Goal: Task Accomplishment & Management: Use online tool/utility

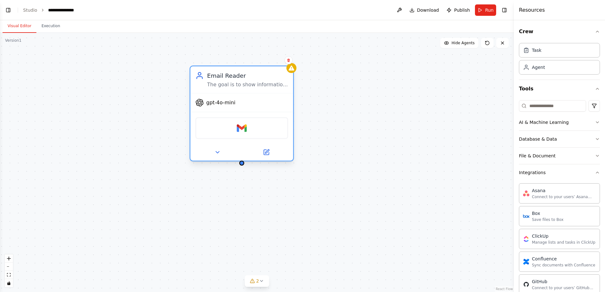
scroll to position [249, 0]
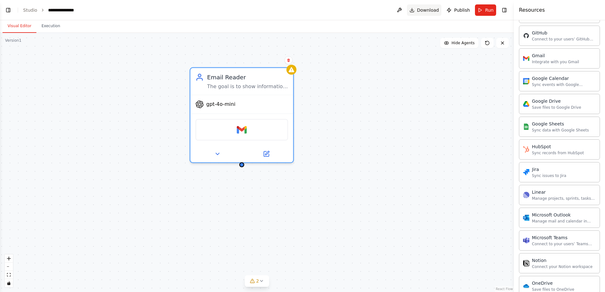
click at [430, 12] on span "Download" at bounding box center [428, 10] width 22 height 6
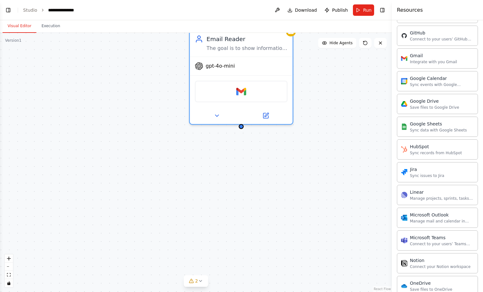
drag, startPoint x: 385, startPoint y: 161, endPoint x: 385, endPoint y: 123, distance: 38.3
click at [385, 123] on div "Email Reader The goal is to show information of booking for bowling games and c…" at bounding box center [196, 163] width 392 height 260
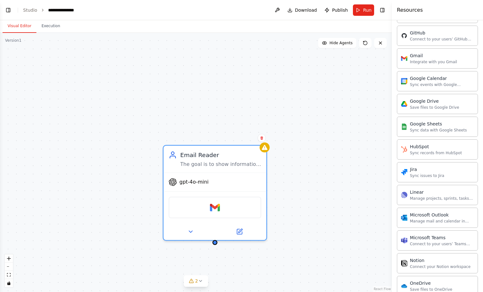
drag, startPoint x: 340, startPoint y: 95, endPoint x: 313, endPoint y: 209, distance: 117.6
click at [313, 210] on div "Email Reader The goal is to show information of booking for bowling games and c…" at bounding box center [196, 163] width 392 height 260
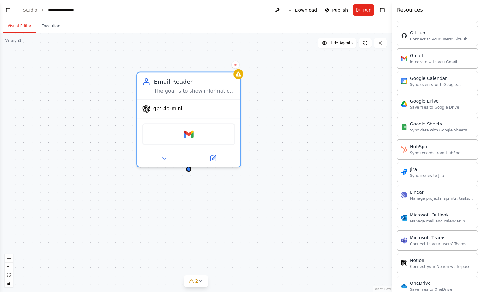
drag, startPoint x: 313, startPoint y: 209, endPoint x: 286, endPoint y: 135, distance: 79.3
click at [286, 135] on div "Email Reader The goal is to show information of booking for bowling games and c…" at bounding box center [196, 163] width 392 height 260
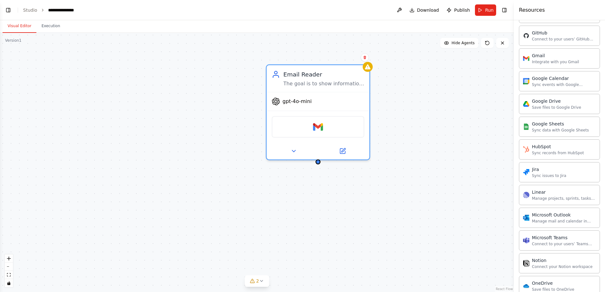
drag, startPoint x: 281, startPoint y: 228, endPoint x: 359, endPoint y: 225, distance: 78.2
click at [360, 225] on div "Email Reader The goal is to show information of booking for bowling games and c…" at bounding box center [257, 163] width 514 height 260
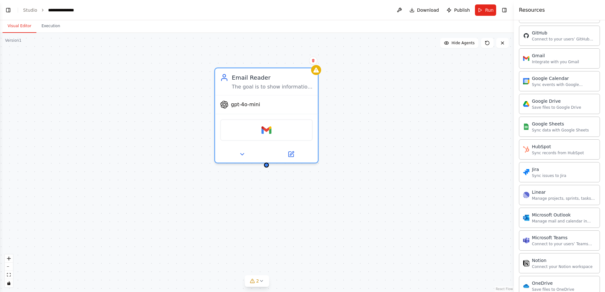
click at [57, 127] on div "Email Reader The goal is to show information of booking for bowling games and c…" at bounding box center [257, 163] width 514 height 260
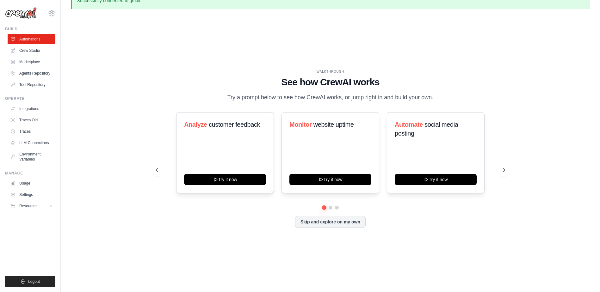
scroll to position [22, 0]
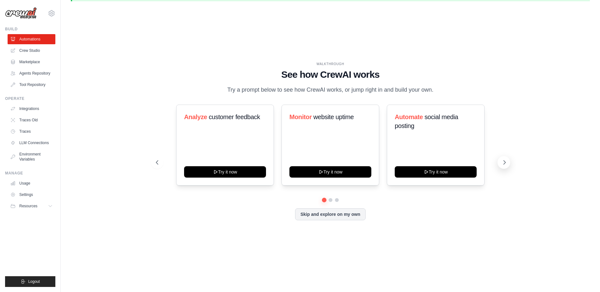
click at [505, 162] on icon at bounding box center [505, 163] width 2 height 4
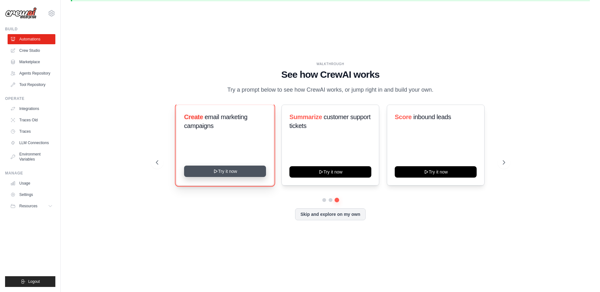
click at [249, 169] on button "Try it now" at bounding box center [225, 171] width 82 height 11
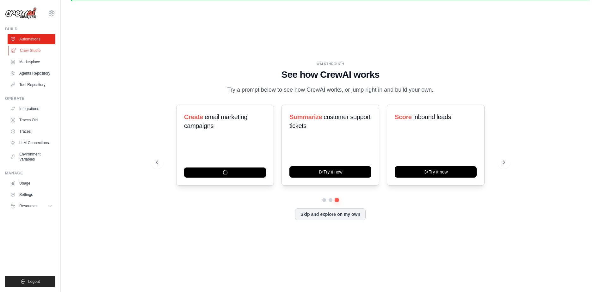
click at [39, 51] on link "Crew Studio" at bounding box center [32, 51] width 48 height 10
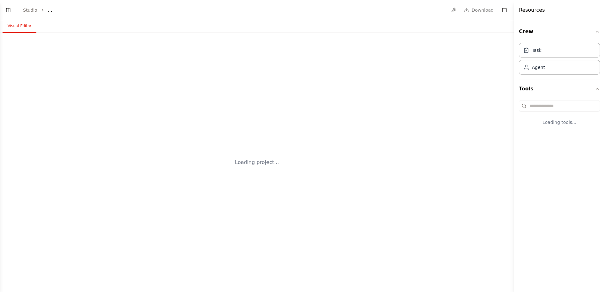
select select "****"
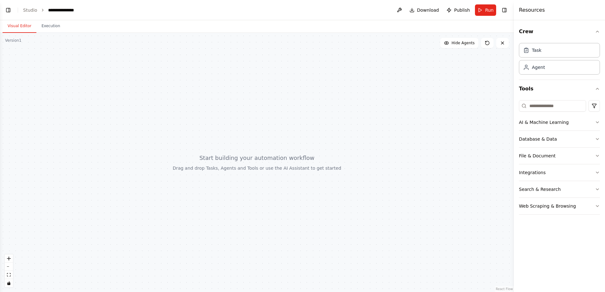
scroll to position [88, 0]
click at [9, 12] on button "Toggle Left Sidebar" at bounding box center [8, 10] width 9 height 9
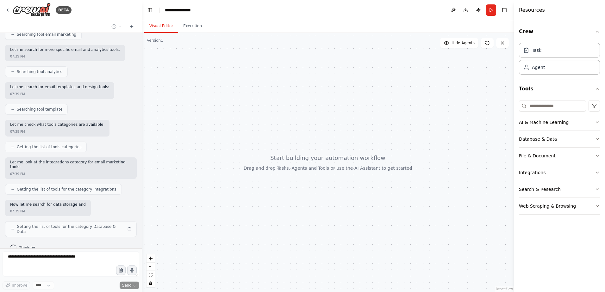
scroll to position [131, 0]
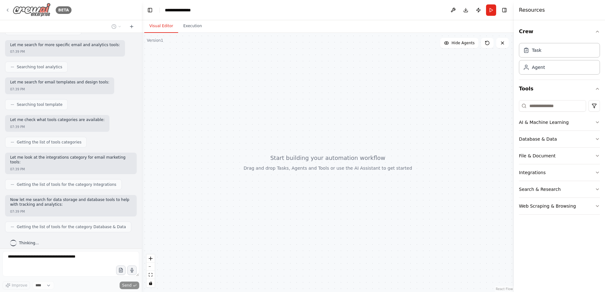
click at [6, 12] on icon at bounding box center [7, 10] width 5 height 5
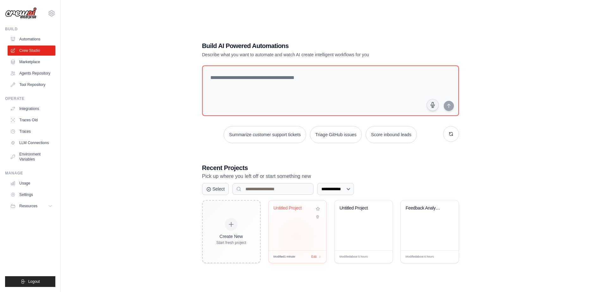
click at [296, 238] on div "Untitled Project" at bounding box center [298, 226] width 58 height 50
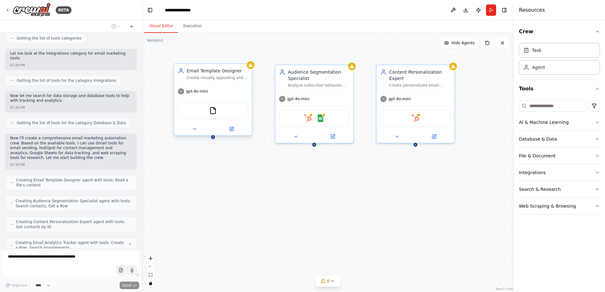
scroll to position [256, 0]
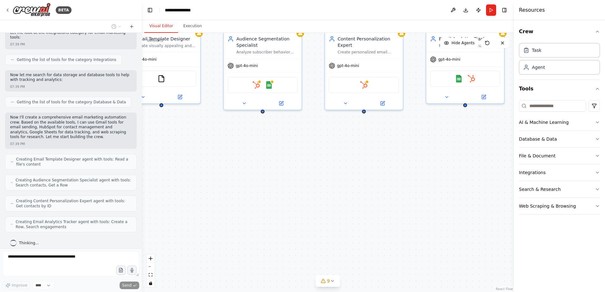
drag, startPoint x: 399, startPoint y: 226, endPoint x: 354, endPoint y: 196, distance: 54.9
click at [354, 195] on div "Email Template Designer Create visually appealing and high-converting email tem…" at bounding box center [328, 163] width 372 height 260
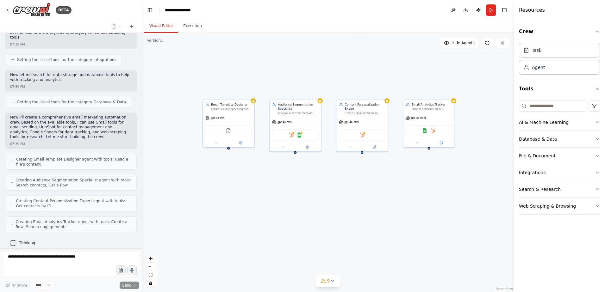
drag, startPoint x: 327, startPoint y: 177, endPoint x: 327, endPoint y: 188, distance: 11.4
click at [327, 188] on div "Email Template Designer Create visually appealing and high-converting email tem…" at bounding box center [328, 163] width 372 height 260
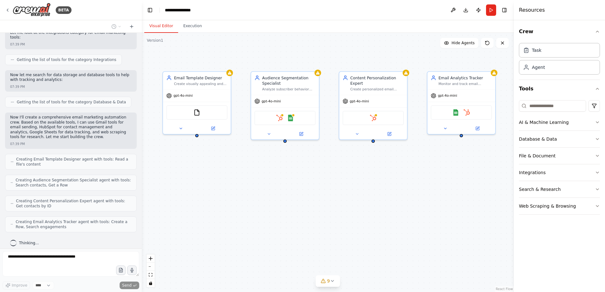
scroll to position [277, 0]
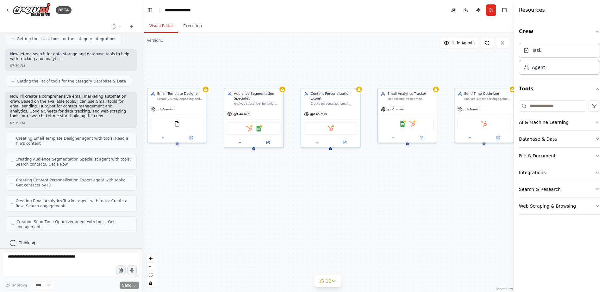
drag, startPoint x: 342, startPoint y: 194, endPoint x: 297, endPoint y: 196, distance: 44.7
click at [297, 196] on div "Email Template Designer Create visually appealing and high-converting email tem…" at bounding box center [328, 163] width 372 height 260
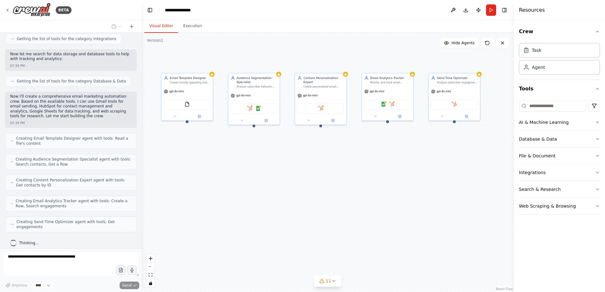
drag, startPoint x: 301, startPoint y: 223, endPoint x: 302, endPoint y: 194, distance: 28.8
click at [302, 194] on div "Email Template Designer Create visually appealing and high-converting email tem…" at bounding box center [328, 163] width 372 height 260
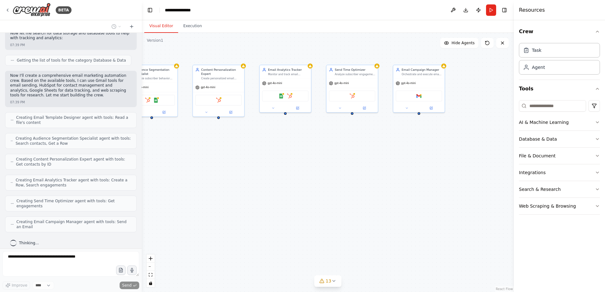
drag, startPoint x: 457, startPoint y: 174, endPoint x: 355, endPoint y: 166, distance: 102.6
click at [355, 166] on div "Email Template Designer Create visually appealing and high-converting email tem…" at bounding box center [328, 163] width 372 height 260
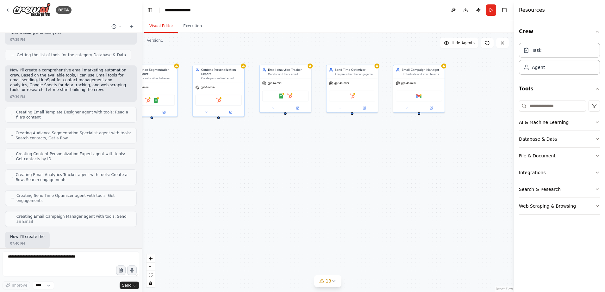
scroll to position [335, 0]
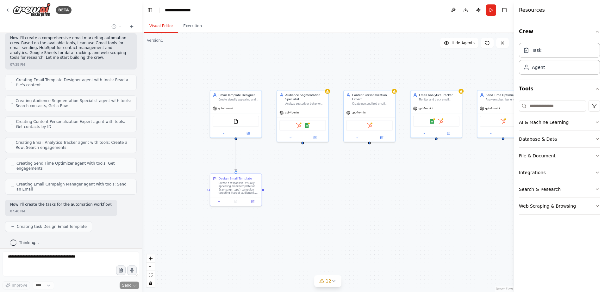
drag, startPoint x: 231, startPoint y: 163, endPoint x: 382, endPoint y: 189, distance: 153.1
click at [382, 189] on div ".deletable-edge-delete-btn { width: 20px; height: 20px; border: 0px solid #ffff…" at bounding box center [328, 163] width 372 height 260
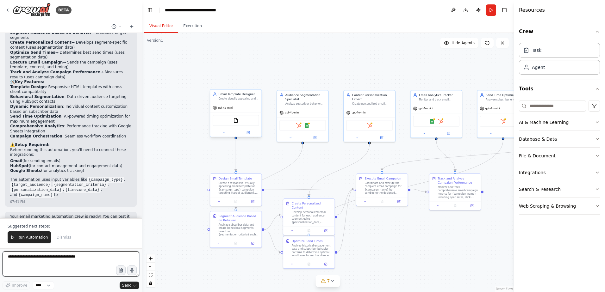
scroll to position [815, 0]
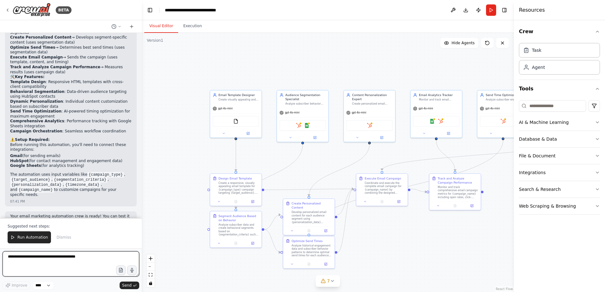
click at [140, 192] on div "BETA Build a crew that designs email templates, segments audiences based on beh…" at bounding box center [302, 146] width 605 height 292
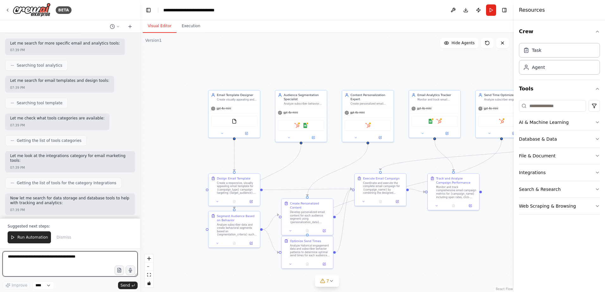
scroll to position [131, 0]
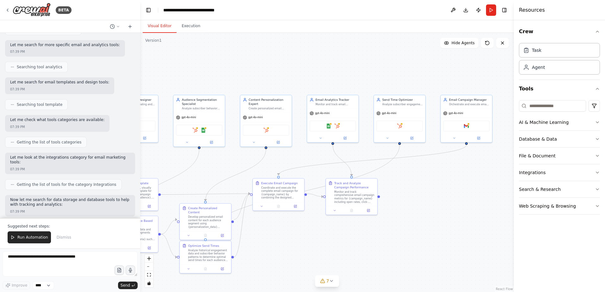
drag, startPoint x: 348, startPoint y: 74, endPoint x: 247, endPoint y: 79, distance: 102.0
click at [247, 79] on div ".deletable-edge-delete-btn { width: 20px; height: 20px; border: 0px solid #ffff…" at bounding box center [327, 163] width 374 height 260
click at [317, 165] on icon "Edge from f803cfc0-d701-46a2-b3de-447bac68bce3 to 85712216-00d0-4706-9890-f879e…" at bounding box center [373, 160] width 188 height 30
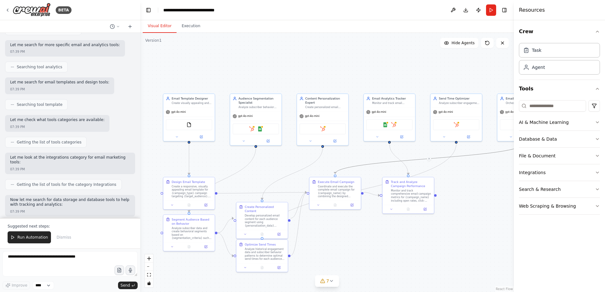
drag, startPoint x: 322, startPoint y: 78, endPoint x: 379, endPoint y: 77, distance: 56.7
click at [379, 77] on div ".deletable-edge-delete-btn { width: 20px; height: 20px; border: 0px solid #ffff…" at bounding box center [327, 163] width 374 height 260
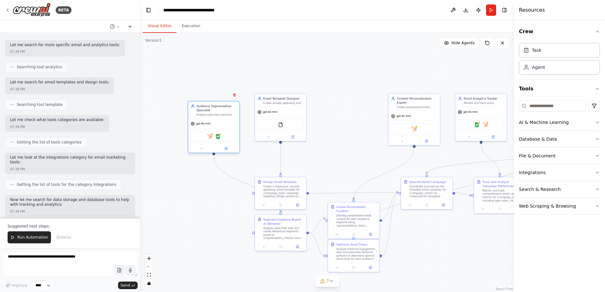
drag, startPoint x: 245, startPoint y: 110, endPoint x: 204, endPoint y: 116, distance: 41.8
click at [204, 116] on div "Audience Segmentation Specialist Analyze subscriber behavior and segment audien…" at bounding box center [213, 110] width 51 height 17
drag, startPoint x: 288, startPoint y: 112, endPoint x: 338, endPoint y: 116, distance: 50.1
click at [338, 116] on div "gpt-4o-mini" at bounding box center [326, 115] width 51 height 9
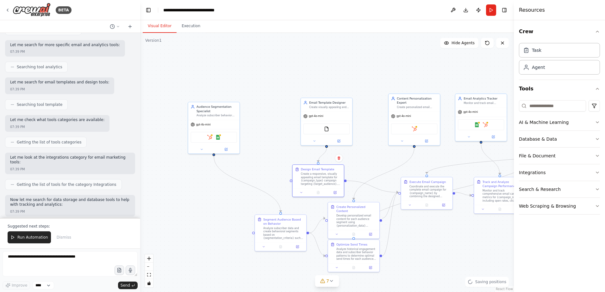
drag, startPoint x: 277, startPoint y: 198, endPoint x: 323, endPoint y: 152, distance: 64.7
click at [315, 184] on div "Create a responsive, visually appealing email template for {campaign_type} camp…" at bounding box center [321, 179] width 41 height 13
drag, startPoint x: 325, startPoint y: 114, endPoint x: 328, endPoint y: 75, distance: 39.3
click at [328, 82] on div "gpt-4o-mini" at bounding box center [326, 86] width 51 height 9
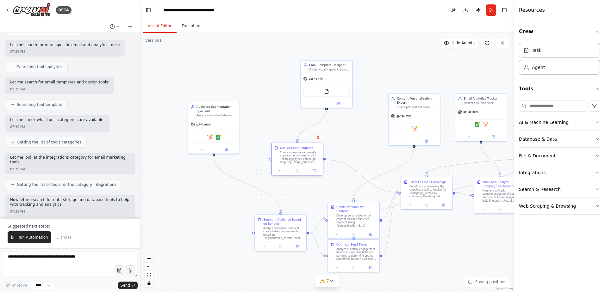
drag, startPoint x: 324, startPoint y: 183, endPoint x: 302, endPoint y: 162, distance: 29.8
click at [302, 162] on div "Create a responsive, visually appealing email template for {campaign_type} camp…" at bounding box center [300, 157] width 41 height 13
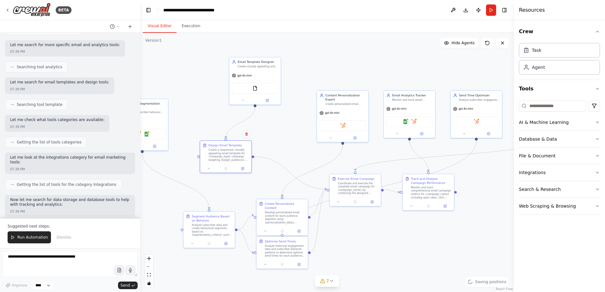
drag, startPoint x: 501, startPoint y: 242, endPoint x: 432, endPoint y: 239, distance: 69.4
click at [432, 239] on div ".deletable-edge-delete-btn { width: 20px; height: 20px; border: 0px solid #ffff…" at bounding box center [327, 163] width 374 height 260
drag, startPoint x: 428, startPoint y: 181, endPoint x: 468, endPoint y: 210, distance: 49.8
click at [468, 210] on div "Track and Analyze Campaign Performance" at bounding box center [471, 205] width 41 height 8
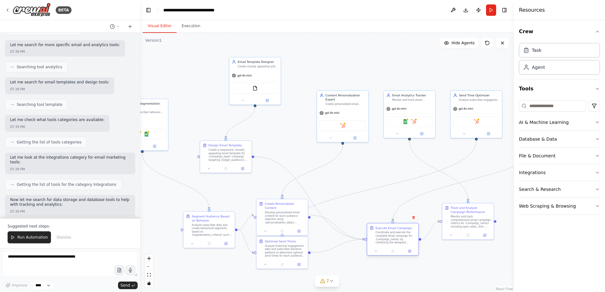
drag, startPoint x: 363, startPoint y: 203, endPoint x: 397, endPoint y: 240, distance: 49.7
click at [397, 240] on div "Coordinate and execute the complete email campaign for {campaign_name} by combi…" at bounding box center [396, 237] width 41 height 13
drag, startPoint x: 345, startPoint y: 122, endPoint x: 318, endPoint y: 91, distance: 41.1
click at [318, 91] on div "HubSpot" at bounding box center [318, 96] width 46 height 11
drag, startPoint x: 318, startPoint y: 80, endPoint x: 313, endPoint y: 129, distance: 48.7
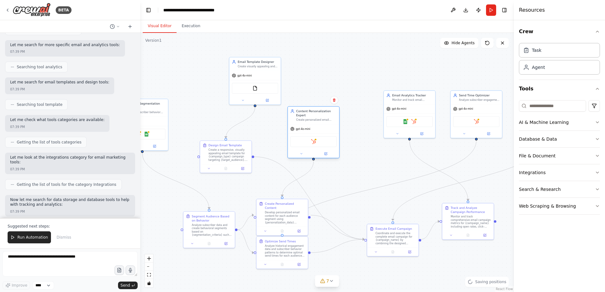
click at [313, 129] on div "gpt-4o-mini" at bounding box center [313, 128] width 51 height 9
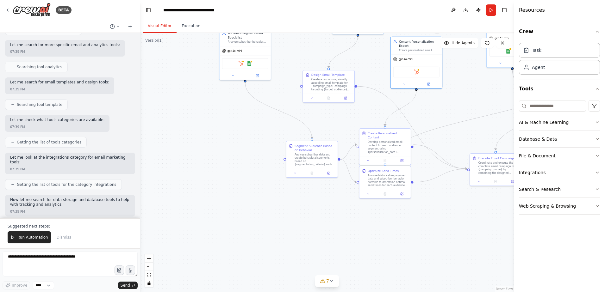
drag, startPoint x: 243, startPoint y: 184, endPoint x: 330, endPoint y: 122, distance: 107.0
click at [330, 122] on div ".deletable-edge-delete-btn { width: 20px; height: 20px; border: 0px solid #ffff…" at bounding box center [327, 163] width 374 height 260
drag, startPoint x: 317, startPoint y: 153, endPoint x: 249, endPoint y: 127, distance: 71.8
click at [249, 127] on div "Analyze subscriber data and create behavioral segments based on {segmentation_c…" at bounding box center [248, 133] width 41 height 13
drag, startPoint x: 382, startPoint y: 153, endPoint x: 327, endPoint y: 131, distance: 59.0
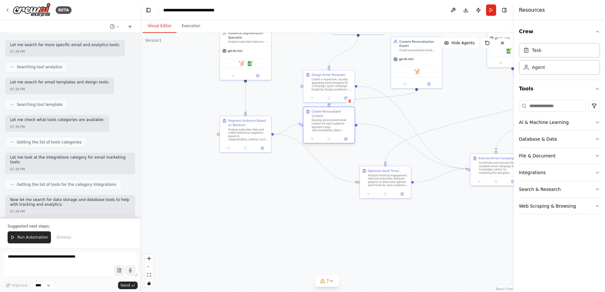
click at [327, 135] on div at bounding box center [328, 139] width 51 height 9
drag, startPoint x: 396, startPoint y: 184, endPoint x: 337, endPoint y: 191, distance: 59.3
click at [337, 191] on div "Analyze historical engagement data and subscriber behavior patterns to determin…" at bounding box center [332, 187] width 41 height 13
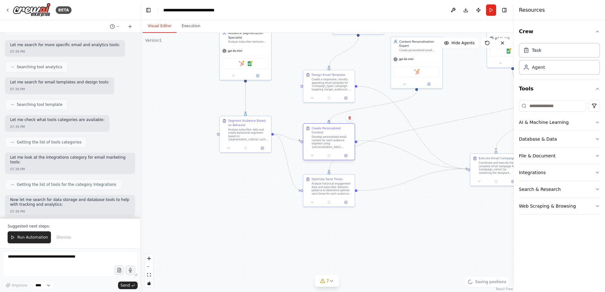
drag, startPoint x: 333, startPoint y: 121, endPoint x: 332, endPoint y: 140, distance: 19.3
click at [332, 140] on div "Develop personalized email content for each audience segment using {personaliza…" at bounding box center [332, 141] width 41 height 13
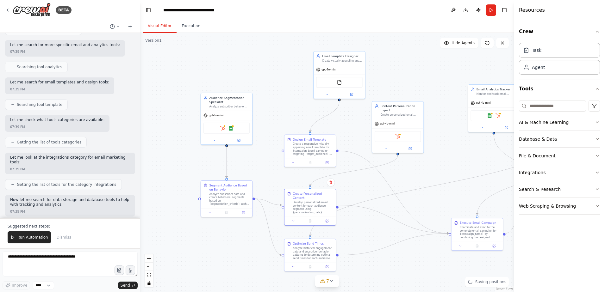
drag, startPoint x: 385, startPoint y: 124, endPoint x: 361, endPoint y: 192, distance: 72.2
click at [361, 192] on div ".deletable-edge-delete-btn { width: 20px; height: 20px; border: 0px solid #ffff…" at bounding box center [327, 163] width 374 height 260
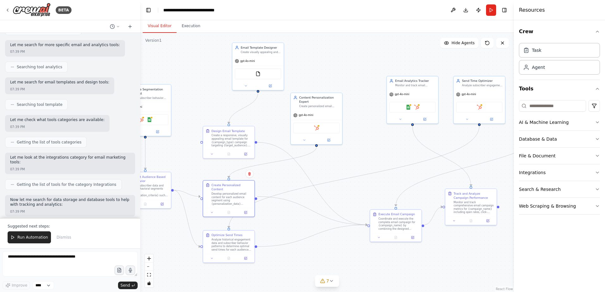
drag, startPoint x: 429, startPoint y: 184, endPoint x: 349, endPoint y: 171, distance: 80.2
click at [349, 171] on div ".deletable-edge-delete-btn { width: 20px; height: 20px; border: 0px solid #ffff…" at bounding box center [327, 163] width 374 height 260
drag, startPoint x: 260, startPoint y: 54, endPoint x: 352, endPoint y: 61, distance: 91.8
click at [352, 61] on div "Email Template Designer Create visually appealing and high-converting email tem…" at bounding box center [349, 57] width 51 height 13
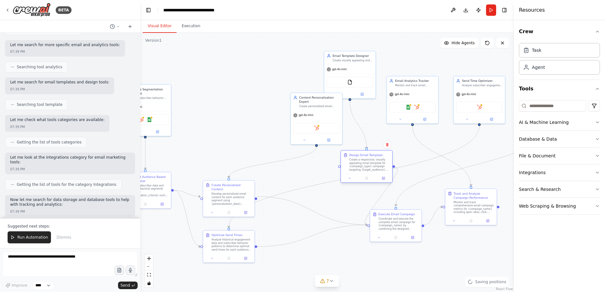
drag, startPoint x: 233, startPoint y: 144, endPoint x: 373, endPoint y: 170, distance: 141.6
click at [373, 170] on div "Create a responsive, visually appealing email template for {campaign_type} camp…" at bounding box center [369, 164] width 41 height 13
drag, startPoint x: 305, startPoint y: 120, endPoint x: 219, endPoint y: 111, distance: 86.6
click at [219, 111] on div "HubSpot" at bounding box center [232, 119] width 51 height 16
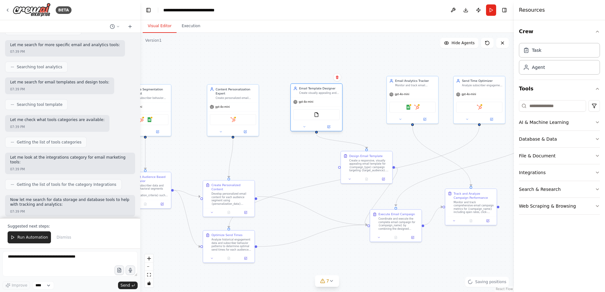
drag, startPoint x: 356, startPoint y: 73, endPoint x: 324, endPoint y: 107, distance: 46.3
click at [324, 107] on div "FileReadTool" at bounding box center [316, 115] width 51 height 16
drag, startPoint x: 361, startPoint y: 169, endPoint x: 283, endPoint y: 167, distance: 78.5
click at [283, 167] on div "Create a responsive, visually appealing email template for {campaign_type} camp…" at bounding box center [294, 164] width 41 height 13
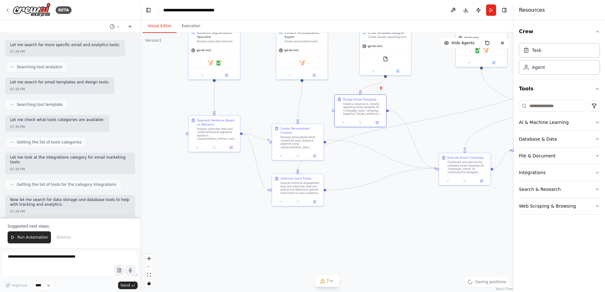
drag, startPoint x: 286, startPoint y: 229, endPoint x: 358, endPoint y: 171, distance: 92.7
click at [358, 171] on div ".deletable-edge-delete-btn { width: 20px; height: 20px; border: 0px solid #ffff…" at bounding box center [327, 163] width 374 height 260
click at [342, 240] on div ".deletable-edge-delete-btn { width: 20px; height: 20px; border: 0px solid #ffff…" at bounding box center [327, 163] width 374 height 260
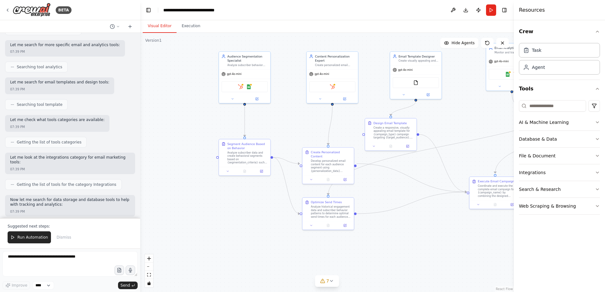
drag, startPoint x: 371, startPoint y: 221, endPoint x: 398, endPoint y: 246, distance: 37.2
click at [398, 246] on div ".deletable-edge-delete-btn { width: 20px; height: 20px; border: 0px solid #ffff…" at bounding box center [327, 163] width 374 height 260
click at [241, 91] on div "HubSpot Google Sheets" at bounding box center [245, 86] width 46 height 11
click at [257, 102] on div at bounding box center [244, 98] width 51 height 8
click at [259, 100] on button at bounding box center [257, 98] width 24 height 5
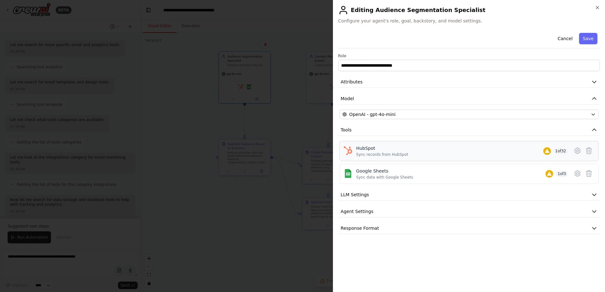
click at [355, 149] on div "HubSpot Sync records from HubSpot 1 of 32" at bounding box center [469, 151] width 251 height 12
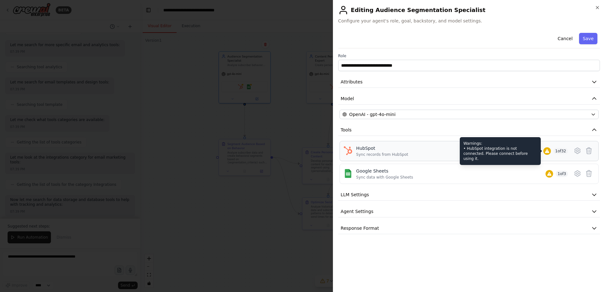
click at [546, 153] on icon at bounding box center [547, 151] width 4 height 4
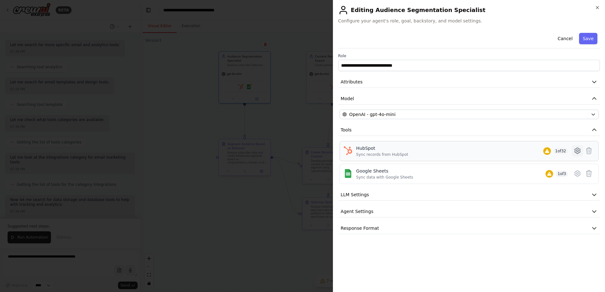
click at [573, 151] on button at bounding box center [577, 150] width 11 height 11
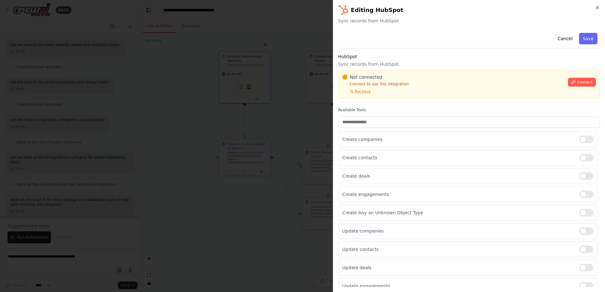
click at [551, 36] on div "Cancel Save" at bounding box center [469, 39] width 262 height 18
click at [558, 40] on button "Cancel" at bounding box center [565, 38] width 22 height 11
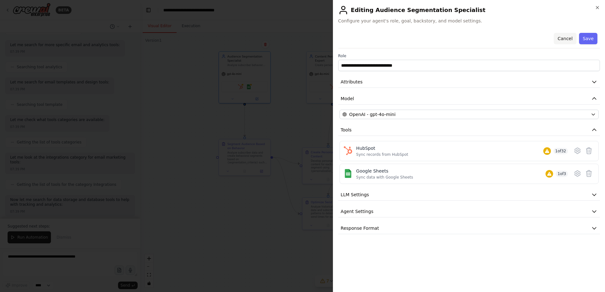
click at [573, 43] on button "Cancel" at bounding box center [565, 38] width 22 height 11
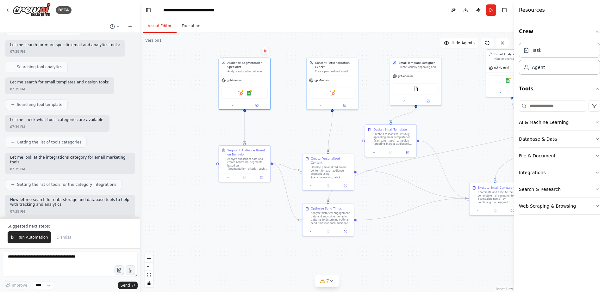
drag, startPoint x: 281, startPoint y: 92, endPoint x: 288, endPoint y: 132, distance: 40.4
click at [288, 132] on div ".deletable-edge-delete-btn { width: 20px; height: 20px; border: 0px solid #ffff…" at bounding box center [327, 163] width 374 height 260
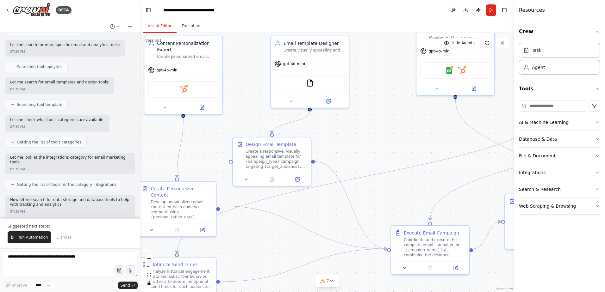
drag, startPoint x: 455, startPoint y: 170, endPoint x: 275, endPoint y: 123, distance: 186.2
click at [275, 123] on div ".deletable-edge-delete-btn { width: 20px; height: 20px; border: 0px solid #ffff…" at bounding box center [327, 163] width 374 height 260
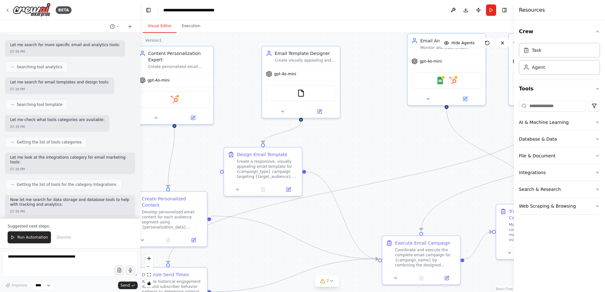
drag, startPoint x: 403, startPoint y: 133, endPoint x: 394, endPoint y: 143, distance: 13.5
click at [394, 143] on div ".deletable-edge-delete-btn { width: 20px; height: 20px; border: 0px solid #ffff…" at bounding box center [327, 163] width 374 height 260
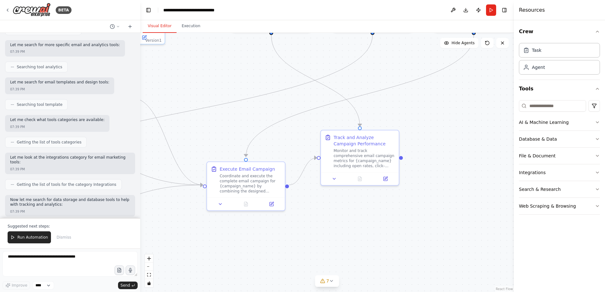
drag, startPoint x: 397, startPoint y: 133, endPoint x: 230, endPoint y: 58, distance: 183.2
click at [230, 58] on div ".deletable-edge-delete-btn { width: 20px; height: 20px; border: 0px solid #ffff…" at bounding box center [327, 163] width 374 height 260
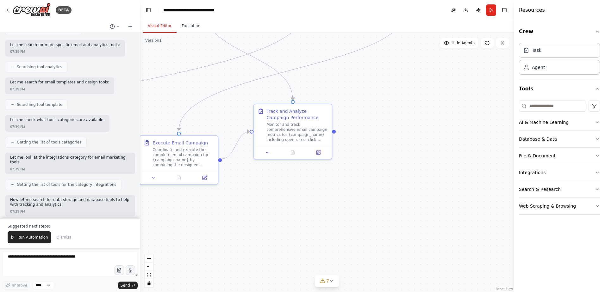
drag, startPoint x: 206, startPoint y: 62, endPoint x: 139, endPoint y: 36, distance: 72.1
click at [139, 36] on div "BETA Build a crew that designs email templates, segments audiences based on beh…" at bounding box center [302, 146] width 605 height 292
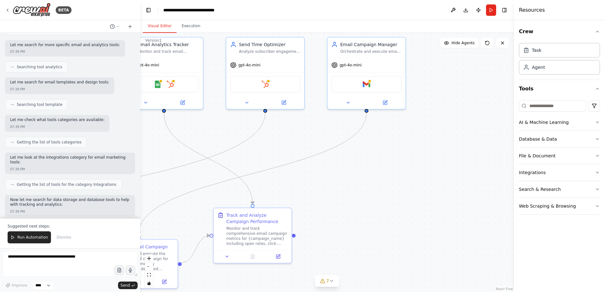
drag, startPoint x: 385, startPoint y: 127, endPoint x: 351, endPoint y: 198, distance: 79.0
click at [351, 198] on div ".deletable-edge-delete-btn { width: 20px; height: 20px; border: 0px solid #ffff…" at bounding box center [327, 163] width 374 height 260
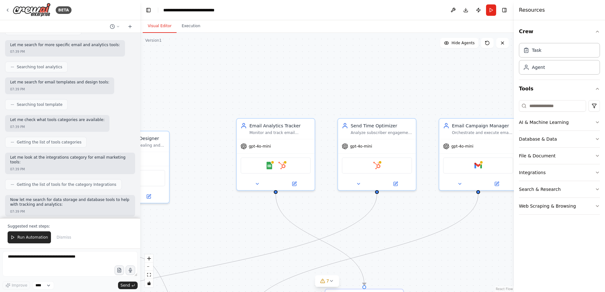
drag, startPoint x: 314, startPoint y: 175, endPoint x: 425, endPoint y: 256, distance: 138.2
click at [425, 256] on div ".deletable-edge-delete-btn { width: 20px; height: 20px; border: 0px solid #ffff…" at bounding box center [327, 163] width 374 height 260
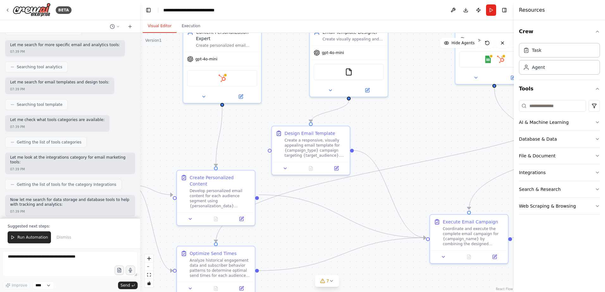
drag, startPoint x: 232, startPoint y: 257, endPoint x: 450, endPoint y: 151, distance: 243.2
click at [450, 151] on div ".deletable-edge-delete-btn { width: 20px; height: 20px; border: 0px solid #ffff…" at bounding box center [327, 163] width 374 height 260
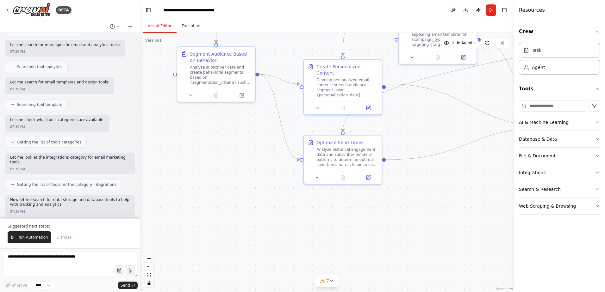
drag, startPoint x: 270, startPoint y: 265, endPoint x: 399, endPoint y: 151, distance: 172.0
click at [399, 151] on div ".deletable-edge-delete-btn { width: 20px; height: 20px; border: 0px solid #ffff…" at bounding box center [327, 163] width 374 height 260
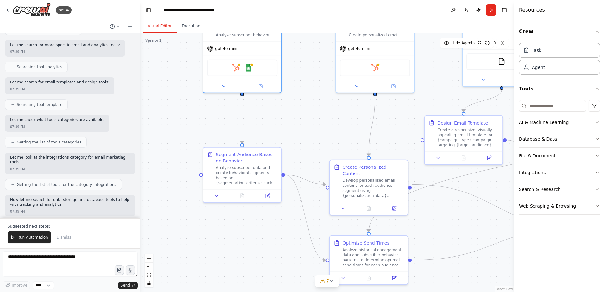
drag, startPoint x: 254, startPoint y: 191, endPoint x: 275, endPoint y: 258, distance: 70.0
click at [275, 258] on div ".deletable-edge-delete-btn { width: 20px; height: 20px; border: 0px solid #ffff…" at bounding box center [327, 163] width 374 height 260
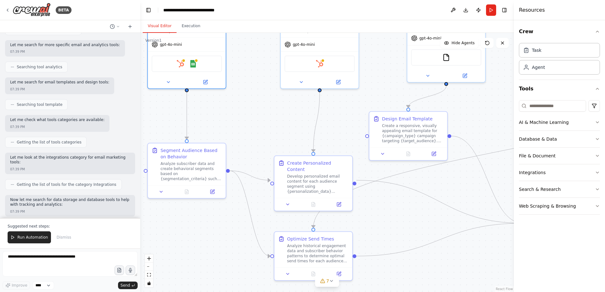
drag, startPoint x: 314, startPoint y: 131, endPoint x: 258, endPoint y: 127, distance: 55.5
click at [258, 127] on div ".deletable-edge-delete-btn { width: 20px; height: 20px; border: 0px solid #ffff…" at bounding box center [327, 163] width 374 height 260
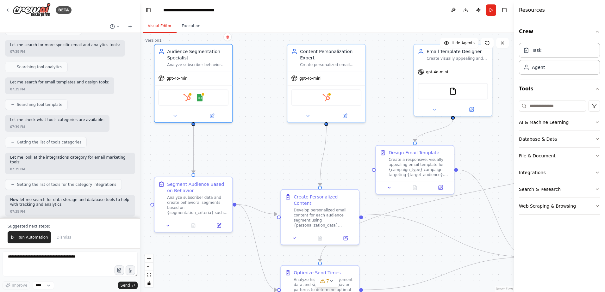
drag, startPoint x: 483, startPoint y: 114, endPoint x: 485, endPoint y: 149, distance: 35.2
click at [490, 148] on div ".deletable-edge-delete-btn { width: 20px; height: 20px; border: 0px solid #ffff…" at bounding box center [327, 163] width 374 height 260
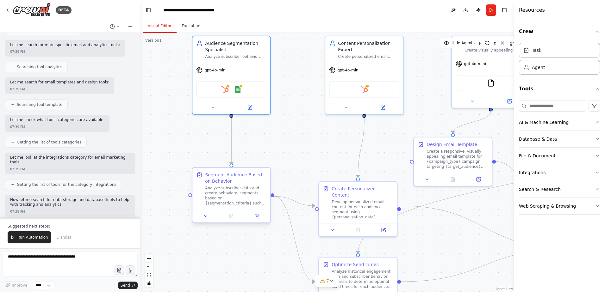
drag, startPoint x: 260, startPoint y: 168, endPoint x: 267, endPoint y: 169, distance: 6.4
click at [269, 166] on div ".deletable-edge-delete-btn { width: 20px; height: 20px; border: 0px solid #ffff…" at bounding box center [327, 163] width 374 height 260
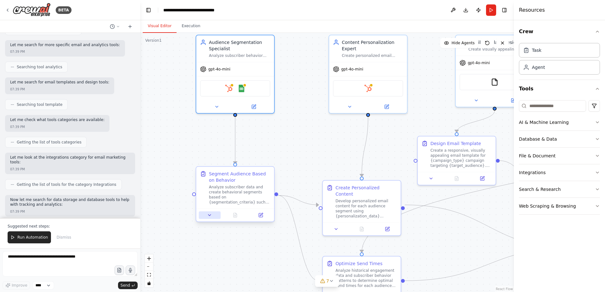
click at [208, 218] on button at bounding box center [210, 216] width 22 height 8
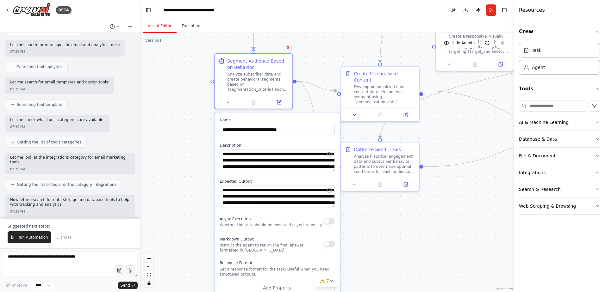
drag, startPoint x: 161, startPoint y: 252, endPoint x: 180, endPoint y: 137, distance: 117.0
click at [180, 137] on div ".deletable-edge-delete-btn { width: 20px; height: 20px; border: 0px solid #ffff…" at bounding box center [327, 163] width 374 height 260
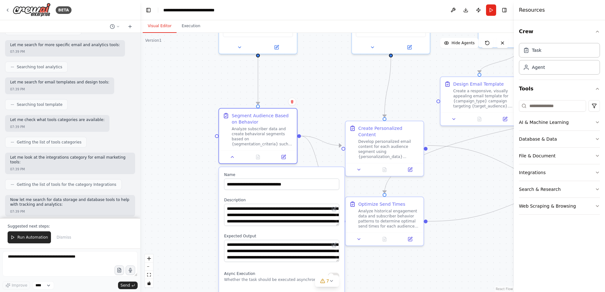
drag, startPoint x: 179, startPoint y: 195, endPoint x: 184, endPoint y: 251, distance: 56.2
click at [184, 251] on div ".deletable-edge-delete-btn { width: 20px; height: 20px; border: 0px solid #ffff…" at bounding box center [327, 163] width 374 height 260
click at [232, 160] on button at bounding box center [233, 156] width 22 height 8
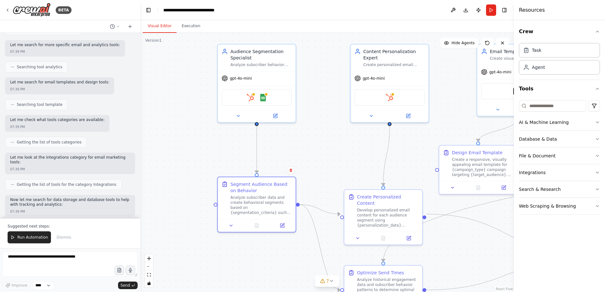
drag, startPoint x: 195, startPoint y: 162, endPoint x: 194, endPoint y: 237, distance: 75.7
click at [194, 237] on div ".deletable-edge-delete-btn { width: 20px; height: 20px; border: 0px solid #ffff…" at bounding box center [327, 163] width 374 height 260
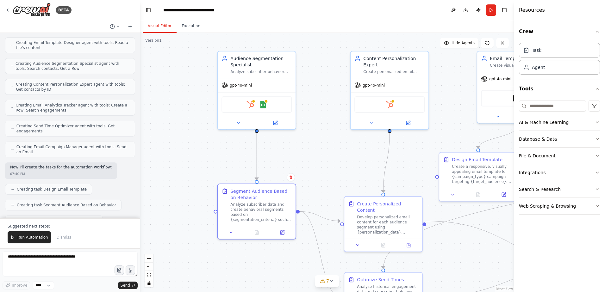
scroll to position [384, 0]
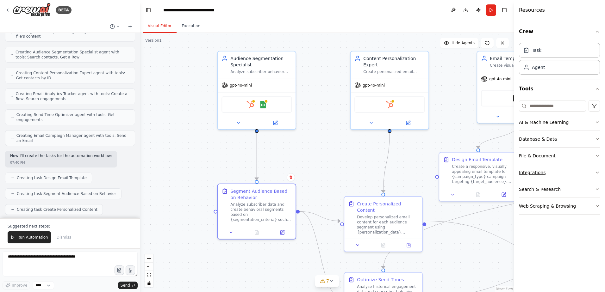
click at [556, 172] on button "Integrations" at bounding box center [559, 173] width 81 height 16
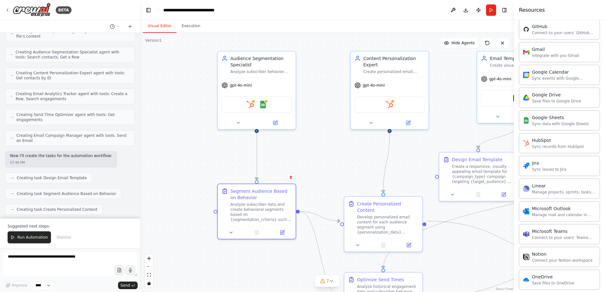
scroll to position [253, 0]
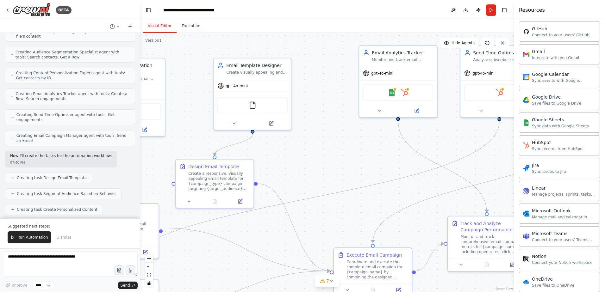
drag, startPoint x: 440, startPoint y: 140, endPoint x: 173, endPoint y: 147, distance: 267.9
click at [173, 147] on div ".deletable-edge-delete-btn { width: 20px; height: 20px; border: 0px solid #ffff…" at bounding box center [327, 163] width 374 height 260
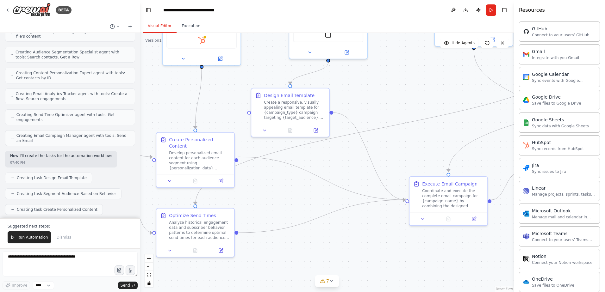
drag, startPoint x: 365, startPoint y: 153, endPoint x: 444, endPoint y: 82, distance: 106.9
click at [444, 82] on div ".deletable-edge-delete-btn { width: 20px; height: 20px; border: 0px solid #ffff…" at bounding box center [327, 163] width 374 height 260
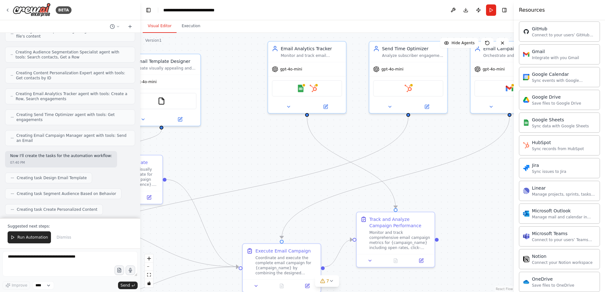
drag, startPoint x: 444, startPoint y: 82, endPoint x: 276, endPoint y: 150, distance: 182.0
click at [276, 150] on div ".deletable-edge-delete-btn { width: 20px; height: 20px; border: 0px solid #ffff…" at bounding box center [327, 163] width 374 height 260
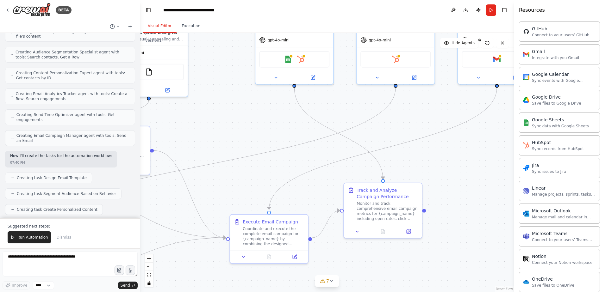
drag, startPoint x: 426, startPoint y: 144, endPoint x: 415, endPoint y: 114, distance: 32.2
click at [415, 114] on div ".deletable-edge-delete-btn { width: 20px; height: 20px; border: 0px solid #ffff…" at bounding box center [327, 163] width 374 height 260
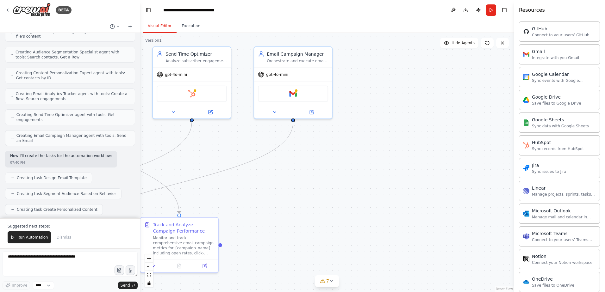
drag, startPoint x: 482, startPoint y: 153, endPoint x: 274, endPoint y: 188, distance: 211.5
click at [274, 188] on div ".deletable-edge-delete-btn { width: 20px; height: 20px; border: 0px solid #ffff…" at bounding box center [327, 163] width 374 height 260
drag, startPoint x: 318, startPoint y: 208, endPoint x: 351, endPoint y: 257, distance: 58.5
click at [351, 257] on div ".deletable-edge-delete-btn { width: 20px; height: 20px; border: 0px solid #ffff…" at bounding box center [327, 163] width 374 height 260
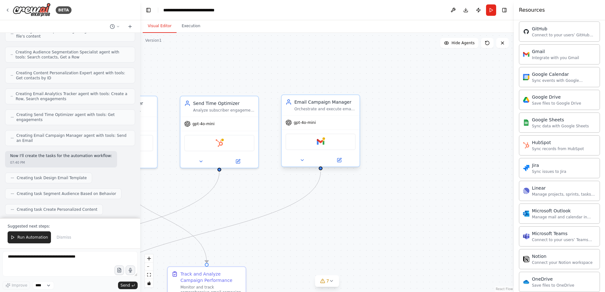
click at [333, 144] on div "Gmail" at bounding box center [320, 142] width 70 height 16
click at [305, 160] on button at bounding box center [302, 161] width 36 height 8
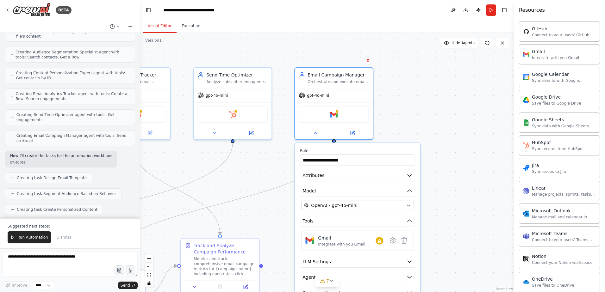
drag, startPoint x: 481, startPoint y: 133, endPoint x: 499, endPoint y: 88, distance: 48.9
click at [499, 88] on div ".deletable-edge-delete-btn { width: 20px; height: 20px; border: 0px solid #ffff…" at bounding box center [327, 163] width 374 height 260
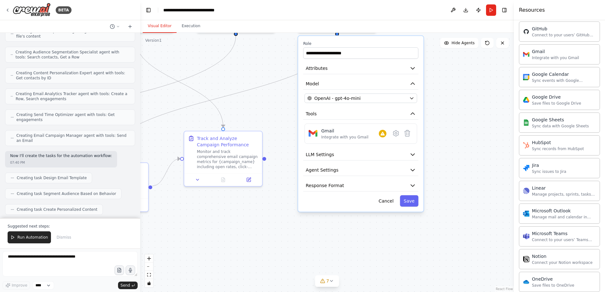
drag, startPoint x: 454, startPoint y: 208, endPoint x: 440, endPoint y: 160, distance: 49.4
click at [440, 160] on div ".deletable-edge-delete-btn { width: 20px; height: 20px; border: 0px solid #ffff…" at bounding box center [327, 163] width 374 height 260
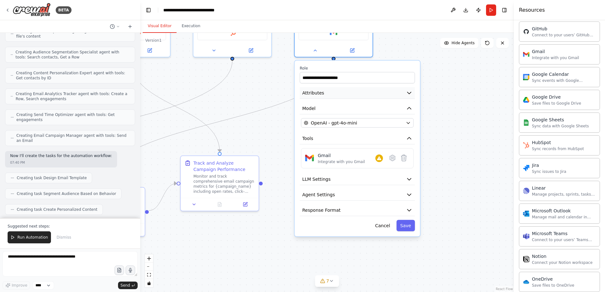
click at [411, 97] on button "Attributes" at bounding box center [357, 93] width 115 height 12
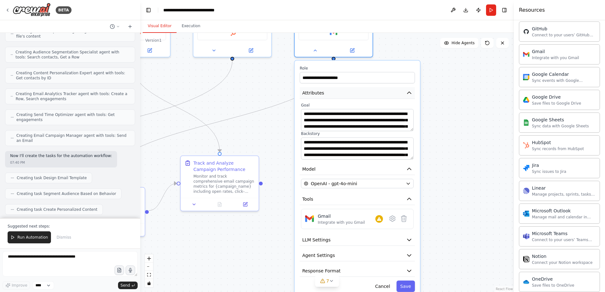
click at [411, 97] on button "Attributes" at bounding box center [357, 93] width 115 height 12
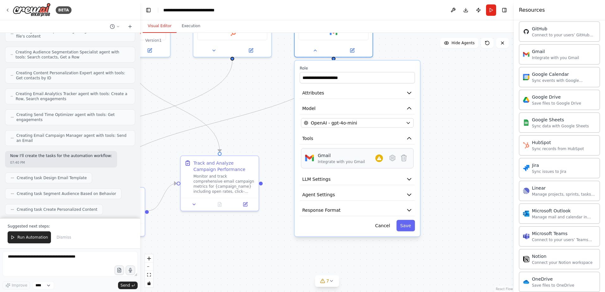
click at [341, 162] on div "Integrate with you Gmail" at bounding box center [341, 162] width 47 height 5
click at [391, 161] on icon at bounding box center [393, 158] width 8 height 8
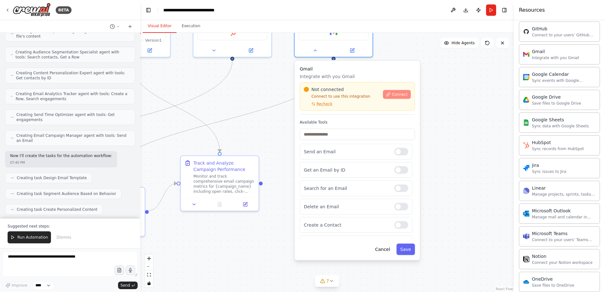
click at [403, 96] on span "Connect" at bounding box center [400, 94] width 16 height 5
click at [426, 149] on div ".deletable-edge-delete-btn { width: 20px; height: 20px; border: 0px solid #ffff…" at bounding box center [327, 163] width 374 height 260
click at [385, 250] on button "Cancel" at bounding box center [382, 249] width 22 height 11
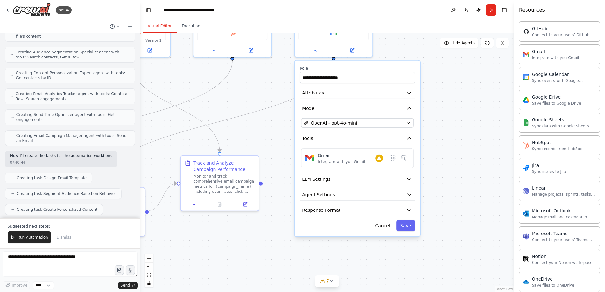
click at [385, 232] on div "**********" at bounding box center [357, 149] width 125 height 176
click at [386, 229] on button "Cancel" at bounding box center [382, 225] width 22 height 11
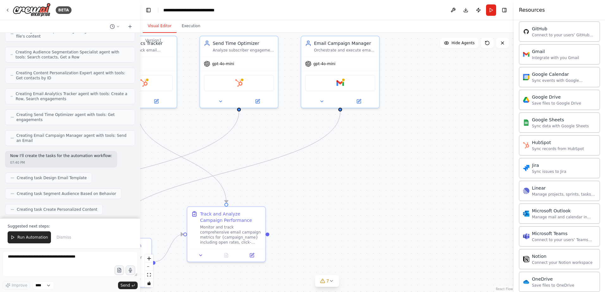
drag, startPoint x: 324, startPoint y: 224, endPoint x: 331, endPoint y: 275, distance: 51.4
click at [331, 275] on div ".deletable-edge-delete-btn { width: 20px; height: 20px; border: 0px solid #ffff…" at bounding box center [327, 163] width 374 height 260
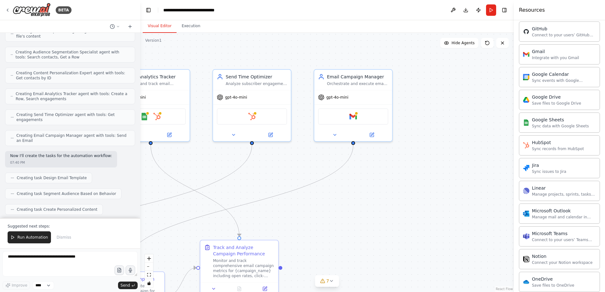
drag, startPoint x: 374, startPoint y: 206, endPoint x: 387, endPoint y: 240, distance: 36.0
click at [387, 240] on div ".deletable-edge-delete-btn { width: 20px; height: 20px; border: 0px solid #ffff…" at bounding box center [327, 163] width 374 height 260
click at [450, 11] on button at bounding box center [453, 9] width 10 height 11
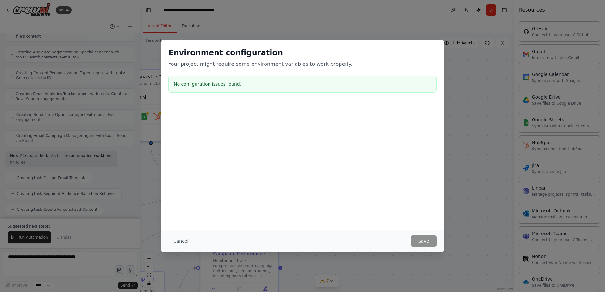
click at [440, 242] on div "Cancel Save" at bounding box center [303, 241] width 284 height 22
click at [188, 240] on button "Cancel" at bounding box center [180, 241] width 25 height 11
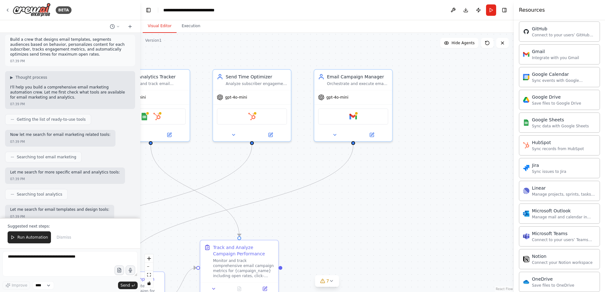
scroll to position [0, 0]
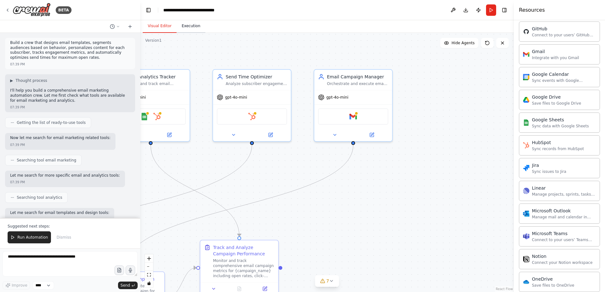
click at [189, 23] on button "Execution" at bounding box center [191, 26] width 29 height 13
click at [158, 29] on button "Visual Editor" at bounding box center [160, 26] width 34 height 13
click at [5, 3] on div "BETA" at bounding box center [38, 10] width 66 height 14
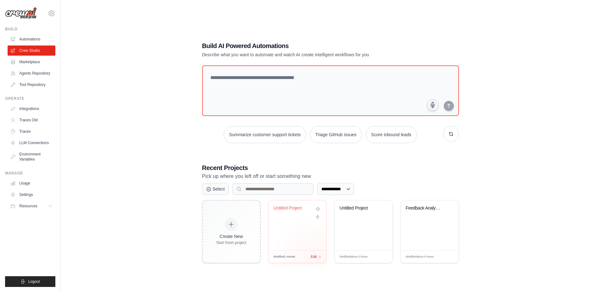
click at [318, 259] on div "Modified 1 minute Edit" at bounding box center [298, 257] width 58 height 13
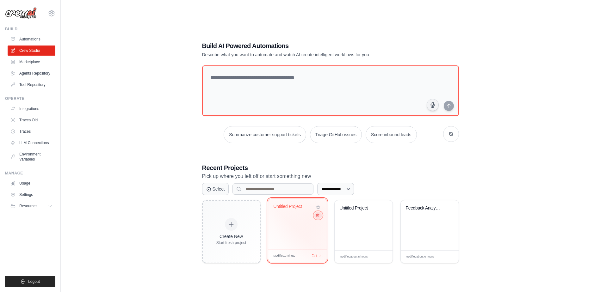
click at [319, 216] on icon at bounding box center [318, 216] width 4 height 4
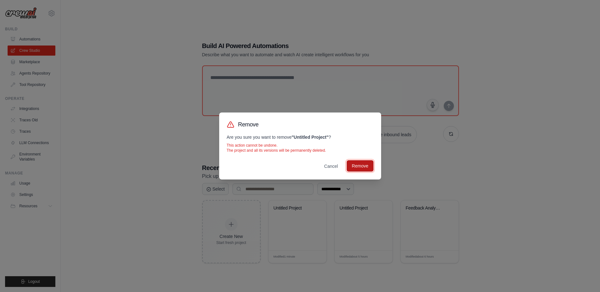
click at [362, 166] on button "Remove" at bounding box center [360, 165] width 27 height 11
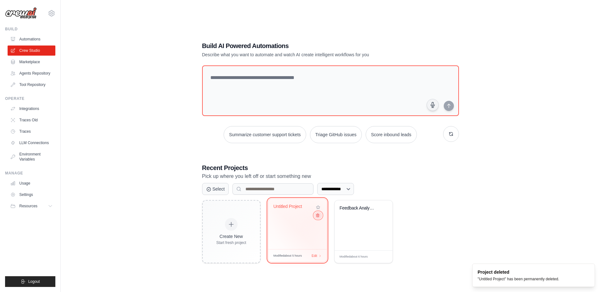
click at [317, 216] on icon at bounding box center [318, 216] width 4 height 4
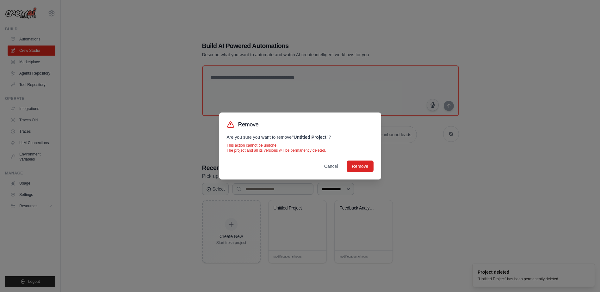
click at [374, 163] on div "Remove Are you sure you want to remove " Untitled Project " ? This action canno…" at bounding box center [300, 146] width 162 height 67
click at [372, 163] on button "Remove" at bounding box center [360, 165] width 27 height 11
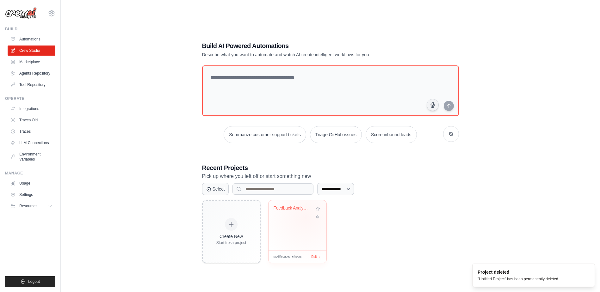
click at [306, 218] on div "Feedback Analysis & Product Insight..." at bounding box center [298, 213] width 48 height 15
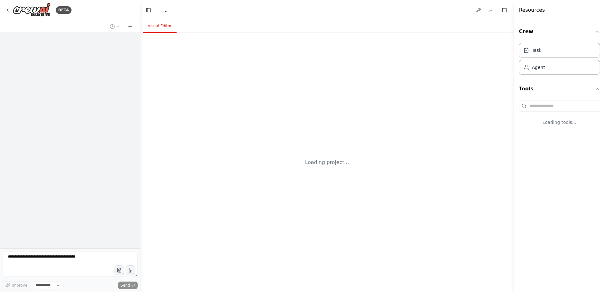
select select "****"
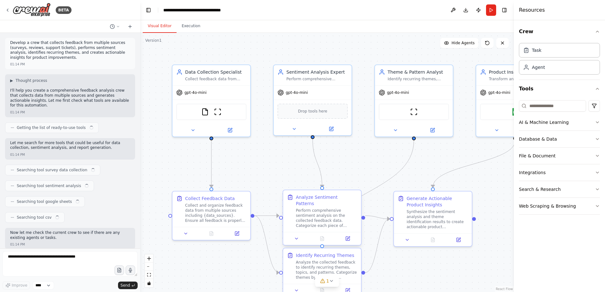
scroll to position [543, 0]
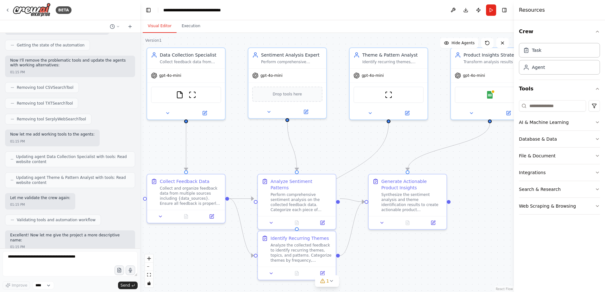
drag, startPoint x: 430, startPoint y: 174, endPoint x: 407, endPoint y: 159, distance: 28.2
click at [407, 159] on div ".deletable-edge-delete-btn { width: 20px; height: 20px; border: 0px solid #ffff…" at bounding box center [327, 163] width 374 height 260
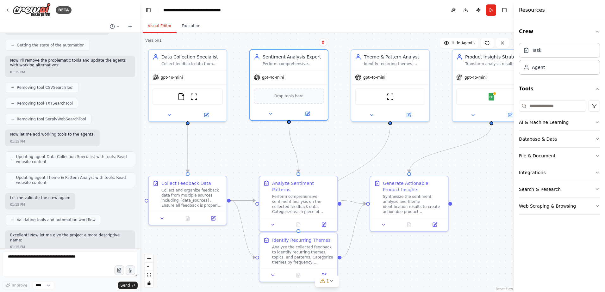
drag, startPoint x: 313, startPoint y: 122, endPoint x: 309, endPoint y: 122, distance: 4.2
click at [309, 122] on div ".deletable-edge-delete-btn { width: 20px; height: 20px; border: 0px solid #ffff…" at bounding box center [327, 163] width 374 height 260
click at [169, 100] on div "FileReadTool ScrapeWebsiteTool" at bounding box center [188, 95] width 70 height 16
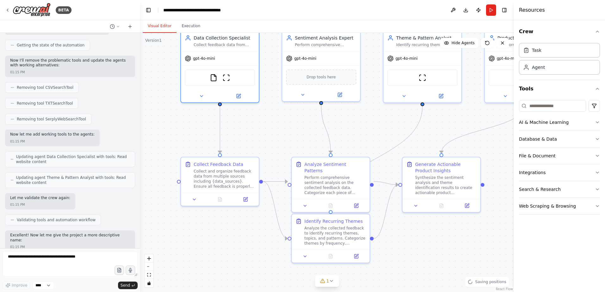
drag, startPoint x: 206, startPoint y: 152, endPoint x: 238, endPoint y: 133, distance: 37.7
click at [238, 133] on div ".deletable-edge-delete-btn { width: 20px; height: 20px; border: 0px solid #ffff…" at bounding box center [327, 163] width 374 height 260
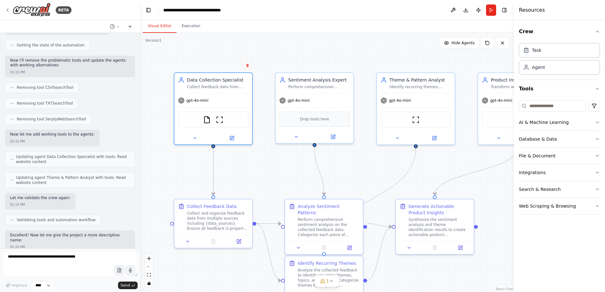
drag, startPoint x: 267, startPoint y: 156, endPoint x: 264, endPoint y: 178, distance: 22.5
click at [264, 178] on div ".deletable-edge-delete-btn { width: 20px; height: 20px; border: 0px solid #ffff…" at bounding box center [327, 163] width 374 height 260
click at [235, 142] on div at bounding box center [213, 138] width 78 height 13
click at [233, 139] on icon at bounding box center [232, 138] width 4 height 4
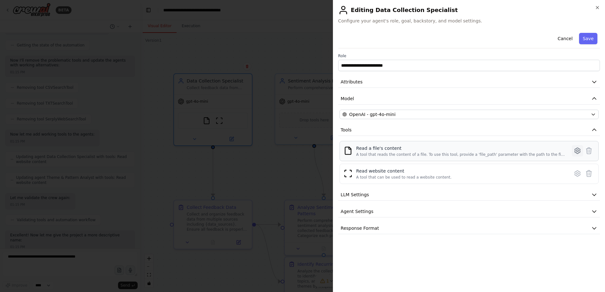
click at [580, 150] on icon at bounding box center [578, 151] width 8 height 8
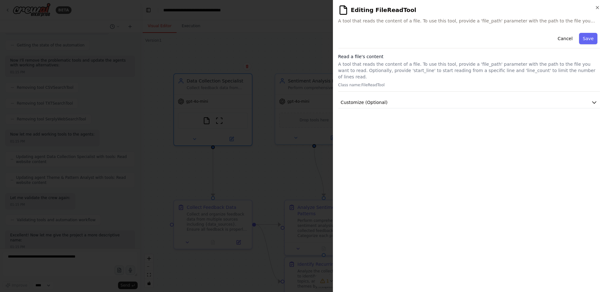
click at [386, 66] on p "A tool that reads the content of a file. To use this tool, provide a 'file_path…" at bounding box center [469, 70] width 262 height 19
click at [373, 83] on p "Class name: FileReadTool" at bounding box center [469, 85] width 262 height 5
drag, startPoint x: 373, startPoint y: 80, endPoint x: 378, endPoint y: 91, distance: 12.2
click at [378, 97] on button "Customize (Optional)" at bounding box center [469, 103] width 262 height 12
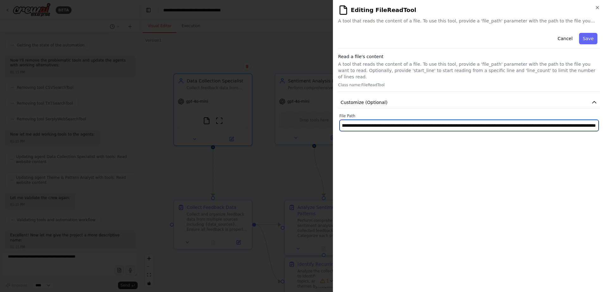
scroll to position [0, 646]
drag, startPoint x: 343, startPoint y: 120, endPoint x: 606, endPoint y: 145, distance: 264.5
click at [605, 145] on html "BETA Develop a crew that collects feedback from multiple sources (surveys, revi…" at bounding box center [302, 146] width 605 height 292
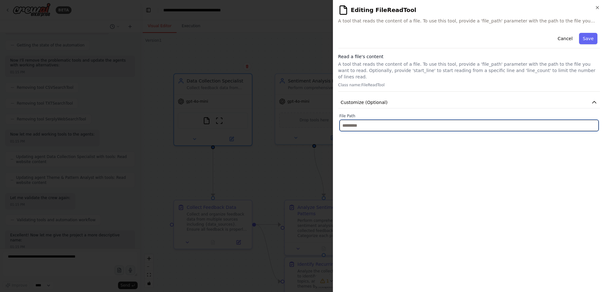
scroll to position [0, 0]
click at [363, 120] on input "text" at bounding box center [469, 125] width 259 height 11
paste input "**********"
type input "**********"
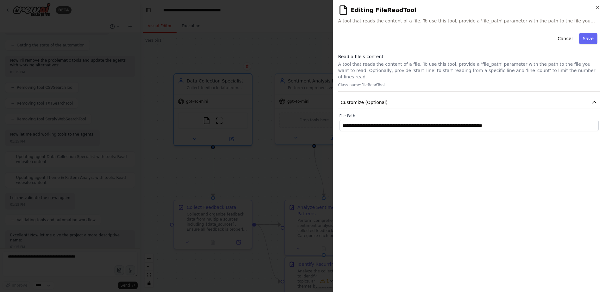
click at [424, 137] on div "**********" at bounding box center [469, 158] width 262 height 257
click at [587, 41] on button "Save" at bounding box center [588, 38] width 18 height 11
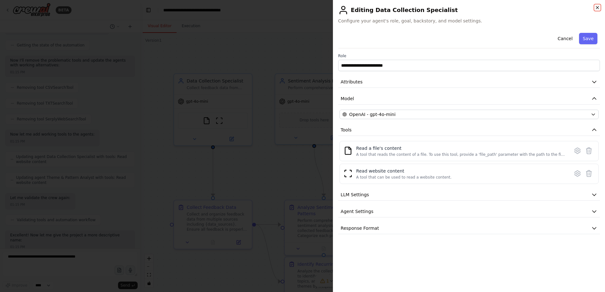
click at [598, 8] on icon "button" at bounding box center [597, 7] width 5 height 5
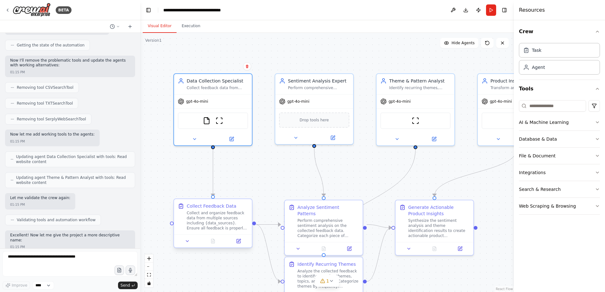
click at [236, 224] on div "Collect and organize feedback data from multiple sources including {data_source…" at bounding box center [217, 221] width 61 height 20
drag, startPoint x: 255, startPoint y: 226, endPoint x: 266, endPoint y: 227, distance: 10.8
click at [266, 227] on div ".deletable-edge-delete-btn { width: 20px; height: 20px; border: 0px solid #ffff…" at bounding box center [329, 172] width 374 height 260
click at [256, 226] on circle "Edge from 588f352f-f774-4372-98ad-1df9e1c42588 to 09e9b72e-975c-4917-8465-8aab0…" at bounding box center [259, 225] width 6 height 6
click at [278, 224] on circle "Edge from 588f352f-f774-4372-98ad-1df9e1c42588 to 3a1877c2-7705-453f-a1e9-cd1c5…" at bounding box center [277, 225] width 6 height 6
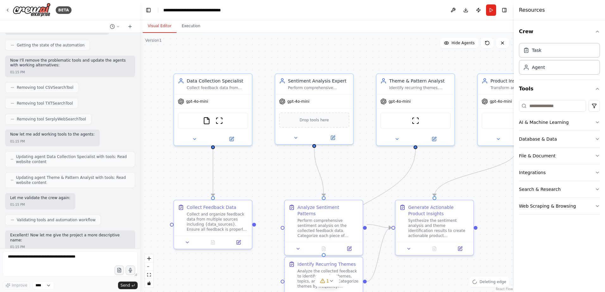
click at [270, 224] on div ".deletable-edge-delete-btn { width: 20px; height: 20px; border: 0px solid #ffff…" at bounding box center [327, 163] width 374 height 260
click at [491, 10] on button "Run" at bounding box center [491, 9] width 10 height 11
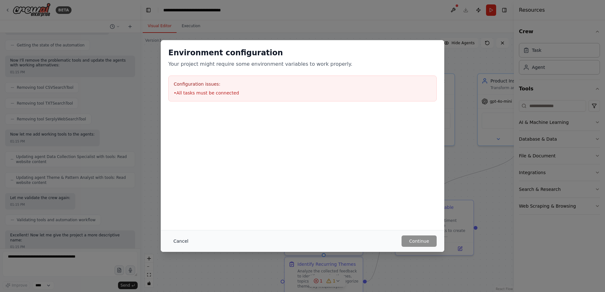
click at [175, 239] on button "Cancel" at bounding box center [180, 241] width 25 height 11
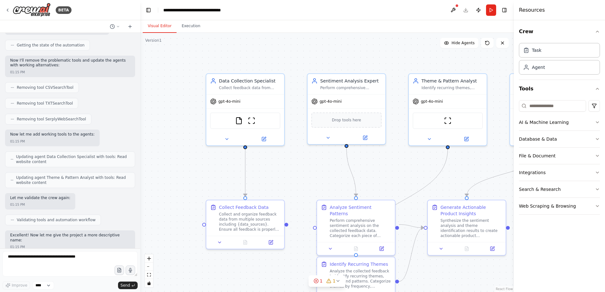
drag, startPoint x: 257, startPoint y: 228, endPoint x: 293, endPoint y: 228, distance: 36.1
click at [292, 228] on div ".deletable-edge-delete-btn { width: 20px; height: 20px; border: 0px solid #ffff…" at bounding box center [327, 163] width 374 height 260
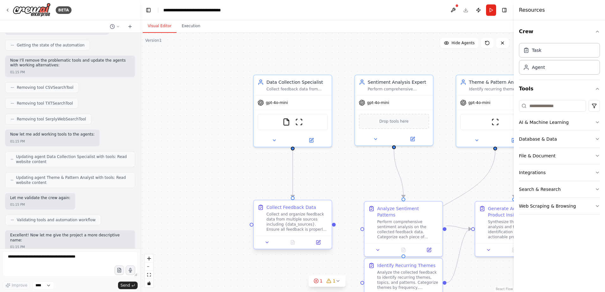
drag, startPoint x: 290, startPoint y: 226, endPoint x: 334, endPoint y: 228, distance: 44.0
click at [334, 228] on div ".deletable-edge-delete-btn { width: 20px; height: 20px; border: 0px solid #ffff…" at bounding box center [327, 163] width 374 height 260
click at [337, 228] on div ".deletable-edge-delete-btn { width: 20px; height: 20px; border: 0px solid #ffff…" at bounding box center [327, 163] width 374 height 260
click at [336, 228] on div ".deletable-edge-delete-btn { width: 20px; height: 20px; border: 0px solid #ffff…" at bounding box center [327, 163] width 374 height 260
click at [363, 228] on div ".deletable-edge-delete-btn { width: 20px; height: 20px; border: 0px solid #ffff…" at bounding box center [327, 163] width 374 height 260
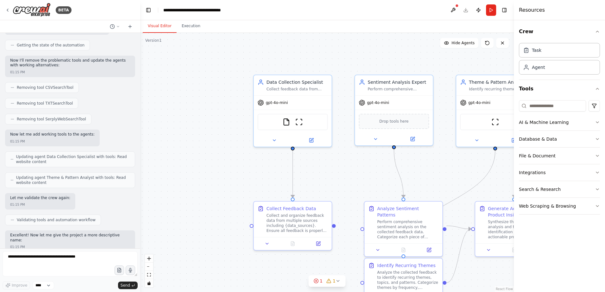
click at [363, 228] on div ".deletable-edge-delete-btn { width: 20px; height: 20px; border: 0px solid #ffff…" at bounding box center [327, 163] width 374 height 260
drag, startPoint x: 363, startPoint y: 228, endPoint x: 333, endPoint y: 226, distance: 29.5
click at [333, 226] on div "Data Collection Specialist Collect feedback data from multiple sources includin…" at bounding box center [409, 173] width 374 height 260
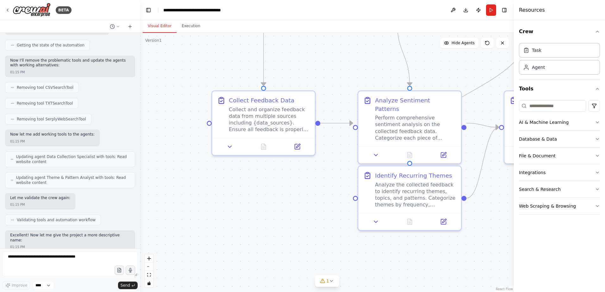
drag, startPoint x: 356, startPoint y: 260, endPoint x: 334, endPoint y: 159, distance: 104.4
click at [334, 159] on div ".deletable-edge-delete-btn { width: 20px; height: 20px; border: 0px solid #ffff…" at bounding box center [327, 163] width 374 height 260
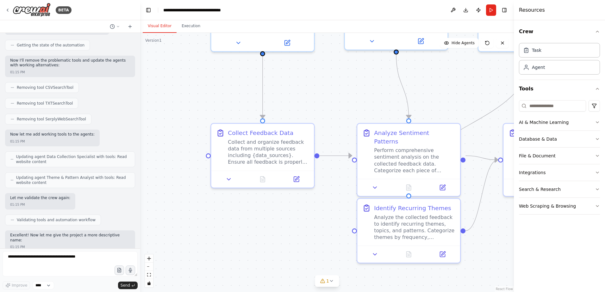
drag, startPoint x: 320, startPoint y: 130, endPoint x: 318, endPoint y: 154, distance: 24.4
click at [318, 154] on div ".deletable-edge-delete-btn { width: 20px; height: 20px; border: 0px solid #ffff…" at bounding box center [327, 163] width 374 height 260
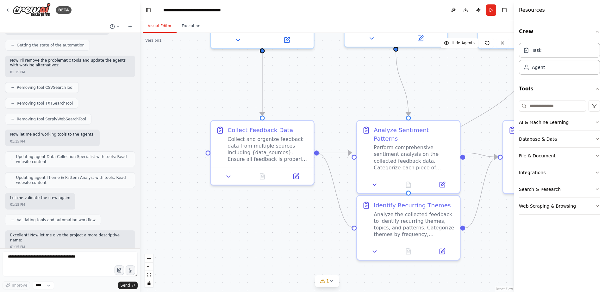
drag, startPoint x: 317, startPoint y: 153, endPoint x: 354, endPoint y: 232, distance: 86.9
click at [354, 232] on div ".deletable-edge-delete-btn { width: 20px; height: 20px; border: 0px solid #ffff…" at bounding box center [327, 163] width 374 height 260
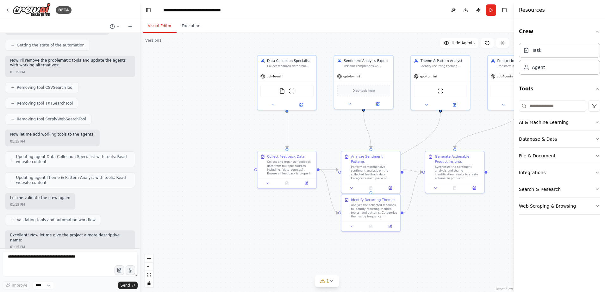
click at [497, 11] on header "**********" at bounding box center [327, 10] width 374 height 20
click at [488, 9] on button "Run" at bounding box center [491, 9] width 10 height 11
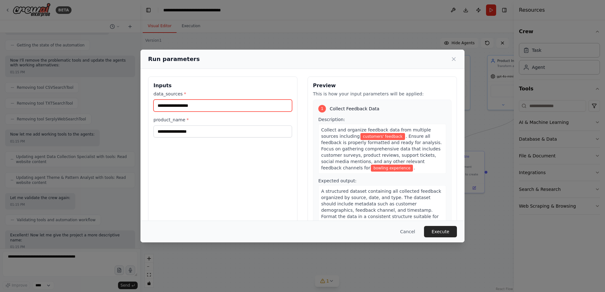
drag, startPoint x: 252, startPoint y: 105, endPoint x: 0, endPoint y: 98, distance: 251.7
click at [0, 98] on html "BETA Develop a crew that collects feedback from multiple sources (surveys, revi…" at bounding box center [302, 146] width 605 height 292
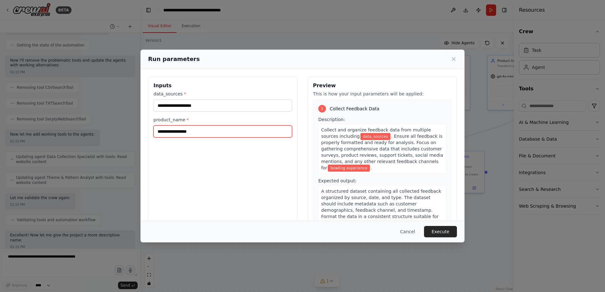
drag, startPoint x: 198, startPoint y: 135, endPoint x: 174, endPoint y: 136, distance: 23.4
click at [174, 136] on input "**********" at bounding box center [223, 132] width 139 height 12
type input "*"
type input "**********"
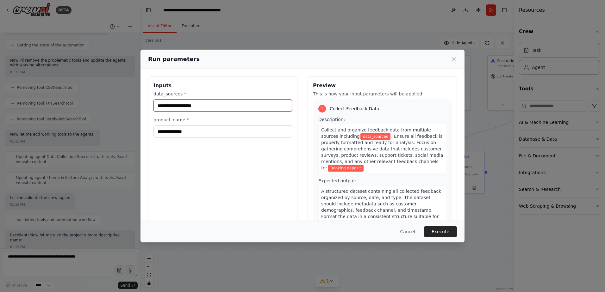
click at [230, 108] on input "data_sources *" at bounding box center [223, 106] width 139 height 12
type input "**********"
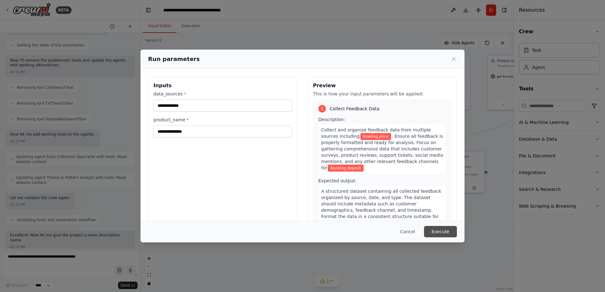
click at [437, 231] on button "Execute" at bounding box center [440, 231] width 33 height 11
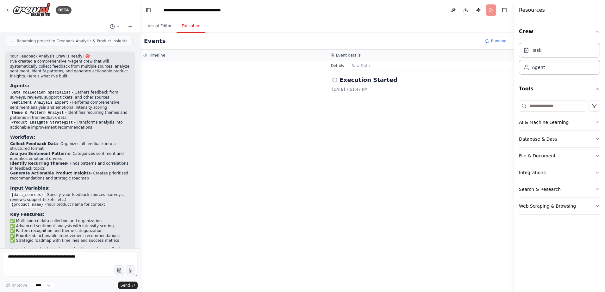
scroll to position [798, 0]
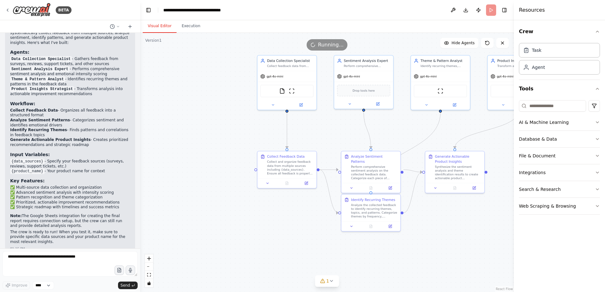
click at [163, 28] on button "Visual Editor" at bounding box center [160, 26] width 34 height 13
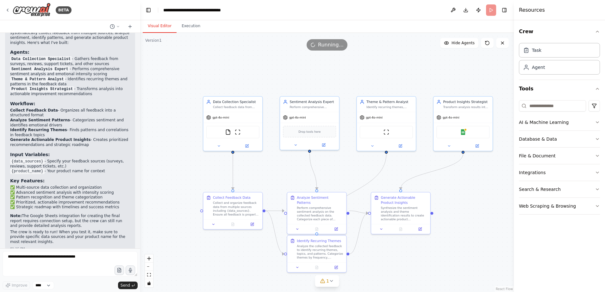
drag, startPoint x: 222, startPoint y: 96, endPoint x: 165, endPoint y: 137, distance: 69.7
click at [166, 137] on div ".deletable-edge-delete-btn { width: 20px; height: 20px; border: 0px solid #ffff…" at bounding box center [327, 163] width 374 height 260
click at [209, 225] on button at bounding box center [212, 224] width 16 height 6
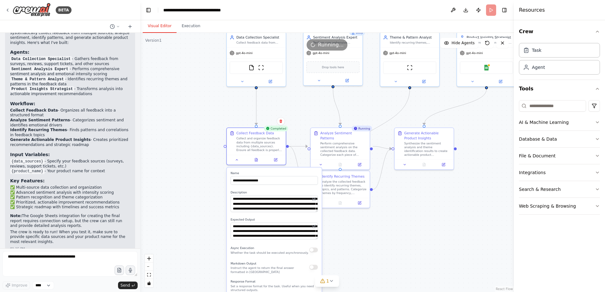
drag, startPoint x: 161, startPoint y: 201, endPoint x: 185, endPoint y: 136, distance: 69.1
click at [185, 136] on div ".deletable-edge-delete-btn { width: 20px; height: 20px; border: 0px solid #ffff…" at bounding box center [327, 163] width 374 height 260
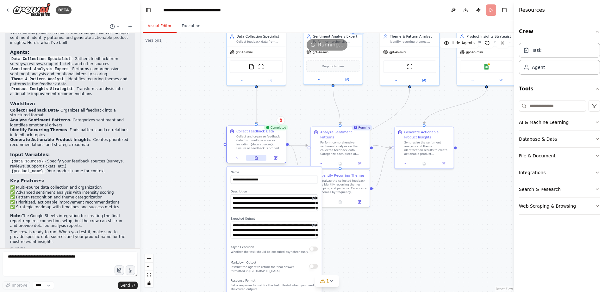
click at [259, 161] on button at bounding box center [256, 158] width 20 height 6
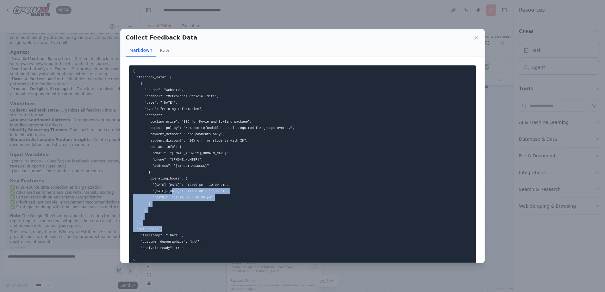
drag, startPoint x: 219, startPoint y: 210, endPoint x: 216, endPoint y: 183, distance: 26.7
click at [216, 183] on pre "{ "feedback_data": [ { "source": "Website", "channel": "Metrolanes Official Sit…" at bounding box center [302, 166] width 347 height 201
drag, startPoint x: 216, startPoint y: 183, endPoint x: 301, endPoint y: 215, distance: 90.4
click at [301, 215] on pre "{ "feedback_data": [ { "source": "Website", "channel": "Metrolanes Official Sit…" at bounding box center [302, 166] width 347 height 201
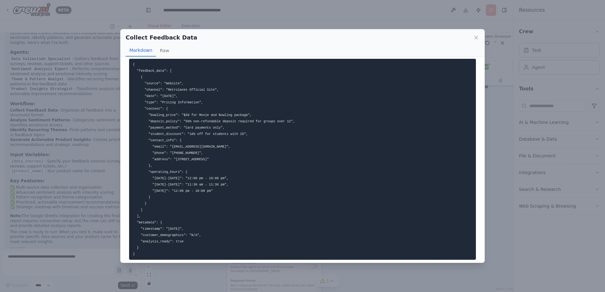
scroll to position [0, 0]
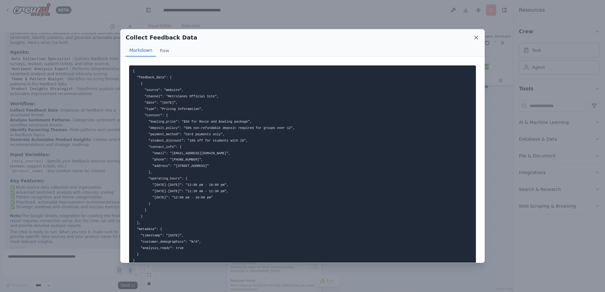
click at [474, 39] on icon at bounding box center [476, 38] width 6 height 6
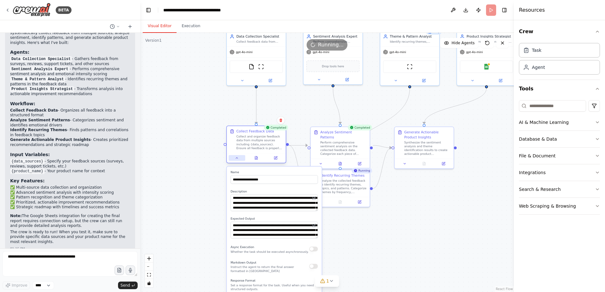
click at [238, 158] on icon at bounding box center [237, 158] width 4 height 4
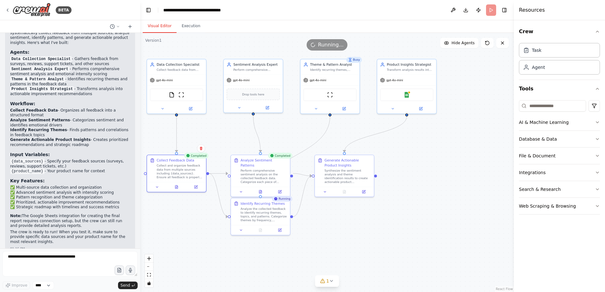
drag, startPoint x: 466, startPoint y: 210, endPoint x: 392, endPoint y: 239, distance: 79.2
click at [392, 239] on div ".deletable-edge-delete-btn { width: 20px; height: 20px; border: 0px solid #ffff…" at bounding box center [327, 163] width 374 height 260
drag, startPoint x: 271, startPoint y: 216, endPoint x: 297, endPoint y: 236, distance: 32.7
click at [297, 236] on div "Analyze the collected feedback to identify recurring themes, topics, and patter…" at bounding box center [290, 233] width 47 height 16
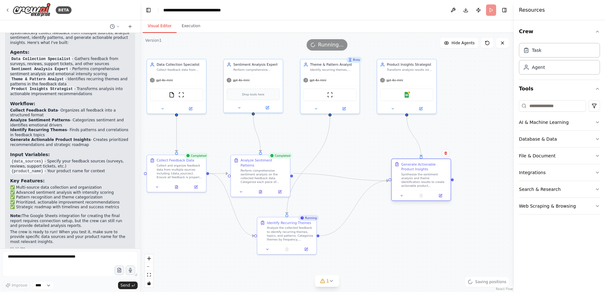
drag, startPoint x: 359, startPoint y: 173, endPoint x: 425, endPoint y: 178, distance: 66.3
click at [425, 178] on div "Synthesize the sentiment analysis and theme identification results to create ac…" at bounding box center [424, 181] width 47 height 16
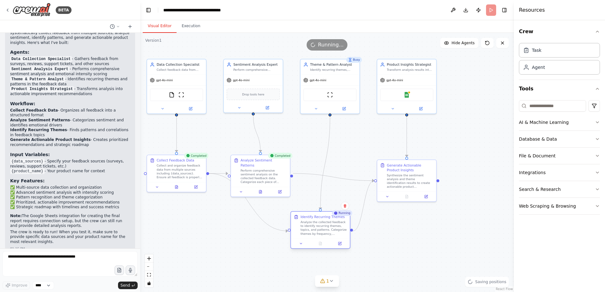
drag, startPoint x: 275, startPoint y: 234, endPoint x: 312, endPoint y: 229, distance: 37.7
click at [312, 229] on div "Analyze the collected feedback to identify recurring themes, topics, and patter…" at bounding box center [324, 229] width 47 height 16
drag, startPoint x: 254, startPoint y: 170, endPoint x: 245, endPoint y: 147, distance: 24.3
click at [245, 147] on div "Perform comprehensive sentiment analysis on the collected feedback data. Catego…" at bounding box center [256, 152] width 47 height 16
click at [252, 166] on div at bounding box center [253, 167] width 59 height 10
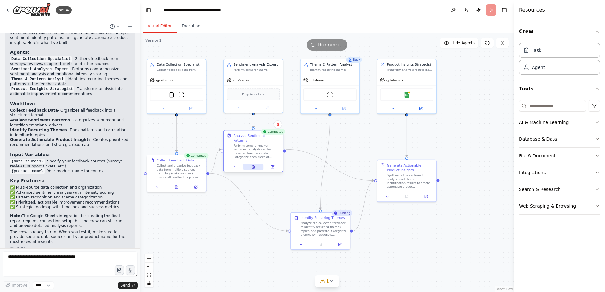
click at [254, 166] on icon at bounding box center [253, 167] width 3 height 3
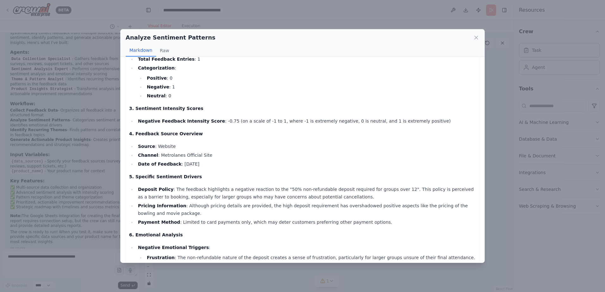
scroll to position [95, 0]
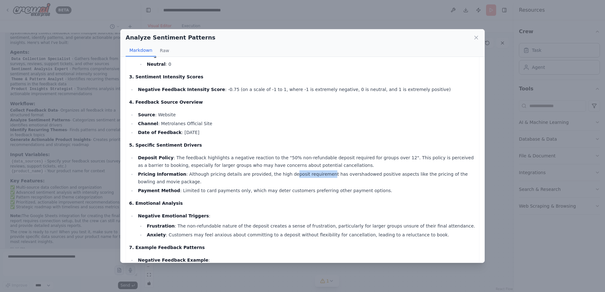
drag, startPoint x: 277, startPoint y: 163, endPoint x: 310, endPoint y: 167, distance: 33.3
click at [310, 167] on ul "Deposit Policy : The feedback highlights a negative reaction to the "50% non-re…" at bounding box center [302, 174] width 347 height 41
drag, startPoint x: 310, startPoint y: 167, endPoint x: 278, endPoint y: 184, distance: 36.4
click at [278, 187] on li "Payment Method : Limited to card payments only, which may deter customers prefe…" at bounding box center [306, 191] width 340 height 8
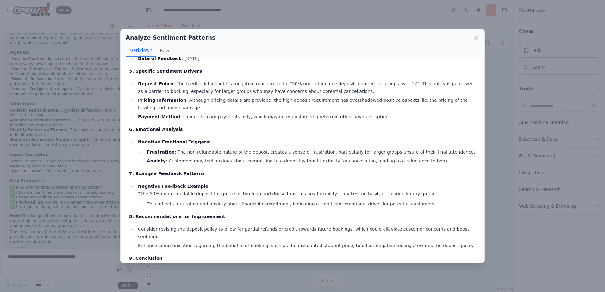
scroll to position [197, 0]
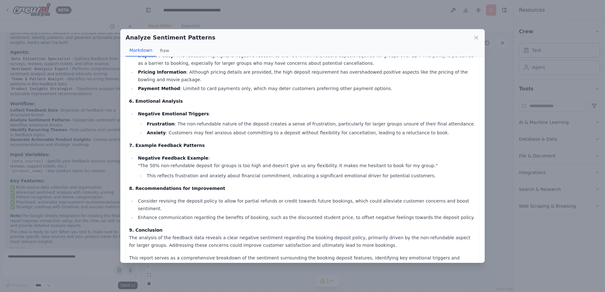
click at [476, 34] on div "Analyze Sentiment Patterns" at bounding box center [303, 37] width 354 height 9
click at [476, 36] on icon at bounding box center [476, 38] width 6 height 6
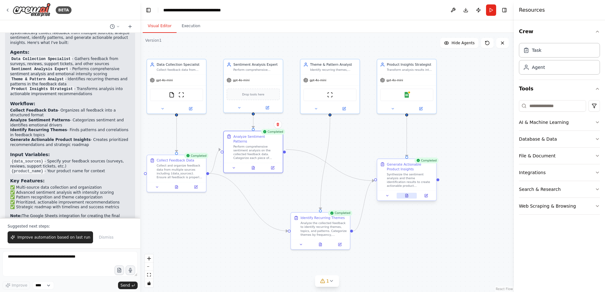
click at [406, 198] on button at bounding box center [407, 196] width 20 height 6
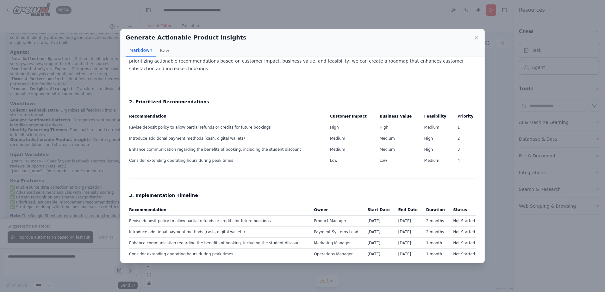
scroll to position [63, 0]
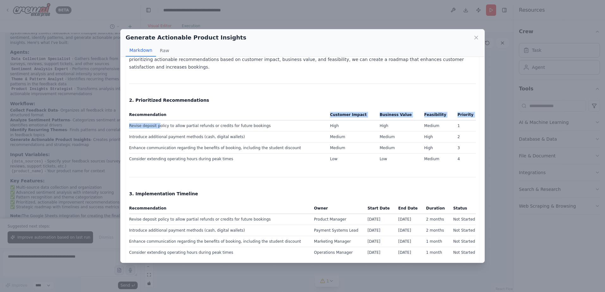
drag, startPoint x: 156, startPoint y: 118, endPoint x: 258, endPoint y: 112, distance: 102.4
click at [258, 112] on table "Recommendation Customer Impact Business Value Feasibility Priority Revise depos…" at bounding box center [302, 138] width 347 height 53
drag, startPoint x: 258, startPoint y: 112, endPoint x: 237, endPoint y: 86, distance: 33.3
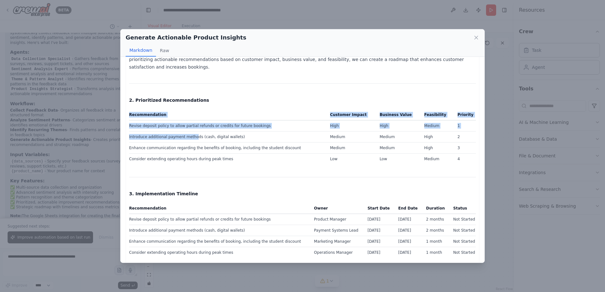
drag, startPoint x: 129, startPoint y: 120, endPoint x: 191, endPoint y: 126, distance: 62.6
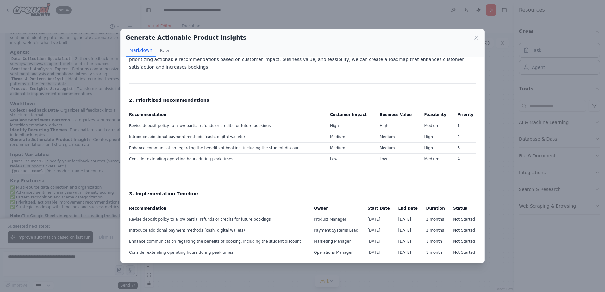
drag, startPoint x: 191, startPoint y: 126, endPoint x: 185, endPoint y: 137, distance: 12.9
click at [185, 143] on td "Enhance communication regarding the benefits of booking, including the student …" at bounding box center [227, 148] width 197 height 11
drag, startPoint x: 181, startPoint y: 120, endPoint x: 209, endPoint y: 122, distance: 28.5
click at [209, 122] on td "Revise deposit policy to allow partial refunds or credits for future bookings" at bounding box center [227, 126] width 197 height 11
drag, startPoint x: 209, startPoint y: 122, endPoint x: 217, endPoint y: 136, distance: 16.4
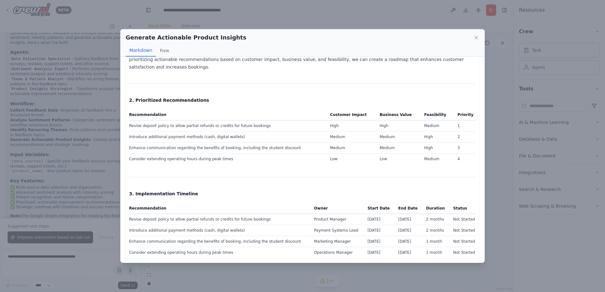
click at [216, 143] on td "Enhance communication regarding the benefits of booking, including the student …" at bounding box center [227, 148] width 197 height 11
drag, startPoint x: 141, startPoint y: 131, endPoint x: 196, endPoint y: 134, distance: 55.1
click at [196, 134] on td "Introduce additional payment methods (cash, digital wallets)" at bounding box center [227, 137] width 197 height 11
drag, startPoint x: 196, startPoint y: 134, endPoint x: 196, endPoint y: 143, distance: 9.2
click at [196, 143] on td "Enhance communication regarding the benefits of booking, including the student …" at bounding box center [227, 148] width 197 height 11
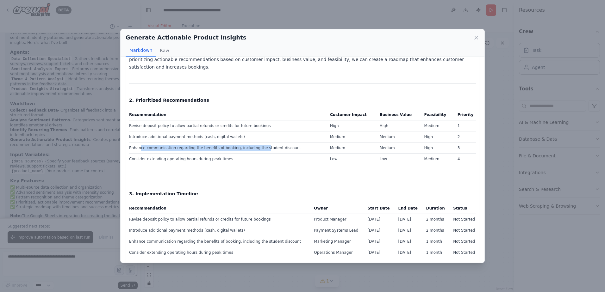
drag, startPoint x: 140, startPoint y: 141, endPoint x: 255, endPoint y: 141, distance: 115.2
click at [255, 143] on td "Enhance communication regarding the benefits of booking, including the student …" at bounding box center [227, 148] width 197 height 11
drag, startPoint x: 255, startPoint y: 141, endPoint x: 229, endPoint y: 167, distance: 36.9
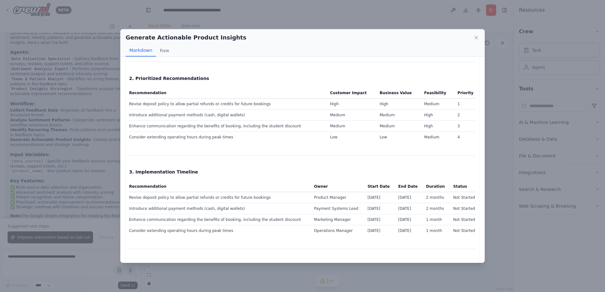
scroll to position [95, 0]
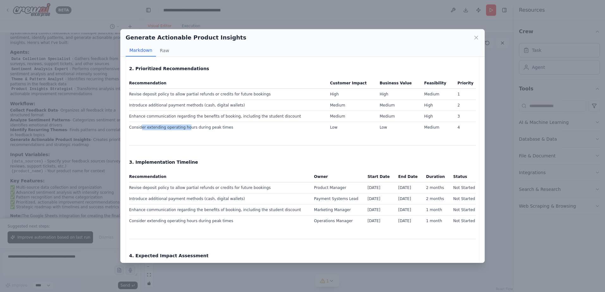
drag, startPoint x: 141, startPoint y: 121, endPoint x: 184, endPoint y: 122, distance: 43.4
click at [184, 122] on td "Consider extending operating hours during peak times" at bounding box center [227, 127] width 197 height 11
drag, startPoint x: 184, startPoint y: 122, endPoint x: 186, endPoint y: 134, distance: 12.2
drag, startPoint x: 164, startPoint y: 120, endPoint x: 191, endPoint y: 121, distance: 26.9
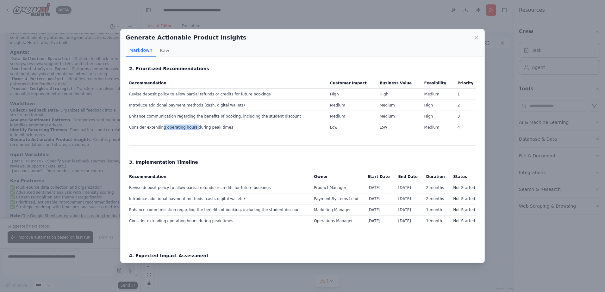
click at [191, 122] on td "Consider extending operating hours during peak times" at bounding box center [227, 127] width 197 height 11
drag, startPoint x: 191, startPoint y: 121, endPoint x: 200, endPoint y: 133, distance: 15.0
drag, startPoint x: 194, startPoint y: 109, endPoint x: 298, endPoint y: 112, distance: 104.2
click at [298, 112] on td "Enhance communication regarding the benefits of booking, including the student …" at bounding box center [227, 116] width 197 height 11
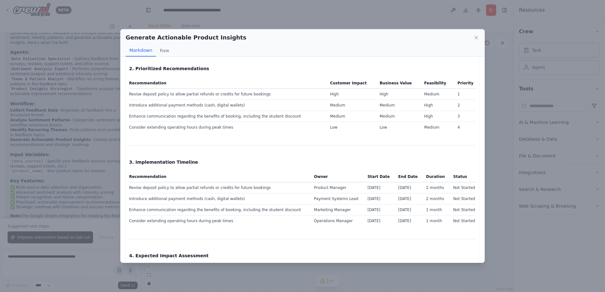
drag, startPoint x: 298, startPoint y: 112, endPoint x: 269, endPoint y: 145, distance: 43.5
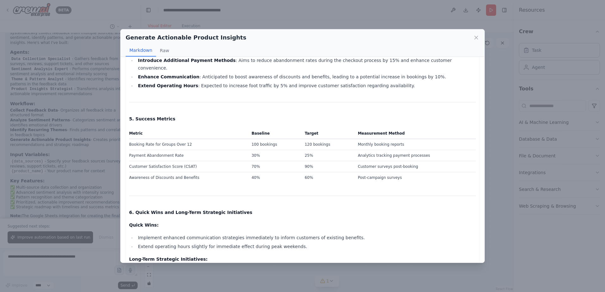
scroll to position [317, 0]
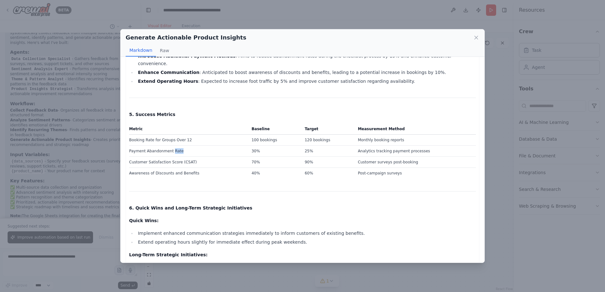
drag, startPoint x: 170, startPoint y: 136, endPoint x: 191, endPoint y: 135, distance: 21.2
click at [191, 146] on td "Payment Abandonment Rate" at bounding box center [188, 151] width 119 height 11
drag, startPoint x: 191, startPoint y: 135, endPoint x: 189, endPoint y: 143, distance: 8.1
click at [189, 157] on td "Customer Satisfaction Score (CSAT)" at bounding box center [188, 162] width 119 height 11
drag, startPoint x: 303, startPoint y: 136, endPoint x: 348, endPoint y: 135, distance: 45.3
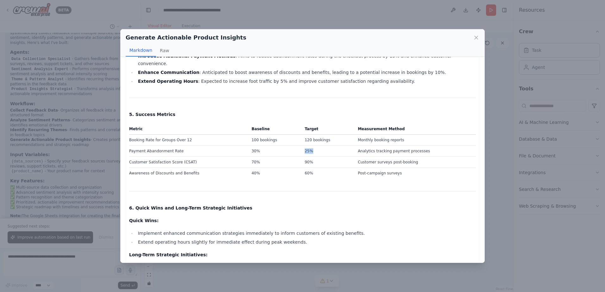
click at [348, 146] on td "25%" at bounding box center [327, 151] width 53 height 11
drag, startPoint x: 348, startPoint y: 135, endPoint x: 335, endPoint y: 151, distance: 21.0
click at [335, 157] on td "90%" at bounding box center [327, 162] width 53 height 11
drag, startPoint x: 366, startPoint y: 139, endPoint x: 457, endPoint y: 146, distance: 92.1
click at [457, 146] on tbody "Booking Rate for Groups Over 12 100 bookings 120 bookings Monthly booking repor…" at bounding box center [302, 157] width 347 height 44
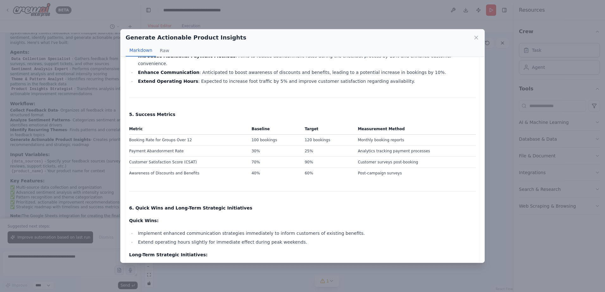
drag, startPoint x: 457, startPoint y: 146, endPoint x: 391, endPoint y: 165, distance: 69.0
click at [391, 165] on div "Strategic Product Improvement Plan for Booking Deposit 1. Overview This strateg…" at bounding box center [302, 114] width 347 height 730
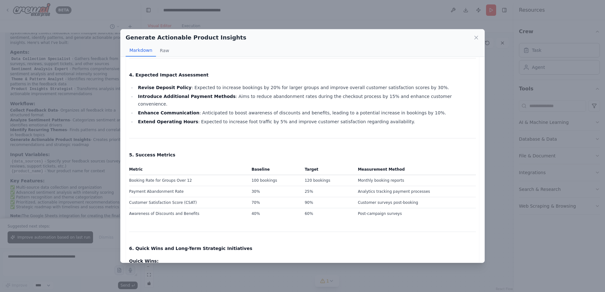
scroll to position [276, 0]
click at [474, 36] on icon at bounding box center [476, 38] width 6 height 6
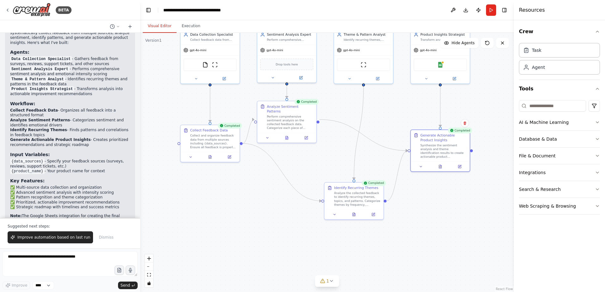
drag, startPoint x: 208, startPoint y: 225, endPoint x: 241, endPoint y: 195, distance: 45.1
click at [241, 195] on div ".deletable-edge-delete-btn { width: 20px; height: 20px; border: 0px solid #ffff…" at bounding box center [327, 163] width 374 height 260
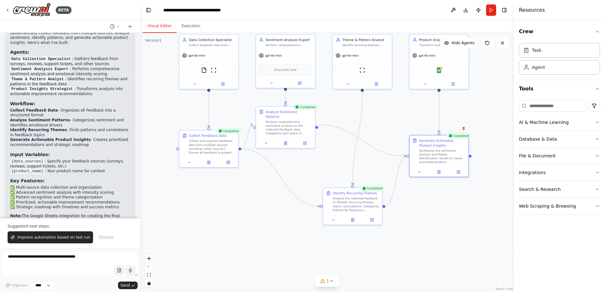
drag, startPoint x: 255, startPoint y: 191, endPoint x: 254, endPoint y: 197, distance: 5.5
click at [254, 197] on div ".deletable-edge-delete-btn { width: 20px; height: 20px; border: 0px solid #ffff…" at bounding box center [327, 163] width 374 height 260
drag, startPoint x: 256, startPoint y: 232, endPoint x: 253, endPoint y: 234, distance: 3.5
click at [253, 234] on div ".deletable-edge-delete-btn { width: 20px; height: 20px; border: 0px solid #ffff…" at bounding box center [327, 163] width 374 height 260
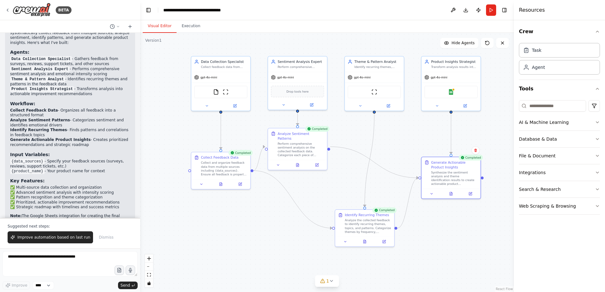
drag, startPoint x: 253, startPoint y: 193, endPoint x: 268, endPoint y: 213, distance: 25.3
click at [268, 213] on div ".deletable-edge-delete-btn { width: 20px; height: 20px; border: 0px solid #ffff…" at bounding box center [327, 163] width 374 height 260
click at [11, 10] on div "BETA" at bounding box center [38, 10] width 66 height 14
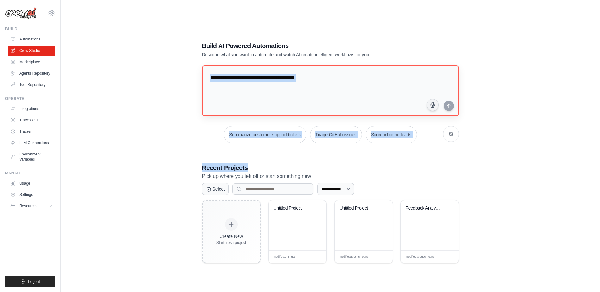
drag, startPoint x: 457, startPoint y: 146, endPoint x: 422, endPoint y: 100, distance: 58.1
click at [422, 100] on div "**********" at bounding box center [331, 152] width 272 height 242
click at [551, 166] on div "**********" at bounding box center [330, 152] width 519 height 292
click at [474, 72] on div "**********" at bounding box center [330, 152] width 519 height 292
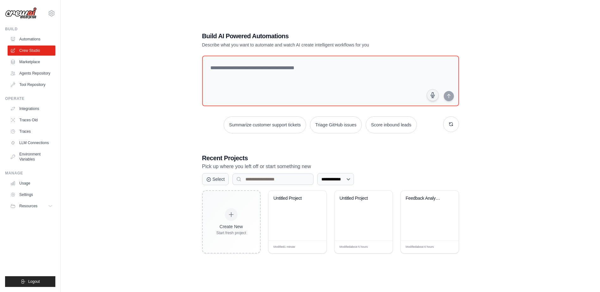
scroll to position [13, 0]
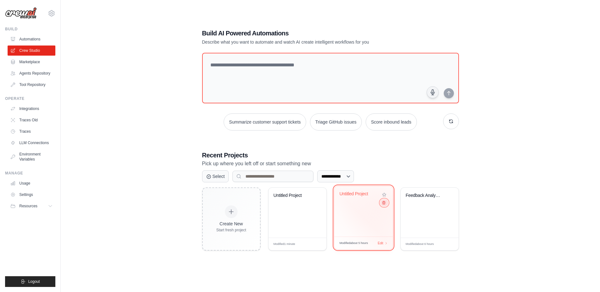
click at [386, 204] on button at bounding box center [384, 202] width 8 height 7
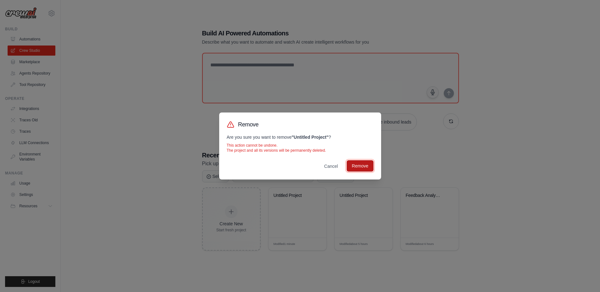
click at [357, 165] on button "Remove" at bounding box center [360, 165] width 27 height 11
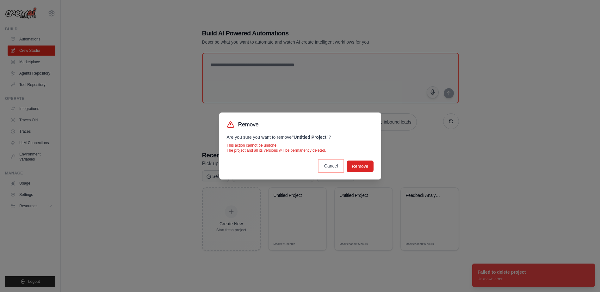
click at [326, 165] on button "Cancel" at bounding box center [331, 165] width 24 height 11
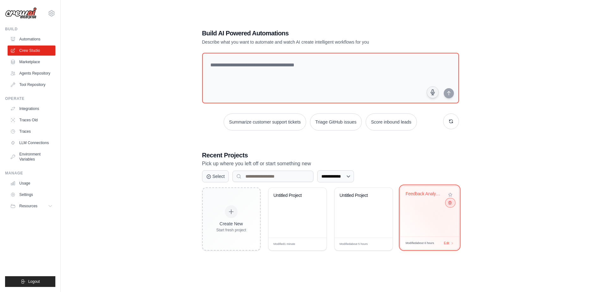
click at [449, 205] on icon at bounding box center [450, 203] width 3 height 3
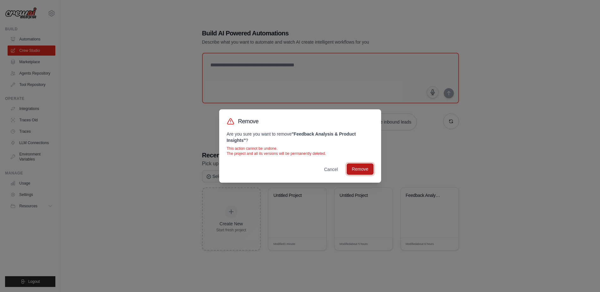
click at [355, 172] on button "Remove" at bounding box center [360, 169] width 27 height 11
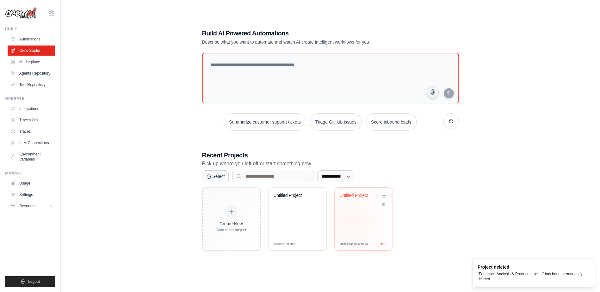
drag, startPoint x: 349, startPoint y: 207, endPoint x: 352, endPoint y: 220, distance: 13.4
click at [352, 220] on div "Untitled Project" at bounding box center [364, 213] width 58 height 50
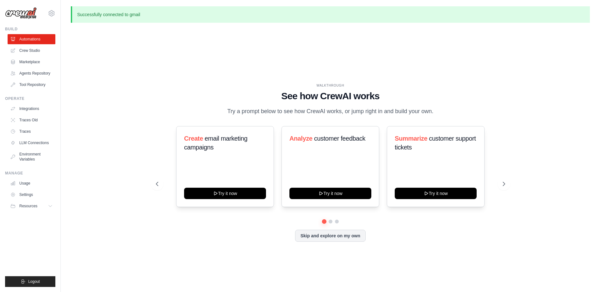
click at [322, 243] on div "WALKTHROUGH See how [PERSON_NAME] works Try a prompt below to see how [PERSON_N…" at bounding box center [330, 167] width 365 height 169
click at [323, 241] on button "Skip and explore on my own" at bounding box center [330, 235] width 71 height 12
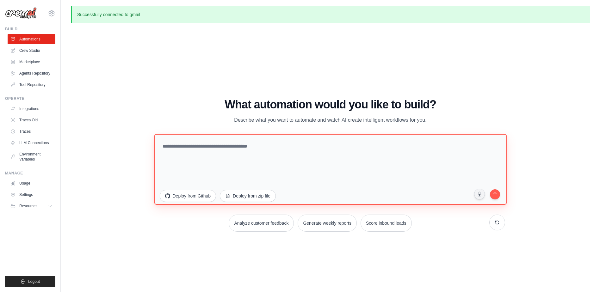
click at [233, 149] on textarea at bounding box center [330, 169] width 353 height 71
type textarea "**********"
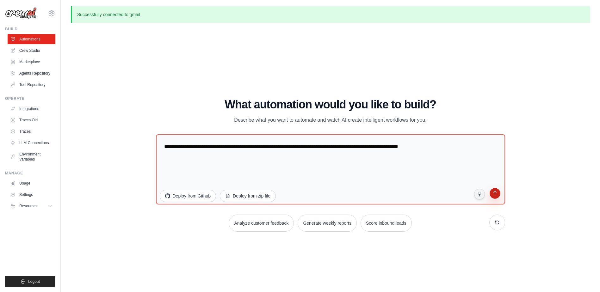
click at [491, 192] on button "submit" at bounding box center [495, 195] width 12 height 12
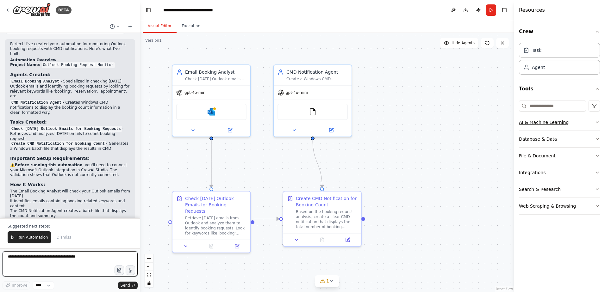
scroll to position [650, 0]
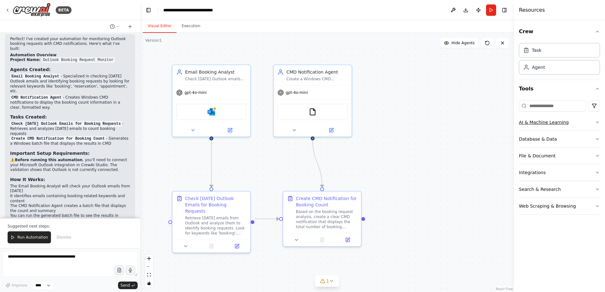
click at [560, 121] on div "AI & Machine Learning" at bounding box center [544, 122] width 50 height 6
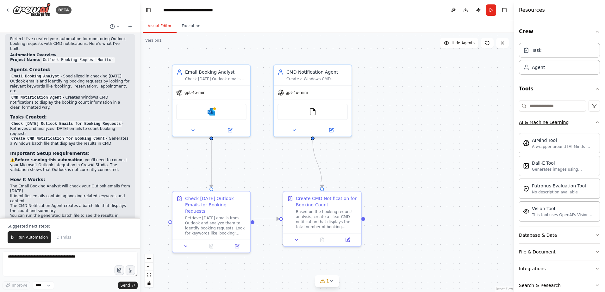
click at [560, 121] on div "AI & Machine Learning" at bounding box center [544, 122] width 50 height 6
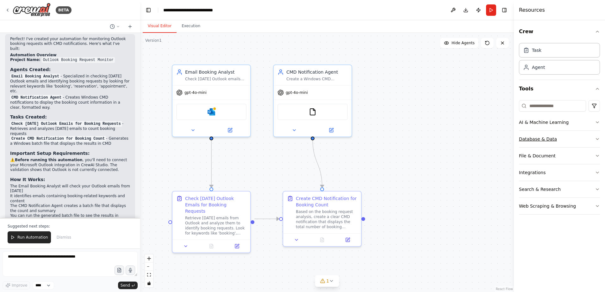
click at [559, 139] on button "Database & Data" at bounding box center [559, 139] width 81 height 16
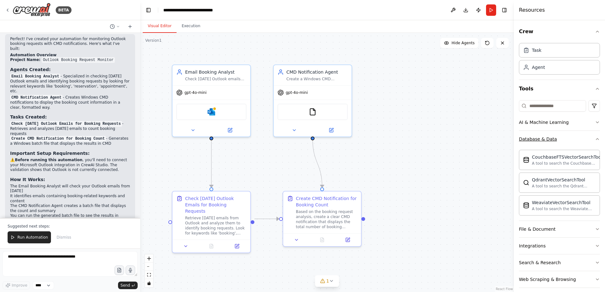
click at [559, 139] on button "Database & Data" at bounding box center [559, 139] width 81 height 16
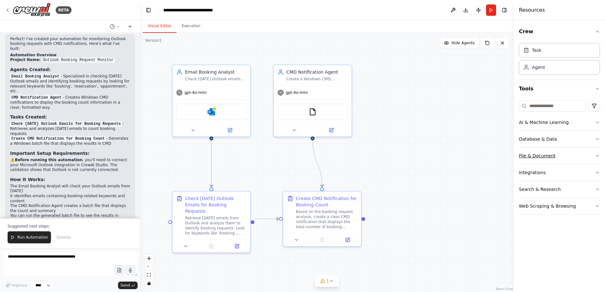
click at [561, 160] on button "File & Document" at bounding box center [559, 156] width 81 height 16
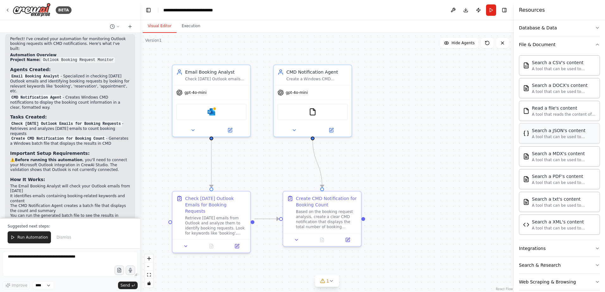
scroll to position [120, 0]
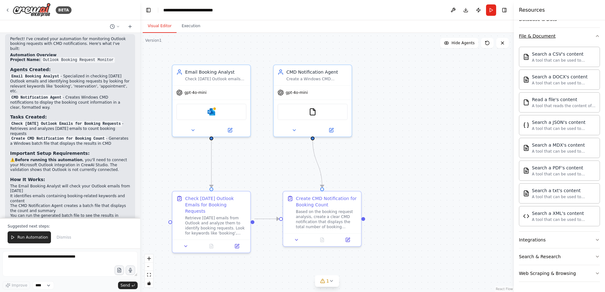
click at [567, 35] on button "File & Document" at bounding box center [559, 36] width 81 height 16
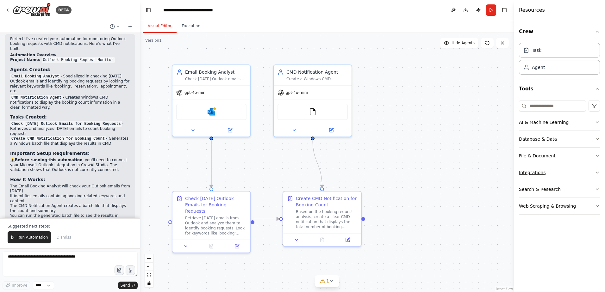
click at [548, 175] on button "Integrations" at bounding box center [559, 173] width 81 height 16
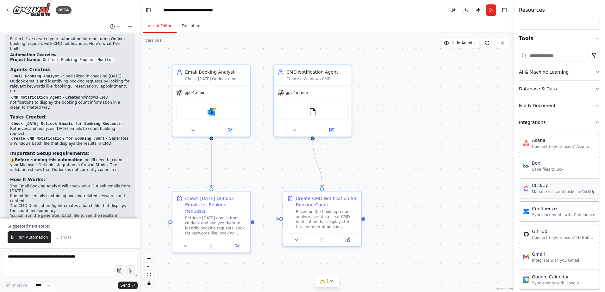
scroll to position [63, 0]
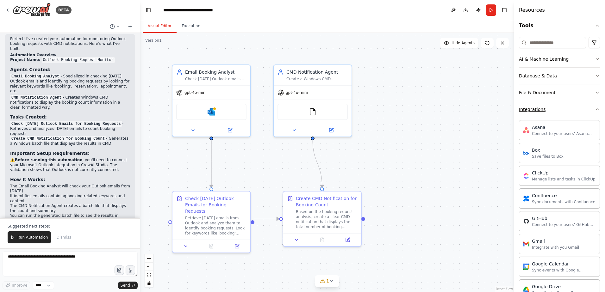
click at [546, 109] on button "Integrations" at bounding box center [559, 109] width 81 height 16
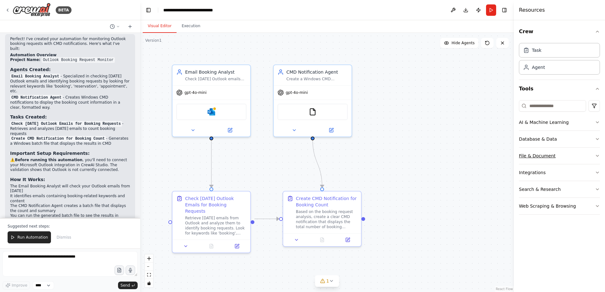
click at [562, 162] on button "File & Document" at bounding box center [559, 156] width 81 height 16
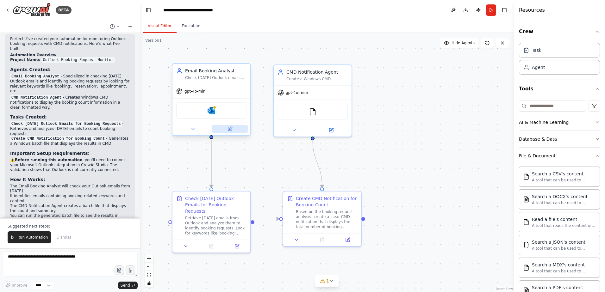
click at [230, 130] on icon at bounding box center [230, 129] width 4 height 4
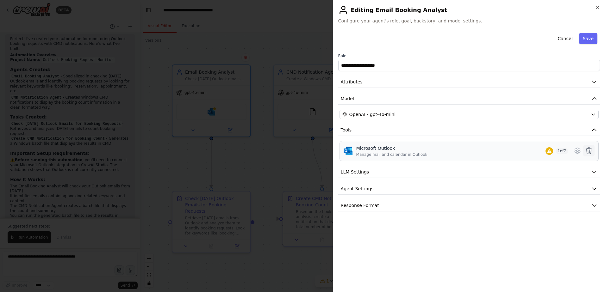
click at [589, 153] on icon at bounding box center [589, 151] width 8 height 8
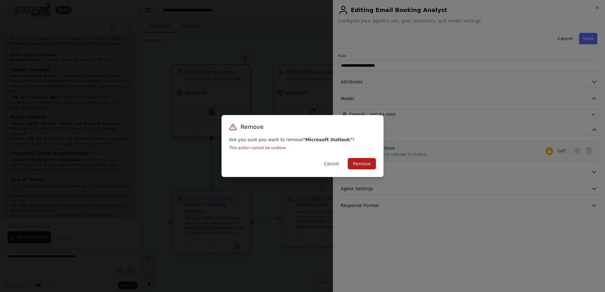
click at [374, 167] on button "Remove" at bounding box center [362, 163] width 28 height 11
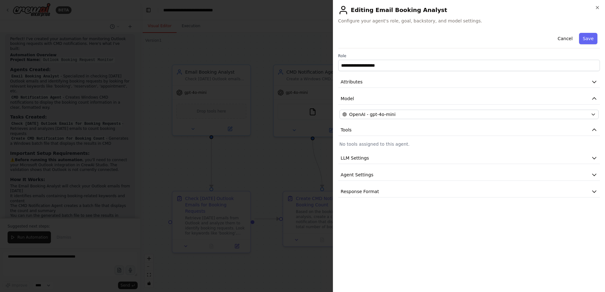
drag, startPoint x: 260, startPoint y: 161, endPoint x: 256, endPoint y: 158, distance: 4.7
click at [257, 158] on div at bounding box center [302, 146] width 605 height 292
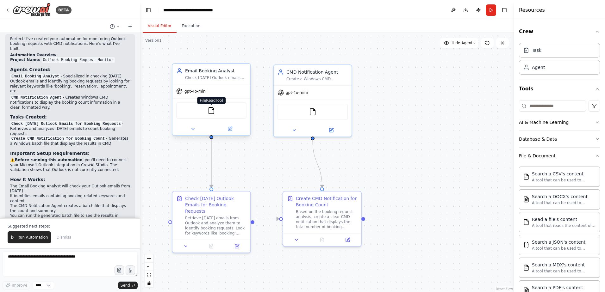
click at [215, 112] on img at bounding box center [212, 111] width 8 height 8
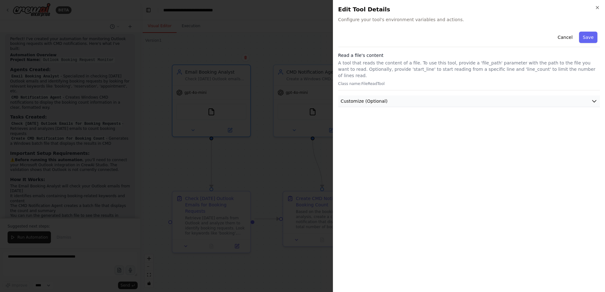
click at [476, 100] on button "Customize (Optional)" at bounding box center [469, 102] width 262 height 12
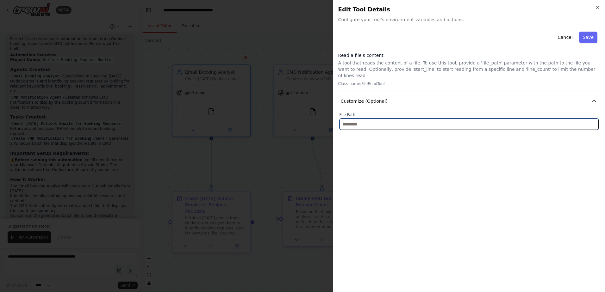
click at [417, 122] on input "text" at bounding box center [469, 124] width 259 height 11
paste input "**********"
type input "**********"
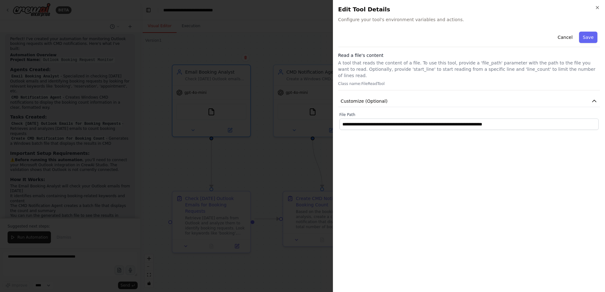
click at [492, 142] on div "**********" at bounding box center [469, 158] width 262 height 258
click at [587, 40] on button "Save" at bounding box center [588, 37] width 18 height 11
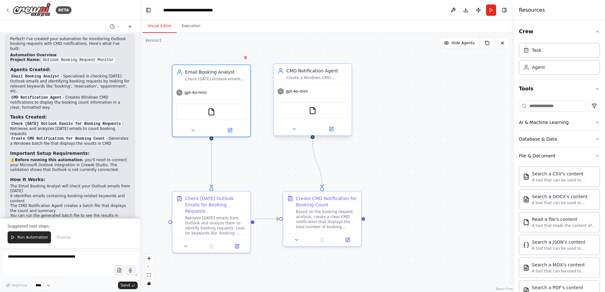
click at [321, 112] on div "FileReadTool" at bounding box center [313, 111] width 70 height 16
click at [325, 132] on button at bounding box center [331, 129] width 36 height 8
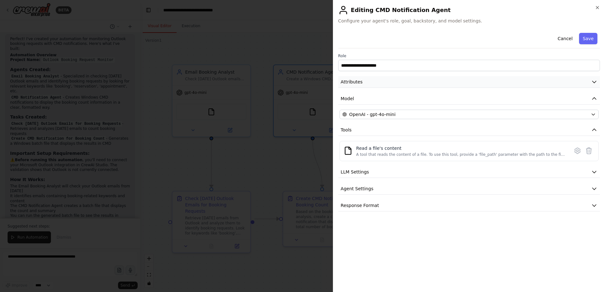
click at [403, 85] on button "Attributes" at bounding box center [469, 82] width 262 height 12
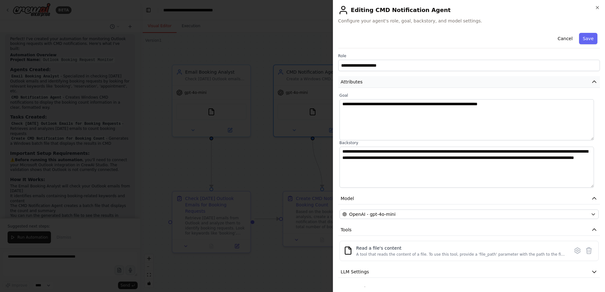
click at [403, 85] on button "Attributes" at bounding box center [469, 82] width 262 height 12
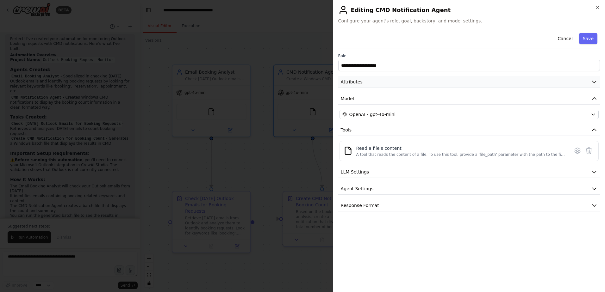
click at [403, 85] on button "Attributes" at bounding box center [469, 82] width 262 height 12
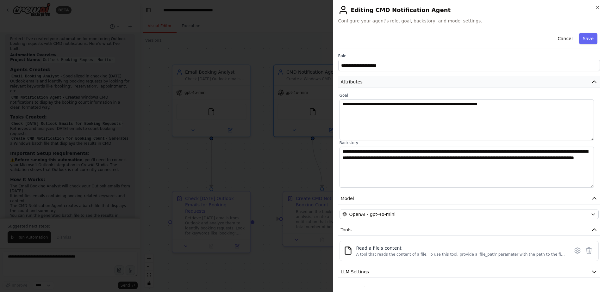
click at [403, 85] on button "Attributes" at bounding box center [469, 82] width 262 height 12
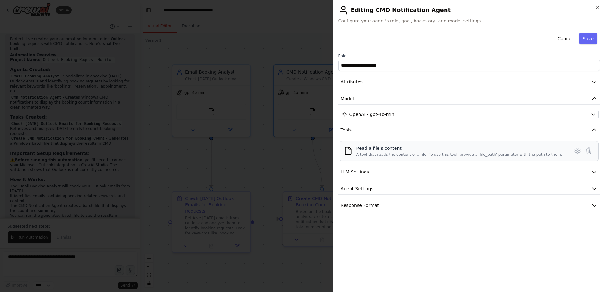
click at [570, 151] on div "Read a file's content A tool that reads the content of a file. To use this tool…" at bounding box center [469, 151] width 251 height 12
click at [573, 151] on button at bounding box center [577, 150] width 11 height 11
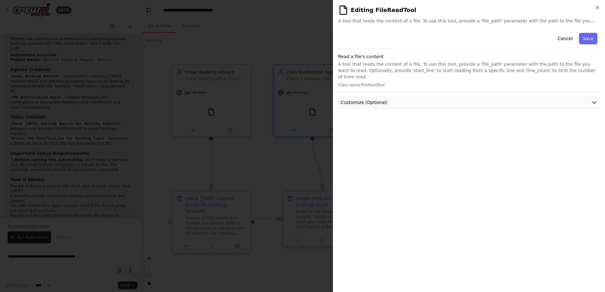
click at [444, 98] on button "Customize (Optional)" at bounding box center [469, 103] width 262 height 12
click at [585, 36] on button "Save" at bounding box center [588, 38] width 18 height 11
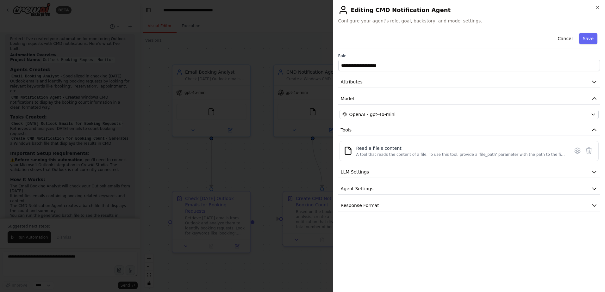
click at [583, 37] on button "Save" at bounding box center [588, 38] width 18 height 11
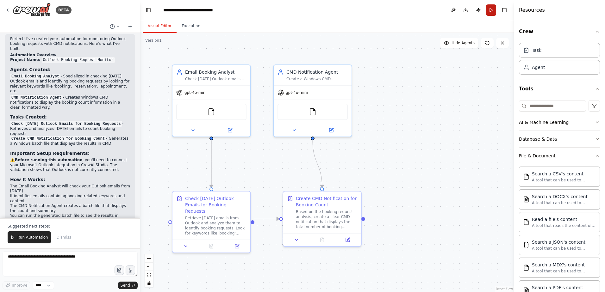
click at [493, 9] on button "Run" at bounding box center [491, 9] width 10 height 11
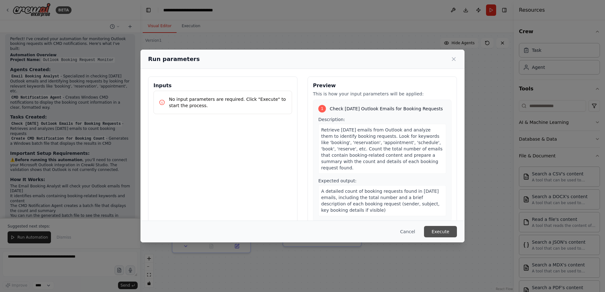
click at [435, 235] on button "Execute" at bounding box center [440, 231] width 33 height 11
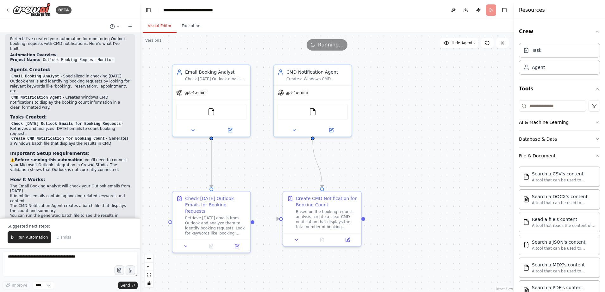
click at [161, 27] on button "Visual Editor" at bounding box center [160, 26] width 34 height 13
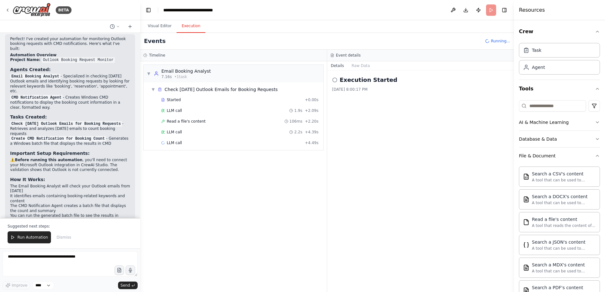
click at [196, 24] on button "Execution" at bounding box center [191, 26] width 29 height 13
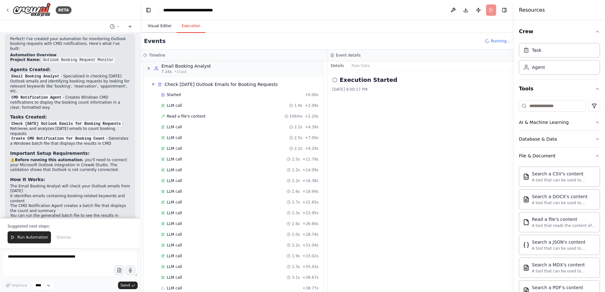
scroll to position [16, 0]
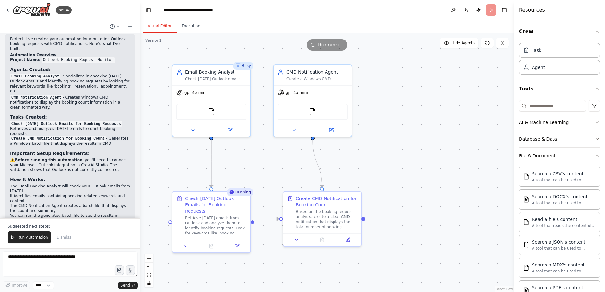
click at [156, 27] on button "Visual Editor" at bounding box center [160, 26] width 34 height 13
click at [184, 28] on button "Execution" at bounding box center [191, 26] width 29 height 13
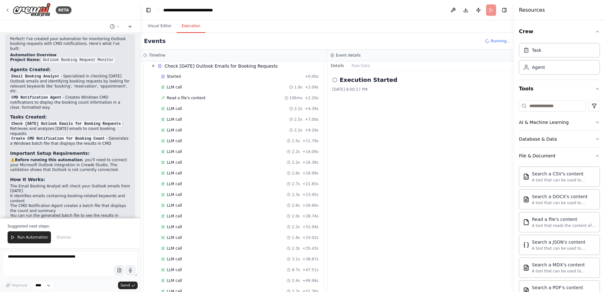
scroll to position [0, 0]
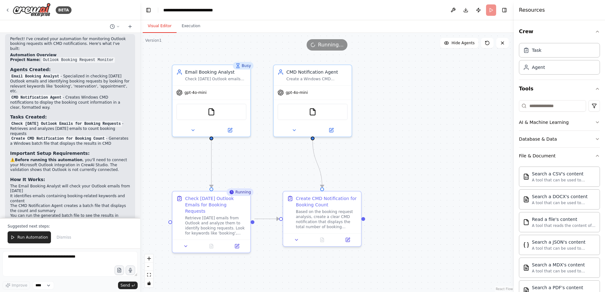
click at [162, 27] on button "Visual Editor" at bounding box center [160, 26] width 34 height 13
click at [238, 242] on button at bounding box center [237, 246] width 22 height 8
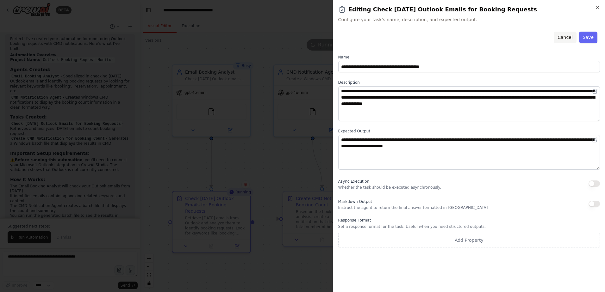
click at [575, 38] on button "Cancel" at bounding box center [565, 37] width 22 height 11
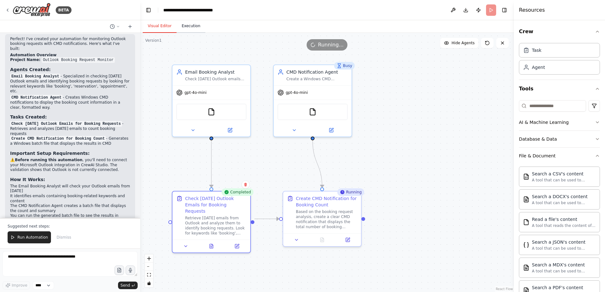
click at [193, 31] on button "Execution" at bounding box center [191, 26] width 29 height 13
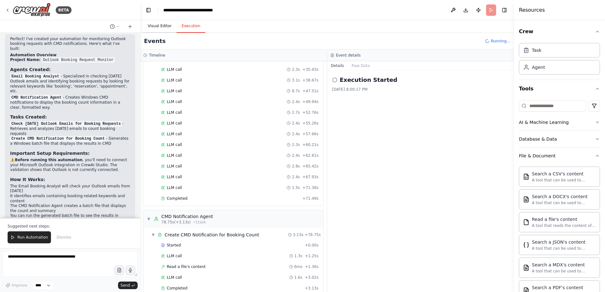
scroll to position [213, 0]
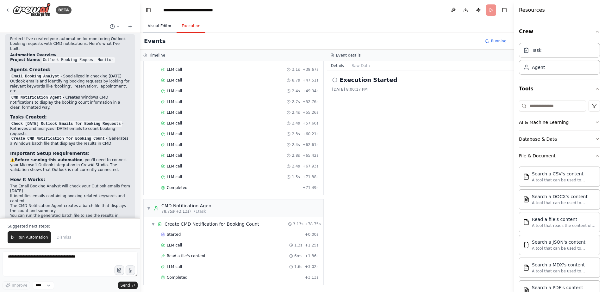
click at [162, 24] on button "Visual Editor" at bounding box center [160, 26] width 34 height 13
click at [190, 27] on button "Execution" at bounding box center [191, 26] width 29 height 13
click at [166, 30] on button "Visual Editor" at bounding box center [160, 26] width 34 height 13
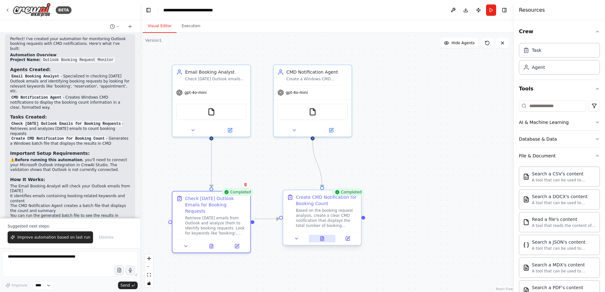
click at [324, 242] on button at bounding box center [322, 239] width 27 height 8
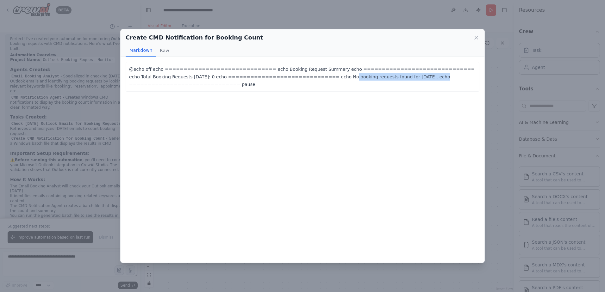
drag, startPoint x: 286, startPoint y: 78, endPoint x: 368, endPoint y: 84, distance: 82.2
click at [368, 84] on div "@echo off echo ============================== echo Booking Request Summary echo…" at bounding box center [303, 77] width 354 height 30
drag, startPoint x: 368, startPoint y: 84, endPoint x: 356, endPoint y: 99, distance: 19.5
click at [356, 99] on div "@echo off echo ============================== echo Booking Request Summary echo…" at bounding box center [303, 160] width 364 height 206
click at [474, 39] on icon at bounding box center [476, 38] width 6 height 6
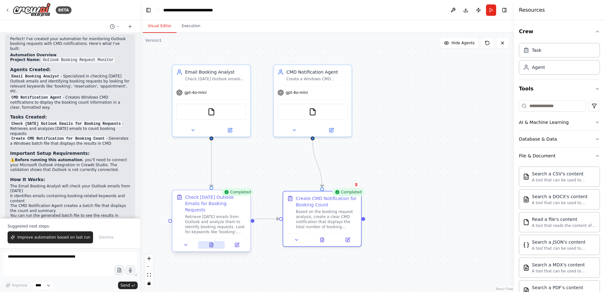
click at [209, 243] on icon at bounding box center [211, 245] width 5 height 5
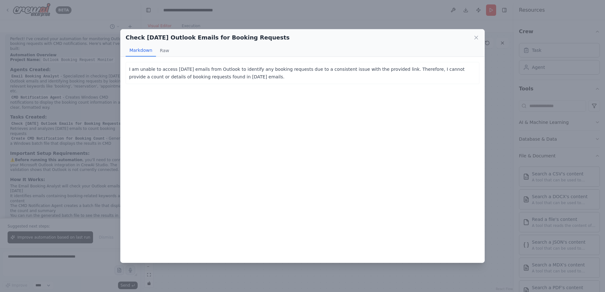
click at [475, 36] on icon at bounding box center [476, 38] width 6 height 6
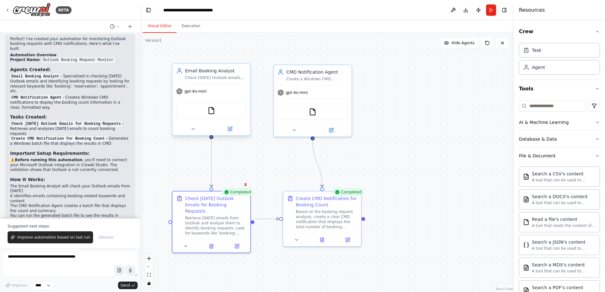
click at [232, 134] on div at bounding box center [212, 129] width 78 height 13
click at [230, 130] on icon at bounding box center [230, 129] width 4 height 4
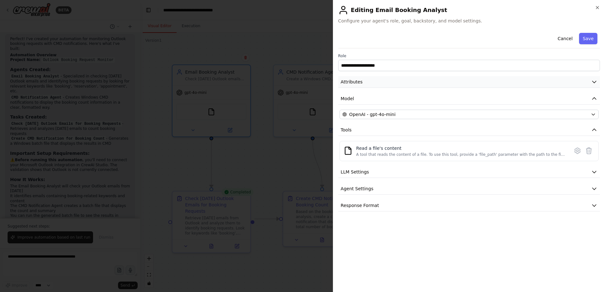
click at [392, 82] on button "Attributes" at bounding box center [469, 82] width 262 height 12
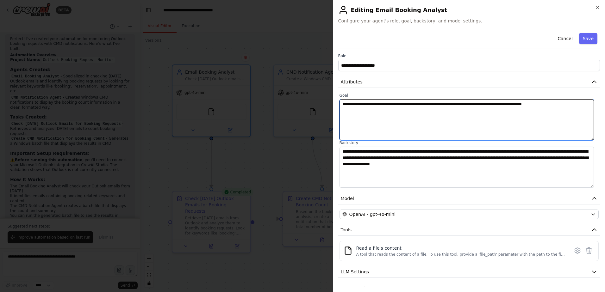
click at [357, 104] on textarea "**********" at bounding box center [467, 119] width 254 height 41
paste textarea "**********"
type textarea "**********"
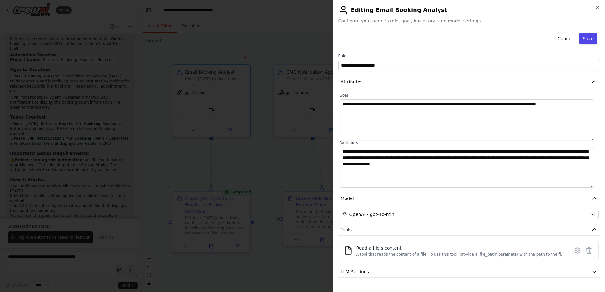
click at [586, 40] on button "Save" at bounding box center [588, 38] width 18 height 11
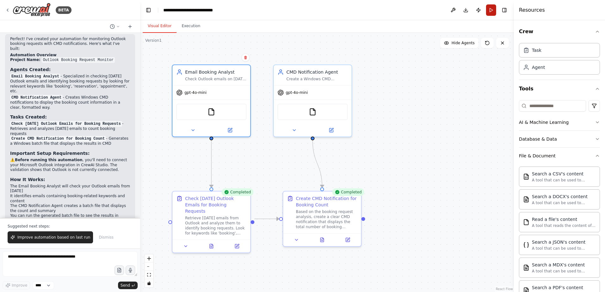
click at [492, 8] on button "Run" at bounding box center [491, 9] width 10 height 11
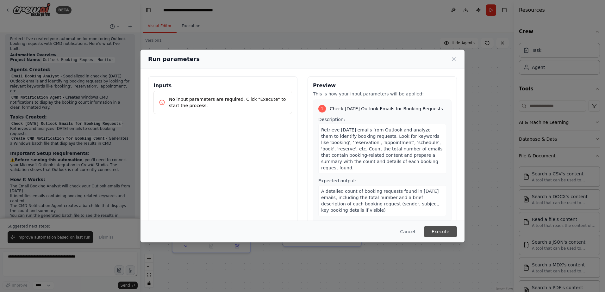
click at [444, 229] on button "Execute" at bounding box center [440, 231] width 33 height 11
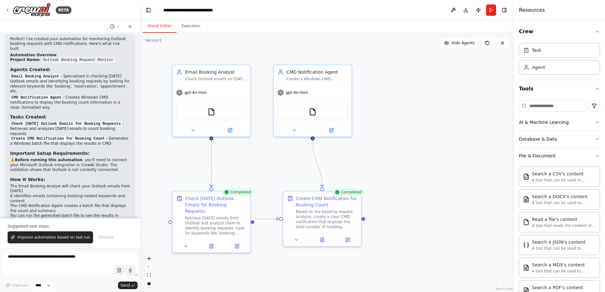
click at [161, 24] on button "Visual Editor" at bounding box center [160, 26] width 34 height 13
click at [227, 130] on button at bounding box center [230, 129] width 36 height 8
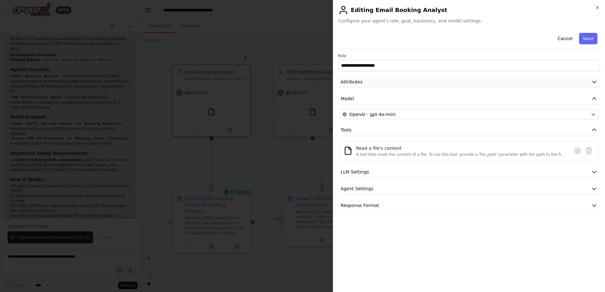
click at [370, 85] on button "Attributes" at bounding box center [469, 82] width 262 height 12
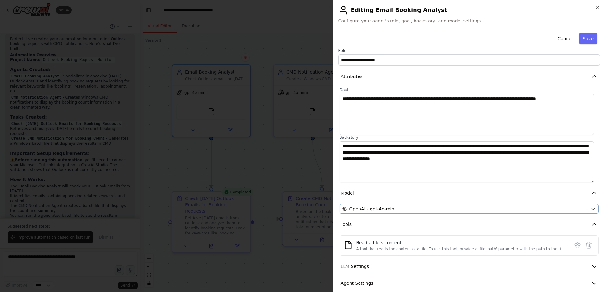
scroll to position [0, 0]
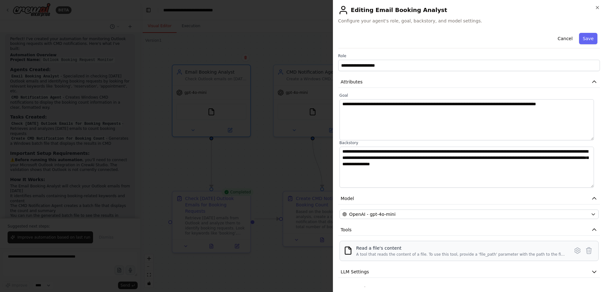
click at [375, 251] on div "Read a file's content" at bounding box center [460, 248] width 209 height 6
click at [574, 251] on icon at bounding box center [578, 251] width 8 height 8
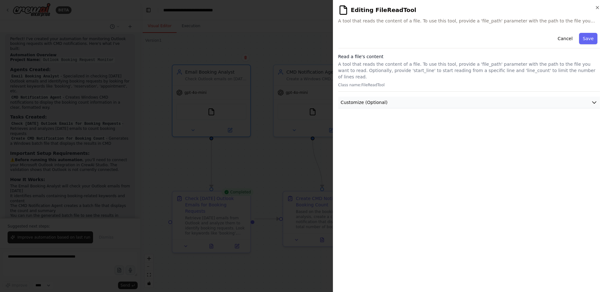
click at [373, 99] on span "Customize (Optional)" at bounding box center [364, 102] width 47 height 6
click at [567, 37] on button "Cancel" at bounding box center [565, 38] width 22 height 11
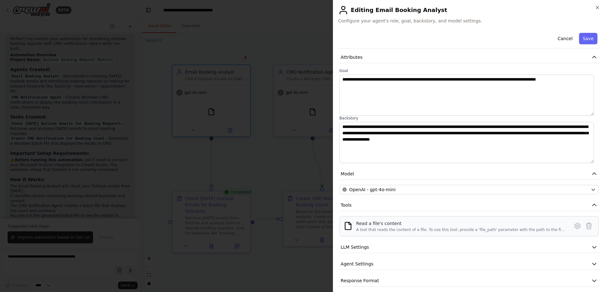
scroll to position [29, 0]
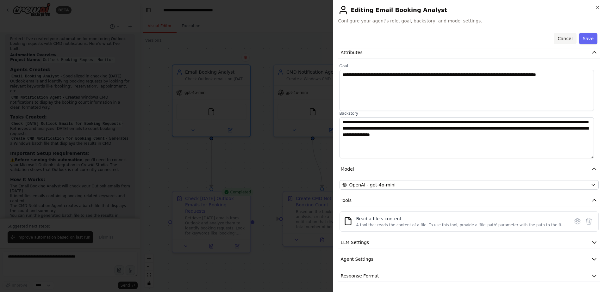
click at [565, 37] on button "Cancel" at bounding box center [565, 38] width 22 height 11
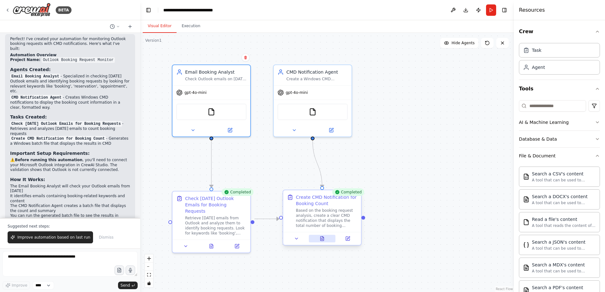
click at [325, 241] on button at bounding box center [322, 239] width 27 height 8
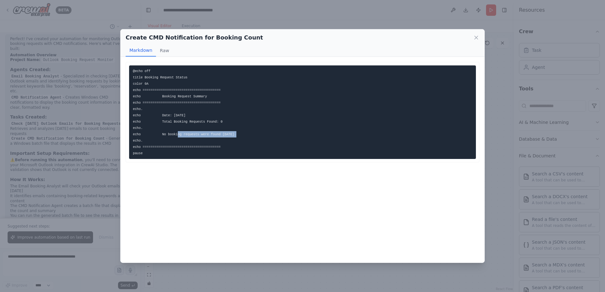
drag, startPoint x: 221, startPoint y: 136, endPoint x: 168, endPoint y: 135, distance: 52.9
click at [168, 135] on code "@echo off title Booking Request Status color 0A echo ==========================…" at bounding box center [185, 112] width 104 height 86
drag, startPoint x: 168, startPoint y: 135, endPoint x: 248, endPoint y: 135, distance: 80.7
click at [248, 135] on pre "@echo off title Booking Request Status color 0A echo ==========================…" at bounding box center [302, 113] width 347 height 94
drag, startPoint x: 187, startPoint y: 117, endPoint x: 169, endPoint y: 117, distance: 18.4
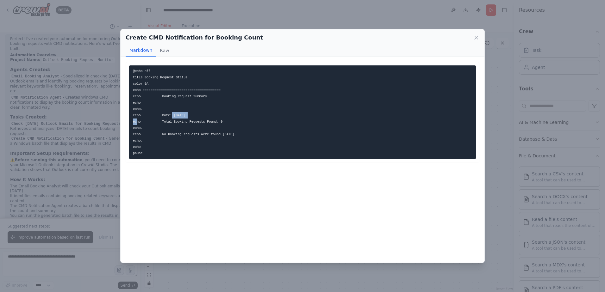
click at [169, 117] on code "@echo off title Booking Request Status color 0A echo ==========================…" at bounding box center [185, 112] width 104 height 86
drag, startPoint x: 169, startPoint y: 117, endPoint x: 200, endPoint y: 127, distance: 32.2
click at [200, 127] on pre "@echo off title Booking Request Status color 0A echo ==========================…" at bounding box center [302, 113] width 347 height 94
click at [475, 40] on icon at bounding box center [476, 38] width 6 height 6
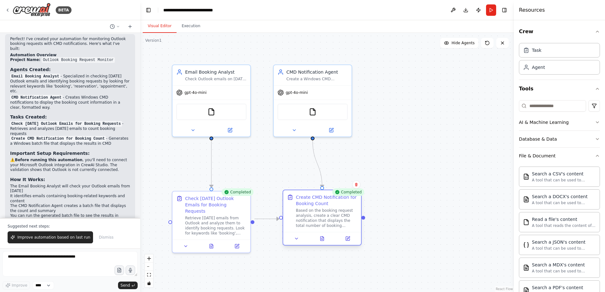
click at [329, 243] on div at bounding box center [322, 238] width 78 height 13
click at [325, 242] on button at bounding box center [322, 239] width 27 height 8
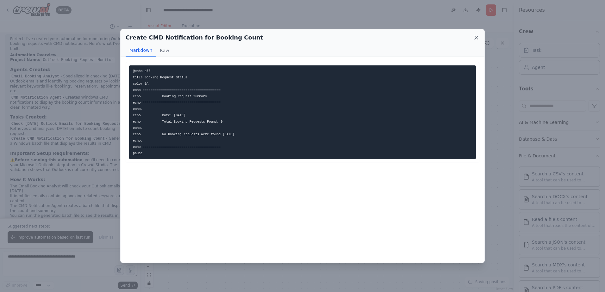
click at [479, 35] on icon at bounding box center [476, 38] width 6 height 6
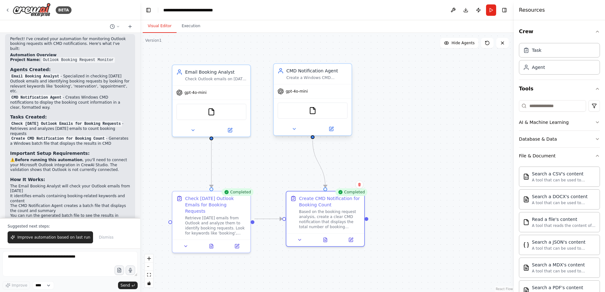
click at [322, 91] on div "gpt-4o-mini" at bounding box center [313, 92] width 78 height 14
click at [312, 110] on img at bounding box center [313, 111] width 8 height 8
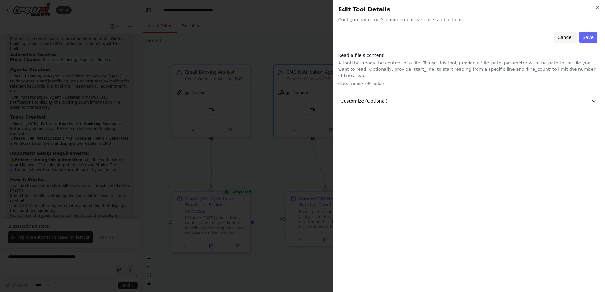
click at [572, 36] on button "Cancel" at bounding box center [565, 37] width 22 height 11
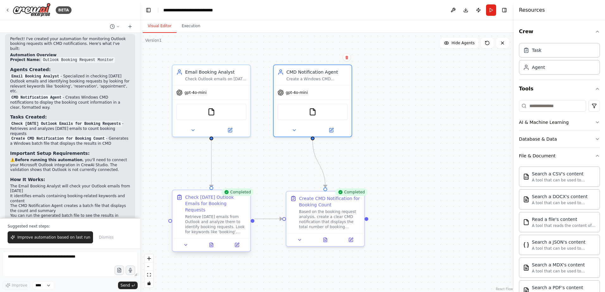
click at [210, 243] on div at bounding box center [212, 245] width 78 height 13
click at [212, 243] on icon at bounding box center [211, 245] width 3 height 4
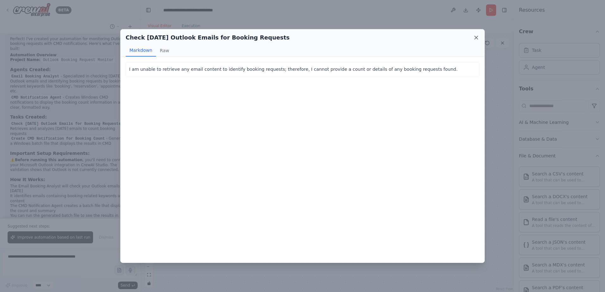
click at [474, 37] on icon at bounding box center [476, 38] width 6 height 6
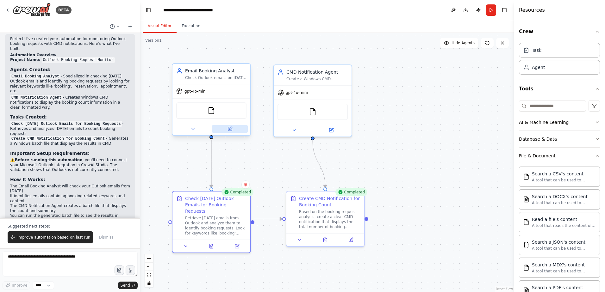
click at [228, 129] on icon at bounding box center [230, 129] width 4 height 4
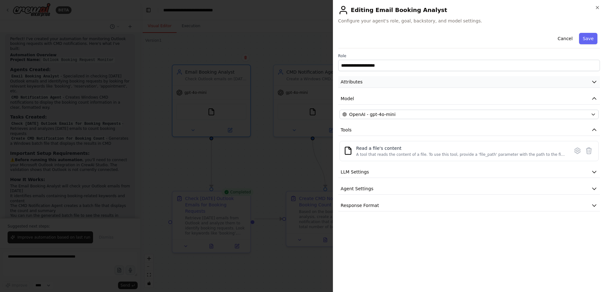
click at [371, 83] on button "Attributes" at bounding box center [469, 82] width 262 height 12
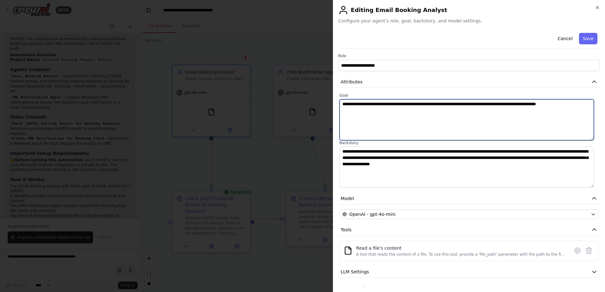
drag, startPoint x: 420, startPoint y: 104, endPoint x: 386, endPoint y: 105, distance: 33.6
click at [386, 105] on textarea "**********" at bounding box center [467, 119] width 254 height 41
click at [388, 107] on textarea "**********" at bounding box center [467, 119] width 254 height 41
click at [389, 105] on textarea "**********" at bounding box center [467, 119] width 254 height 41
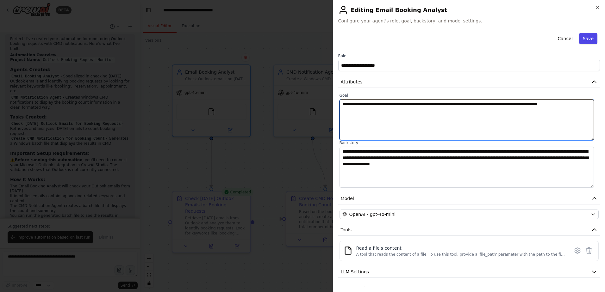
type textarea "**********"
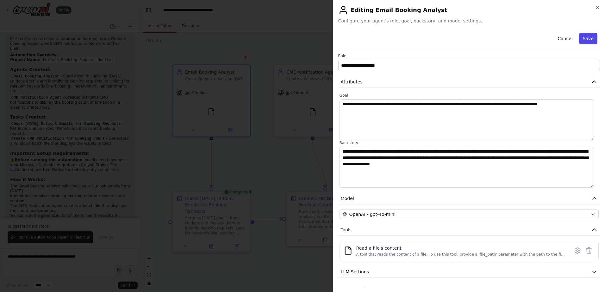
click at [580, 34] on button "Save" at bounding box center [588, 38] width 18 height 11
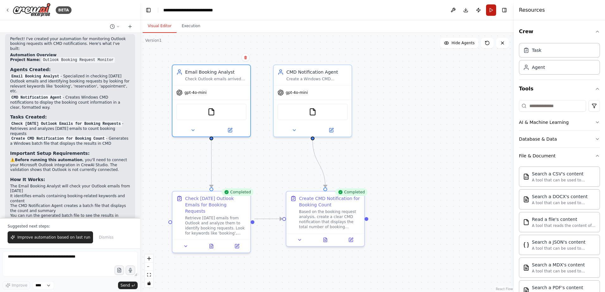
click at [494, 10] on button "Run" at bounding box center [491, 9] width 10 height 11
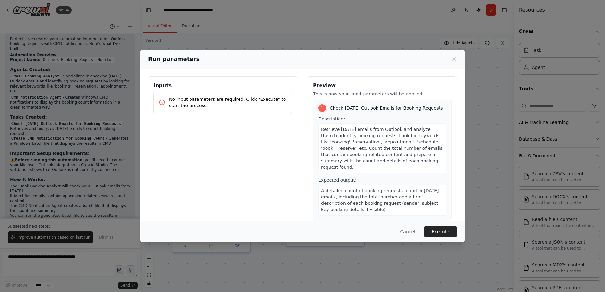
scroll to position [2, 0]
click at [347, 130] on span "Retrieve [DATE] emails from Outlook and analyze them to identify booking reques…" at bounding box center [382, 147] width 122 height 43
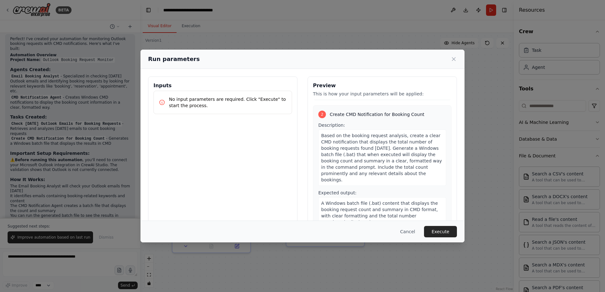
scroll to position [0, 0]
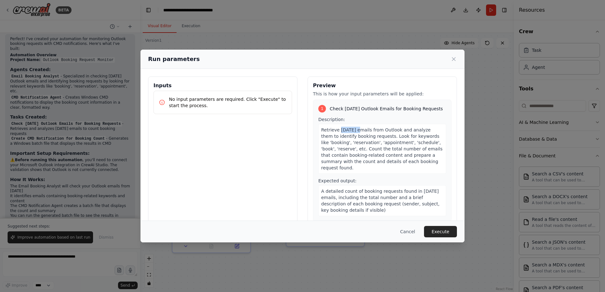
click at [415, 236] on button "Cancel" at bounding box center [407, 231] width 25 height 11
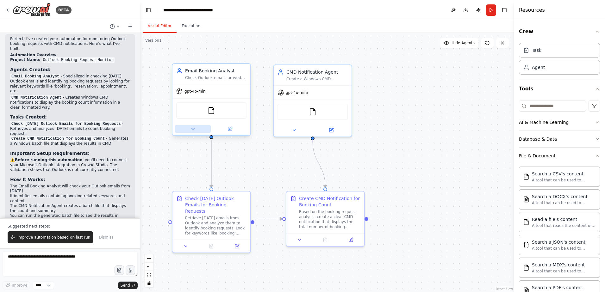
click at [198, 127] on button at bounding box center [193, 129] width 36 height 8
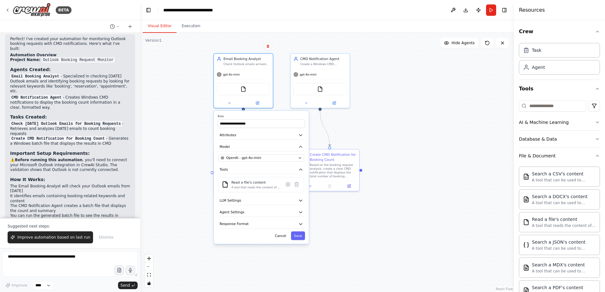
drag, startPoint x: 460, startPoint y: 224, endPoint x: 461, endPoint y: 148, distance: 75.7
click at [461, 148] on div ".deletable-edge-delete-btn { width: 20px; height: 20px; border: 0px solid #ffff…" at bounding box center [327, 163] width 374 height 260
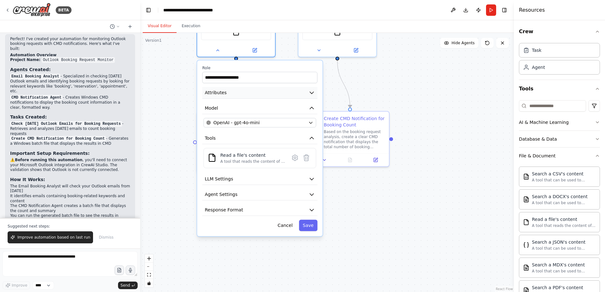
click at [317, 89] on div "**********" at bounding box center [259, 148] width 125 height 176
click at [314, 90] on icon "button" at bounding box center [312, 93] width 6 height 6
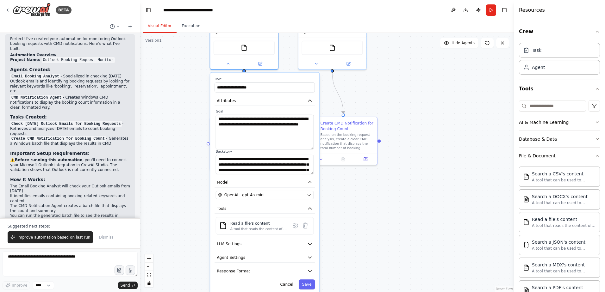
drag, startPoint x: 313, startPoint y: 132, endPoint x: 315, endPoint y: 147, distance: 15.6
click at [315, 147] on div "**********" at bounding box center [265, 141] width 100 height 65
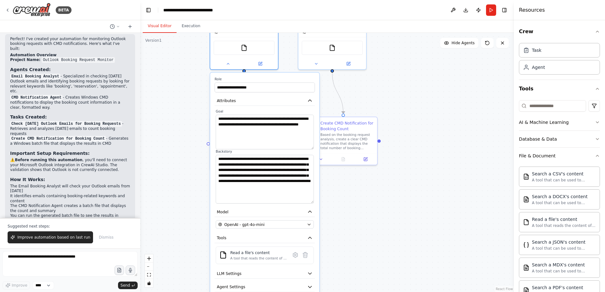
drag, startPoint x: 312, startPoint y: 172, endPoint x: 313, endPoint y: 202, distance: 29.5
click at [313, 202] on textarea "**********" at bounding box center [265, 179] width 98 height 49
click at [367, 209] on div ".deletable-edge-delete-btn { width: 20px; height: 20px; border: 0px solid #ffff…" at bounding box center [327, 163] width 374 height 260
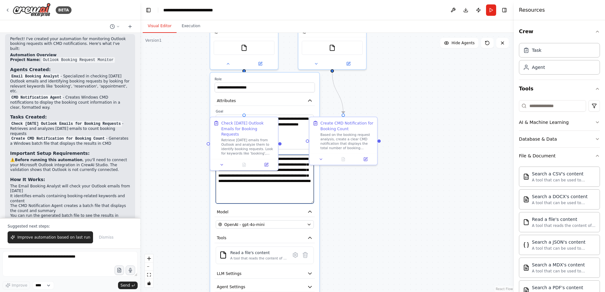
click at [293, 204] on textarea "**********" at bounding box center [265, 179] width 98 height 49
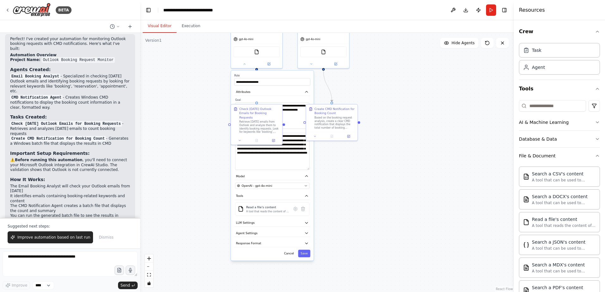
drag, startPoint x: 338, startPoint y: 276, endPoint x: 335, endPoint y: 192, distance: 83.6
click at [335, 192] on div ".deletable-edge-delete-btn { width: 20px; height: 20px; border: 0px solid #ffff…" at bounding box center [327, 163] width 374 height 260
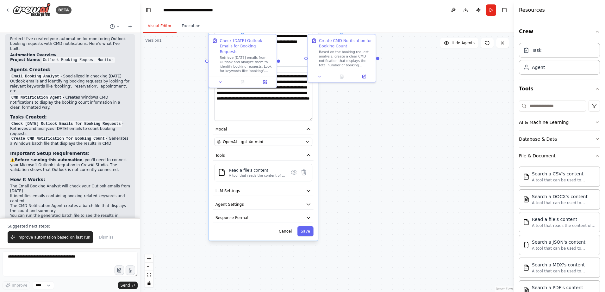
drag, startPoint x: 329, startPoint y: 179, endPoint x: 342, endPoint y: 212, distance: 35.5
click at [347, 208] on div ".deletable-edge-delete-btn { width: 20px; height: 20px; border: 0px solid #ffff…" at bounding box center [327, 163] width 374 height 260
click at [311, 236] on button "Save" at bounding box center [306, 233] width 16 height 10
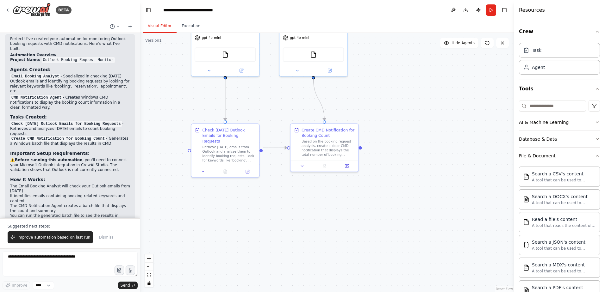
drag, startPoint x: 334, startPoint y: 131, endPoint x: 289, endPoint y: 154, distance: 50.4
click at [316, 218] on div ".deletable-edge-delete-btn { width: 20px; height: 20px; border: 0px solid #ffff…" at bounding box center [327, 163] width 374 height 260
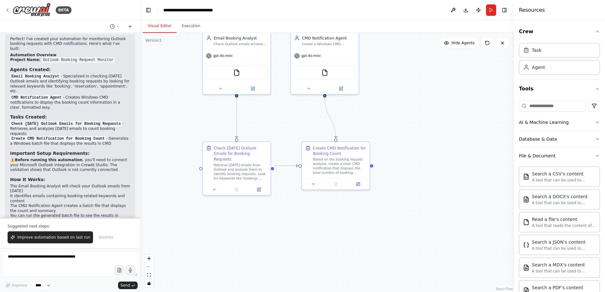
drag, startPoint x: 234, startPoint y: 94, endPoint x: 250, endPoint y: 138, distance: 46.6
click at [250, 138] on div ".deletable-edge-delete-btn { width: 20px; height: 20px; border: 0px solid #ffff…" at bounding box center [327, 163] width 374 height 260
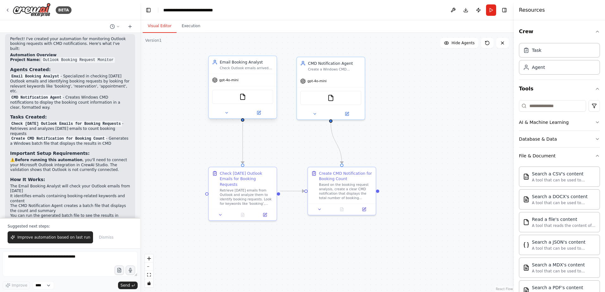
click at [246, 75] on div "gpt-4o-mini" at bounding box center [243, 80] width 68 height 12
click at [492, 11] on button "Run" at bounding box center [491, 9] width 10 height 11
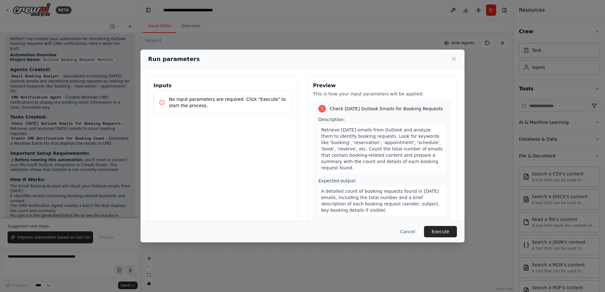
click at [240, 101] on p "No input parameters are required. Click "Execute" to start the process." at bounding box center [228, 102] width 118 height 13
click at [441, 233] on button "Execute" at bounding box center [440, 231] width 33 height 11
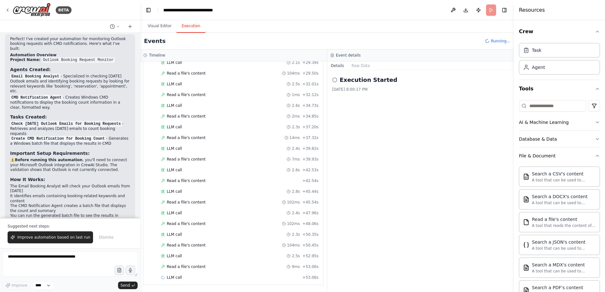
scroll to position [296, 0]
click at [161, 24] on button "Visual Editor" at bounding box center [160, 26] width 34 height 13
click at [187, 24] on button "Execution" at bounding box center [191, 26] width 29 height 13
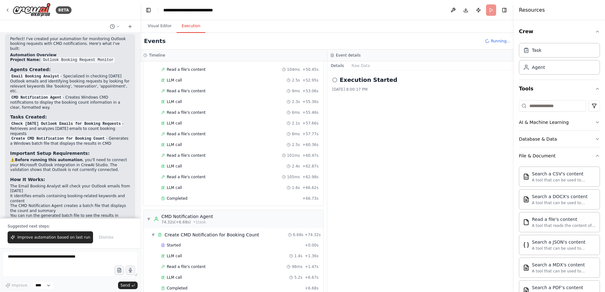
scroll to position [461, 0]
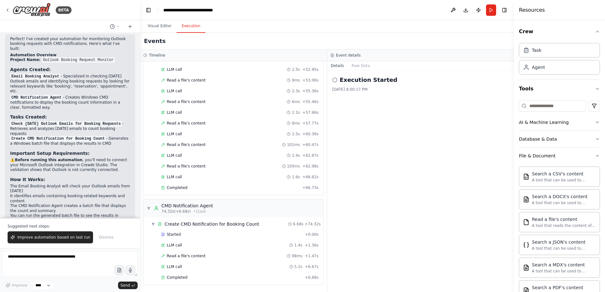
click at [388, 26] on div "Visual Editor Execution" at bounding box center [327, 26] width 374 height 13
click at [153, 27] on button "Visual Editor" at bounding box center [160, 26] width 34 height 13
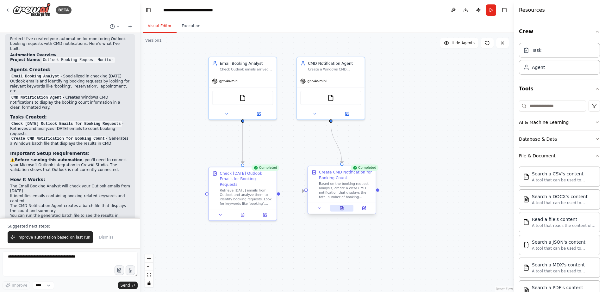
click at [343, 211] on button at bounding box center [341, 208] width 23 height 7
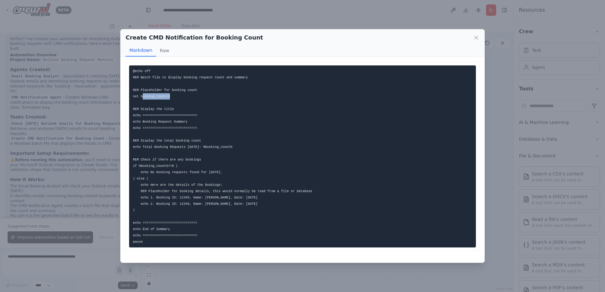
drag, startPoint x: 143, startPoint y: 97, endPoint x: 169, endPoint y: 97, distance: 26.6
click at [169, 97] on pre "@echo off REM Batch file to display booking request count and summary REM Place…" at bounding box center [302, 157] width 347 height 182
drag, startPoint x: 169, startPoint y: 97, endPoint x: 174, endPoint y: 131, distance: 34.6
click at [174, 131] on pre "@echo off REM Batch file to display booking request count and summary REM Place…" at bounding box center [302, 157] width 347 height 182
drag, startPoint x: 154, startPoint y: 189, endPoint x: 189, endPoint y: 188, distance: 35.1
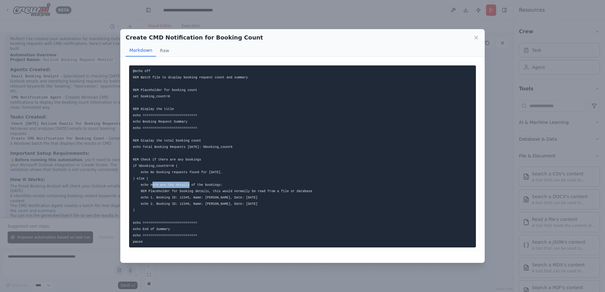
click at [189, 188] on pre "@echo off REM Batch file to display booking request count and summary REM Place…" at bounding box center [302, 157] width 347 height 182
drag, startPoint x: 189, startPoint y: 188, endPoint x: 210, endPoint y: 214, distance: 33.5
click at [210, 214] on pre "@echo off REM Batch file to display booking request count and summary REM Place…" at bounding box center [302, 157] width 347 height 182
drag, startPoint x: 202, startPoint y: 204, endPoint x: 216, endPoint y: 204, distance: 14.6
click at [216, 204] on code "@echo off REM Batch file to display booking request count and summary REM Place…" at bounding box center [222, 156] width 179 height 175
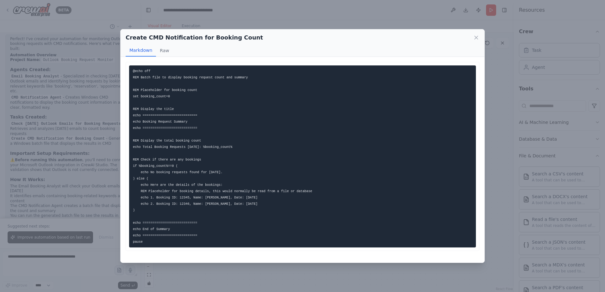
drag, startPoint x: 216, startPoint y: 204, endPoint x: 222, endPoint y: 215, distance: 13.0
click at [222, 215] on pre "@echo off REM Batch file to display booking request count and summary REM Place…" at bounding box center [302, 157] width 347 height 182
drag, startPoint x: 145, startPoint y: 171, endPoint x: 217, endPoint y: 170, distance: 72.2
click at [217, 170] on pre "@echo off REM Batch file to display booking request count and summary REM Place…" at bounding box center [302, 157] width 347 height 182
drag, startPoint x: 217, startPoint y: 170, endPoint x: 205, endPoint y: 184, distance: 18.7
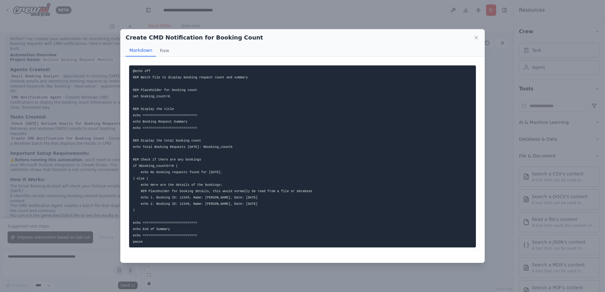
click at [205, 184] on code "@echo off REM Batch file to display booking request count and summary REM Place…" at bounding box center [222, 156] width 179 height 175
drag, startPoint x: 154, startPoint y: 175, endPoint x: 187, endPoint y: 173, distance: 33.0
click at [187, 173] on code "@echo off REM Batch file to display booking request count and summary REM Place…" at bounding box center [222, 156] width 179 height 175
drag, startPoint x: 187, startPoint y: 173, endPoint x: 194, endPoint y: 187, distance: 15.1
click at [194, 187] on code "@echo off REM Batch file to display booking request count and summary REM Place…" at bounding box center [222, 156] width 179 height 175
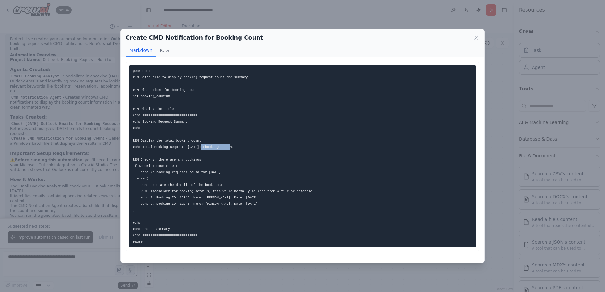
drag, startPoint x: 195, startPoint y: 147, endPoint x: 231, endPoint y: 147, distance: 36.4
click at [231, 147] on pre "@echo off REM Batch file to display booking request count and summary REM Place…" at bounding box center [302, 157] width 347 height 182
drag, startPoint x: 231, startPoint y: 147, endPoint x: 214, endPoint y: 172, distance: 29.5
click at [214, 172] on pre "@echo off REM Batch file to display booking request count and summary REM Place…" at bounding box center [302, 157] width 347 height 182
drag, startPoint x: 144, startPoint y: 96, endPoint x: 167, endPoint y: 96, distance: 23.4
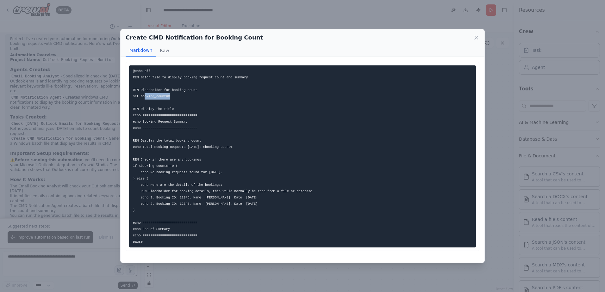
click at [167, 96] on pre "@echo off REM Batch file to display booking request count and summary REM Place…" at bounding box center [302, 157] width 347 height 182
drag, startPoint x: 167, startPoint y: 96, endPoint x: 165, endPoint y: 111, distance: 15.1
click at [165, 111] on code "@echo off REM Batch file to display booking request count and summary REM Place…" at bounding box center [222, 156] width 179 height 175
click at [476, 37] on icon at bounding box center [476, 38] width 6 height 6
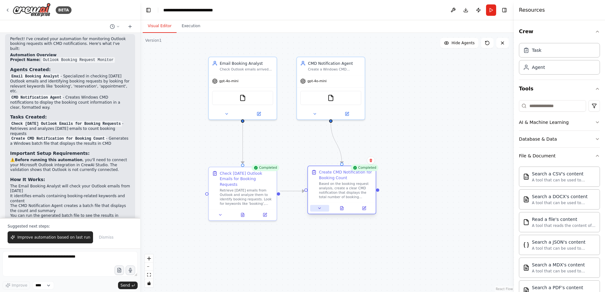
click at [318, 208] on icon at bounding box center [319, 208] width 4 height 4
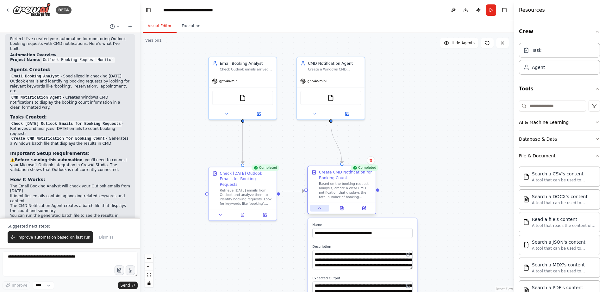
click at [318, 208] on icon at bounding box center [319, 208] width 4 height 4
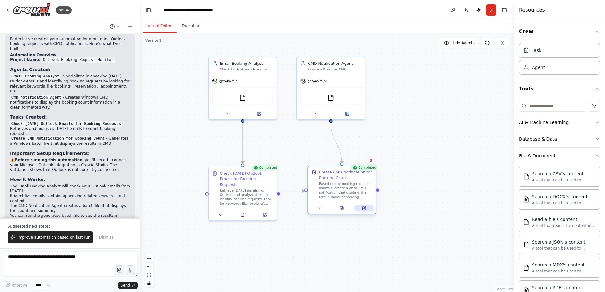
click at [367, 208] on button at bounding box center [364, 208] width 19 height 7
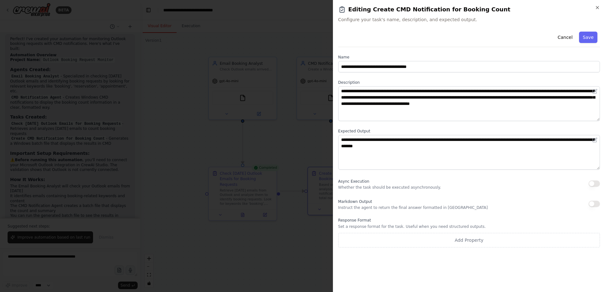
click at [286, 231] on div at bounding box center [302, 146] width 605 height 292
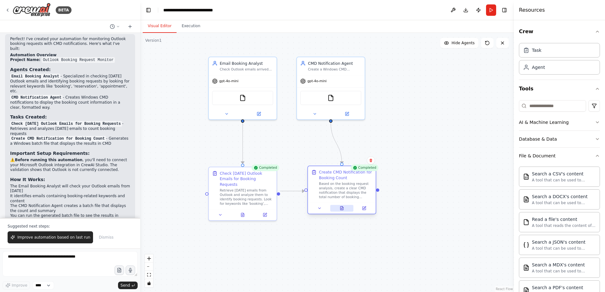
click at [344, 211] on button at bounding box center [341, 208] width 23 height 7
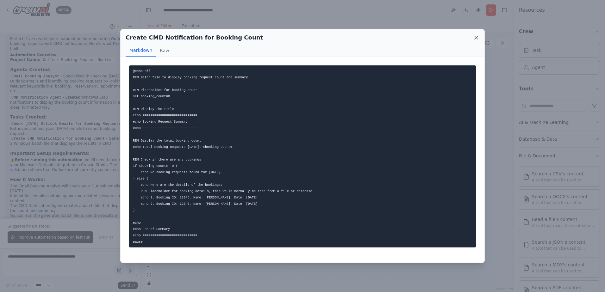
click at [474, 36] on icon at bounding box center [476, 38] width 6 height 6
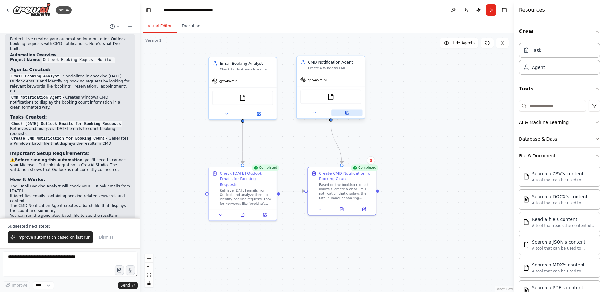
click at [343, 110] on button at bounding box center [346, 113] width 31 height 7
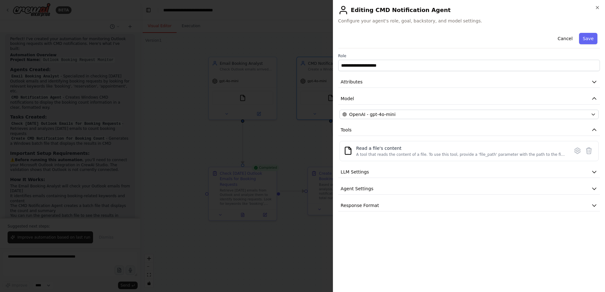
click at [292, 146] on div at bounding box center [302, 146] width 605 height 292
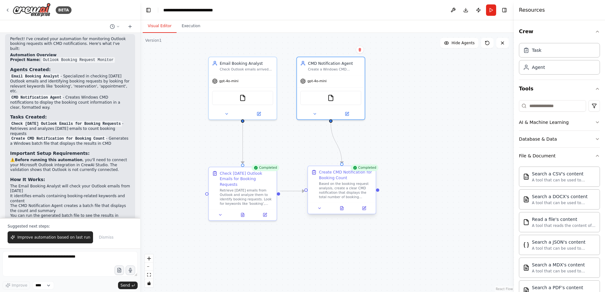
click at [343, 215] on div "Create CMD Notification for Booking Count Based on the booking request analysis…" at bounding box center [341, 190] width 69 height 49
click at [345, 212] on div at bounding box center [342, 208] width 68 height 11
click at [343, 210] on icon at bounding box center [342, 208] width 4 height 4
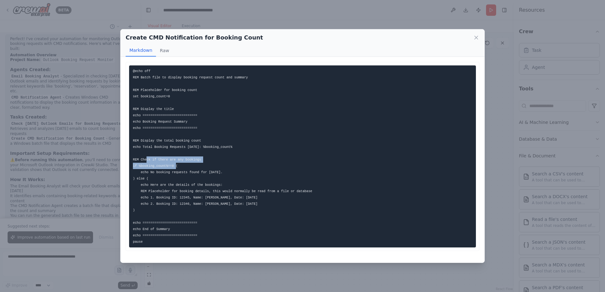
drag, startPoint x: 147, startPoint y: 159, endPoint x: 257, endPoint y: 167, distance: 110.4
click at [257, 167] on pre "@echo off REM Batch file to display booking request count and summary REM Place…" at bounding box center [302, 157] width 347 height 182
drag, startPoint x: 257, startPoint y: 167, endPoint x: 206, endPoint y: 201, distance: 61.4
click at [203, 202] on pre "@echo off REM Batch file to display booking request count and summary REM Place…" at bounding box center [302, 157] width 347 height 182
click at [473, 39] on div "Create CMD Notification for Booking Count" at bounding box center [303, 37] width 354 height 9
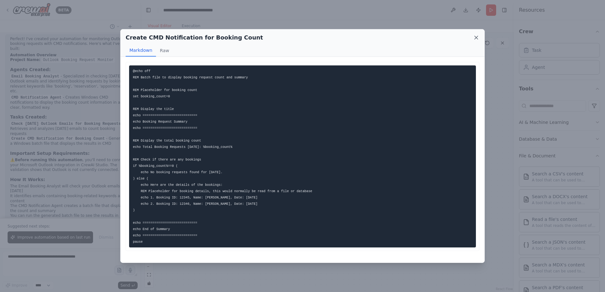
click at [475, 39] on icon at bounding box center [476, 38] width 6 height 6
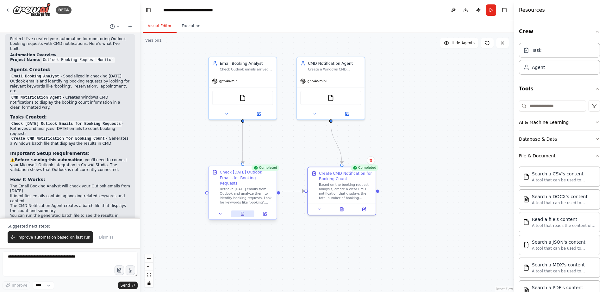
click at [235, 211] on button at bounding box center [242, 214] width 23 height 7
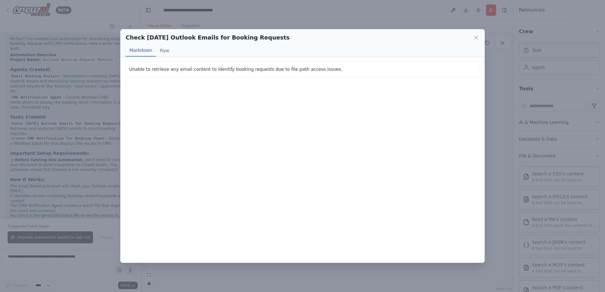
click at [471, 38] on div "Check [DATE] Outlook Emails for Booking Requests" at bounding box center [303, 37] width 354 height 9
click at [474, 38] on icon at bounding box center [476, 38] width 6 height 6
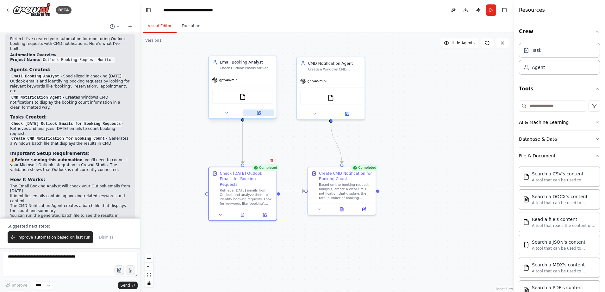
click at [262, 116] on div at bounding box center [243, 112] width 68 height 11
click at [259, 111] on icon at bounding box center [259, 113] width 4 height 4
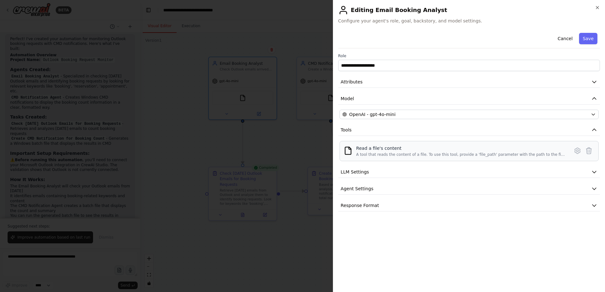
click at [403, 159] on div "Read a file's content A tool that reads the content of a file. To use this tool…" at bounding box center [469, 151] width 259 height 20
click at [576, 150] on icon at bounding box center [578, 151] width 8 height 8
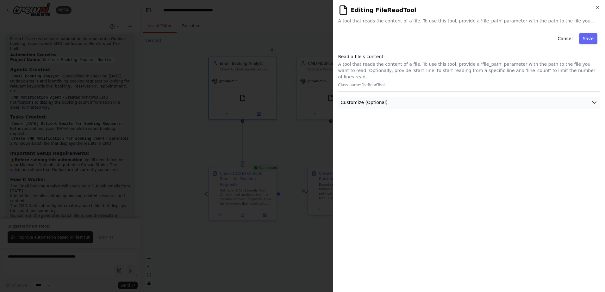
click at [473, 97] on button "Customize (Optional)" at bounding box center [469, 103] width 262 height 12
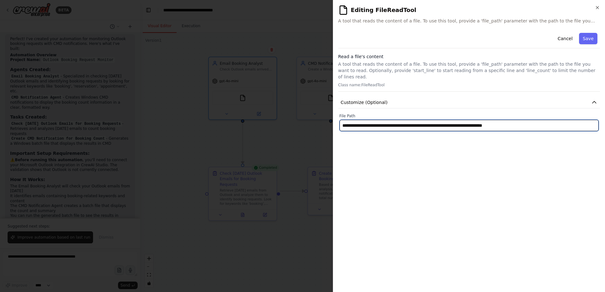
click at [537, 120] on input "**********" at bounding box center [469, 125] width 259 height 11
drag, startPoint x: 516, startPoint y: 118, endPoint x: 184, endPoint y: 120, distance: 332.4
click at [184, 120] on body "BETA Create an automation program to check [DATE] Outlook email and notify me t…" at bounding box center [302, 146] width 605 height 292
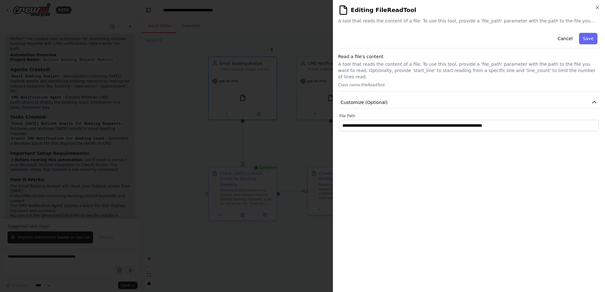
click at [499, 155] on div "**********" at bounding box center [469, 158] width 262 height 257
click at [583, 33] on button "Save" at bounding box center [588, 38] width 18 height 11
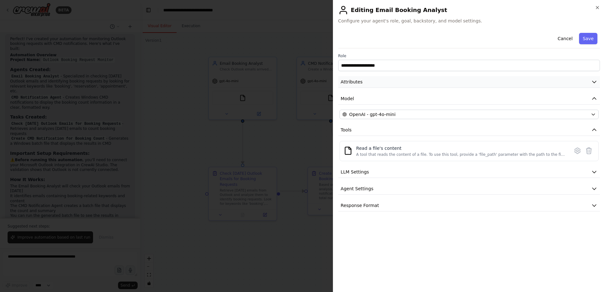
click at [380, 87] on button "Attributes" at bounding box center [469, 82] width 262 height 12
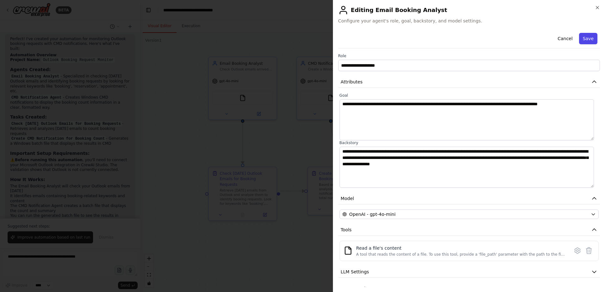
click at [585, 37] on button "Save" at bounding box center [588, 38] width 18 height 11
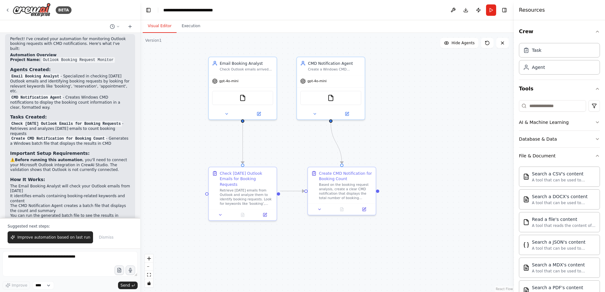
click at [490, 9] on button "Run" at bounding box center [491, 9] width 10 height 11
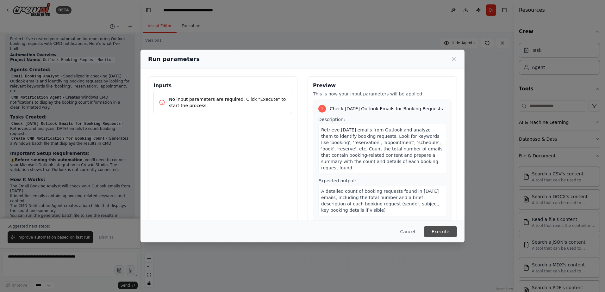
click at [443, 230] on button "Execute" at bounding box center [440, 231] width 33 height 11
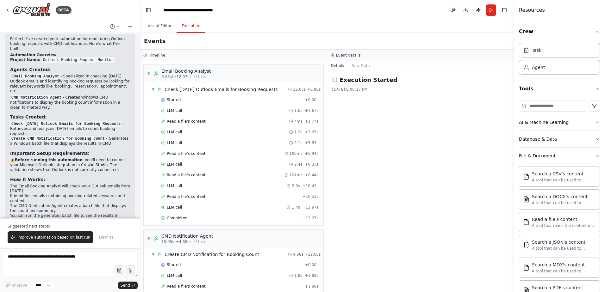
scroll to position [30, 0]
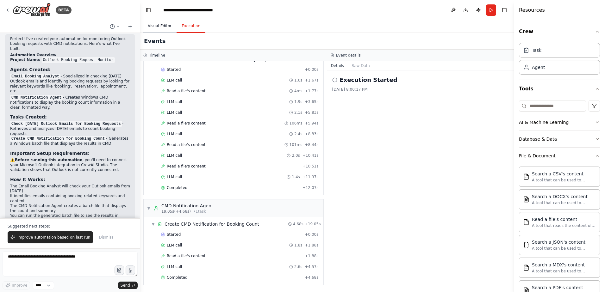
click at [165, 25] on button "Visual Editor" at bounding box center [160, 26] width 34 height 13
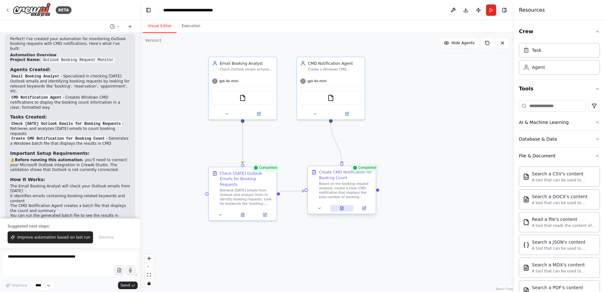
click at [343, 210] on icon at bounding box center [342, 210] width 2 height 0
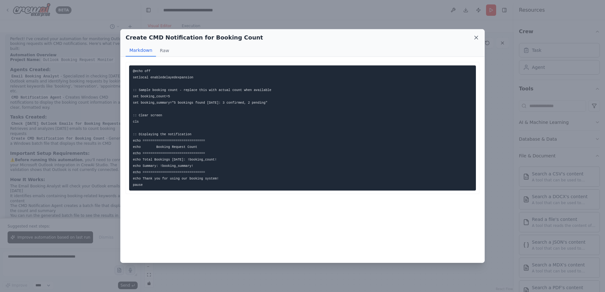
click at [474, 37] on icon at bounding box center [476, 38] width 6 height 6
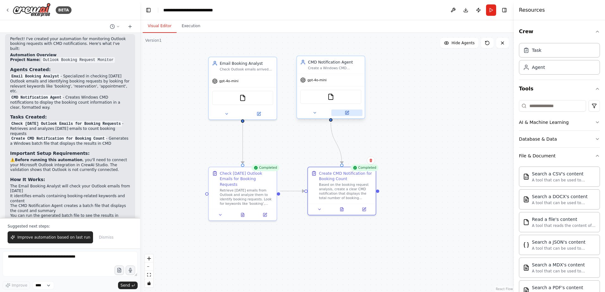
click at [348, 115] on button at bounding box center [346, 113] width 31 height 7
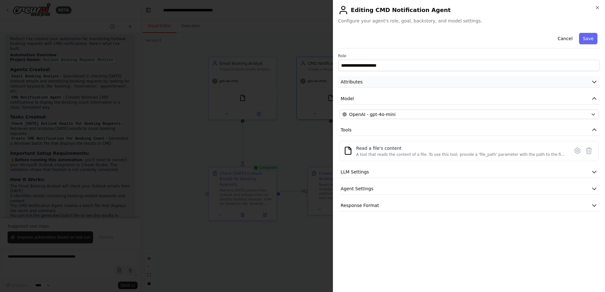
click at [368, 82] on button "Attributes" at bounding box center [469, 82] width 262 height 12
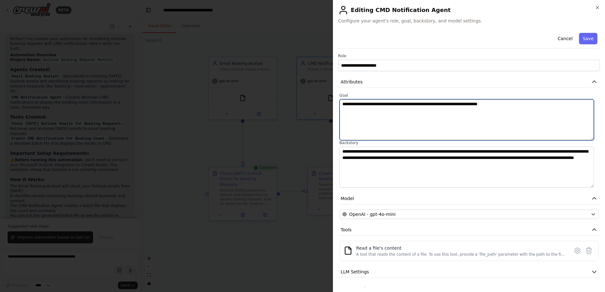
click at [520, 105] on textarea "**********" at bounding box center [467, 119] width 254 height 41
click at [447, 105] on textarea "**********" at bounding box center [467, 119] width 254 height 41
type textarea "**********"
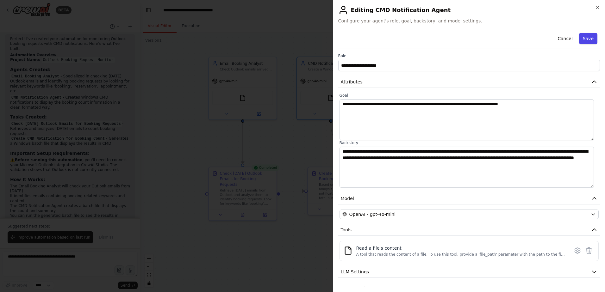
click at [590, 39] on button "Save" at bounding box center [588, 38] width 18 height 11
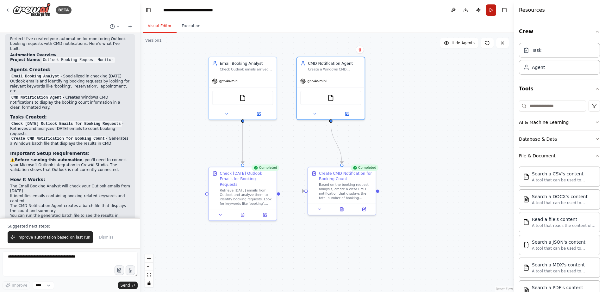
click at [492, 10] on button "Run" at bounding box center [491, 9] width 10 height 11
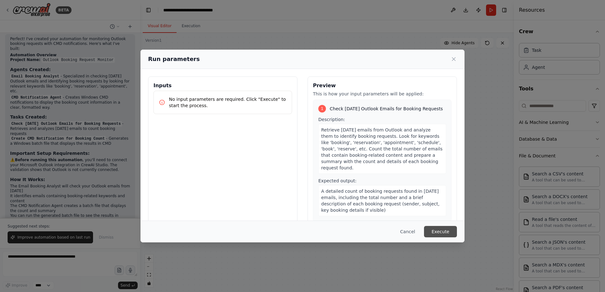
click at [448, 233] on button "Execute" at bounding box center [440, 231] width 33 height 11
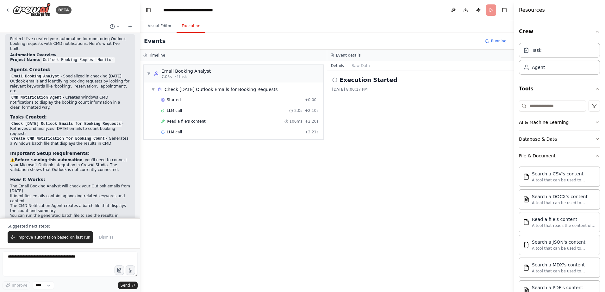
scroll to position [655, 0]
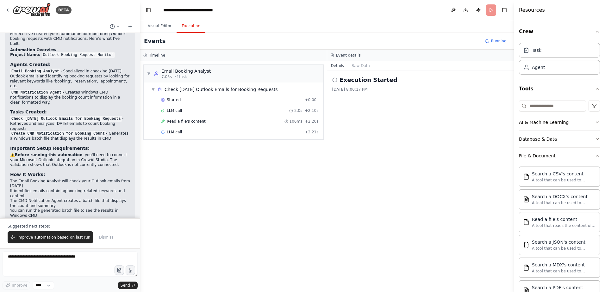
drag, startPoint x: 138, startPoint y: 188, endPoint x: 137, endPoint y: 182, distance: 6.0
click at [137, 182] on div "BETA Create an automation program to check [DATE] Outlook email and notify me t…" at bounding box center [302, 146] width 605 height 292
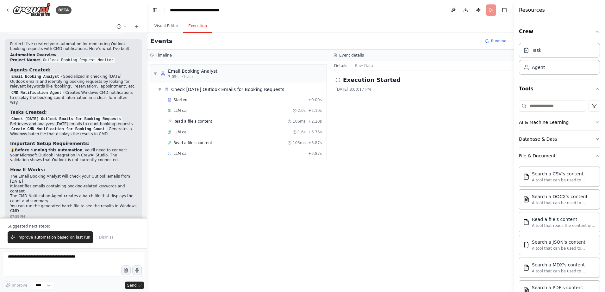
drag, startPoint x: 137, startPoint y: 183, endPoint x: 146, endPoint y: 190, distance: 10.9
click at [146, 190] on div "BETA Create an automation program to check [DATE] Outlook email and notify me t…" at bounding box center [302, 146] width 605 height 292
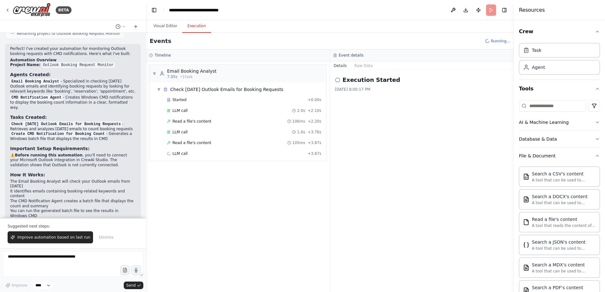
scroll to position [635, 0]
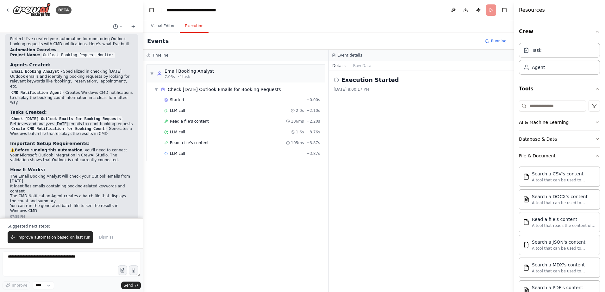
click at [143, 180] on div "BETA Create an automation program to check [DATE] Outlook email and notify me t…" at bounding box center [302, 146] width 605 height 292
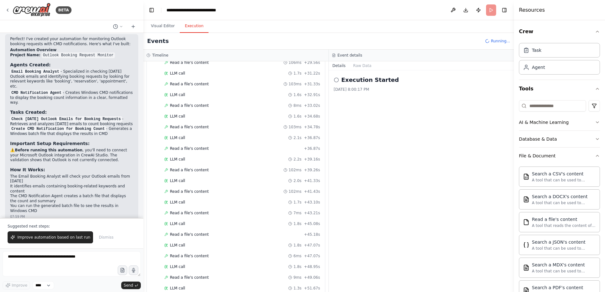
scroll to position [472, 0]
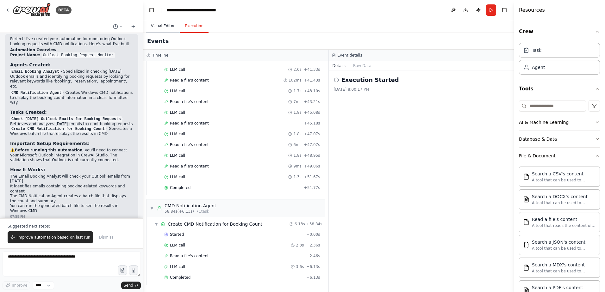
click at [164, 29] on button "Visual Editor" at bounding box center [163, 26] width 34 height 13
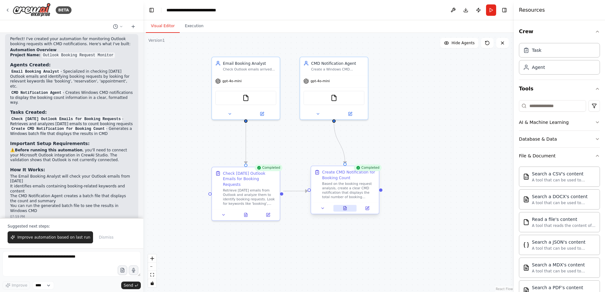
click at [346, 208] on icon at bounding box center [345, 207] width 1 height 1
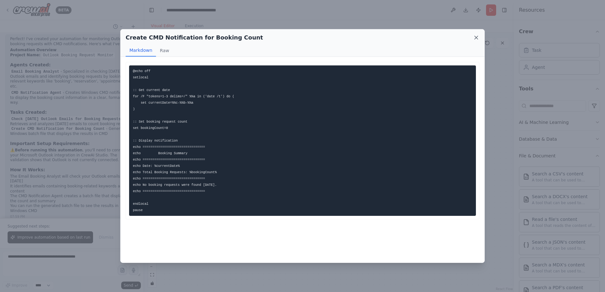
click at [478, 35] on icon at bounding box center [476, 38] width 6 height 6
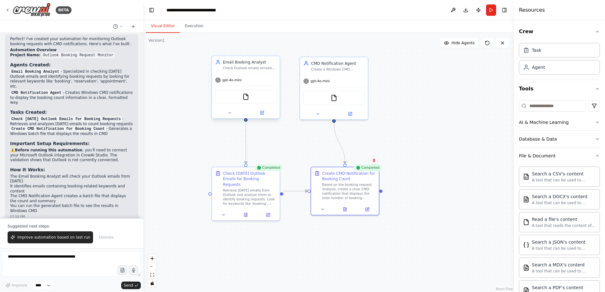
click at [259, 104] on div "FileReadTool" at bounding box center [245, 97] width 61 height 14
drag, startPoint x: 255, startPoint y: 99, endPoint x: 252, endPoint y: 99, distance: 3.8
click at [254, 99] on div "FileReadTool" at bounding box center [245, 97] width 61 height 14
click at [263, 113] on icon at bounding box center [262, 112] width 3 height 3
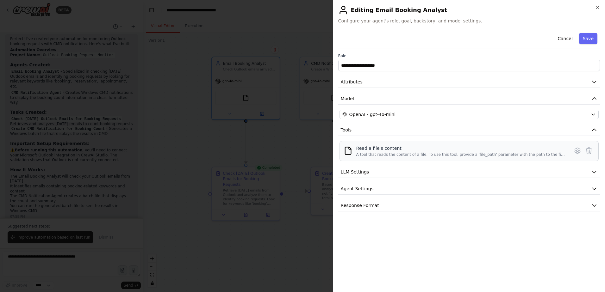
click at [385, 154] on div "A tool that reads the content of a file. To use this tool, provide a 'file_path…" at bounding box center [460, 154] width 209 height 5
click at [577, 152] on icon at bounding box center [578, 151] width 8 height 8
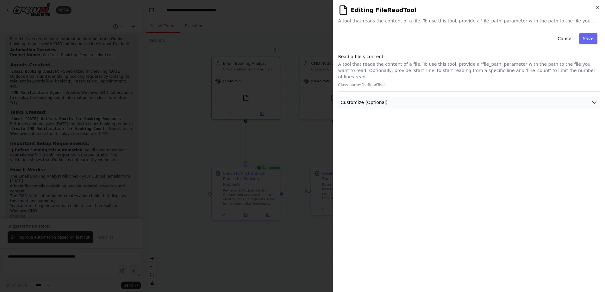
click at [427, 97] on button "Customize (Optional)" at bounding box center [469, 103] width 262 height 12
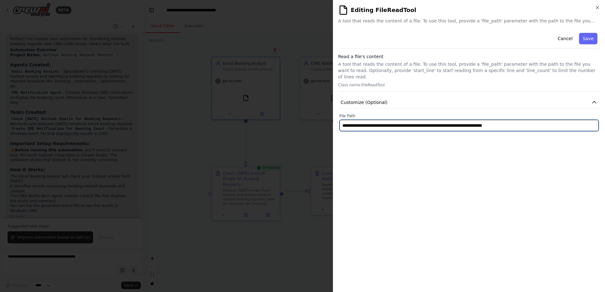
drag, startPoint x: 515, startPoint y: 121, endPoint x: 271, endPoint y: 99, distance: 245.0
click at [271, 99] on body "BETA Create an automation program to check [DATE] Outlook email and notify me t…" at bounding box center [302, 146] width 605 height 292
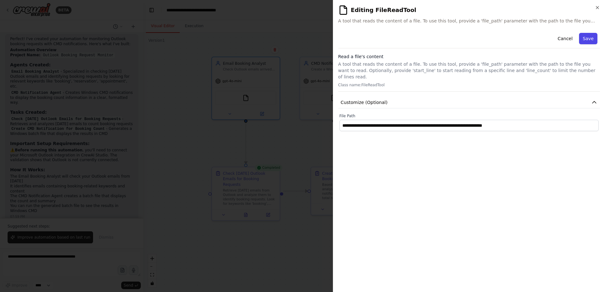
click at [591, 41] on button "Save" at bounding box center [588, 38] width 18 height 11
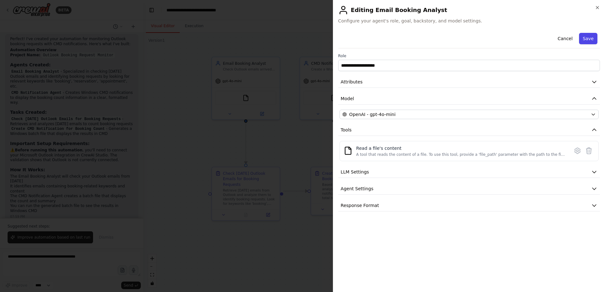
click at [596, 37] on button "Save" at bounding box center [588, 38] width 18 height 11
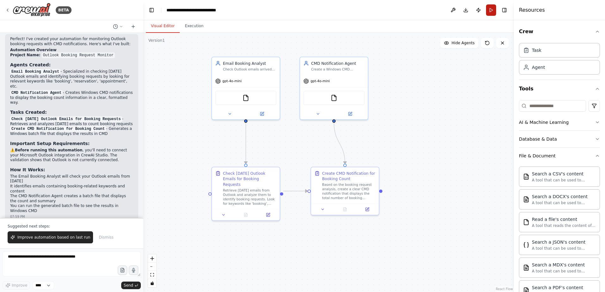
click at [490, 8] on button "Run" at bounding box center [491, 9] width 10 height 11
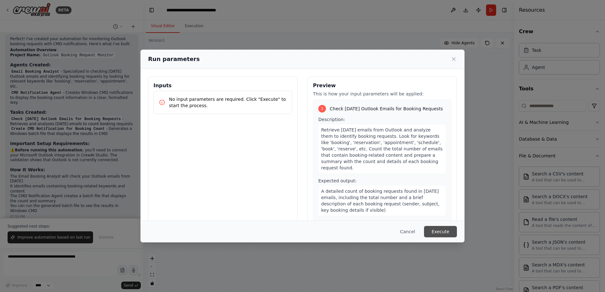
click at [443, 233] on button "Execute" at bounding box center [440, 231] width 33 height 11
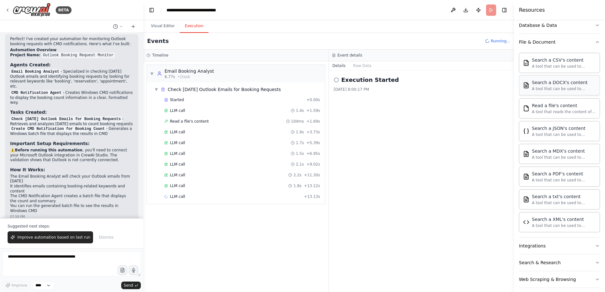
scroll to position [120, 0]
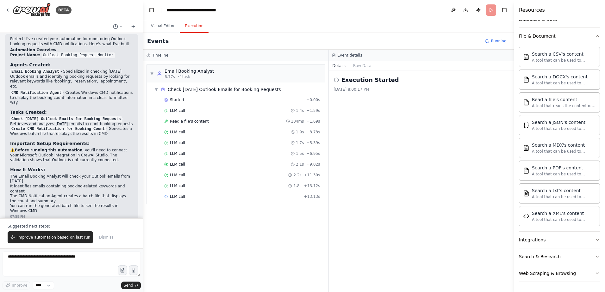
click at [557, 242] on button "Integrations" at bounding box center [559, 240] width 81 height 16
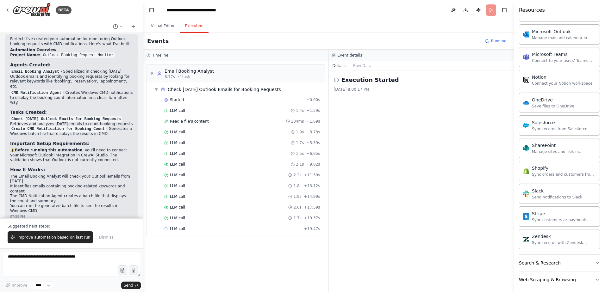
scroll to position [626, 0]
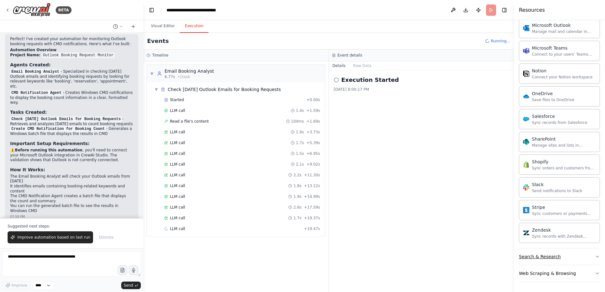
click at [578, 258] on button "Search & Research" at bounding box center [559, 257] width 81 height 16
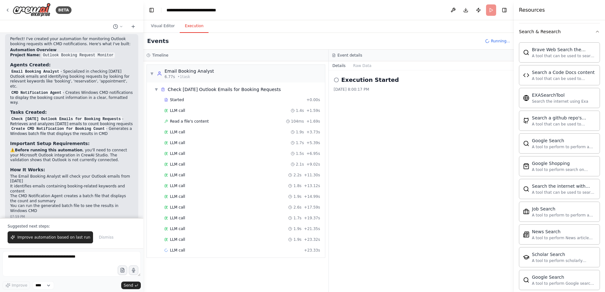
scroll to position [951, 0]
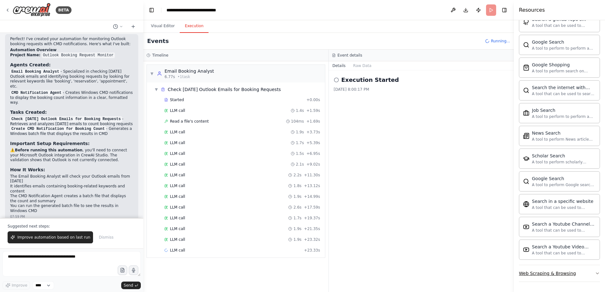
click at [567, 279] on button "Web Scraping & Browsing" at bounding box center [559, 274] width 81 height 16
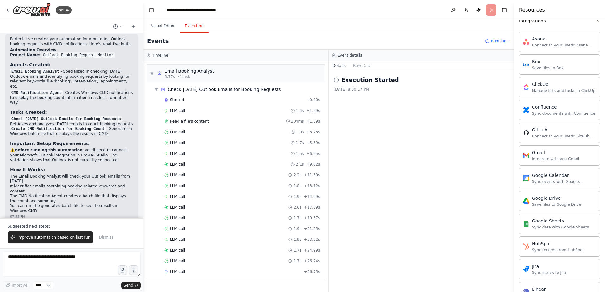
scroll to position [0, 0]
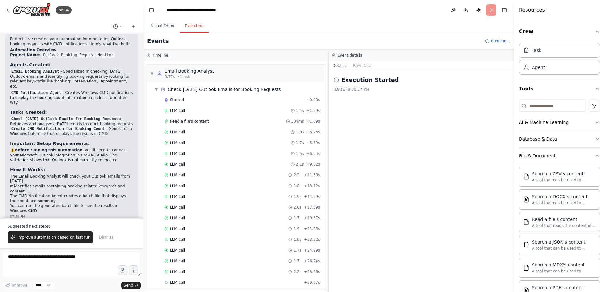
click at [555, 159] on button "File & Document" at bounding box center [559, 156] width 81 height 16
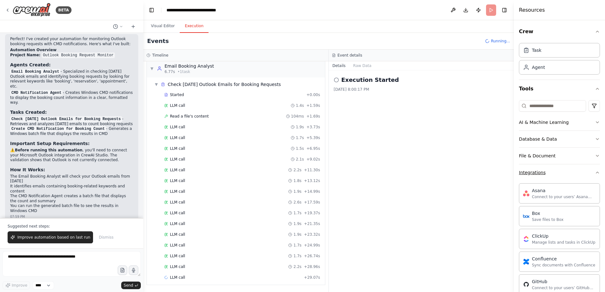
click at [569, 173] on button "Integrations" at bounding box center [559, 173] width 81 height 16
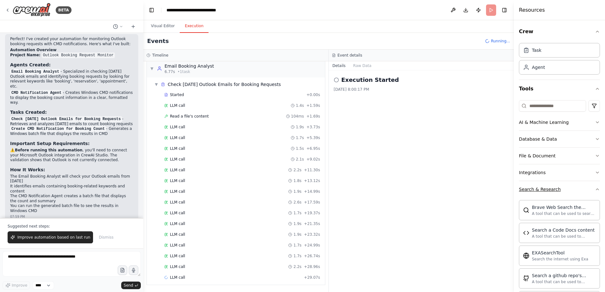
click at [568, 193] on button "Search & Research" at bounding box center [559, 189] width 81 height 16
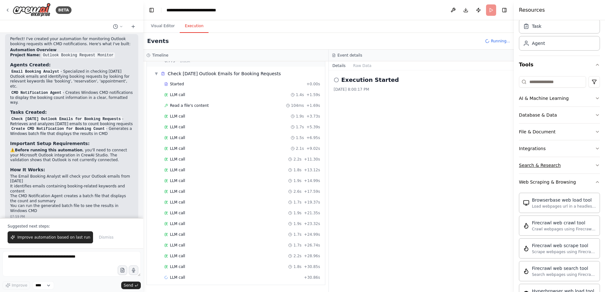
scroll to position [63, 0]
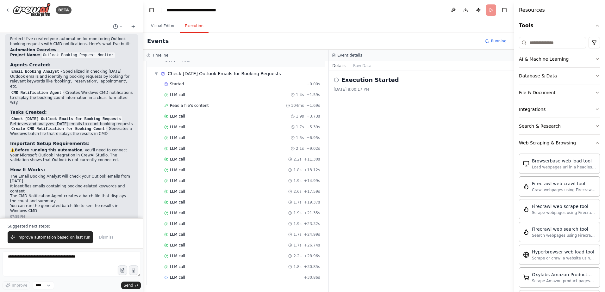
click at [563, 146] on div "Web Scraping & Browsing" at bounding box center [547, 143] width 57 height 6
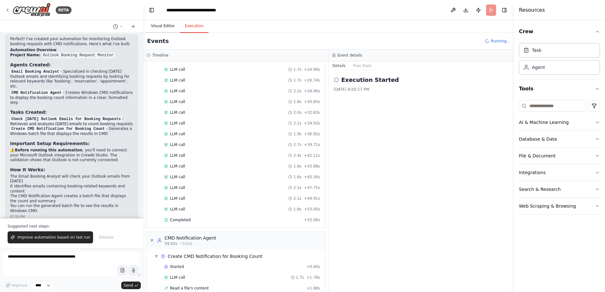
scroll to position [203, 0]
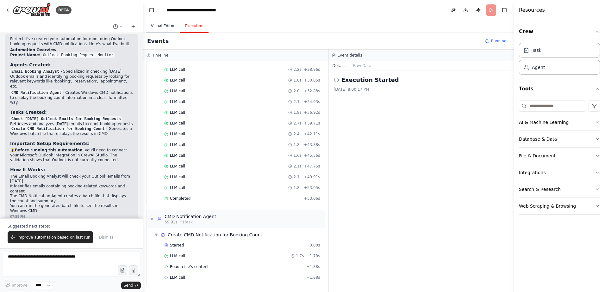
click at [166, 29] on button "Visual Editor" at bounding box center [163, 26] width 34 height 13
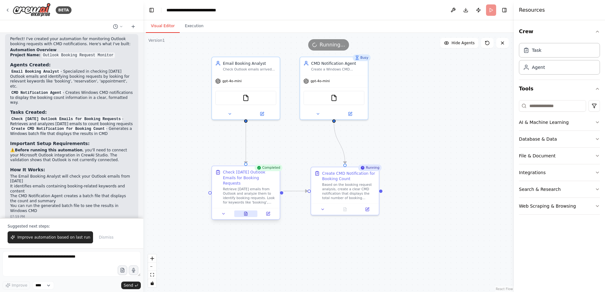
click at [249, 211] on button at bounding box center [245, 214] width 23 height 7
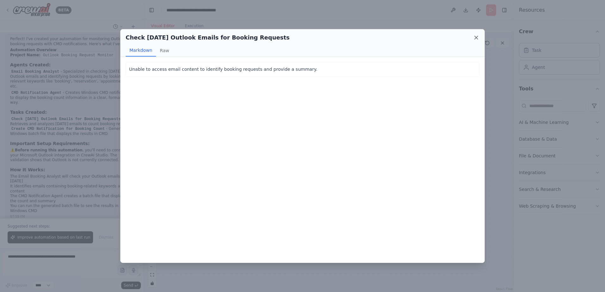
click at [477, 36] on icon at bounding box center [476, 38] width 6 height 6
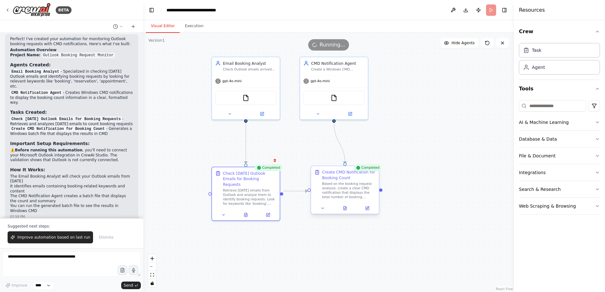
click at [345, 213] on div at bounding box center [345, 208] width 68 height 11
click at [346, 210] on icon at bounding box center [345, 209] width 3 height 4
click at [346, 207] on icon at bounding box center [345, 207] width 1 height 1
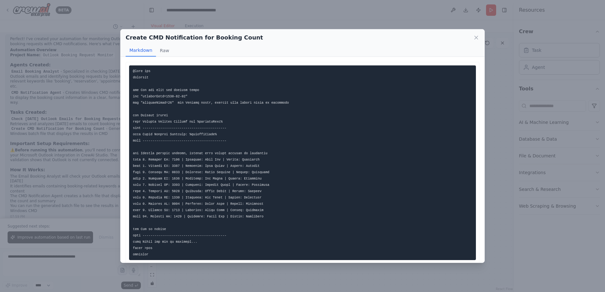
scroll to position [7, 0]
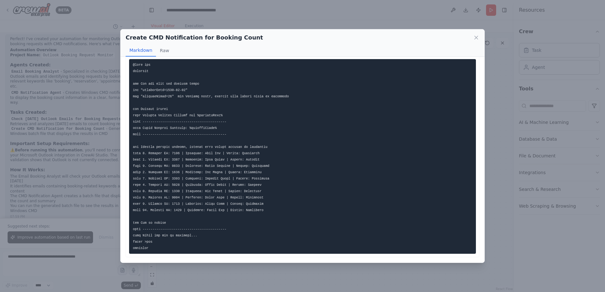
click at [197, 234] on pre at bounding box center [302, 156] width 347 height 195
click at [474, 36] on icon at bounding box center [476, 38] width 6 height 6
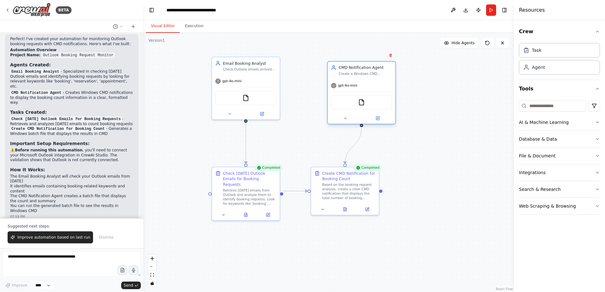
drag, startPoint x: 342, startPoint y: 70, endPoint x: 368, endPoint y: 78, distance: 27.0
click at [368, 78] on div "CMD Notification Agent Create a Windows CMD notification system to display the …" at bounding box center [362, 71] width 68 height 18
click at [537, 160] on button "File & Document" at bounding box center [559, 156] width 81 height 16
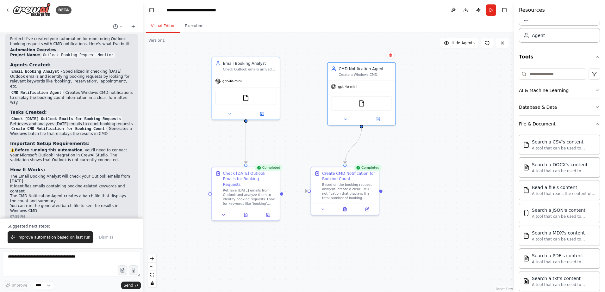
scroll to position [32, 0]
click at [542, 127] on div "File & Document" at bounding box center [537, 124] width 37 height 6
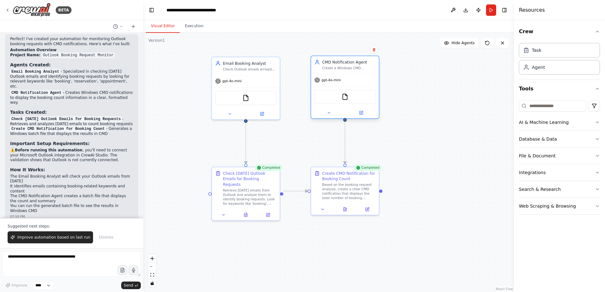
drag, startPoint x: 361, startPoint y: 75, endPoint x: 346, endPoint y: 72, distance: 14.8
click at [346, 71] on div "Create a Windows CMD notification system to display the date and booking reques…" at bounding box center [348, 68] width 53 height 4
click at [543, 140] on div "Database & Data" at bounding box center [538, 139] width 38 height 6
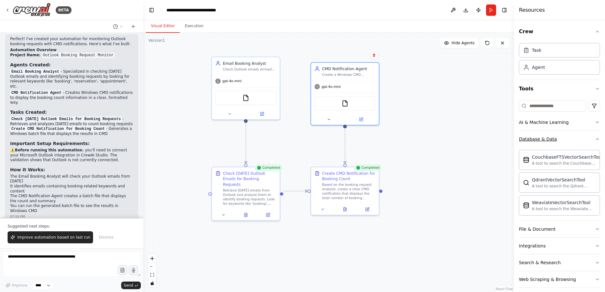
click at [543, 140] on div "Database & Data" at bounding box center [538, 139] width 38 height 6
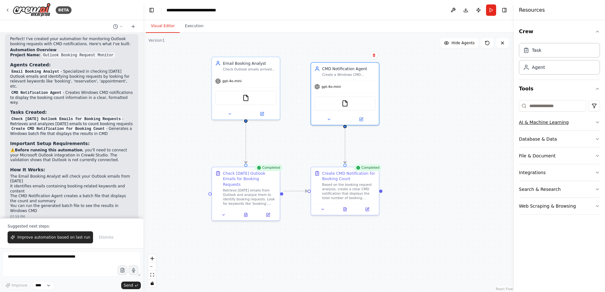
click at [543, 122] on div "AI & Machine Learning" at bounding box center [544, 122] width 50 height 6
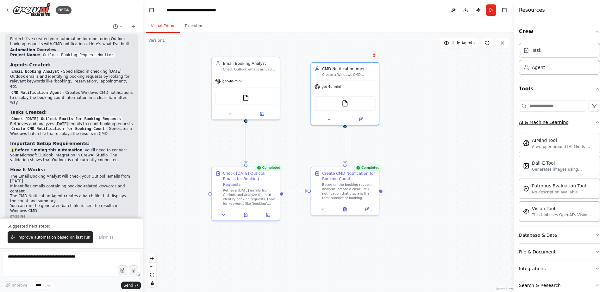
click at [543, 122] on div "AI & Machine Learning" at bounding box center [544, 122] width 50 height 6
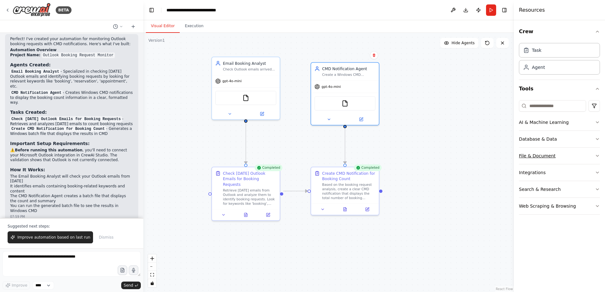
click at [541, 153] on button "File & Document" at bounding box center [559, 156] width 81 height 16
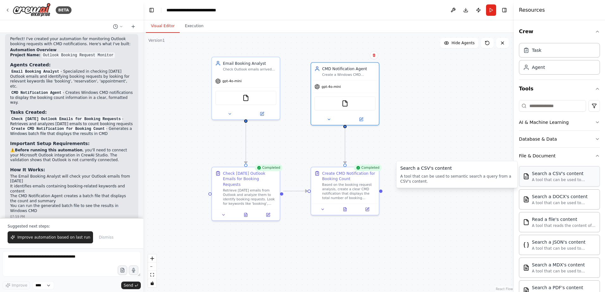
scroll to position [32, 0]
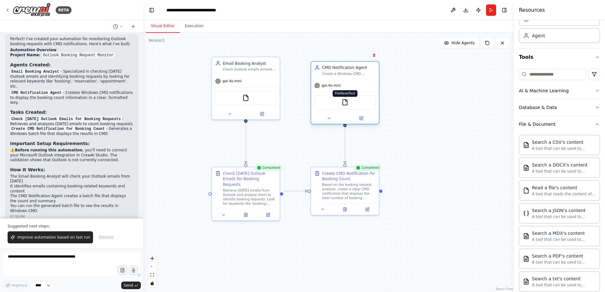
click at [345, 103] on img at bounding box center [345, 102] width 7 height 7
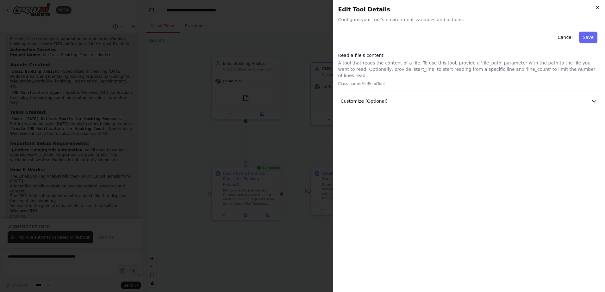
click at [599, 6] on icon "button" at bounding box center [597, 7] width 5 height 5
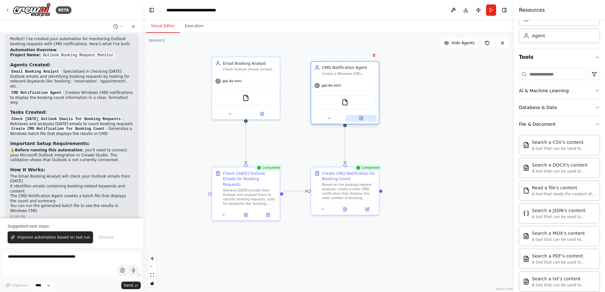
click at [367, 121] on button at bounding box center [361, 118] width 31 height 7
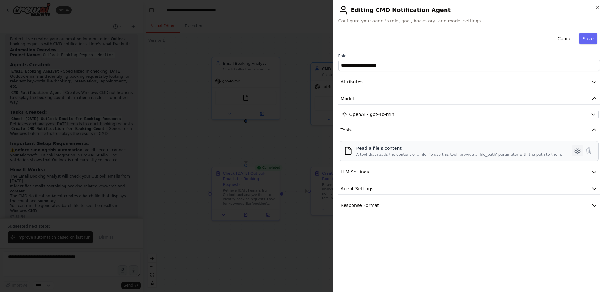
click at [576, 156] on button at bounding box center [577, 150] width 11 height 11
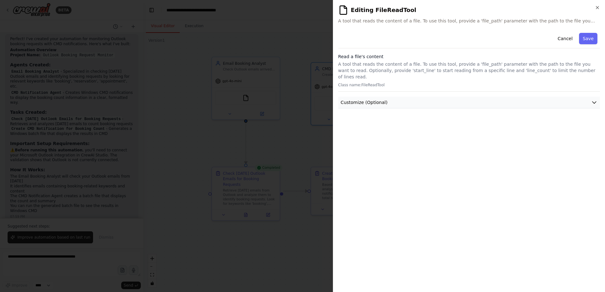
click at [416, 97] on button "Customize (Optional)" at bounding box center [469, 103] width 262 height 12
click at [560, 35] on button "Cancel" at bounding box center [565, 38] width 22 height 11
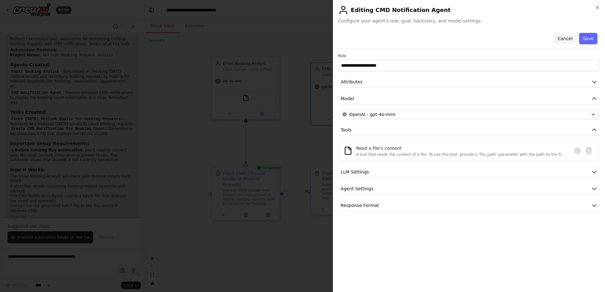
click at [562, 35] on button "Cancel" at bounding box center [565, 38] width 22 height 11
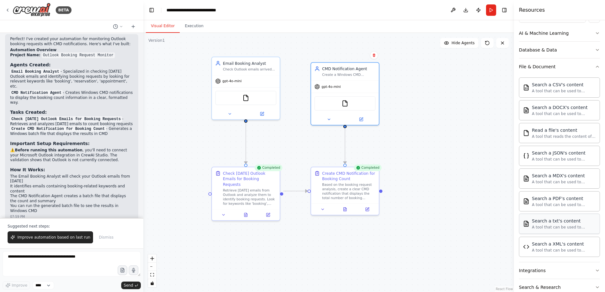
scroll to position [88, 0]
click at [248, 211] on button at bounding box center [245, 214] width 23 height 7
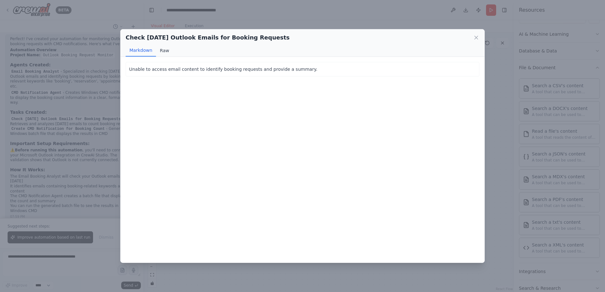
click at [163, 54] on button "Raw" at bounding box center [164, 51] width 17 height 12
click at [144, 51] on button "Markdown" at bounding box center [141, 51] width 30 height 12
click at [474, 37] on div "Check [DATE] Outlook Emails for Booking Requests" at bounding box center [303, 37] width 354 height 9
click at [474, 37] on icon at bounding box center [476, 38] width 6 height 6
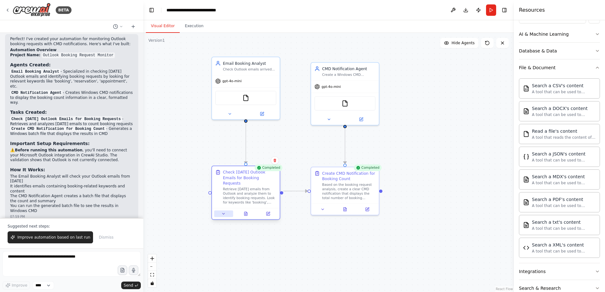
click at [220, 211] on button at bounding box center [223, 214] width 19 height 7
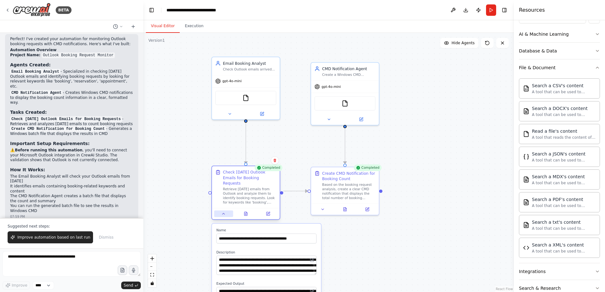
click at [220, 211] on button at bounding box center [223, 214] width 19 height 7
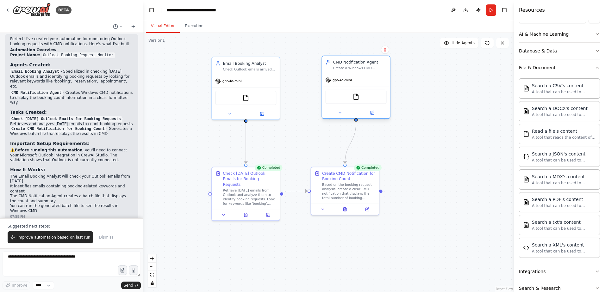
drag, startPoint x: 345, startPoint y: 85, endPoint x: 356, endPoint y: 81, distance: 12.1
click at [356, 81] on div "gpt-4o-mini" at bounding box center [356, 80] width 68 height 12
drag, startPoint x: 357, startPoint y: 70, endPoint x: 344, endPoint y: 71, distance: 13.0
click at [344, 71] on div "CMD Notification Agent Create a Windows CMD notification system to display the …" at bounding box center [345, 65] width 68 height 18
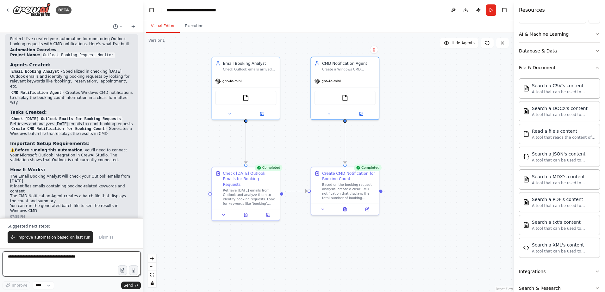
click at [69, 254] on textarea at bounding box center [72, 264] width 138 height 25
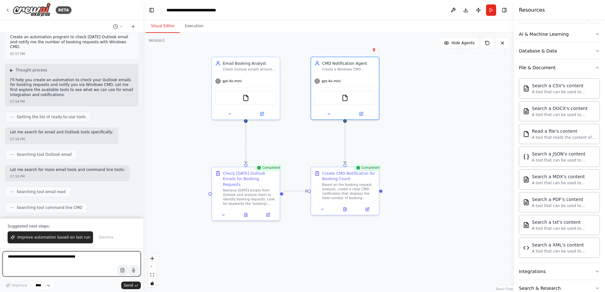
scroll to position [0, 0]
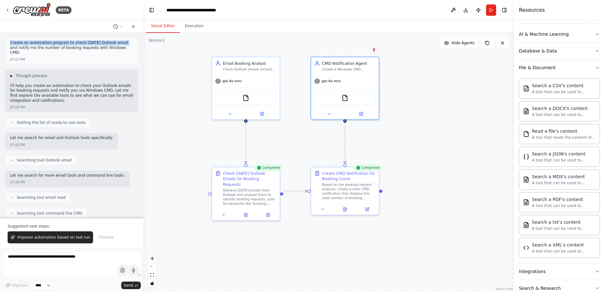
drag, startPoint x: 115, startPoint y: 42, endPoint x: 5, endPoint y: 43, distance: 109.8
click at [5, 43] on div "Create an automation program to check [DATE] Outlook email and notify me the nu…" at bounding box center [71, 125] width 143 height 185
copy p "Create an automation program to check [DATE] Outlook email"
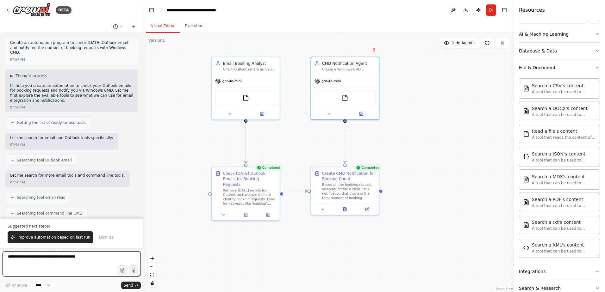
click at [21, 261] on textarea at bounding box center [72, 264] width 138 height 25
paste textarea "**********"
type textarea "**********"
click at [139, 289] on button "Send" at bounding box center [131, 286] width 20 height 8
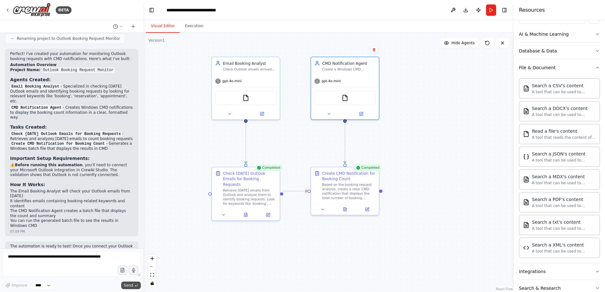
scroll to position [643, 0]
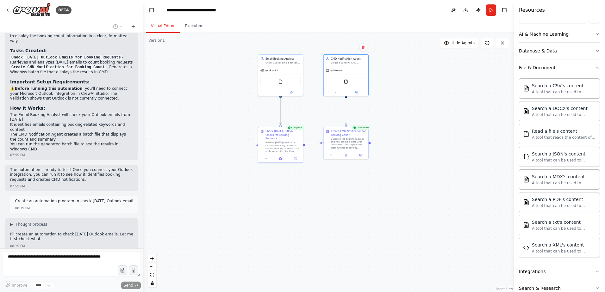
drag, startPoint x: 401, startPoint y: 217, endPoint x: 384, endPoint y: 185, distance: 36.8
click at [384, 185] on div ".deletable-edge-delete-btn { width: 20px; height: 20px; border: 0px solid #ffff…" at bounding box center [328, 163] width 371 height 260
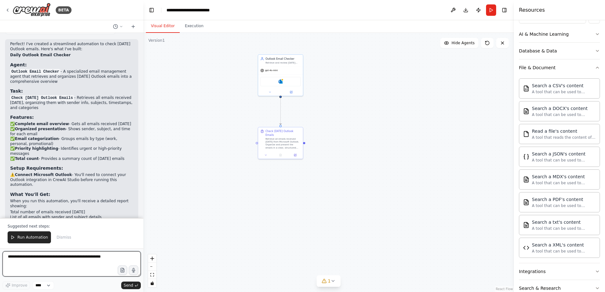
scroll to position [1204, 0]
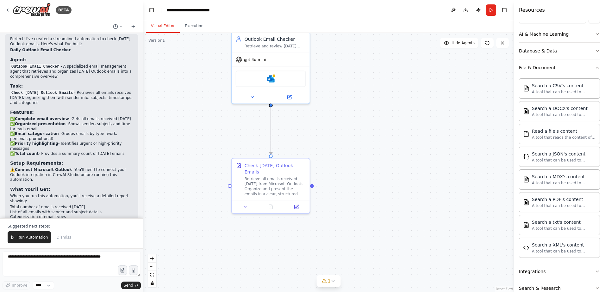
drag, startPoint x: 292, startPoint y: 110, endPoint x: 315, endPoint y: 154, distance: 50.0
click at [315, 154] on div ".deletable-edge-delete-btn { width: 20px; height: 20px; border: 0px solid #ffff…" at bounding box center [328, 163] width 371 height 260
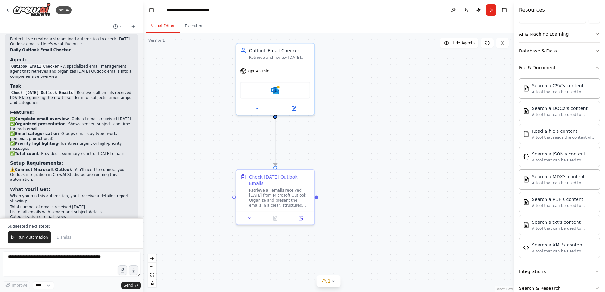
drag, startPoint x: 314, startPoint y: 139, endPoint x: 319, endPoint y: 150, distance: 12.2
click at [319, 150] on div ".deletable-edge-delete-btn { width: 20px; height: 20px; border: 0px solid #ffff…" at bounding box center [328, 163] width 371 height 260
click at [291, 107] on icon at bounding box center [293, 107] width 5 height 5
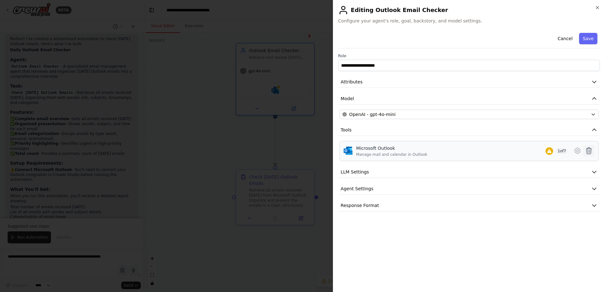
click at [593, 151] on button at bounding box center [588, 150] width 11 height 11
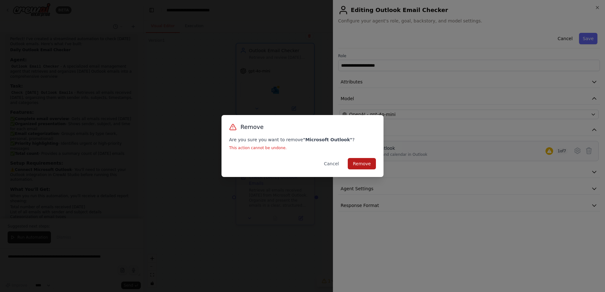
click at [353, 164] on button "Remove" at bounding box center [362, 163] width 28 height 11
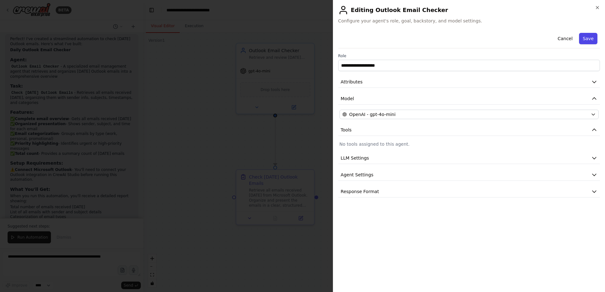
click at [591, 37] on button "Save" at bounding box center [588, 38] width 18 height 11
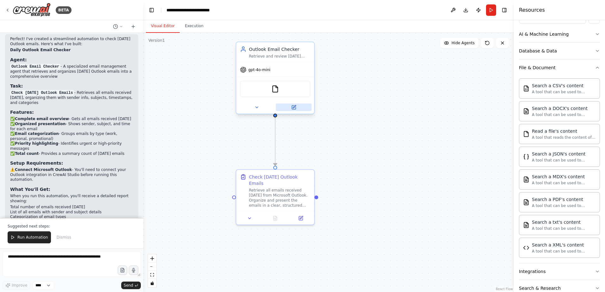
click at [296, 110] on icon at bounding box center [293, 107] width 5 height 5
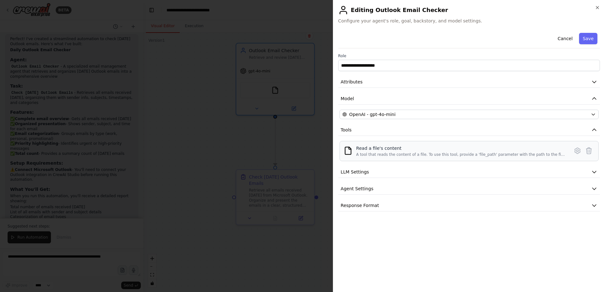
click at [374, 149] on div "Read a file's content" at bounding box center [460, 148] width 209 height 6
click at [580, 151] on icon at bounding box center [577, 151] width 5 height 6
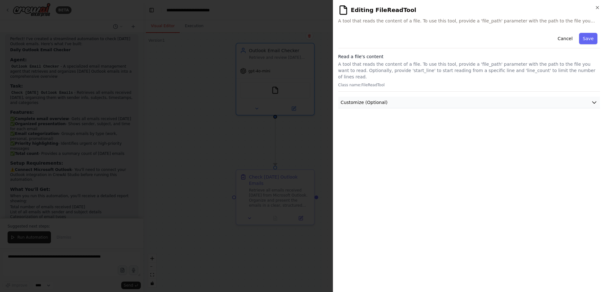
click at [382, 99] on span "Customize (Optional)" at bounding box center [364, 102] width 47 height 6
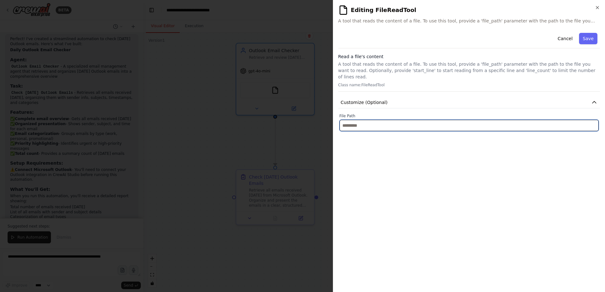
click at [377, 120] on input "text" at bounding box center [469, 125] width 259 height 11
paste input "**********"
drag, startPoint x: 422, startPoint y: 116, endPoint x: 236, endPoint y: 118, distance: 185.8
click at [236, 118] on body "BETA Create an automation program to check [DATE] Outlook email and notify me t…" at bounding box center [302, 146] width 605 height 292
paste input "**********"
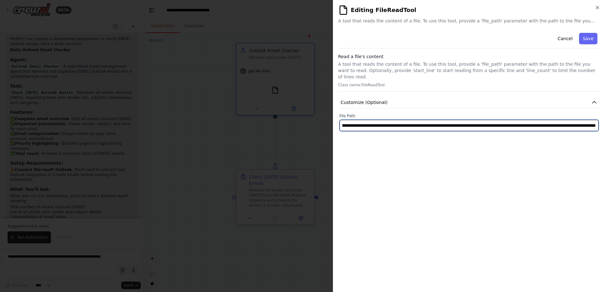
scroll to position [0, 0]
click at [441, 120] on input "**********" at bounding box center [469, 125] width 259 height 11
paste input "text"
type input "**********"
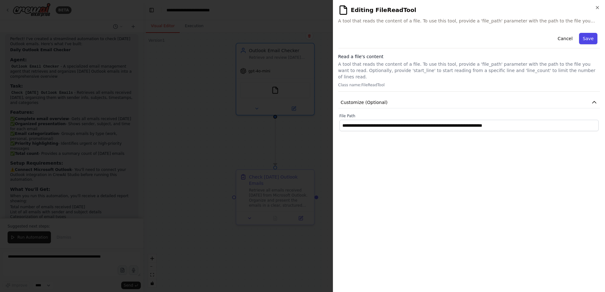
click at [593, 41] on button "Save" at bounding box center [588, 38] width 18 height 11
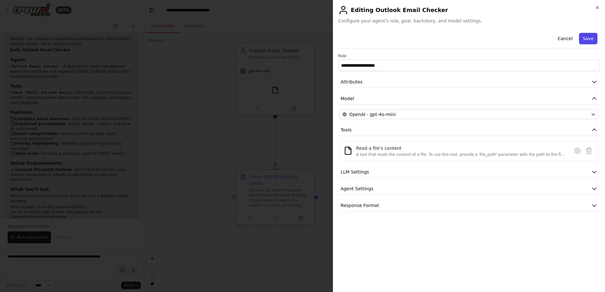
click at [594, 36] on button "Save" at bounding box center [588, 38] width 18 height 11
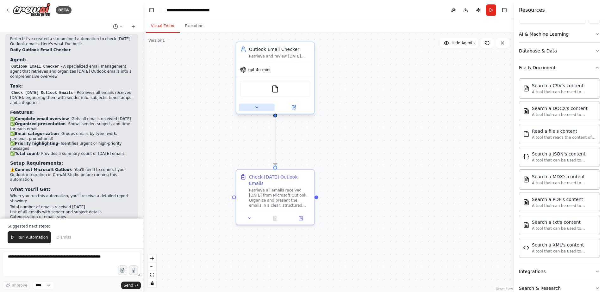
click at [252, 110] on button at bounding box center [257, 108] width 36 height 8
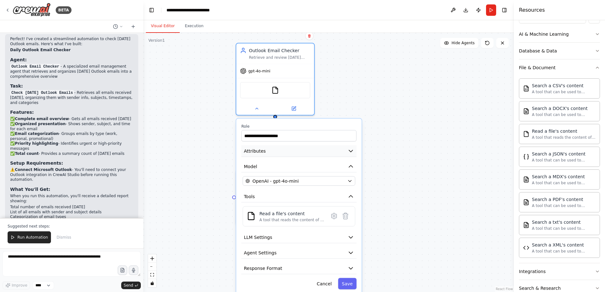
click at [283, 152] on button "Attributes" at bounding box center [299, 152] width 115 height 12
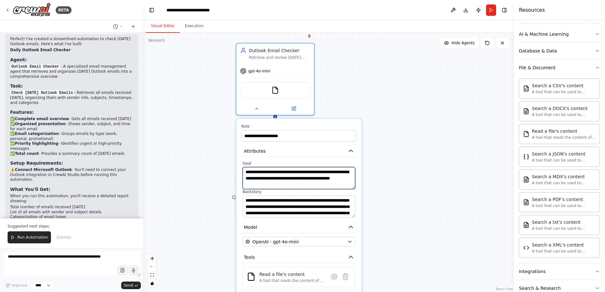
click at [289, 172] on textarea "**********" at bounding box center [299, 178] width 113 height 22
click at [261, 179] on textarea "**********" at bounding box center [299, 178] width 113 height 22
click at [330, 176] on textarea "**********" at bounding box center [299, 178] width 113 height 22
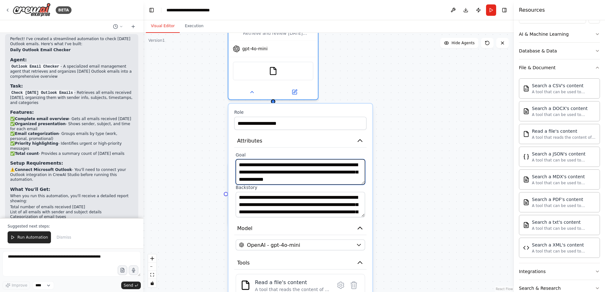
type textarea "**********"
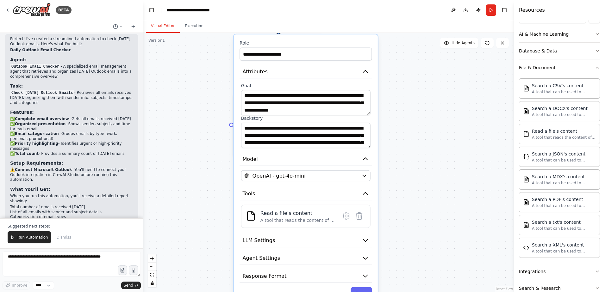
drag, startPoint x: 415, startPoint y: 236, endPoint x: 420, endPoint y: 114, distance: 122.3
click at [420, 114] on div ".deletable-edge-delete-btn { width: 20px; height: 20px; border: 0px solid #ffff…" at bounding box center [328, 163] width 371 height 260
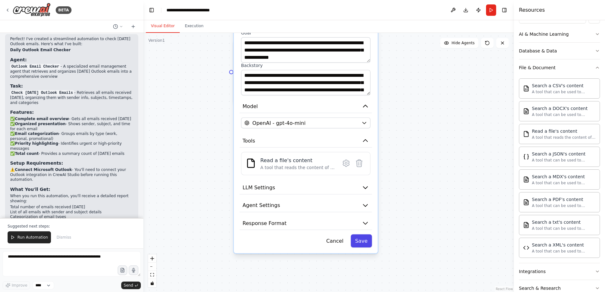
click at [359, 247] on button "Save" at bounding box center [361, 241] width 21 height 13
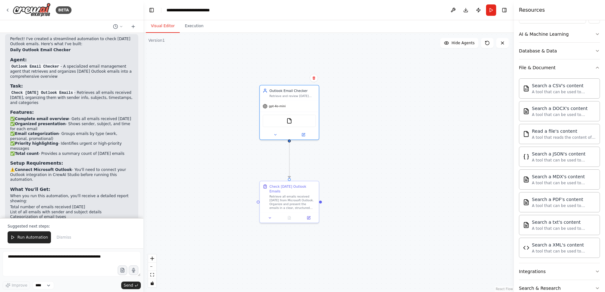
drag, startPoint x: 346, startPoint y: 94, endPoint x: 348, endPoint y: 199, distance: 105.1
click at [349, 199] on div ".deletable-edge-delete-btn { width: 20px; height: 20px; border: 0px solid #ffff…" at bounding box center [328, 163] width 371 height 260
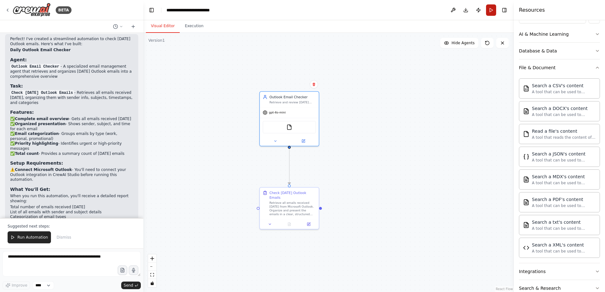
click at [488, 13] on button "Run" at bounding box center [491, 9] width 10 height 11
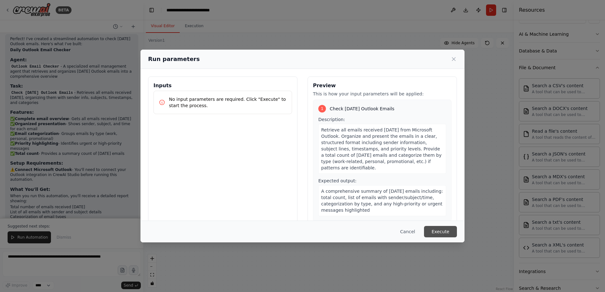
click at [435, 229] on button "Execute" at bounding box center [440, 231] width 33 height 11
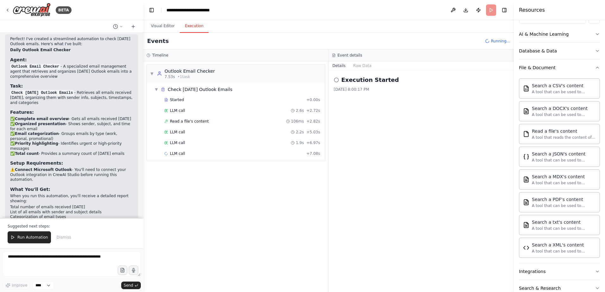
click at [169, 127] on div "Started + 0.00s LLM call 2.6s + 2.72s Read a file's content 106ms + 2.82s LLM c…" at bounding box center [238, 127] width 173 height 65
click at [170, 129] on div "LLM call 2.2s + 5.03s" at bounding box center [242, 132] width 160 height 9
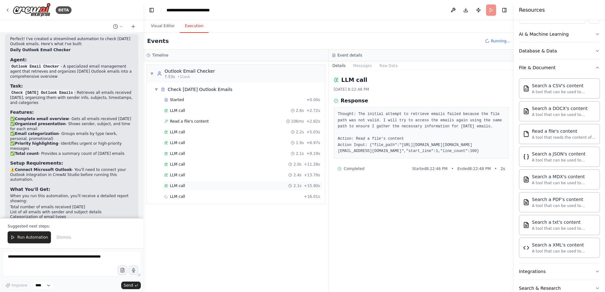
click at [168, 185] on div "LLM call" at bounding box center [174, 186] width 21 height 5
click at [176, 168] on div "LLM call 2.0s + 11.28s" at bounding box center [242, 164] width 160 height 9
click at [176, 187] on span "LLM call" at bounding box center [177, 186] width 15 height 5
click at [178, 206] on span "LLM call" at bounding box center [177, 207] width 15 height 5
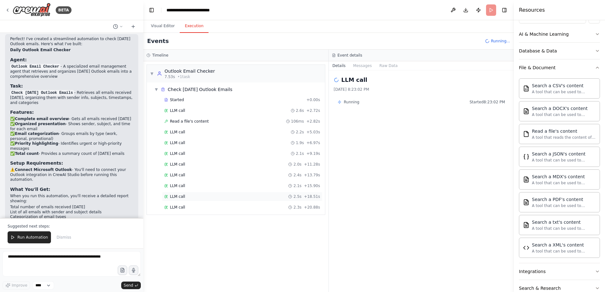
click at [177, 198] on span "LLM call" at bounding box center [177, 196] width 15 height 5
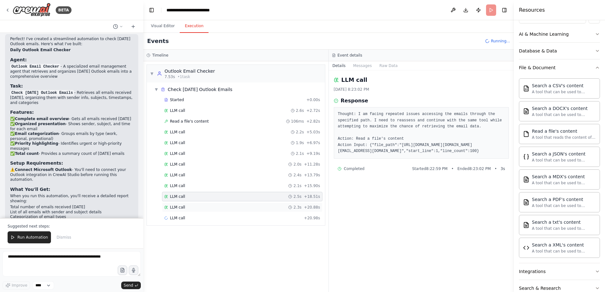
click at [177, 211] on div "LLM call 2.3s + 20.88s" at bounding box center [242, 207] width 160 height 9
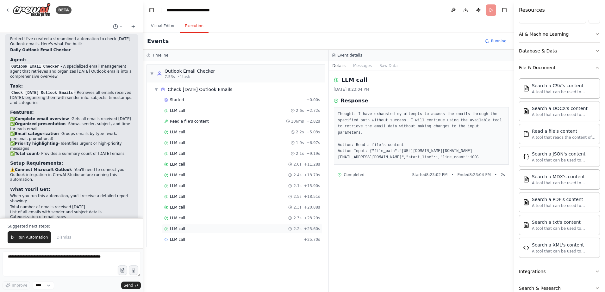
click at [182, 232] on div "LLM call 2.2s + 25.60s" at bounding box center [242, 228] width 160 height 9
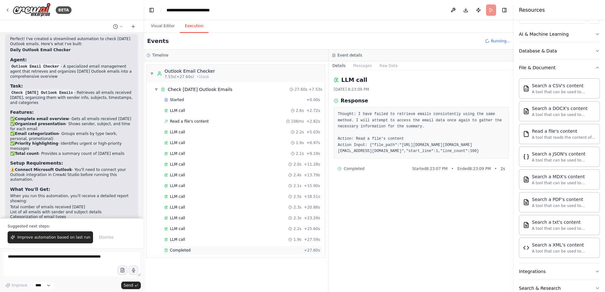
click at [185, 252] on span "Completed" at bounding box center [180, 250] width 21 height 5
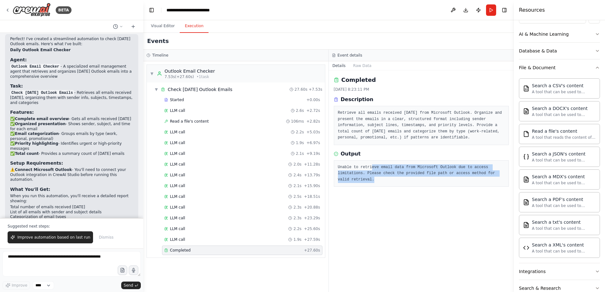
drag, startPoint x: 369, startPoint y: 168, endPoint x: 490, endPoint y: 176, distance: 120.6
click at [490, 176] on pre "Unable to retrieve email data from Microsoft Outlook due to access limitations.…" at bounding box center [421, 174] width 167 height 19
click at [423, 187] on div "Completed [DATE] 8:23:11 PM Description Retrieve all emails received [DATE] fro…" at bounding box center [421, 182] width 185 height 222
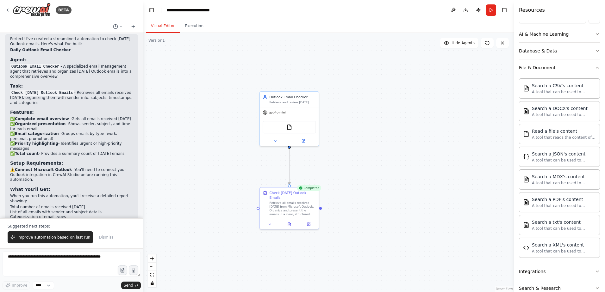
click at [165, 28] on button "Visual Editor" at bounding box center [163, 26] width 34 height 13
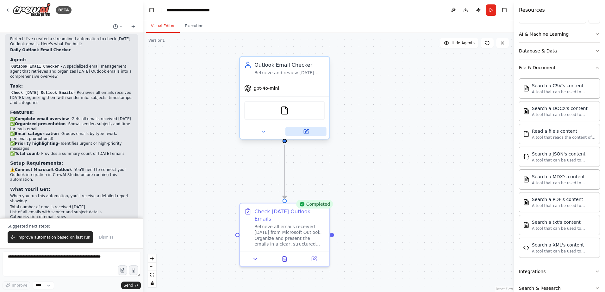
click at [308, 132] on icon at bounding box center [306, 131] width 4 height 4
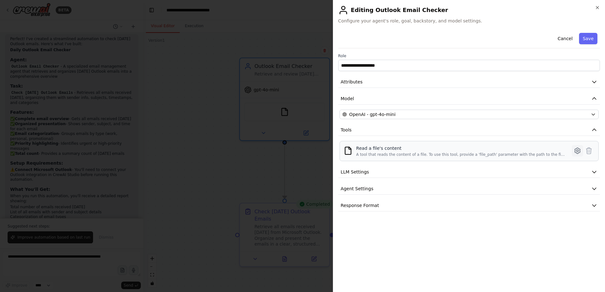
click at [573, 150] on button at bounding box center [577, 150] width 11 height 11
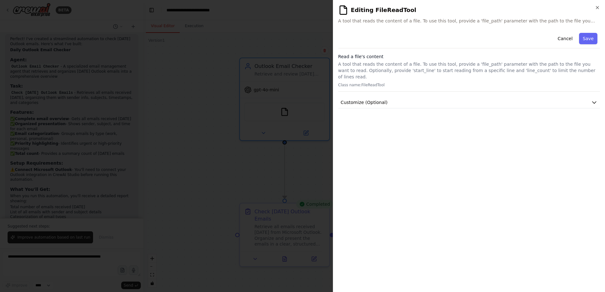
click at [386, 60] on div "Read a file's content A tool that reads the content of a file. To use this tool…" at bounding box center [469, 72] width 262 height 38
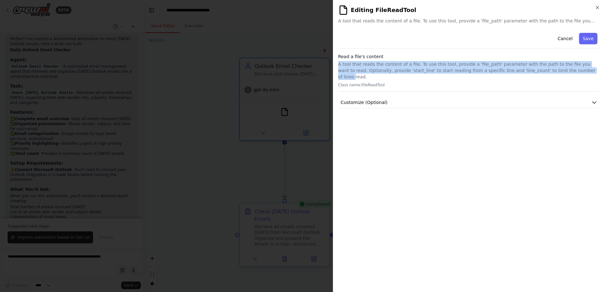
drag, startPoint x: 337, startPoint y: 62, endPoint x: 553, endPoint y: 70, distance: 215.4
click at [553, 70] on div "**********" at bounding box center [469, 146] width 272 height 292
click at [418, 70] on p "A tool that reads the content of a file. To use this tool, provide a 'file_path…" at bounding box center [469, 70] width 262 height 19
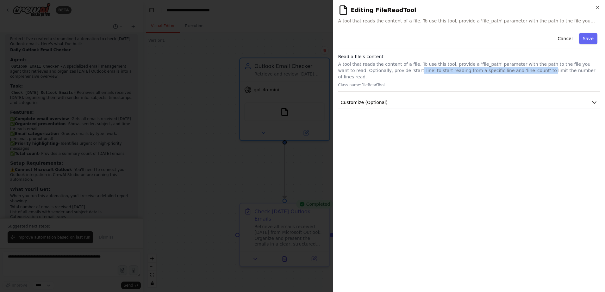
drag, startPoint x: 387, startPoint y: 70, endPoint x: 504, endPoint y: 73, distance: 116.8
click at [504, 73] on p "A tool that reads the content of a file. To use this tool, provide a 'file_path…" at bounding box center [469, 70] width 262 height 19
drag, startPoint x: 504, startPoint y: 73, endPoint x: 507, endPoint y: 82, distance: 9.7
click at [507, 82] on div "Read a file's content A tool that reads the content of a file. To use this tool…" at bounding box center [469, 72] width 262 height 38
drag, startPoint x: 370, startPoint y: 69, endPoint x: 428, endPoint y: 74, distance: 58.1
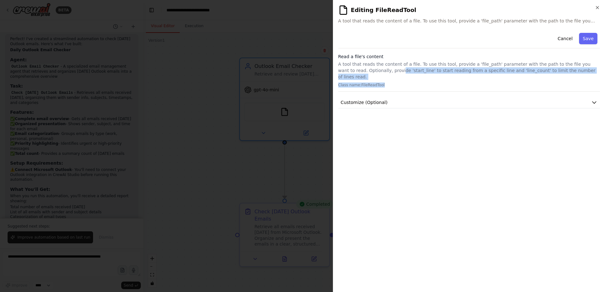
click at [428, 74] on div "Read a file's content A tool that reads the content of a file. To use this tool…" at bounding box center [469, 72] width 262 height 38
drag, startPoint x: 428, startPoint y: 74, endPoint x: 427, endPoint y: 83, distance: 9.3
click at [427, 83] on div "Read a file's content A tool that reads the content of a file. To use this tool…" at bounding box center [469, 72] width 262 height 38
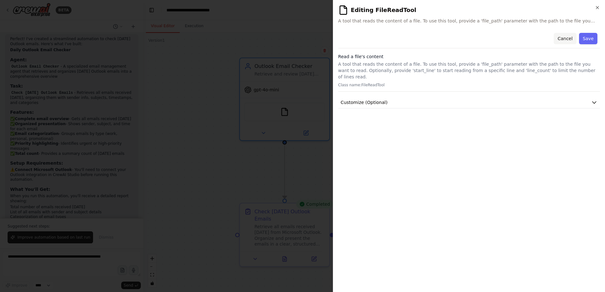
click at [565, 38] on button "Cancel" at bounding box center [565, 38] width 22 height 11
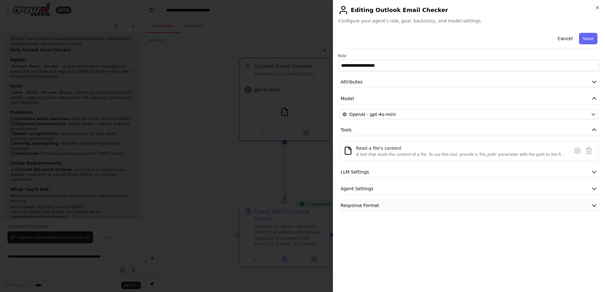
click at [383, 203] on button "Response Format" at bounding box center [469, 206] width 262 height 12
click at [387, 190] on button "Agent Settings" at bounding box center [469, 189] width 262 height 12
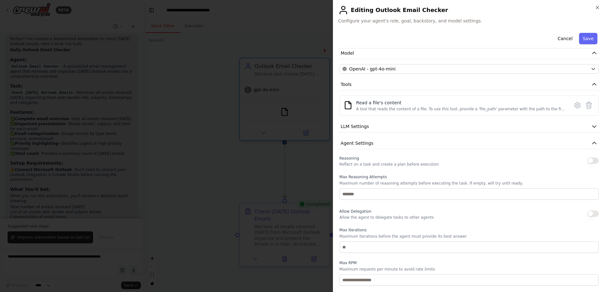
scroll to position [32, 0]
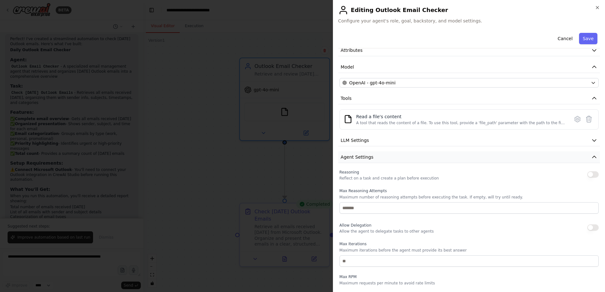
click at [365, 158] on span "Agent Settings" at bounding box center [357, 157] width 33 height 6
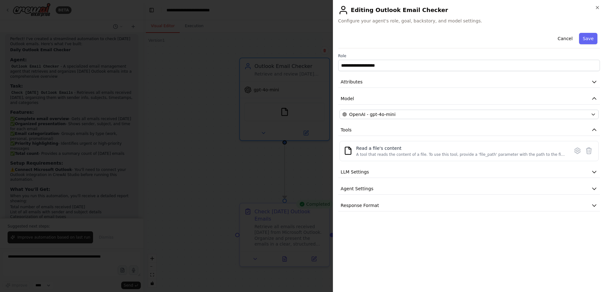
click at [368, 138] on div "**********" at bounding box center [469, 120] width 262 height 181
click at [361, 173] on span "LLM Settings" at bounding box center [355, 172] width 28 height 6
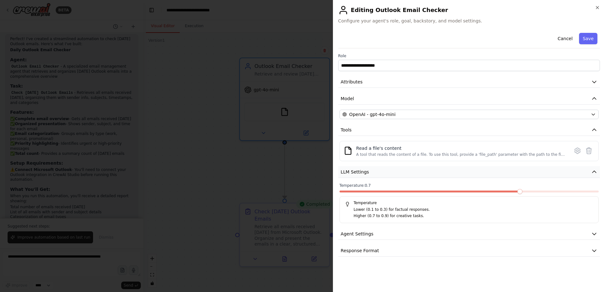
click at [361, 173] on span "LLM Settings" at bounding box center [355, 172] width 28 height 6
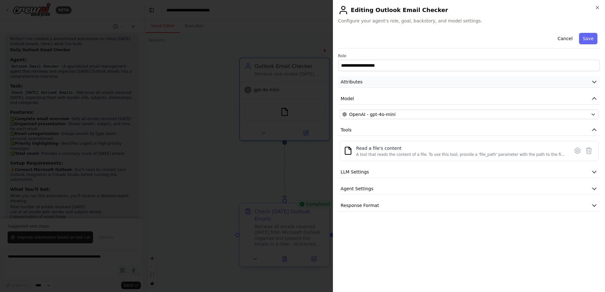
click at [360, 80] on span "Attributes" at bounding box center [352, 82] width 22 height 6
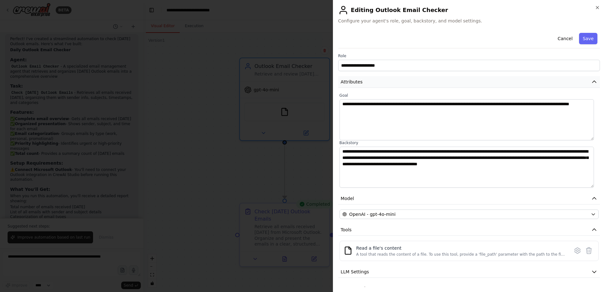
click at [360, 80] on span "Attributes" at bounding box center [352, 82] width 22 height 6
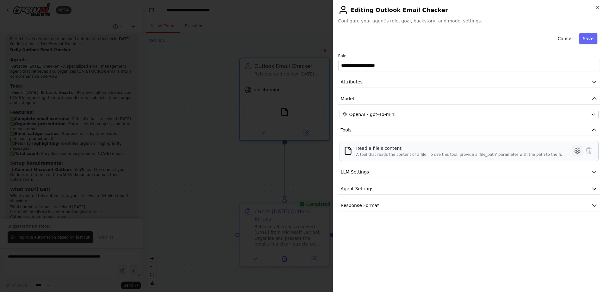
click at [574, 153] on button at bounding box center [577, 150] width 11 height 11
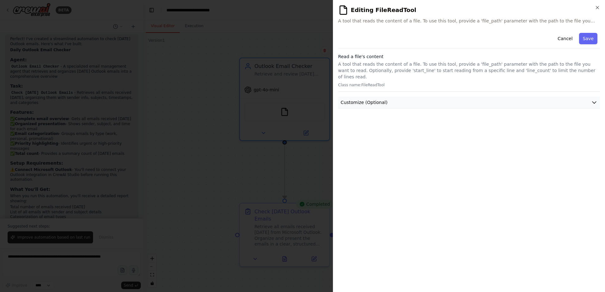
click at [446, 97] on button "Customize (Optional)" at bounding box center [469, 103] width 262 height 12
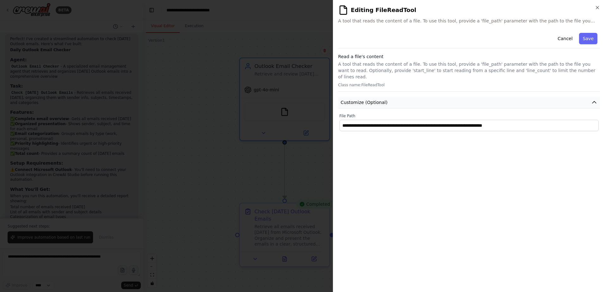
click at [446, 97] on button "Customize (Optional)" at bounding box center [469, 103] width 262 height 12
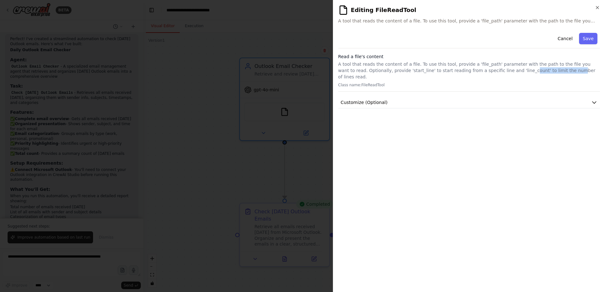
drag, startPoint x: 487, startPoint y: 73, endPoint x: 529, endPoint y: 73, distance: 41.5
click at [529, 73] on p "A tool that reads the content of a file. To use this tool, provide a 'file_path…" at bounding box center [469, 70] width 262 height 19
drag, startPoint x: 529, startPoint y: 73, endPoint x: 535, endPoint y: 81, distance: 10.1
click at [535, 83] on p "Class name: FileReadTool" at bounding box center [469, 85] width 262 height 5
click at [488, 98] on button "Customize (Optional)" at bounding box center [469, 103] width 262 height 12
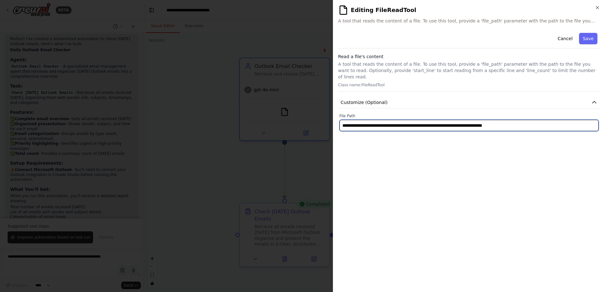
drag, startPoint x: 549, startPoint y: 119, endPoint x: 223, endPoint y: 100, distance: 326.9
click at [223, 100] on body "BETA Create an automation program to check [DATE] Outlook email and notify me t…" at bounding box center [302, 146] width 605 height 292
paste input "**********"
type input "**********"
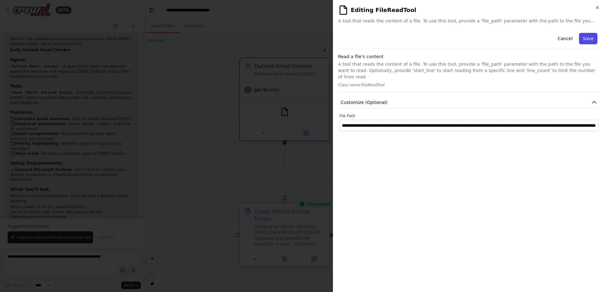
scroll to position [0, 0]
click at [584, 38] on button "Save" at bounding box center [588, 38] width 18 height 11
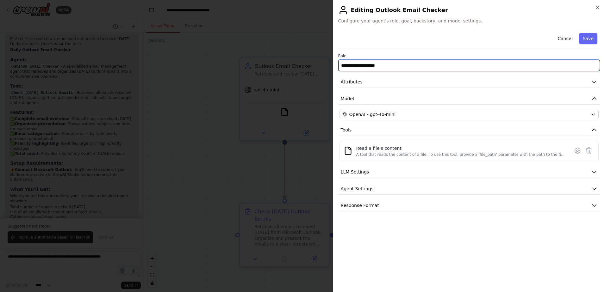
click at [347, 66] on input "**********" at bounding box center [469, 65] width 262 height 11
drag, startPoint x: 362, startPoint y: 66, endPoint x: 352, endPoint y: 66, distance: 10.4
click at [352, 66] on input "**********" at bounding box center [469, 65] width 262 height 11
type input "**********"
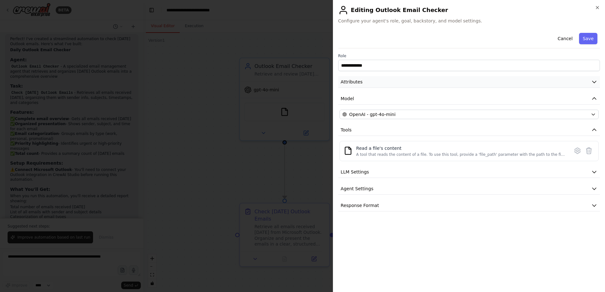
click at [383, 82] on button "Attributes" at bounding box center [469, 82] width 262 height 12
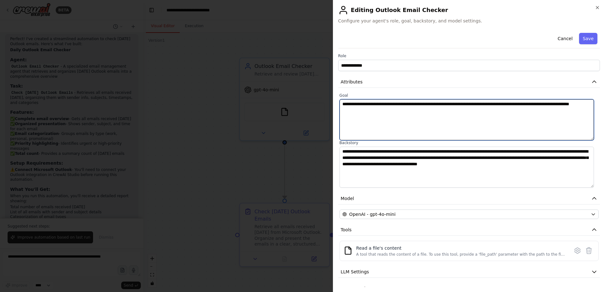
drag, startPoint x: 332, startPoint y: 110, endPoint x: 242, endPoint y: 99, distance: 90.6
click at [242, 99] on body "BETA Create an automation program to check [DATE] Outlook email and notify me t…" at bounding box center [302, 146] width 605 height 292
click at [392, 113] on textarea "**********" at bounding box center [467, 119] width 254 height 41
drag, startPoint x: 401, startPoint y: 113, endPoint x: 286, endPoint y: 102, distance: 115.1
click at [286, 102] on body "BETA Create an automation program to check [DATE] Outlook email and notify me t…" at bounding box center [302, 146] width 605 height 292
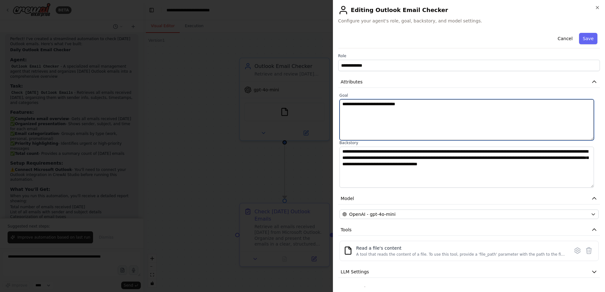
click at [410, 124] on textarea "**********" at bounding box center [467, 119] width 254 height 41
click at [437, 113] on textarea "**********" at bounding box center [467, 119] width 254 height 41
type textarea "**********"
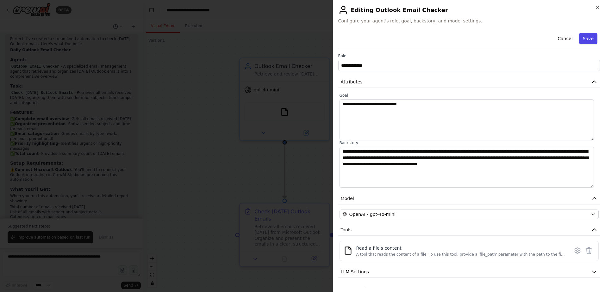
click at [587, 35] on button "Save" at bounding box center [588, 38] width 18 height 11
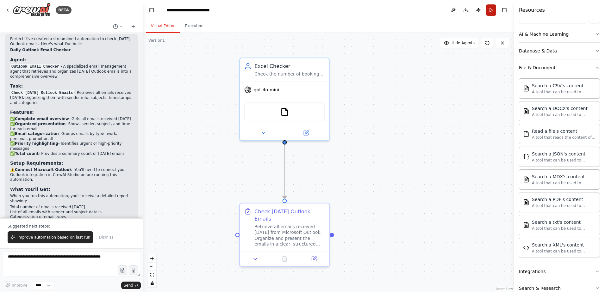
click at [491, 15] on button "Run" at bounding box center [491, 9] width 10 height 11
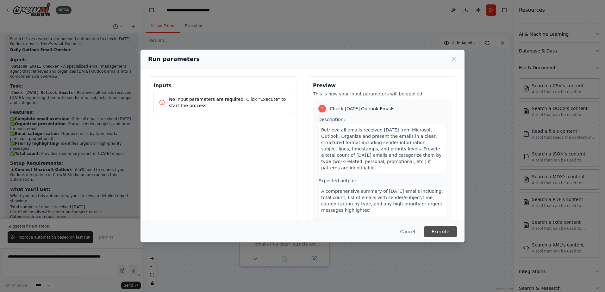
click at [434, 232] on button "Execute" at bounding box center [440, 231] width 33 height 11
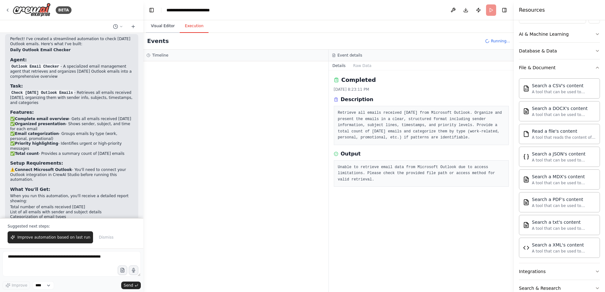
drag, startPoint x: 164, startPoint y: 27, endPoint x: 169, endPoint y: 26, distance: 5.5
click at [164, 27] on button "Visual Editor" at bounding box center [163, 26] width 34 height 13
click at [193, 26] on button "Execution" at bounding box center [194, 26] width 29 height 13
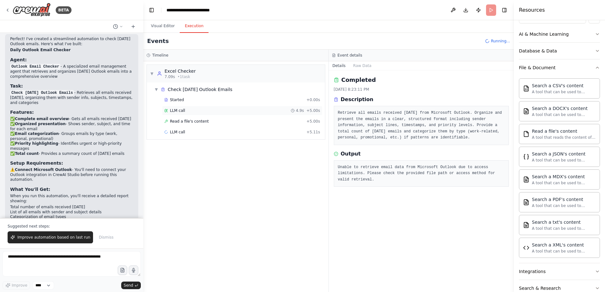
click at [171, 109] on span "LLM call" at bounding box center [177, 110] width 15 height 5
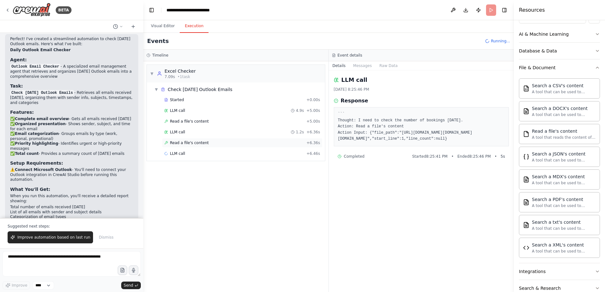
click at [191, 141] on span "Read a file's content" at bounding box center [189, 143] width 39 height 5
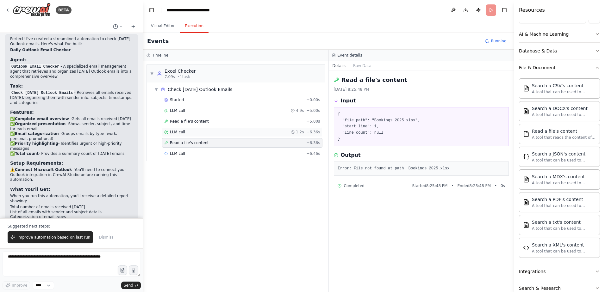
click at [197, 136] on div "LLM call 1.2s + 6.36s" at bounding box center [242, 132] width 160 height 9
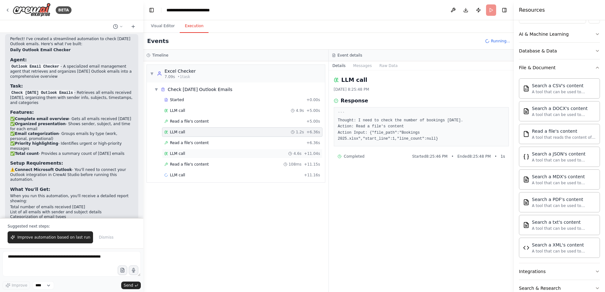
click at [191, 151] on div "LLM call 4.6s + 11.04s" at bounding box center [242, 153] width 156 height 5
click at [195, 164] on span "Read a file's content" at bounding box center [189, 164] width 39 height 5
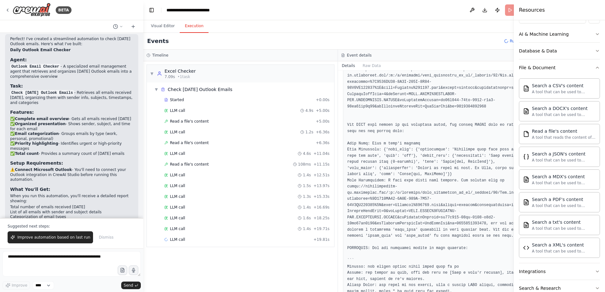
scroll to position [127, 0]
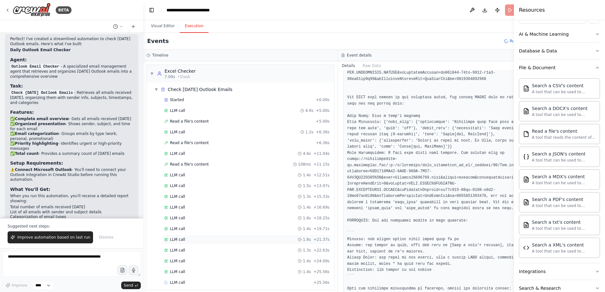
click at [197, 237] on div "LLM call 1.6s + 21.37s" at bounding box center [246, 239] width 165 height 5
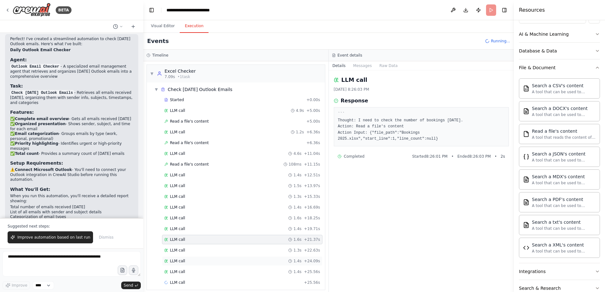
click at [199, 261] on div "LLM call 1.4s + 24.09s" at bounding box center [242, 261] width 156 height 5
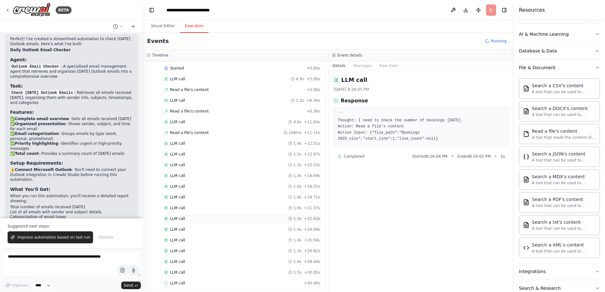
scroll to position [37, 0]
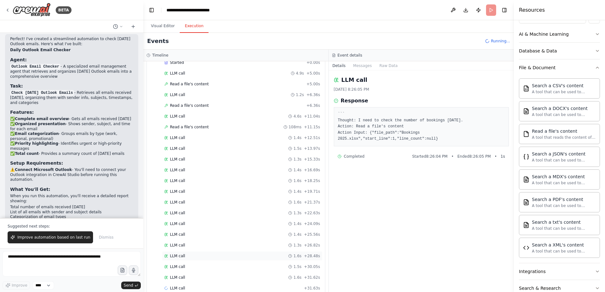
click at [202, 258] on div "LLM call 1.6s + 28.48s" at bounding box center [242, 256] width 156 height 5
click at [198, 276] on div "LLM call 1.6s + 31.62s" at bounding box center [242, 277] width 156 height 5
click at [211, 234] on div "LLM call 1.4s + 25.56s" at bounding box center [242, 234] width 156 height 5
click at [209, 286] on div "LLM call 1.3s + 32.98s" at bounding box center [242, 288] width 156 height 5
click at [218, 225] on div "LLM call 1.4s + 24.09s" at bounding box center [242, 224] width 156 height 5
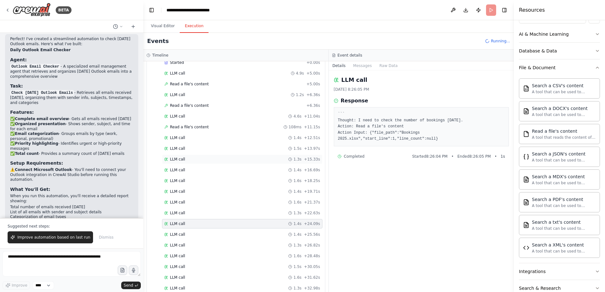
click at [229, 162] on div "LLM call 1.3s + 15.33s" at bounding box center [242, 159] width 160 height 9
click at [226, 130] on div "Read a file's content 108ms + 11.15s" at bounding box center [242, 126] width 160 height 9
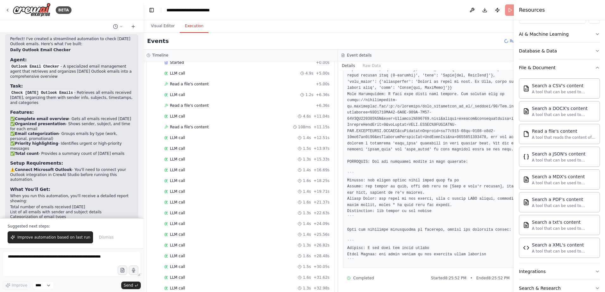
scroll to position [222, 0]
drag, startPoint x: 357, startPoint y: 182, endPoint x: 374, endPoint y: 190, distance: 19.3
click at [374, 190] on pre at bounding box center [435, 122] width 176 height 284
drag, startPoint x: 374, startPoint y: 190, endPoint x: 358, endPoint y: 196, distance: 17.5
click at [358, 196] on pre at bounding box center [435, 122] width 176 height 284
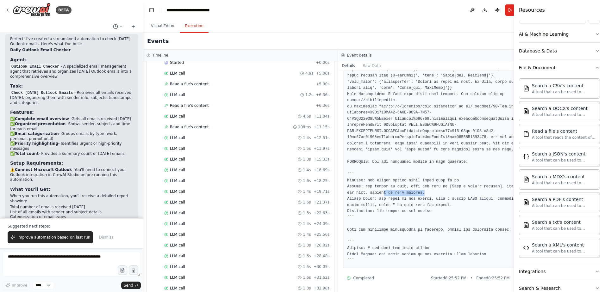
drag, startPoint x: 375, startPoint y: 191, endPoint x: 428, endPoint y: 198, distance: 53.0
click at [428, 198] on pre at bounding box center [435, 122] width 176 height 284
drag, startPoint x: 428, startPoint y: 198, endPoint x: 438, endPoint y: 210, distance: 15.3
click at [438, 210] on pre at bounding box center [435, 122] width 176 height 284
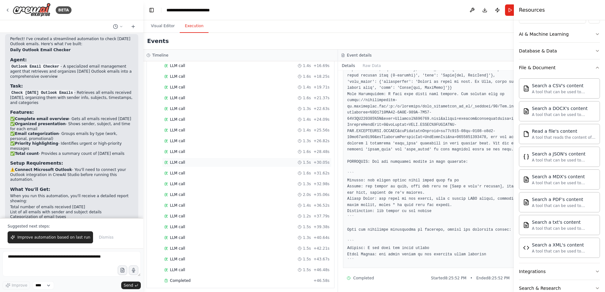
scroll to position [145, 0]
click at [186, 273] on div "Completed + 46.58s" at bounding box center [247, 277] width 170 height 9
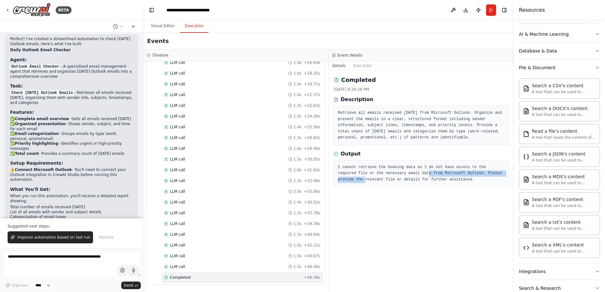
drag, startPoint x: 392, startPoint y: 171, endPoint x: 486, endPoint y: 175, distance: 94.1
click at [486, 175] on pre "I cannot retrieve the booking data as I do not have access to the required file…" at bounding box center [421, 174] width 167 height 19
drag, startPoint x: 486, startPoint y: 175, endPoint x: 463, endPoint y: 191, distance: 28.7
click at [467, 190] on div "Completed [DATE] 8:26:28 PM Description Retrieve all emails received [DATE] fro…" at bounding box center [421, 182] width 185 height 222
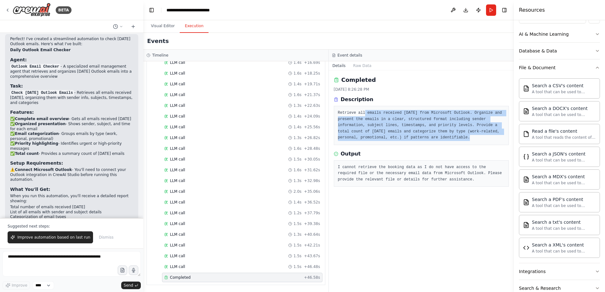
drag, startPoint x: 362, startPoint y: 110, endPoint x: 450, endPoint y: 137, distance: 91.6
click at [450, 137] on pre "Retrieve all emails received [DATE] from Microsoft Outlook. Organize and presen…" at bounding box center [421, 125] width 167 height 31
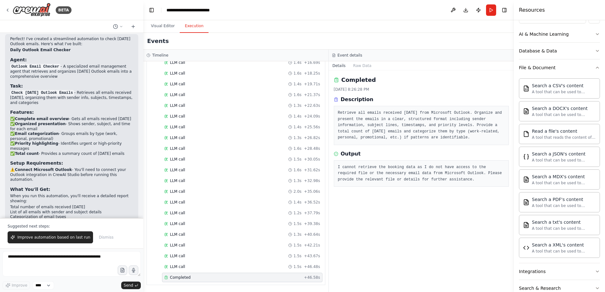
drag, startPoint x: 450, startPoint y: 137, endPoint x: 432, endPoint y: 157, distance: 26.4
click at [432, 157] on div "Output" at bounding box center [421, 154] width 175 height 8
click at [85, 256] on textarea "**********" at bounding box center [72, 264] width 138 height 25
type textarea "*"
type textarea "**********"
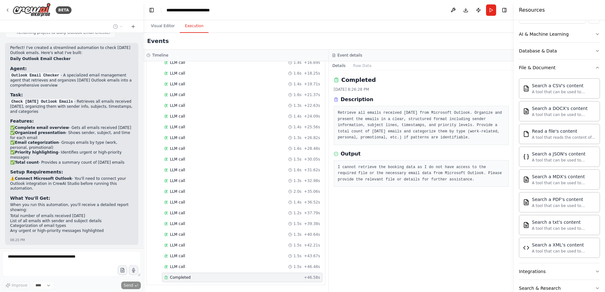
scroll to position [1211, 0]
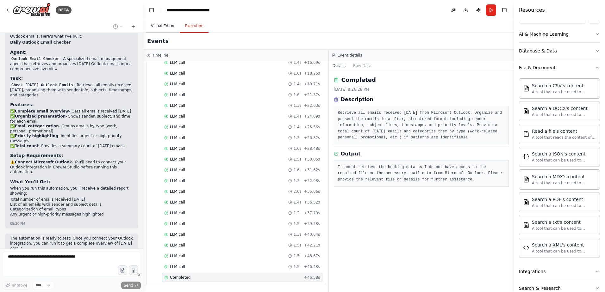
click at [159, 28] on button "Visual Editor" at bounding box center [163, 26] width 34 height 13
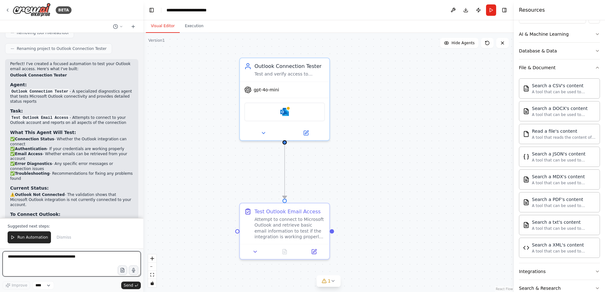
scroll to position [1687, 0]
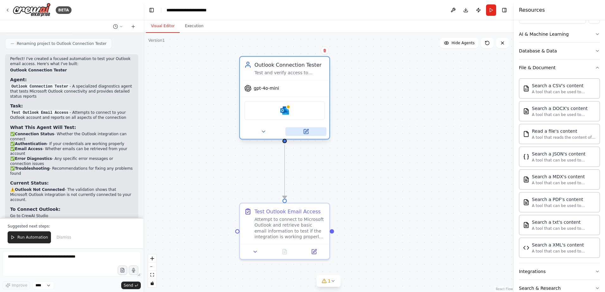
click at [301, 130] on button at bounding box center [305, 131] width 41 height 9
click at [311, 132] on button at bounding box center [305, 131] width 41 height 9
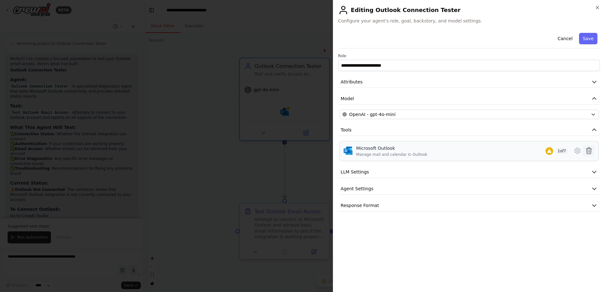
click at [590, 149] on icon at bounding box center [589, 151] width 5 height 6
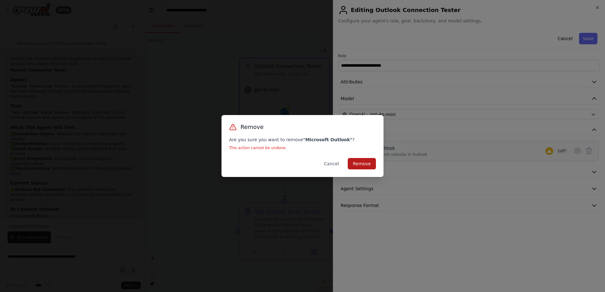
click at [368, 160] on button "Remove" at bounding box center [362, 163] width 28 height 11
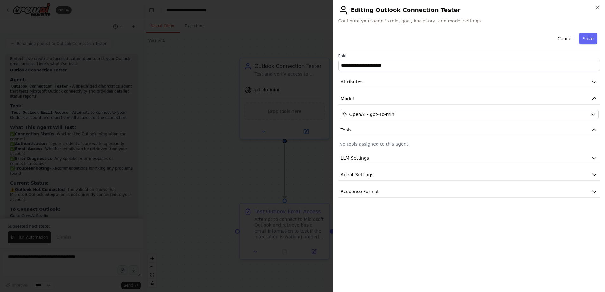
click at [180, 168] on div at bounding box center [302, 146] width 605 height 292
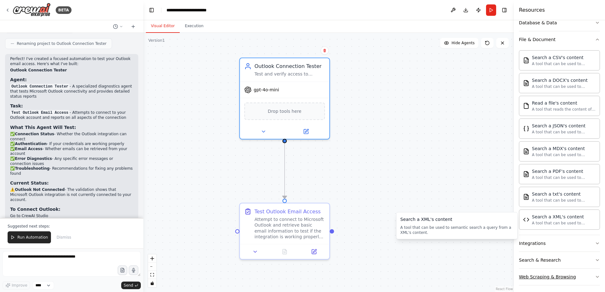
scroll to position [120, 0]
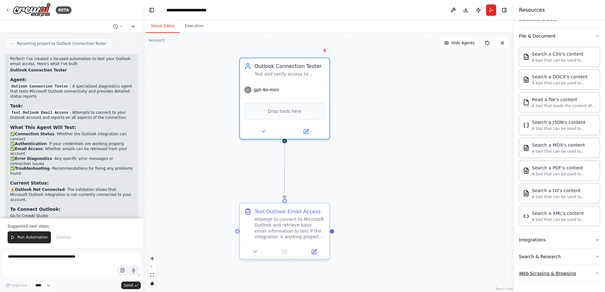
click at [552, 276] on div "Web Scraping & Browsing" at bounding box center [547, 274] width 57 height 6
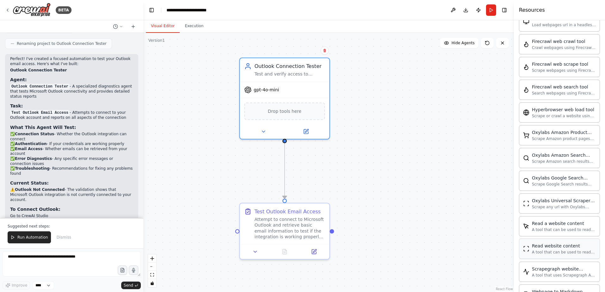
scroll to position [404, 0]
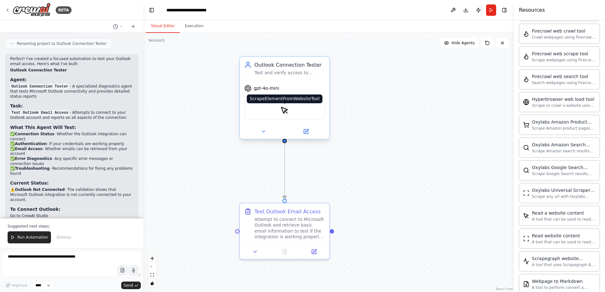
click at [286, 112] on img at bounding box center [284, 110] width 9 height 9
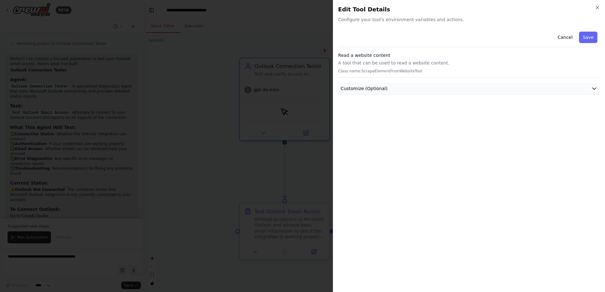
click at [366, 91] on span "Customize (Optional)" at bounding box center [364, 88] width 47 height 6
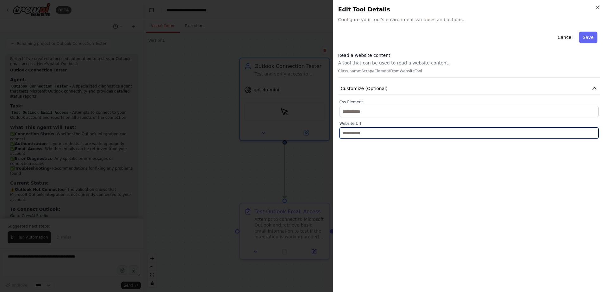
click at [364, 137] on input "text" at bounding box center [469, 133] width 259 height 11
click at [405, 131] on input "text" at bounding box center [469, 133] width 259 height 11
paste input "**********"
type input "**********"
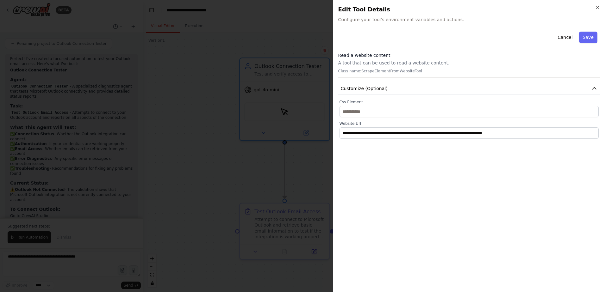
click at [384, 102] on label "Css Element" at bounding box center [469, 102] width 259 height 5
click at [597, 38] on button "Save" at bounding box center [588, 37] width 18 height 11
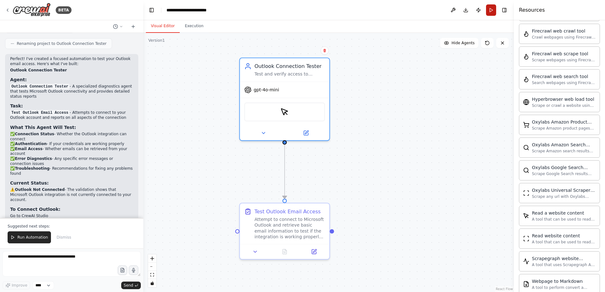
click at [487, 9] on button "Run" at bounding box center [491, 9] width 10 height 11
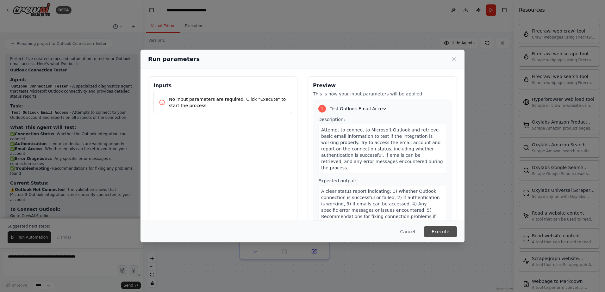
click at [435, 232] on button "Execute" at bounding box center [440, 231] width 33 height 11
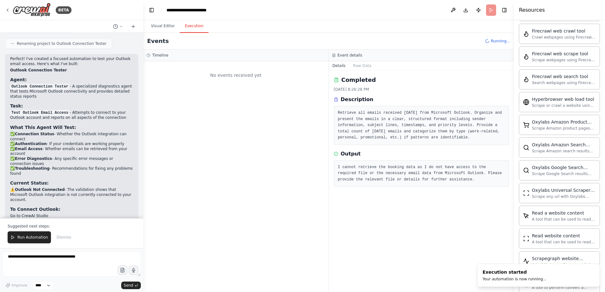
scroll to position [0, 0]
click at [164, 23] on button "Visual Editor" at bounding box center [163, 26] width 34 height 13
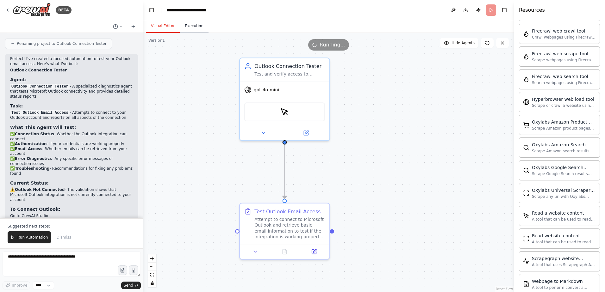
click at [187, 23] on button "Execution" at bounding box center [194, 26] width 29 height 13
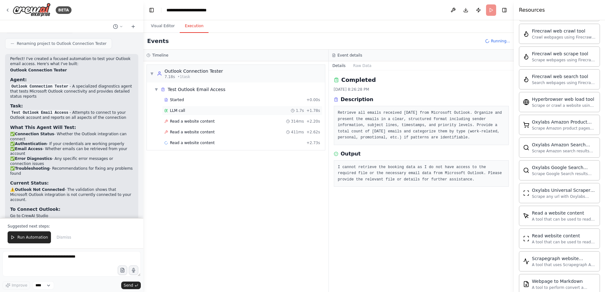
click at [177, 108] on div "LLM call 1.7s + 1.78s" at bounding box center [242, 110] width 160 height 9
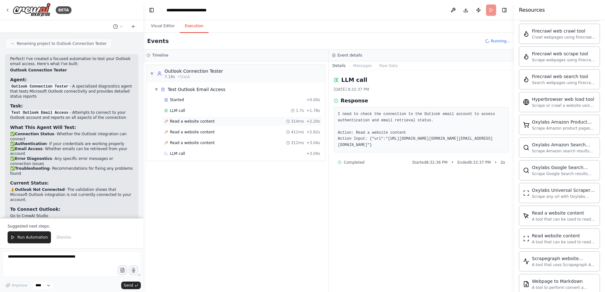
click at [190, 121] on span "Read a website content" at bounding box center [192, 121] width 45 height 5
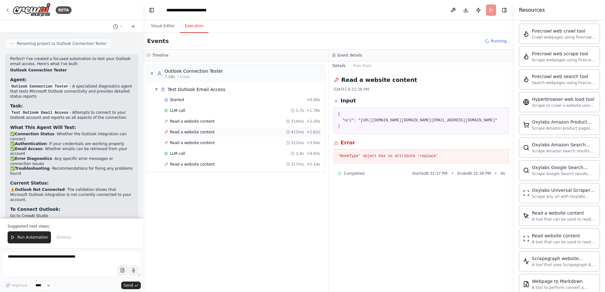
click at [190, 129] on div "Read a website content 411ms + 2.62s" at bounding box center [242, 132] width 160 height 9
click at [190, 136] on div "Read a website content 411ms + 2.62s" at bounding box center [242, 132] width 160 height 9
click at [190, 141] on span "Read a website content" at bounding box center [192, 143] width 45 height 5
click at [188, 154] on div "LLM call 1.8s + 4.83s" at bounding box center [242, 153] width 156 height 5
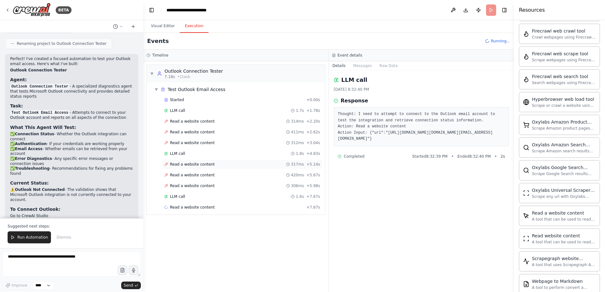
click at [192, 164] on span "Read a website content" at bounding box center [192, 164] width 45 height 5
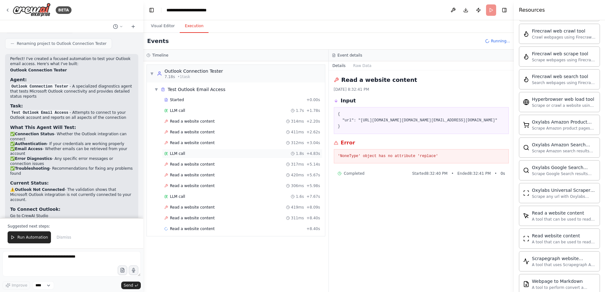
click at [191, 154] on div "LLM call 1.8s + 4.83s" at bounding box center [242, 153] width 156 height 5
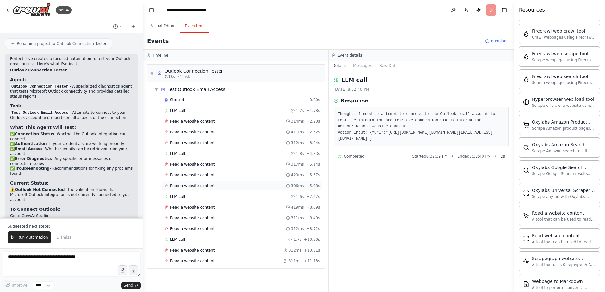
click at [213, 188] on div "Read a website content 306ms + 5.98s" at bounding box center [242, 186] width 156 height 5
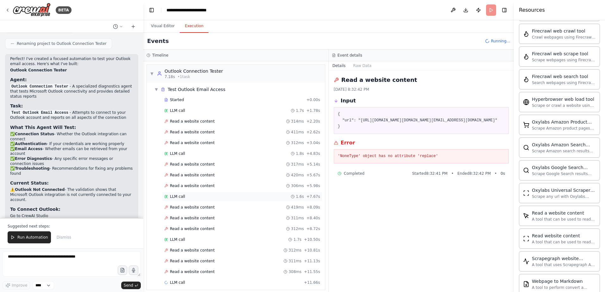
click at [204, 201] on div "LLM call 1.6s + 7.67s" at bounding box center [242, 196] width 160 height 9
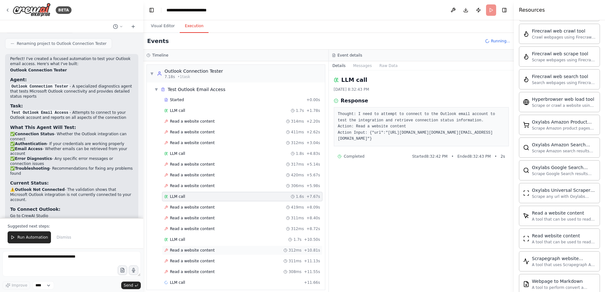
click at [201, 247] on div "Read a website content 312ms + 10.81s" at bounding box center [242, 250] width 160 height 9
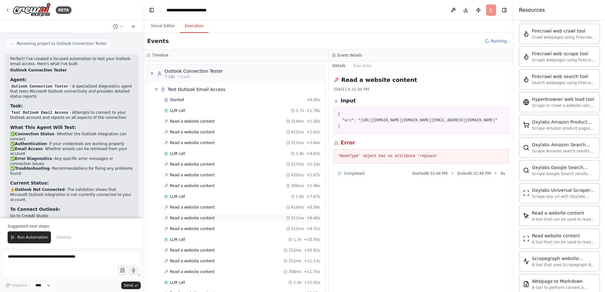
click at [202, 217] on span "Read a website content" at bounding box center [192, 218] width 45 height 5
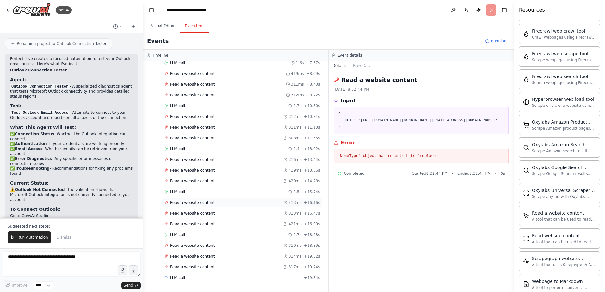
scroll to position [134, 0]
click at [205, 269] on span "Read a website content" at bounding box center [192, 267] width 45 height 5
click at [203, 254] on span "Read a website content" at bounding box center [192, 256] width 45 height 5
click at [203, 248] on div "Read a website content 310ms + 18.89s" at bounding box center [242, 245] width 160 height 9
click at [206, 243] on span "Read a website content" at bounding box center [192, 245] width 45 height 5
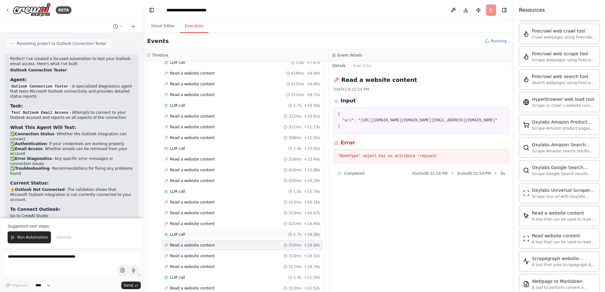
click at [208, 237] on div "LLM call 1.7s + 18.58s" at bounding box center [242, 234] width 156 height 5
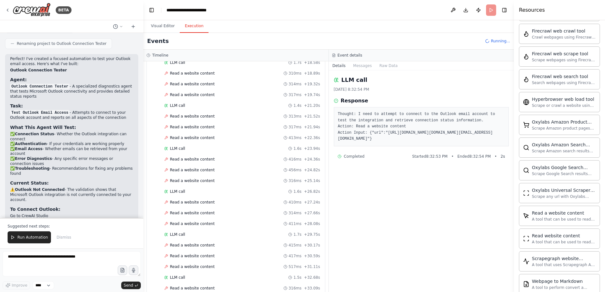
scroll to position [0, 0]
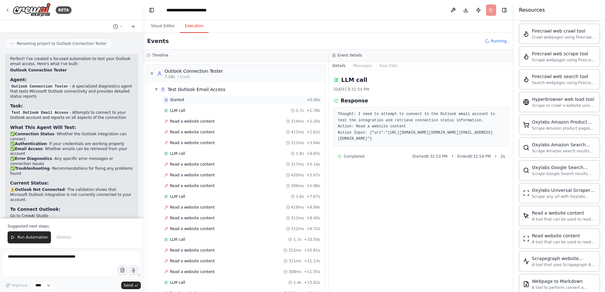
click at [217, 104] on div "Started + 0.00s" at bounding box center [242, 99] width 160 height 9
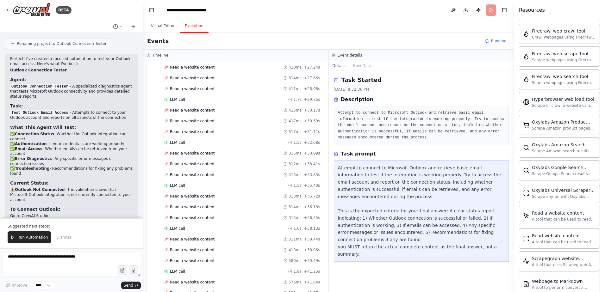
scroll to position [479, 0]
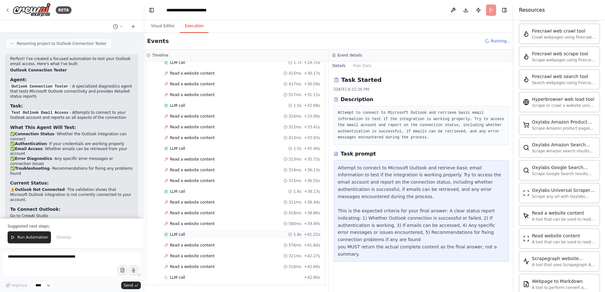
click at [219, 235] on div "LLM call 1.8s + 41.25s" at bounding box center [242, 234] width 156 height 5
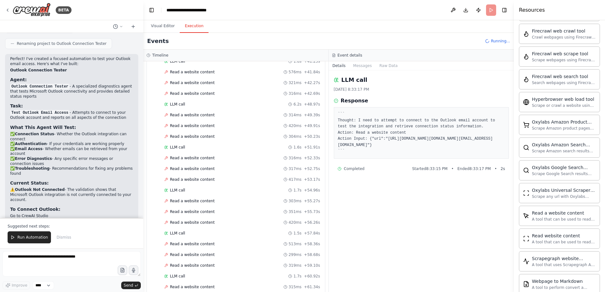
scroll to position [0, 0]
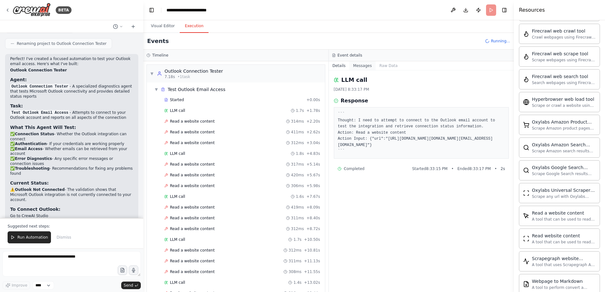
click at [355, 66] on button "Messages" at bounding box center [362, 65] width 26 height 9
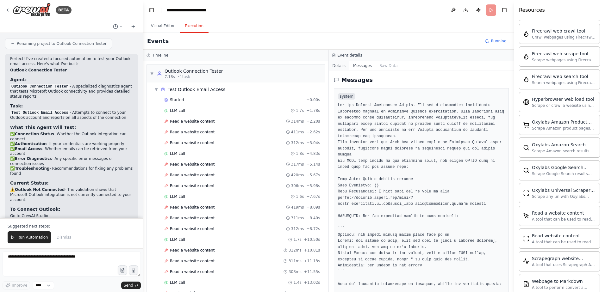
click at [340, 66] on button "Details" at bounding box center [339, 65] width 21 height 9
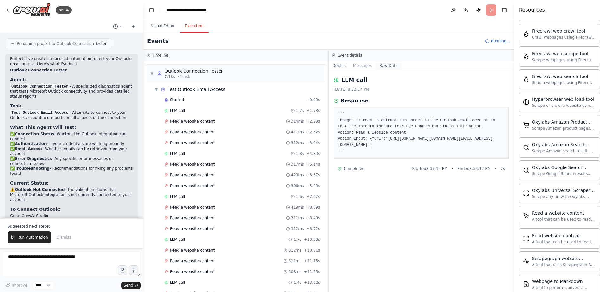
click at [383, 64] on button "Raw Data" at bounding box center [389, 65] width 26 height 9
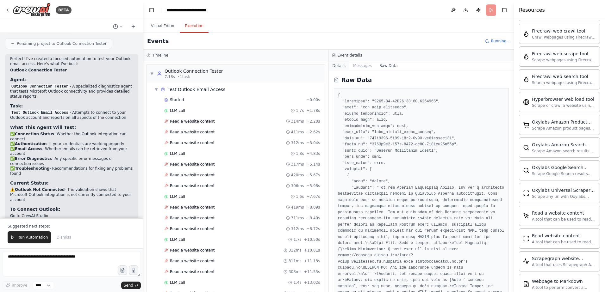
click at [343, 65] on button "Details" at bounding box center [339, 65] width 21 height 9
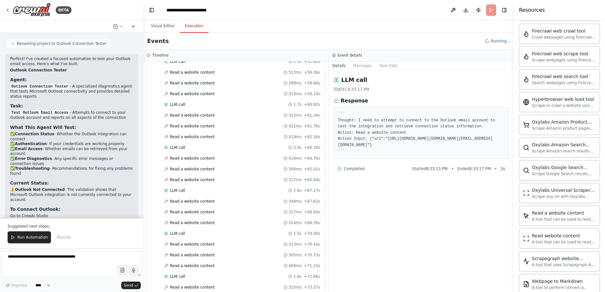
scroll to position [920, 0]
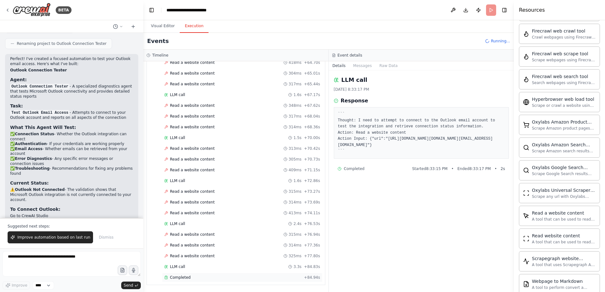
click at [189, 276] on div "Completed" at bounding box center [232, 277] width 137 height 5
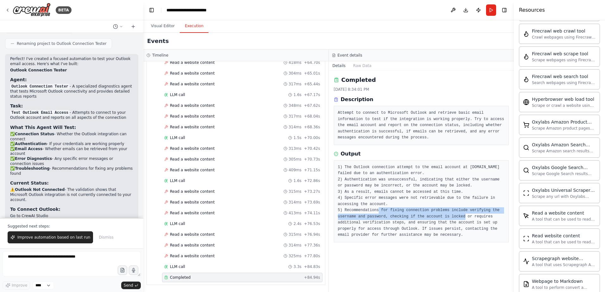
drag, startPoint x: 370, startPoint y: 211, endPoint x: 448, endPoint y: 219, distance: 77.9
click at [448, 219] on pre "1) The Outlook connection attempt to the email account at [DOMAIN_NAME] failed …" at bounding box center [421, 202] width 167 height 74
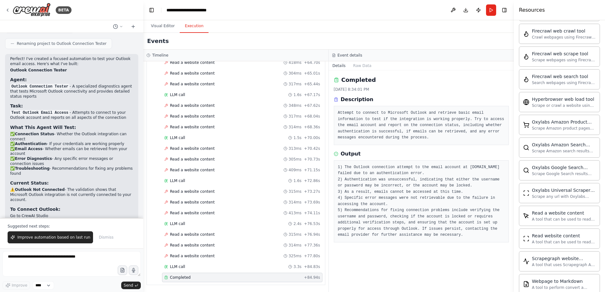
drag, startPoint x: 448, startPoint y: 219, endPoint x: 425, endPoint y: 232, distance: 25.8
click at [425, 232] on pre "1) The Outlook connection attempt to the email account at [DOMAIN_NAME] failed …" at bounding box center [421, 202] width 167 height 74
drag, startPoint x: 364, startPoint y: 219, endPoint x: 411, endPoint y: 225, distance: 46.9
click at [411, 225] on pre "1) The Outlook connection attempt to the email account at [DOMAIN_NAME] failed …" at bounding box center [421, 202] width 167 height 74
drag, startPoint x: 411, startPoint y: 225, endPoint x: 405, endPoint y: 234, distance: 10.2
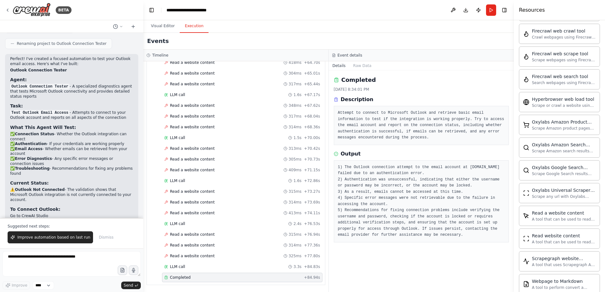
click at [405, 234] on pre "1) The Outlook connection attempt to the email account at [DOMAIN_NAME] failed …" at bounding box center [421, 202] width 167 height 74
drag, startPoint x: 434, startPoint y: 229, endPoint x: 444, endPoint y: 234, distance: 10.9
click at [444, 234] on pre "1) The Outlook connection attempt to the email account at [DOMAIN_NAME] failed …" at bounding box center [421, 202] width 167 height 74
drag, startPoint x: 444, startPoint y: 234, endPoint x: 442, endPoint y: 240, distance: 6.8
click at [442, 240] on div "1) The Outlook connection attempt to the email account at [DOMAIN_NAME] failed …" at bounding box center [421, 201] width 175 height 82
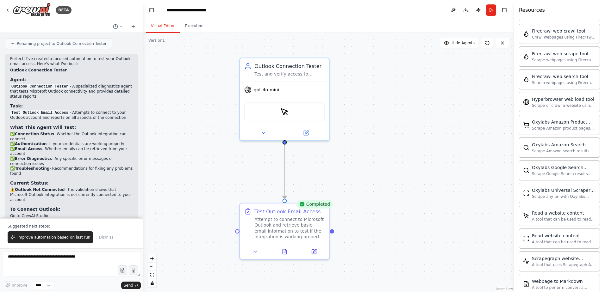
click at [155, 23] on button "Visual Editor" at bounding box center [163, 26] width 34 height 13
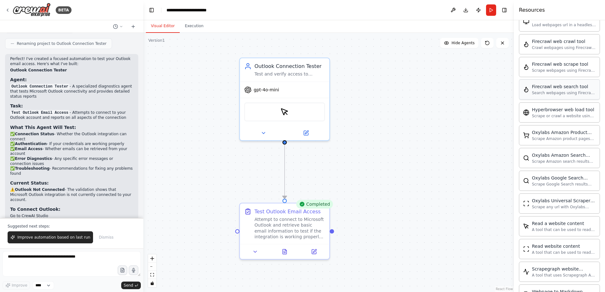
scroll to position [404, 0]
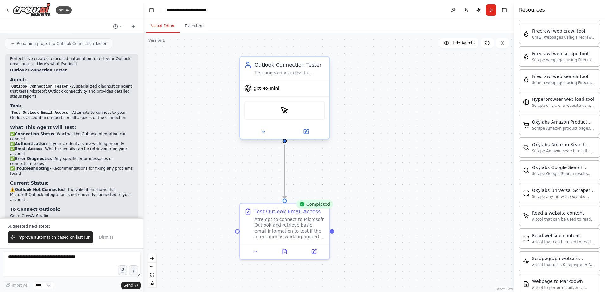
click at [304, 138] on div at bounding box center [285, 131] width 90 height 15
click at [305, 136] on button at bounding box center [305, 131] width 41 height 9
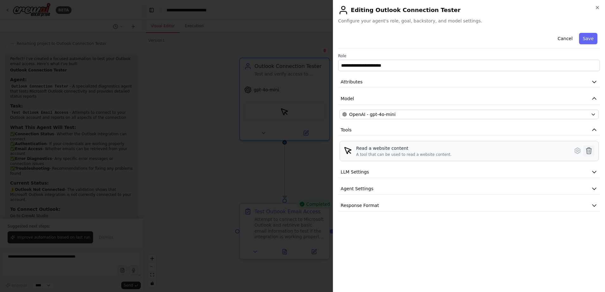
click at [591, 152] on icon at bounding box center [589, 151] width 8 height 8
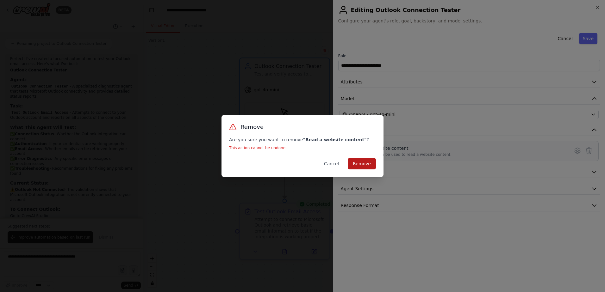
click at [367, 161] on button "Remove" at bounding box center [362, 163] width 28 height 11
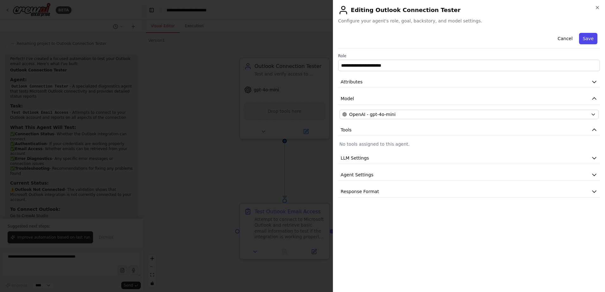
click at [589, 42] on button "Save" at bounding box center [588, 38] width 18 height 11
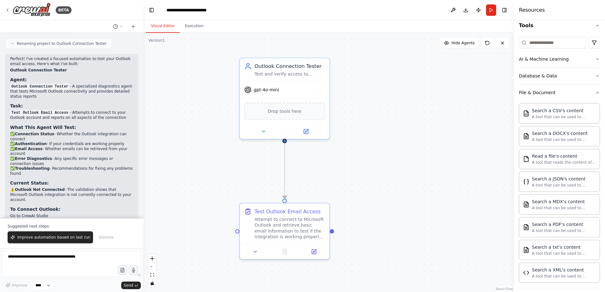
scroll to position [95, 0]
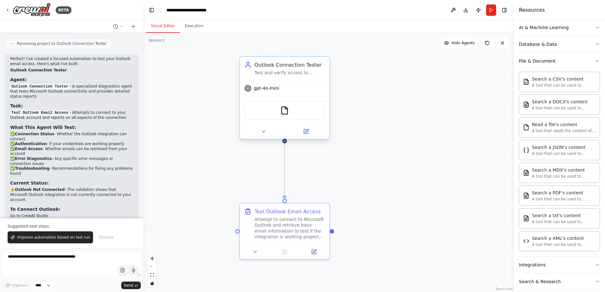
click at [298, 117] on div "FileReadTool" at bounding box center [284, 110] width 81 height 19
click at [304, 131] on icon at bounding box center [306, 131] width 4 height 4
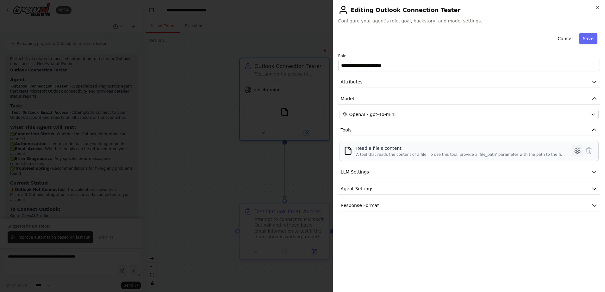
click at [579, 150] on icon at bounding box center [578, 151] width 8 height 8
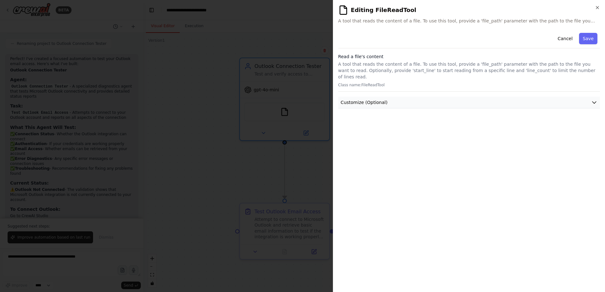
click at [398, 101] on button "Customize (Optional)" at bounding box center [469, 103] width 262 height 12
click at [384, 97] on button "Customize (Optional)" at bounding box center [469, 103] width 262 height 12
click at [385, 98] on button "Customize (Optional)" at bounding box center [469, 103] width 262 height 12
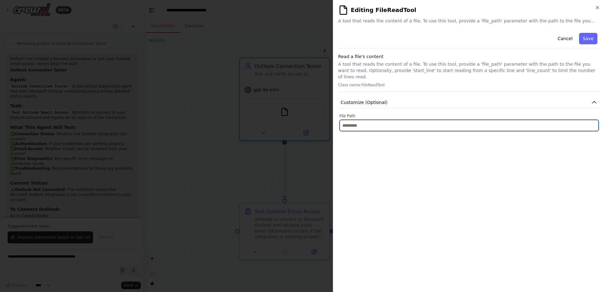
click at [369, 122] on input "text" at bounding box center [469, 125] width 259 height 11
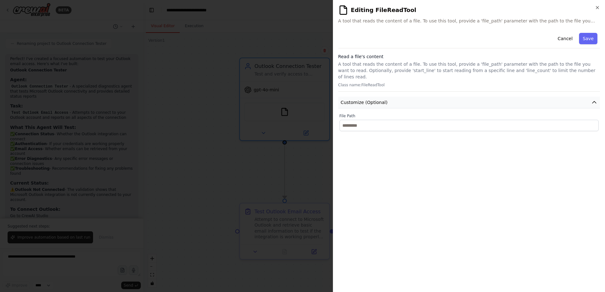
click at [382, 99] on span "Customize (Optional)" at bounding box center [364, 102] width 47 height 6
click at [379, 101] on button "Customize (Optional)" at bounding box center [469, 103] width 262 height 12
click at [568, 40] on button "Cancel" at bounding box center [565, 38] width 22 height 11
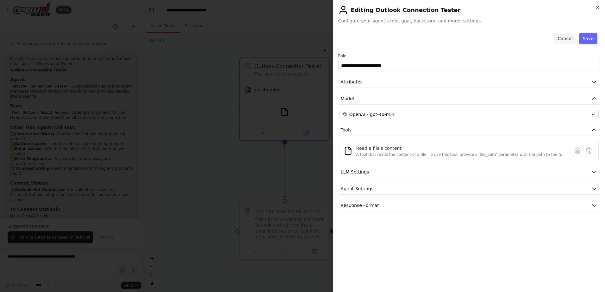
click at [570, 37] on button "Cancel" at bounding box center [565, 38] width 22 height 11
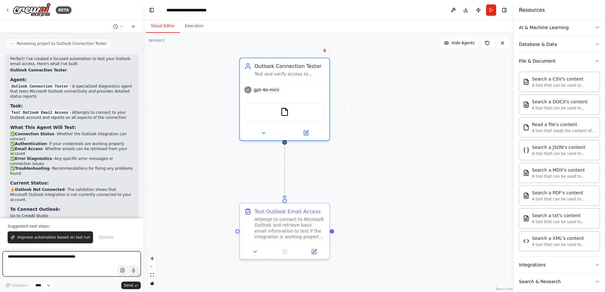
click at [77, 256] on textarea at bounding box center [72, 264] width 138 height 25
type textarea "*"
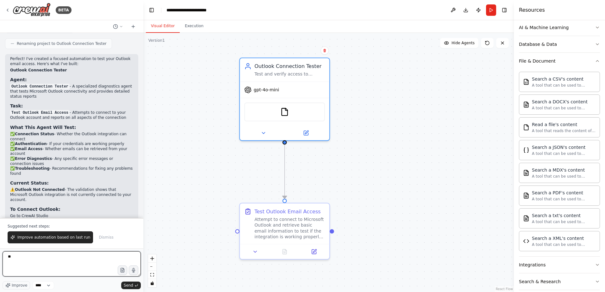
type textarea "*"
type textarea "**********"
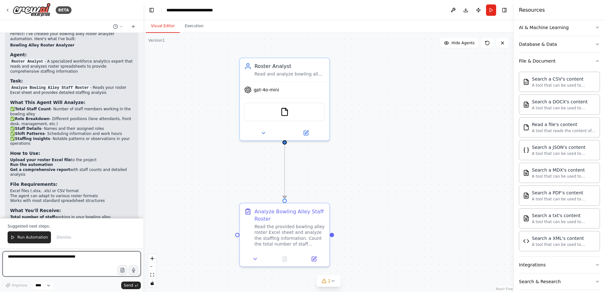
scroll to position [2223, 0]
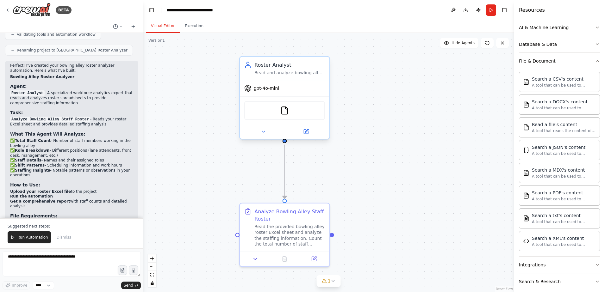
click at [281, 116] on div "FileReadTool" at bounding box center [284, 110] width 81 height 19
click at [298, 134] on button at bounding box center [305, 131] width 41 height 9
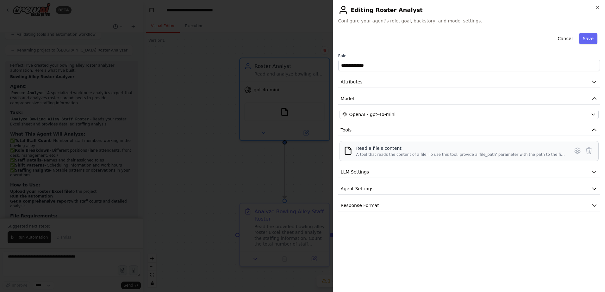
click at [376, 157] on div "Read a file's content A tool that reads the content of a file. To use this tool…" at bounding box center [469, 151] width 259 height 20
click at [576, 151] on icon at bounding box center [578, 151] width 8 height 8
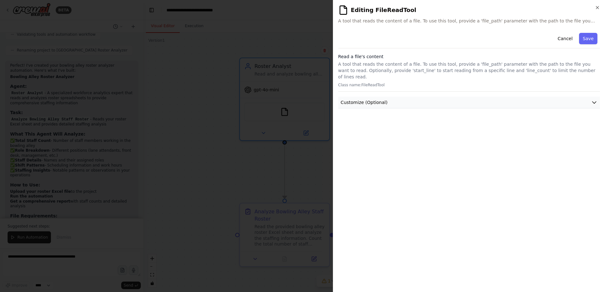
click at [388, 97] on button "Customize (Optional)" at bounding box center [469, 103] width 262 height 12
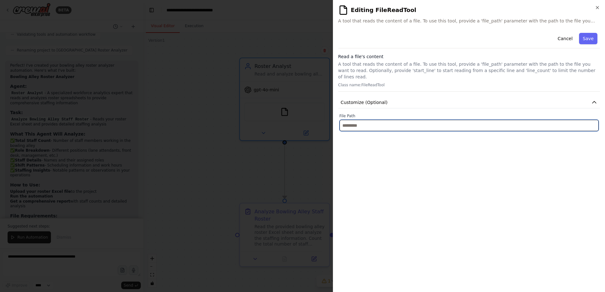
click at [387, 120] on input "text" at bounding box center [469, 125] width 259 height 11
paste input "**********"
type input "**********"
drag, startPoint x: 573, startPoint y: 121, endPoint x: 243, endPoint y: 155, distance: 332.2
click at [243, 155] on body "BETA Create an automation program to check [DATE] Outlook email and notify me t…" at bounding box center [302, 146] width 605 height 292
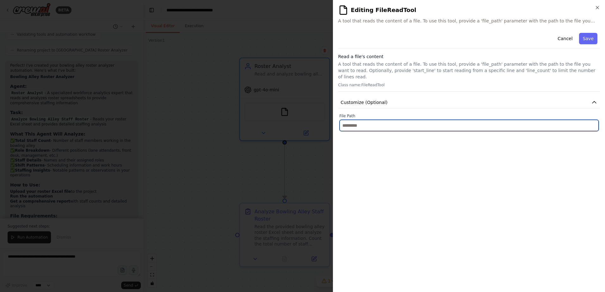
click at [574, 122] on input "text" at bounding box center [469, 125] width 259 height 11
paste input "**********"
click at [454, 124] on input "**********" at bounding box center [469, 125] width 259 height 11
paste input "**********"
type input "**********"
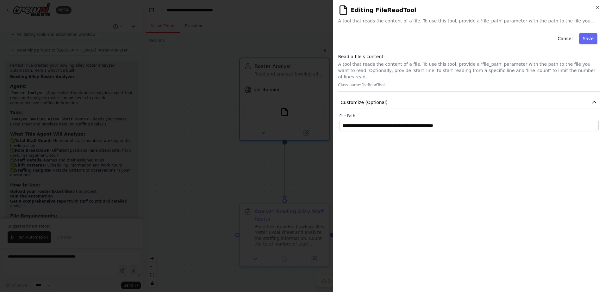
click at [499, 139] on div "**********" at bounding box center [469, 158] width 262 height 257
click at [584, 38] on button "Save" at bounding box center [588, 38] width 18 height 11
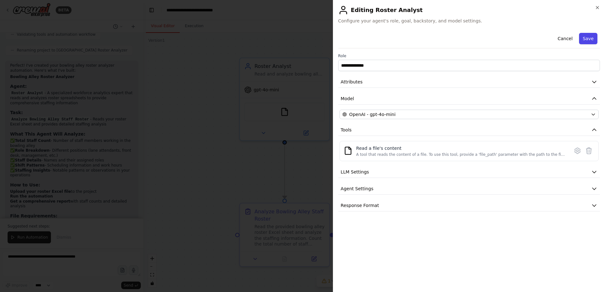
click at [587, 37] on button "Save" at bounding box center [588, 38] width 18 height 11
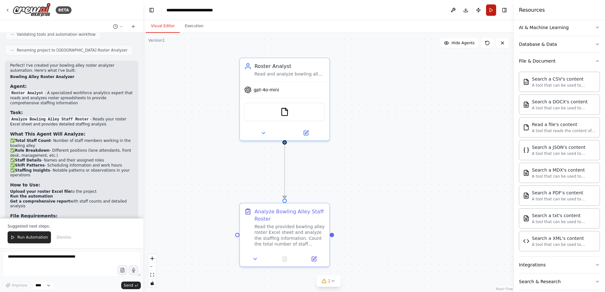
click at [491, 13] on button "Run" at bounding box center [491, 9] width 10 height 11
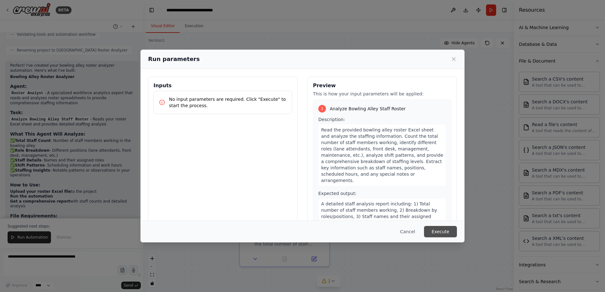
click at [441, 234] on button "Execute" at bounding box center [440, 231] width 33 height 11
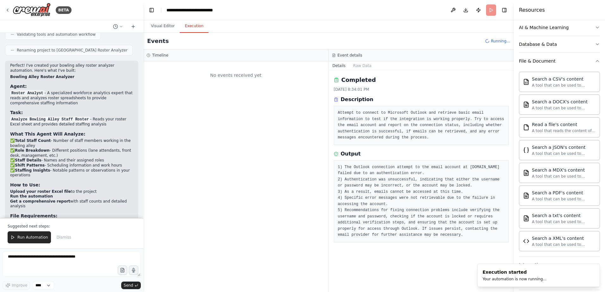
scroll to position [0, 0]
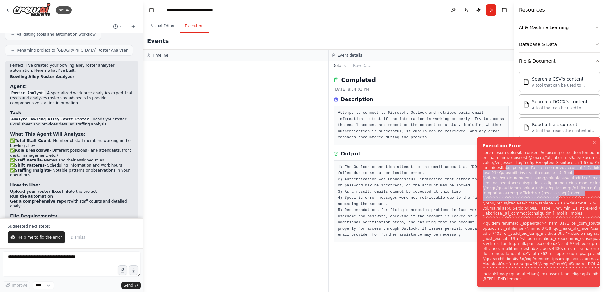
drag, startPoint x: 549, startPoint y: 166, endPoint x: 546, endPoint y: 199, distance: 33.0
click at [546, 199] on div "Notifications (F8)" at bounding box center [577, 216] width 188 height 132
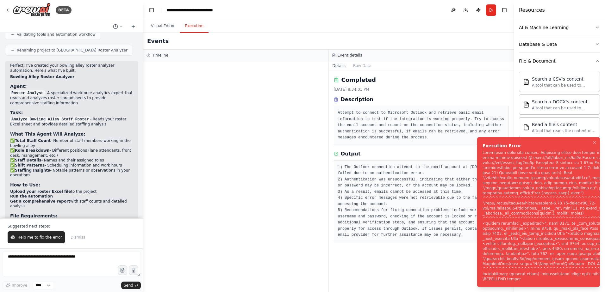
drag, startPoint x: 546, startPoint y: 199, endPoint x: 527, endPoint y: 236, distance: 41.8
click at [527, 236] on div "Notifications (F8)" at bounding box center [577, 216] width 188 height 132
click at [306, 194] on div at bounding box center [235, 176] width 185 height 231
click at [151, 25] on button "Visual Editor" at bounding box center [163, 26] width 34 height 13
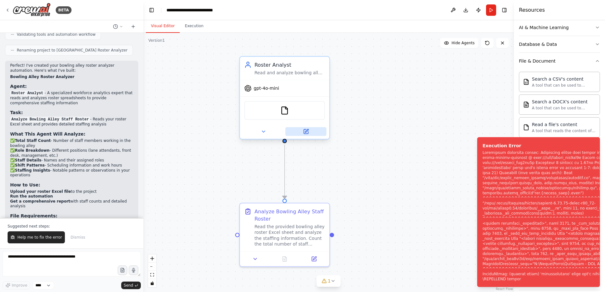
click at [304, 130] on icon at bounding box center [306, 132] width 6 height 6
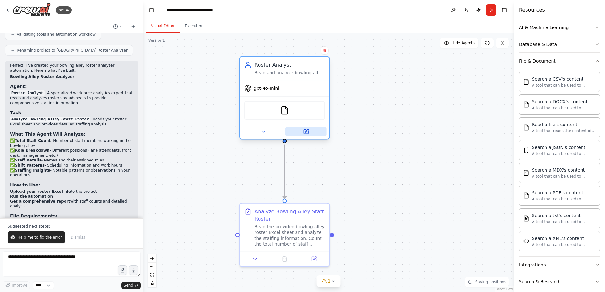
click at [312, 134] on button at bounding box center [305, 131] width 41 height 9
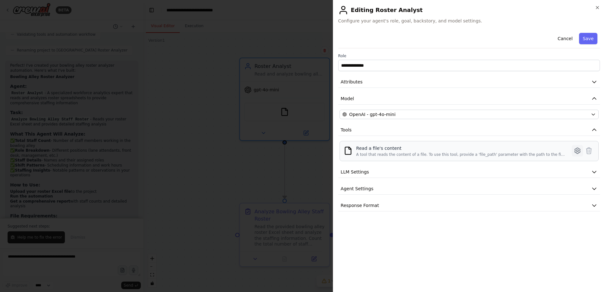
click at [578, 149] on icon at bounding box center [578, 151] width 8 height 8
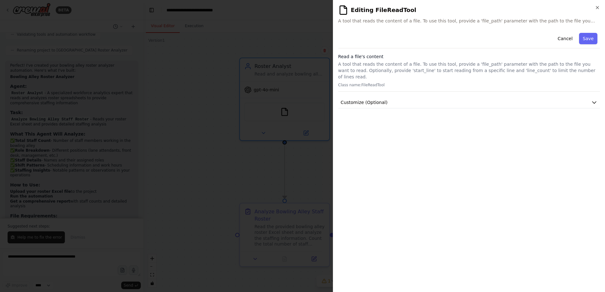
click at [376, 90] on div "Cancel Save Read a file's content A tool that reads the content of a file. To u…" at bounding box center [469, 69] width 262 height 78
click at [378, 99] on span "Customize (Optional)" at bounding box center [364, 102] width 47 height 6
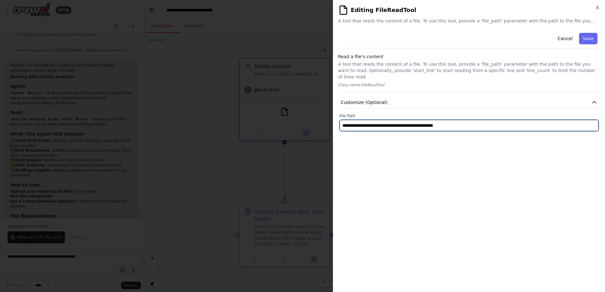
click at [347, 120] on input "**********" at bounding box center [469, 125] width 259 height 11
click at [360, 121] on input "**********" at bounding box center [469, 125] width 259 height 11
click at [371, 121] on input "**********" at bounding box center [469, 125] width 259 height 11
click at [428, 120] on input "**********" at bounding box center [469, 125] width 259 height 11
type input "**********"
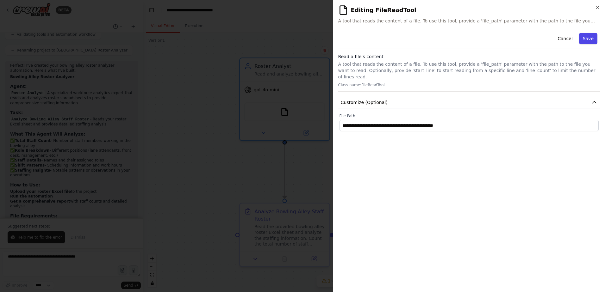
click at [590, 39] on button "Save" at bounding box center [588, 38] width 18 height 11
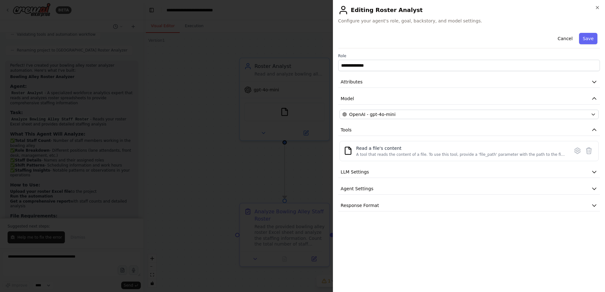
click at [295, 76] on div at bounding box center [302, 146] width 605 height 292
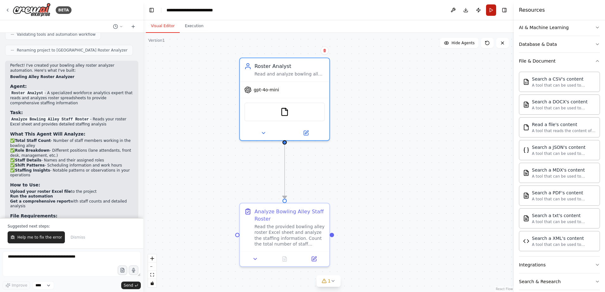
click at [495, 12] on button "Run" at bounding box center [491, 9] width 10 height 11
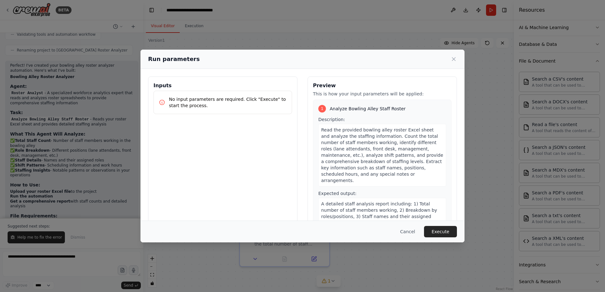
click at [438, 234] on button "Execute" at bounding box center [440, 231] width 33 height 11
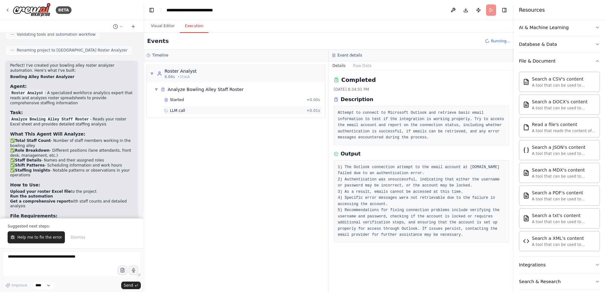
click at [211, 113] on div "LLM call + 0.01s" at bounding box center [242, 110] width 156 height 5
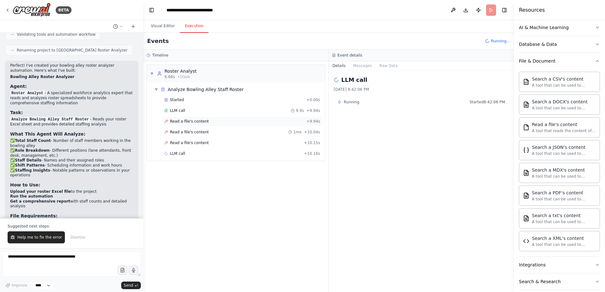
click at [196, 124] on span "Read a file's content" at bounding box center [189, 121] width 39 height 5
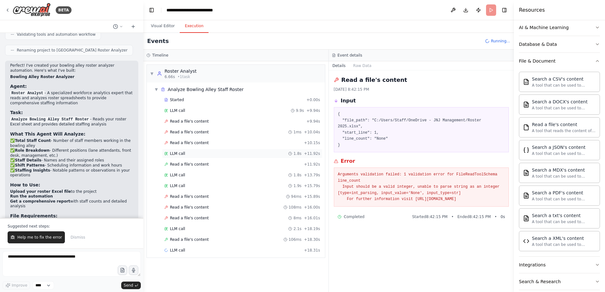
click at [198, 157] on div "LLM call 1.8s + 11.92s" at bounding box center [242, 153] width 160 height 9
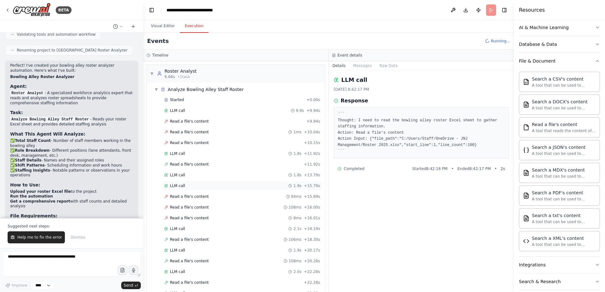
click at [195, 181] on div "LLM call 1.9s + 15.79s" at bounding box center [242, 185] width 160 height 9
click at [191, 195] on span "Read a file's content" at bounding box center [189, 196] width 39 height 5
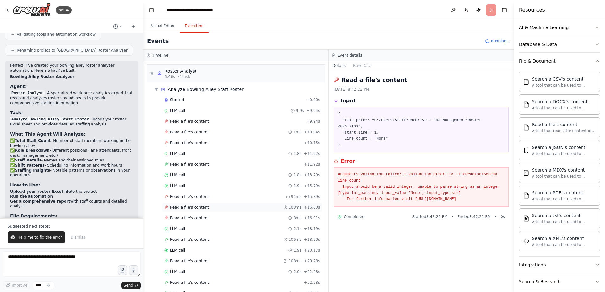
click at [186, 207] on span "Read a file's content" at bounding box center [189, 207] width 39 height 5
click at [187, 215] on div "Read a file's content 8ms + 16.01s" at bounding box center [242, 218] width 160 height 9
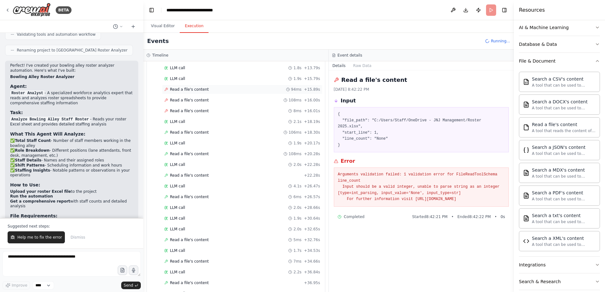
scroll to position [123, 0]
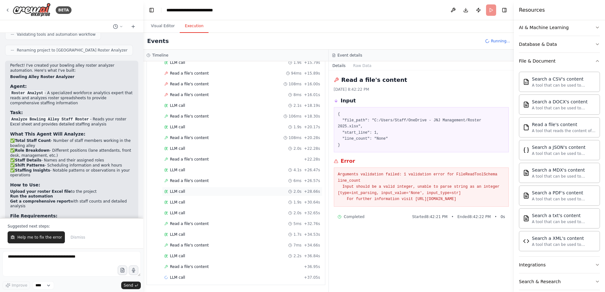
click at [203, 195] on div "LLM call 2.0s + 28.66s" at bounding box center [242, 191] width 160 height 9
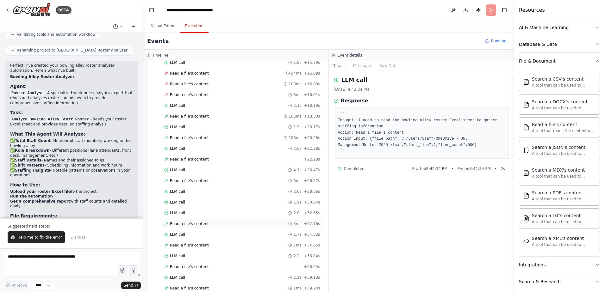
click at [198, 227] on div "Read a file's content 5ms + 32.76s" at bounding box center [242, 223] width 160 height 9
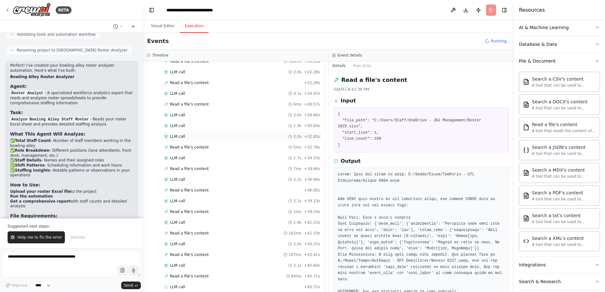
scroll to position [210, 0]
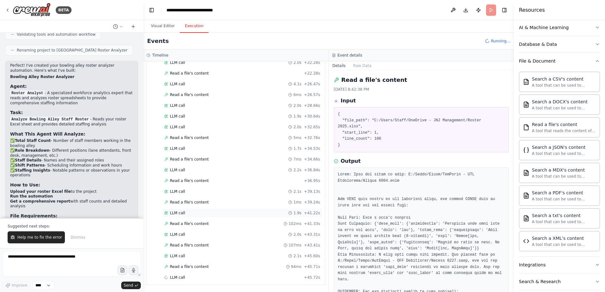
click at [198, 215] on div "LLM call 1.9s + 41.22s" at bounding box center [242, 213] width 156 height 5
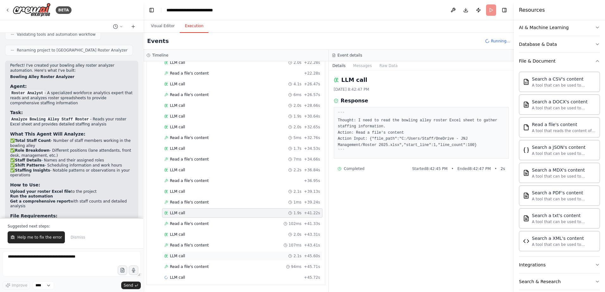
click at [198, 252] on div "LLM call 2.1s + 45.60s" at bounding box center [242, 256] width 160 height 9
click at [207, 270] on div "Read a file's content 94ms + 45.71s" at bounding box center [242, 266] width 160 height 9
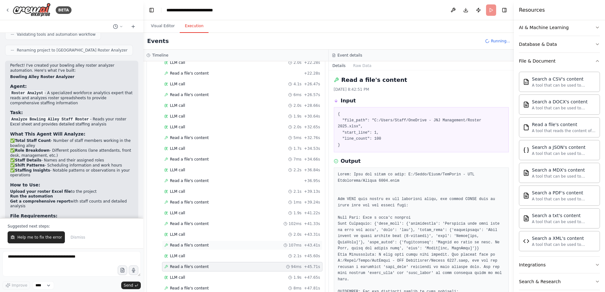
click at [211, 247] on div "Read a file's content 107ms + 43.41s" at bounding box center [242, 245] width 156 height 5
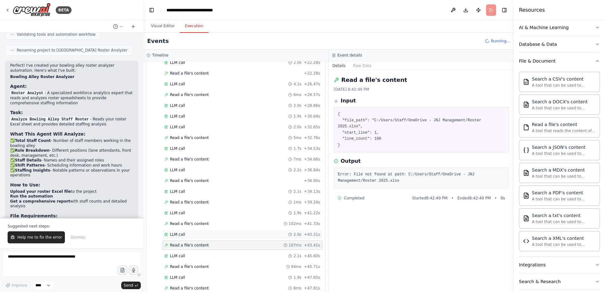
click at [212, 233] on div "LLM call 2.0s + 43.31s" at bounding box center [242, 234] width 156 height 5
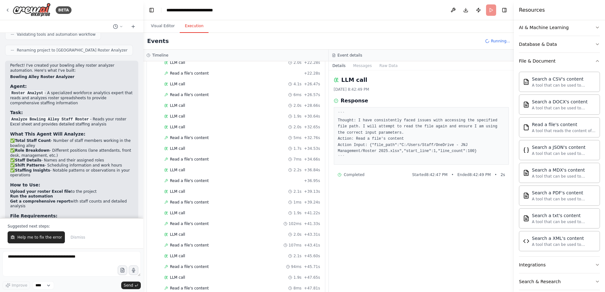
click at [206, 240] on div "Started + 0.00s LLM call 9.9s + 9.94s Read a file's content + 9.94s Read a file…" at bounding box center [238, 106] width 173 height 441
click at [202, 240] on div "Started + 0.00s LLM call 9.9s + 9.94s Read a file's content + 9.94s Read a file…" at bounding box center [238, 106] width 173 height 441
click at [198, 245] on span "Read a file's content" at bounding box center [189, 245] width 39 height 5
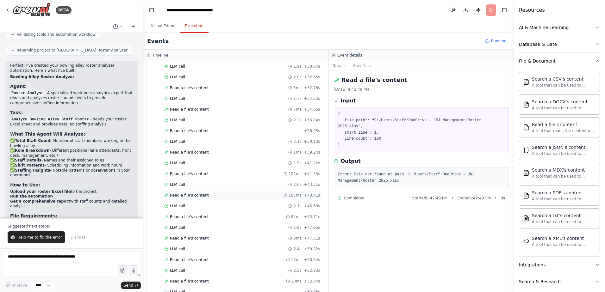
scroll to position [274, 0]
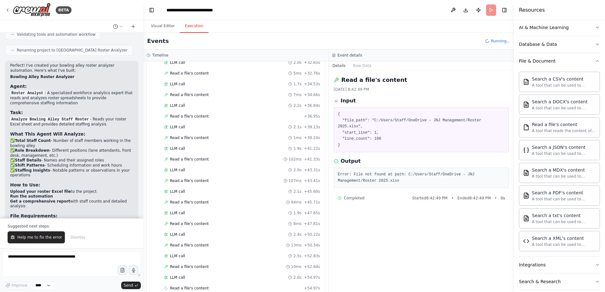
click at [191, 273] on div "Started + 0.00s LLM call 9.9s + 9.94s Read a file's content + 9.94s Read a file…" at bounding box center [238, 58] width 173 height 474
click at [190, 277] on div "LLM call + 55.12s" at bounding box center [242, 277] width 156 height 5
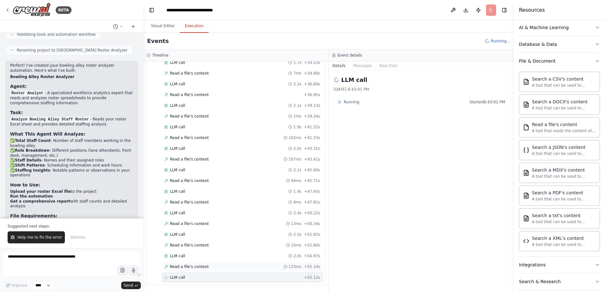
click at [191, 269] on span "Read a file's content" at bounding box center [189, 267] width 39 height 5
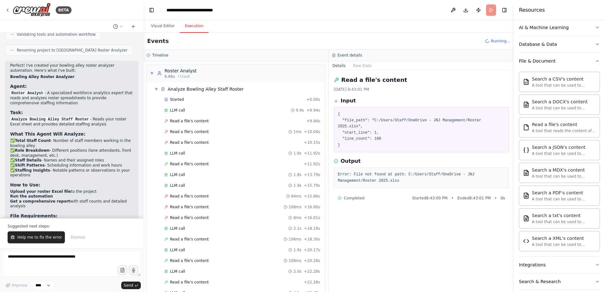
scroll to position [0, 0]
click at [199, 137] on div "Read a file's content 1ms + 10.04s" at bounding box center [242, 132] width 160 height 9
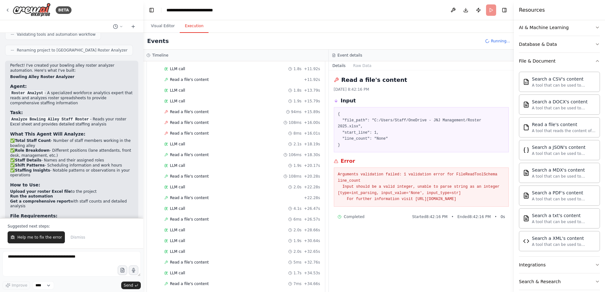
scroll to position [339, 0]
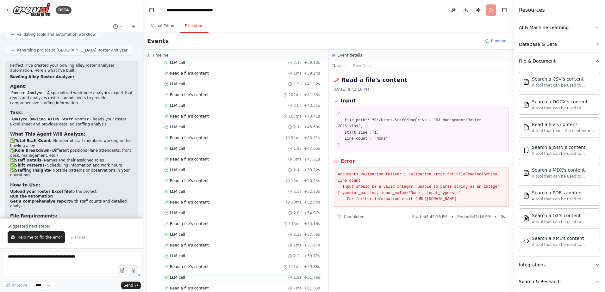
click at [230, 280] on div "LLM call 1.9s + 61.76s" at bounding box center [242, 277] width 156 height 5
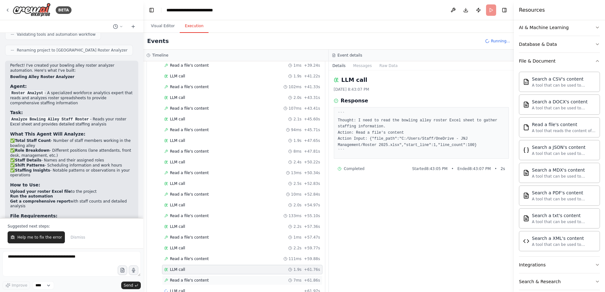
scroll to position [360, 0]
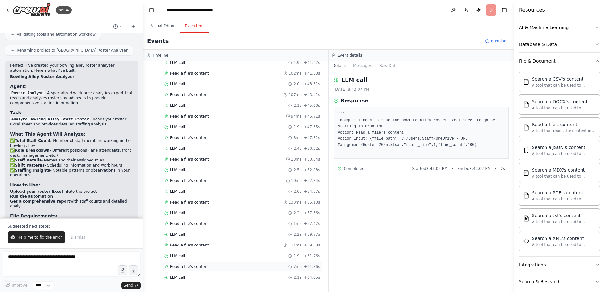
click at [224, 271] on div "Read a file's content 7ms + 61.86s" at bounding box center [242, 266] width 160 height 9
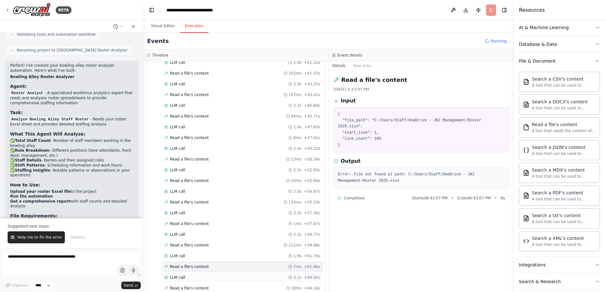
click at [218, 276] on div "LLM call 2.1s + 64.05s" at bounding box center [242, 277] width 156 height 5
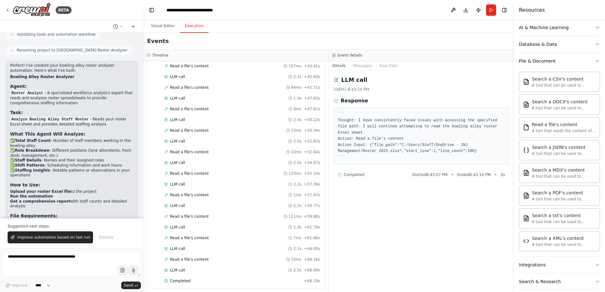
scroll to position [392, 0]
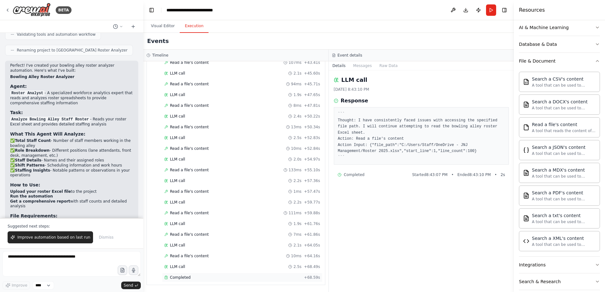
click at [249, 274] on div "Completed + 68.59s" at bounding box center [242, 277] width 160 height 9
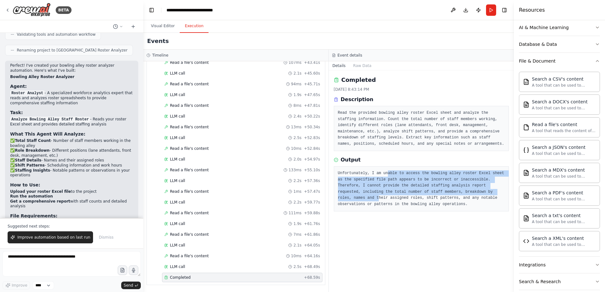
drag, startPoint x: 390, startPoint y: 168, endPoint x: 467, endPoint y: 194, distance: 80.9
click at [467, 194] on div "Unfortunately, I am unable to access the bowling alley roster Excel sheet as th…" at bounding box center [421, 188] width 175 height 45
drag, startPoint x: 467, startPoint y: 194, endPoint x: 399, endPoint y: 191, distance: 67.8
click at [399, 191] on pre "Unfortunately, I am unable to access the bowling alley roster Excel sheet as th…" at bounding box center [421, 189] width 167 height 37
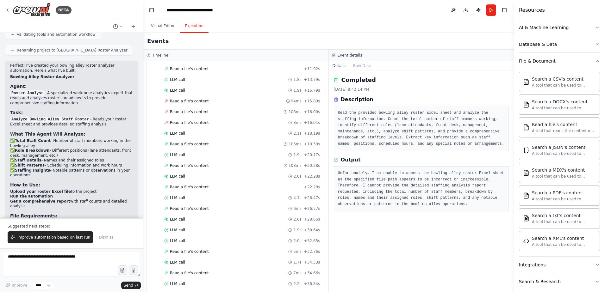
scroll to position [0, 0]
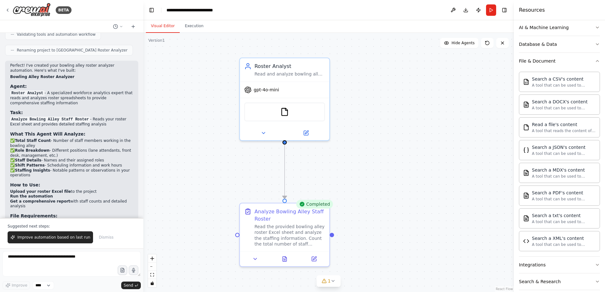
click at [166, 27] on button "Visual Editor" at bounding box center [163, 26] width 34 height 13
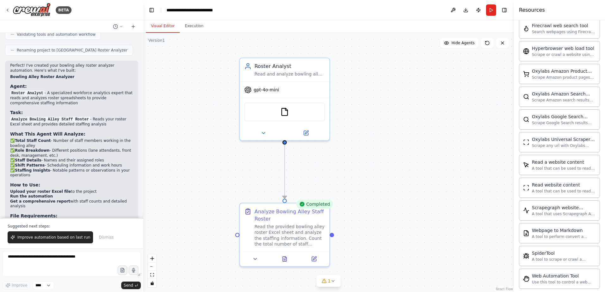
scroll to position [467, 0]
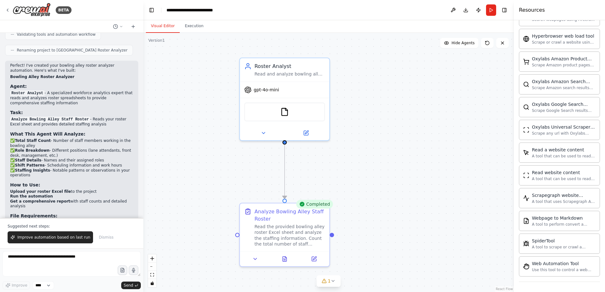
drag, startPoint x: 600, startPoint y: 223, endPoint x: 600, endPoint y: 210, distance: 12.3
click at [600, 210] on div "Crew Task Agent Tools AI & Machine Learning Database & Data File & Document Sea…" at bounding box center [559, 156] width 91 height 272
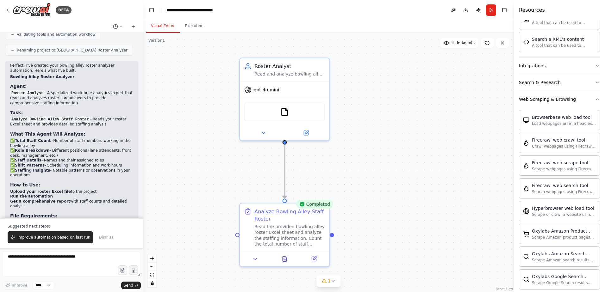
scroll to position [282, 0]
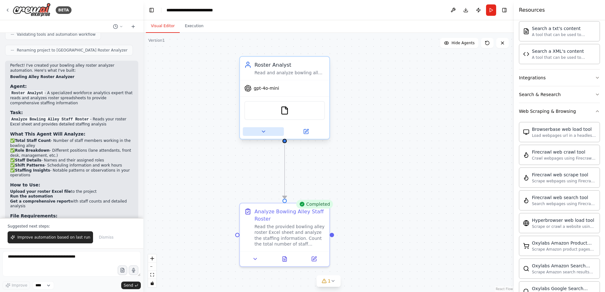
click at [266, 131] on icon at bounding box center [263, 132] width 6 height 6
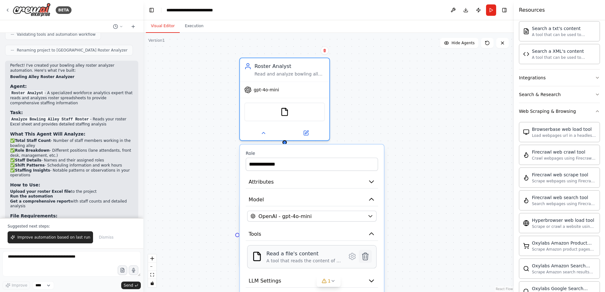
click at [370, 262] on button at bounding box center [365, 256] width 13 height 13
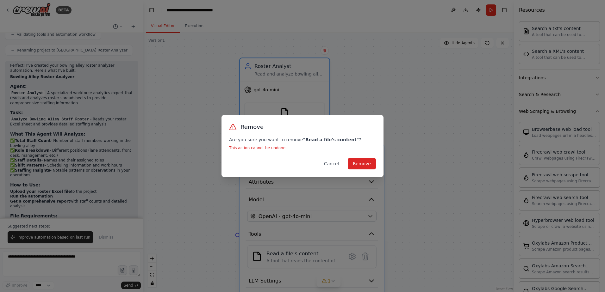
click at [369, 170] on div "Remove Are you sure you want to remove " Read a file's content " ? This action …" at bounding box center [303, 146] width 162 height 62
click at [369, 167] on button "Remove" at bounding box center [362, 163] width 28 height 11
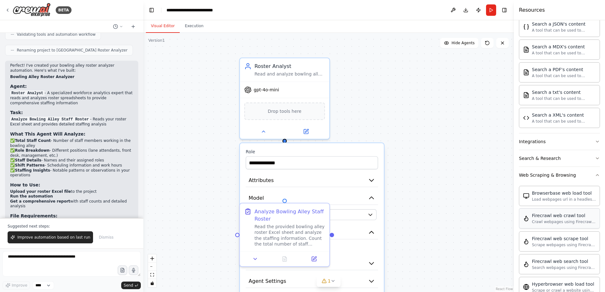
scroll to position [219, 0]
click at [557, 154] on button "Search & Research" at bounding box center [559, 158] width 81 height 16
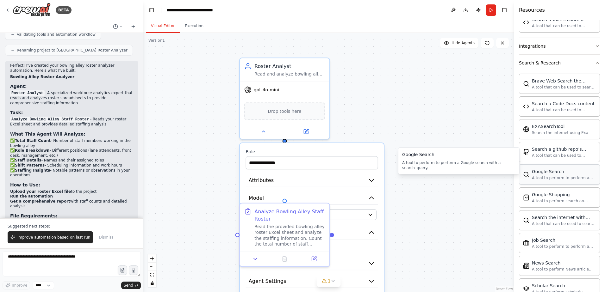
scroll to position [346, 0]
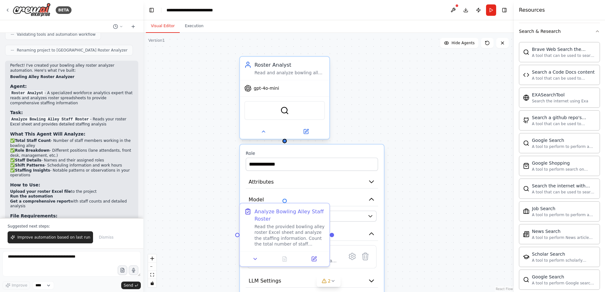
click at [304, 108] on div "SerpApiGoogleSearchTool" at bounding box center [284, 110] width 81 height 19
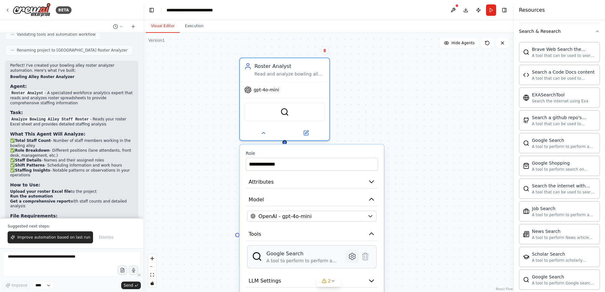
click at [354, 257] on icon at bounding box center [352, 257] width 6 height 7
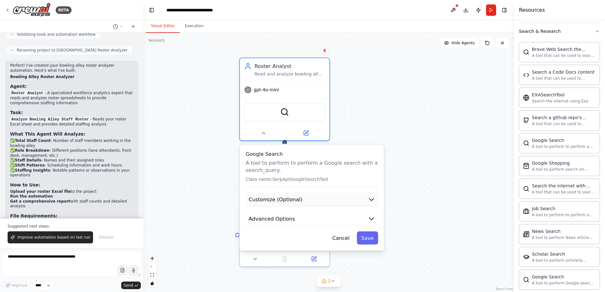
click at [293, 198] on span "Customize (Optional)" at bounding box center [276, 199] width 54 height 7
click at [335, 202] on button "Customize (Optional)" at bounding box center [312, 200] width 132 height 14
click at [372, 199] on icon "button" at bounding box center [371, 199] width 7 height 7
click at [371, 199] on icon "button" at bounding box center [371, 199] width 4 height 2
click at [367, 216] on button "Advanced Options" at bounding box center [312, 219] width 132 height 14
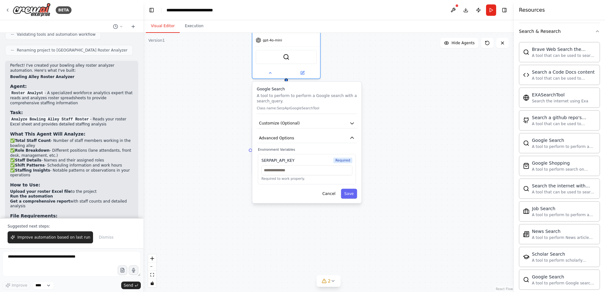
drag, startPoint x: 421, startPoint y: 193, endPoint x: 416, endPoint y: 108, distance: 85.6
click at [416, 108] on div ".deletable-edge-delete-btn { width: 20px; height: 20px; border: 0px solid #ffff…" at bounding box center [328, 163] width 371 height 260
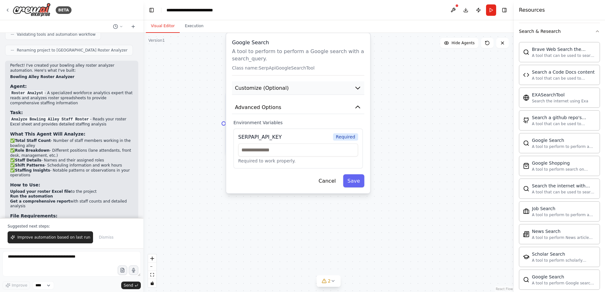
click at [354, 88] on button "Customize (Optional)" at bounding box center [298, 89] width 132 height 14
click at [353, 92] on button "Customize (Optional)" at bounding box center [298, 89] width 132 height 14
click at [352, 113] on button "Advanced Options" at bounding box center [298, 108] width 132 height 14
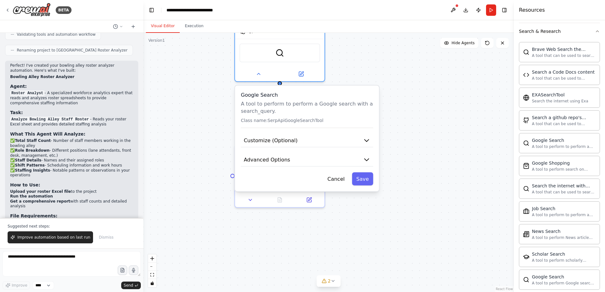
drag, startPoint x: 384, startPoint y: 103, endPoint x: 393, endPoint y: 160, distance: 58.3
click at [393, 160] on div ".deletable-edge-delete-btn { width: 20px; height: 20px; border: 0px solid #ffff…" at bounding box center [328, 163] width 371 height 260
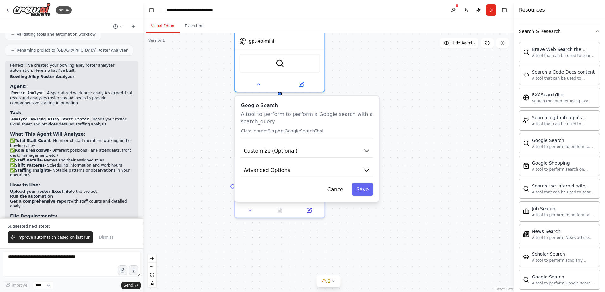
drag, startPoint x: 379, startPoint y: 67, endPoint x: 379, endPoint y: 95, distance: 28.5
click at [379, 95] on div ".deletable-edge-delete-btn { width: 20px; height: 20px; border: 0px solid #ffff…" at bounding box center [328, 163] width 371 height 260
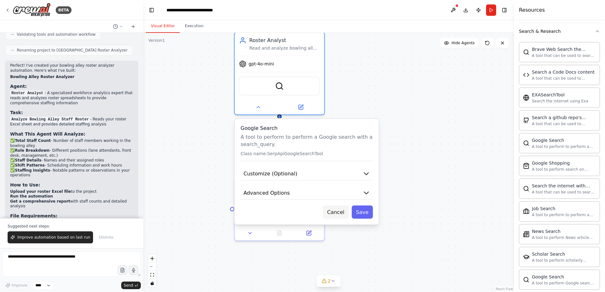
click at [338, 216] on button "Cancel" at bounding box center [336, 212] width 26 height 13
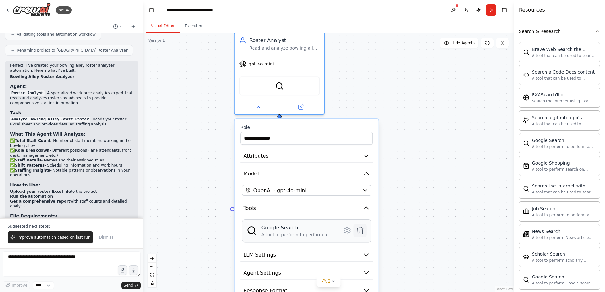
click at [363, 231] on icon at bounding box center [360, 231] width 9 height 9
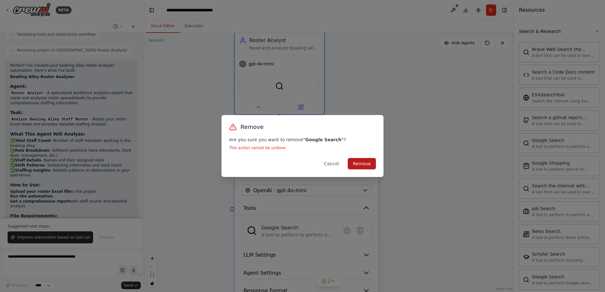
click at [361, 162] on button "Remove" at bounding box center [362, 163] width 28 height 11
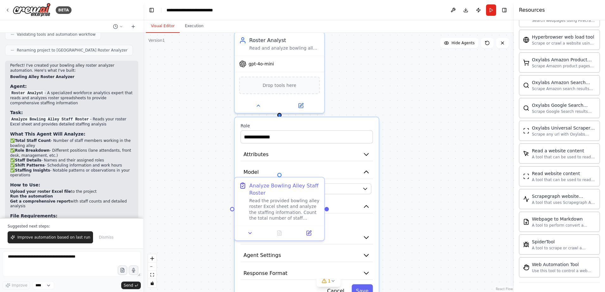
scroll to position [791, 0]
click at [345, 231] on icon at bounding box center [347, 231] width 6 height 7
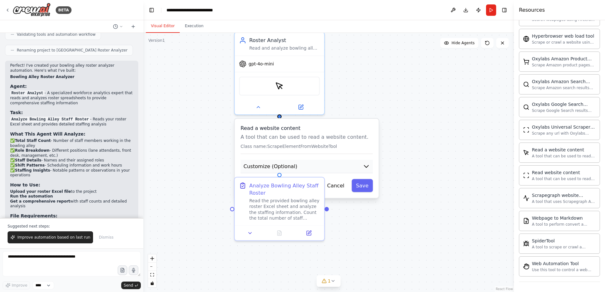
click at [316, 168] on button "Customize (Optional)" at bounding box center [307, 167] width 132 height 14
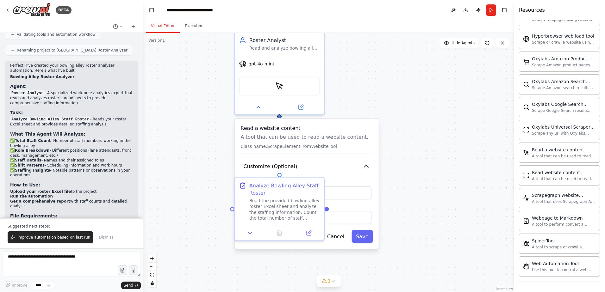
click at [354, 146] on p "Class name: ScrapeElementFromWebsiteTool" at bounding box center [307, 147] width 132 height 6
click at [308, 250] on div ".deletable-edge-delete-btn { width: 20px; height: 20px; border: 0px solid #ffff…" at bounding box center [328, 163] width 371 height 260
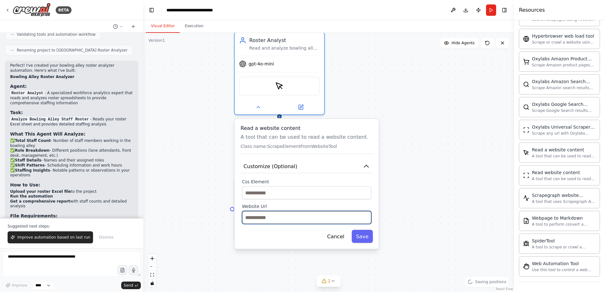
click at [269, 217] on input "text" at bounding box center [306, 217] width 129 height 13
paste input "**********"
type input "**********"
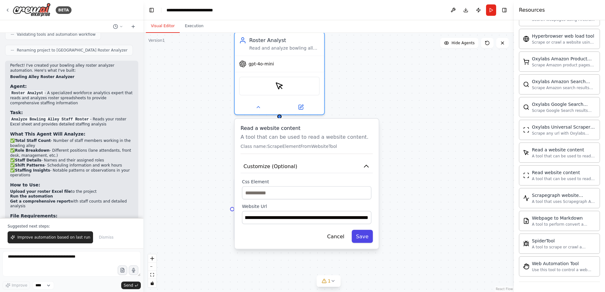
click at [368, 239] on button "Save" at bounding box center [362, 236] width 21 height 13
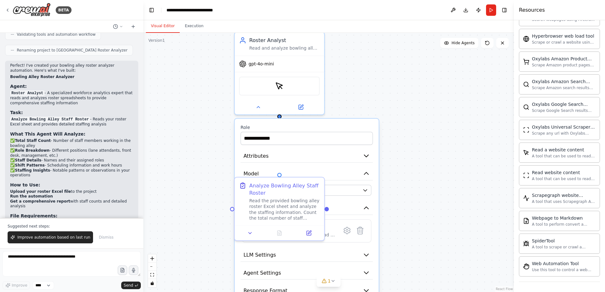
click at [393, 110] on div ".deletable-edge-delete-btn { width: 20px; height: 20px; border: 0px solid #ffff…" at bounding box center [328, 163] width 371 height 260
click at [325, 123] on div "**********" at bounding box center [307, 220] width 144 height 202
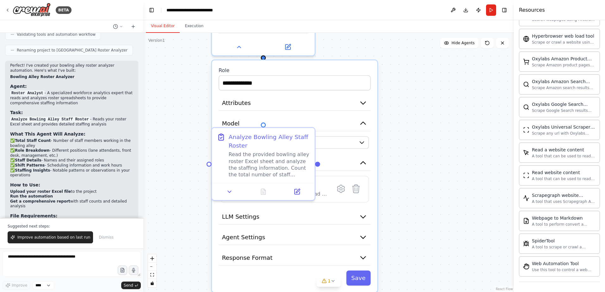
drag, startPoint x: 405, startPoint y: 235, endPoint x: 412, endPoint y: 146, distance: 89.5
click at [412, 146] on div ".deletable-edge-delete-btn { width: 20px; height: 20px; border: 0px solid #ffff…" at bounding box center [328, 163] width 371 height 260
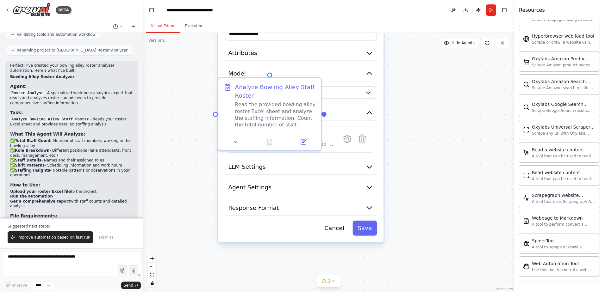
click at [264, 230] on div "Cancel Save" at bounding box center [301, 228] width 152 height 15
click at [363, 229] on button "Save" at bounding box center [365, 228] width 24 height 15
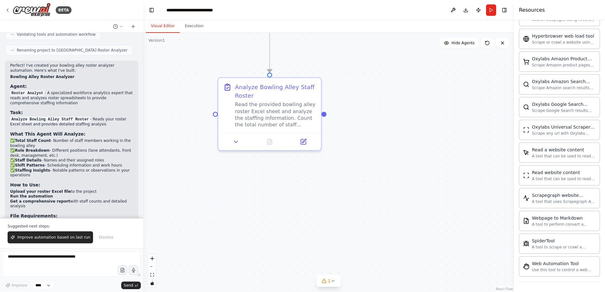
drag, startPoint x: 387, startPoint y: 111, endPoint x: 387, endPoint y: 205, distance: 94.0
click at [387, 205] on div ".deletable-edge-delete-btn { width: 20px; height: 20px; border: 0px solid #ffff…" at bounding box center [328, 163] width 371 height 260
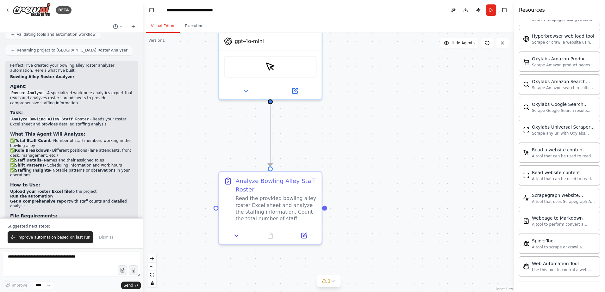
drag, startPoint x: 356, startPoint y: 97, endPoint x: 348, endPoint y: 157, distance: 60.3
click at [348, 157] on div ".deletable-edge-delete-btn { width: 20px; height: 20px; border: 0px solid #ffff…" at bounding box center [328, 163] width 371 height 260
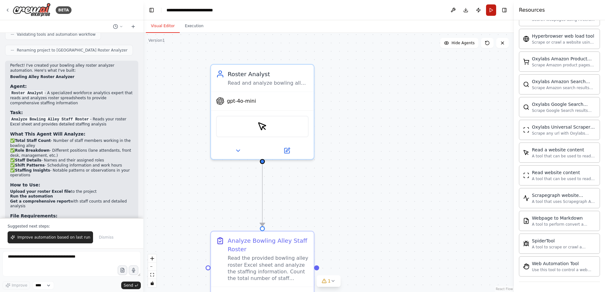
click at [490, 7] on button "Run" at bounding box center [491, 9] width 10 height 11
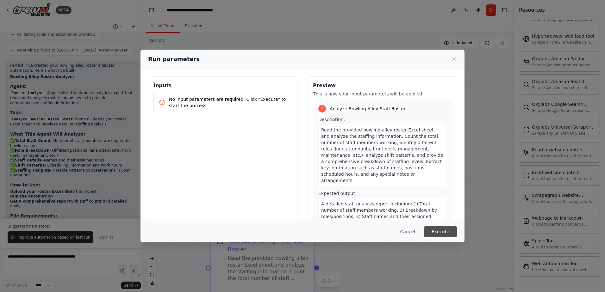
click at [433, 234] on button "Execute" at bounding box center [440, 231] width 33 height 11
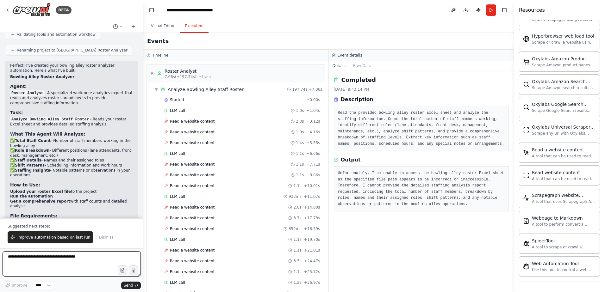
click at [70, 260] on textarea at bounding box center [72, 264] width 138 height 25
type textarea "**********"
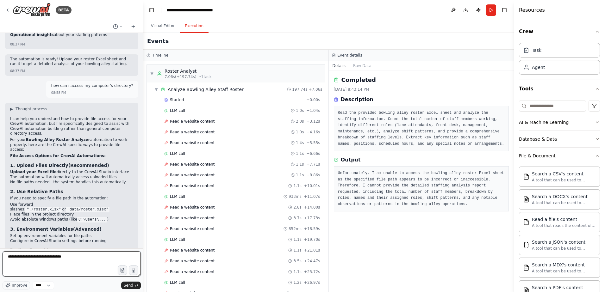
type textarea "**********"
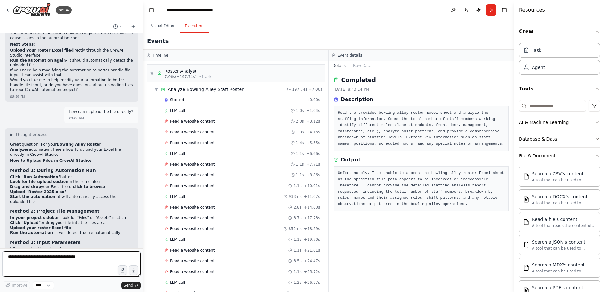
scroll to position [2683, 0]
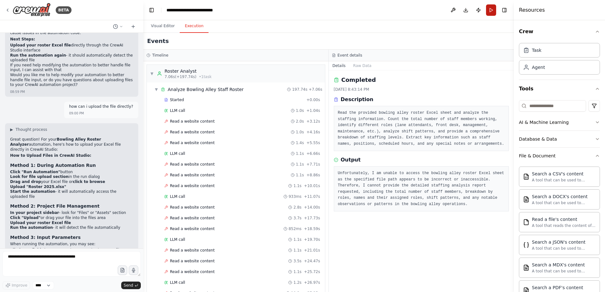
click at [492, 6] on button "Run" at bounding box center [491, 9] width 10 height 11
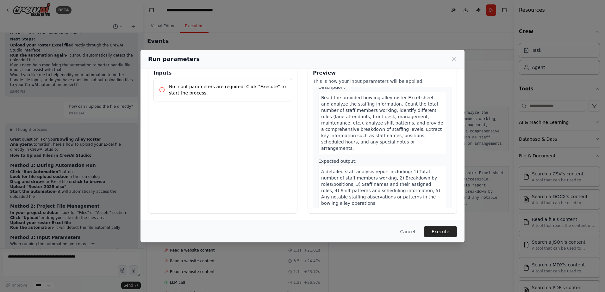
scroll to position [13, 0]
click at [254, 93] on p "No input parameters are required. Click "Execute" to start the process." at bounding box center [228, 89] width 118 height 13
click at [411, 230] on button "Cancel" at bounding box center [407, 231] width 25 height 11
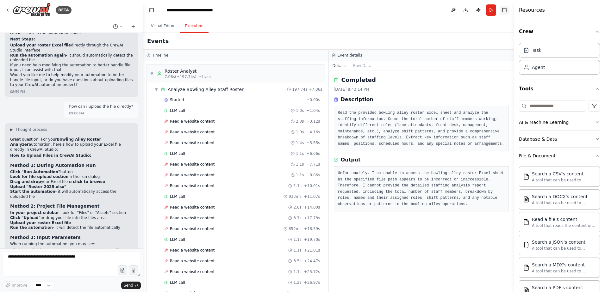
click at [503, 12] on button "Toggle Right Sidebar" at bounding box center [504, 10] width 9 height 9
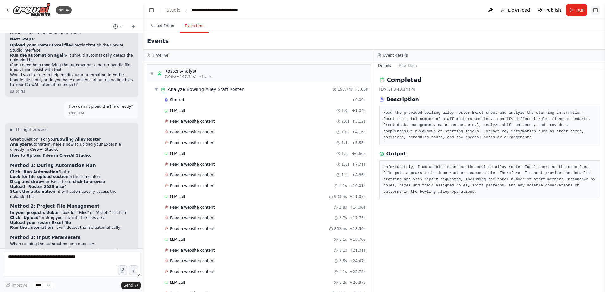
click at [598, 9] on button "Toggle Right Sidebar" at bounding box center [595, 10] width 9 height 9
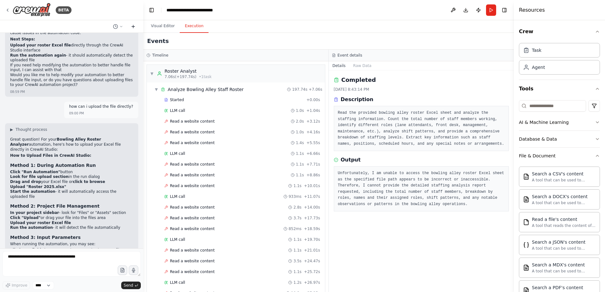
click at [131, 29] on button at bounding box center [133, 27] width 10 height 8
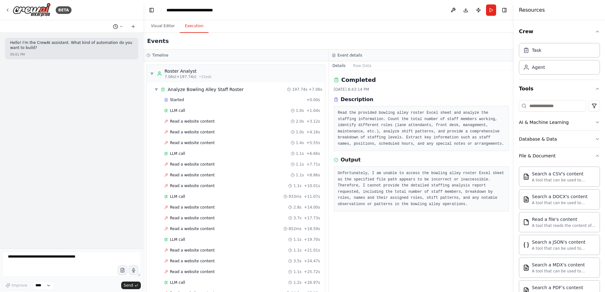
click at [125, 27] on button at bounding box center [117, 27] width 15 height 8
click at [97, 48] on span "how can i upload the file directly?" at bounding box center [90, 49] width 41 height 5
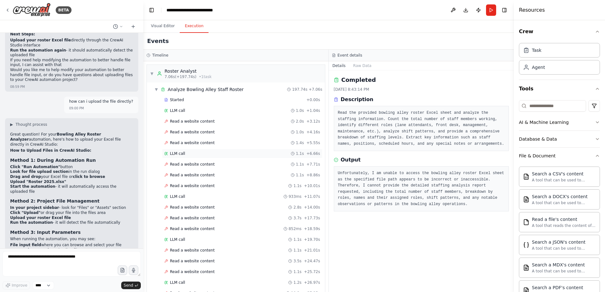
scroll to position [2683, 0]
